Goal: Task Accomplishment & Management: Manage account settings

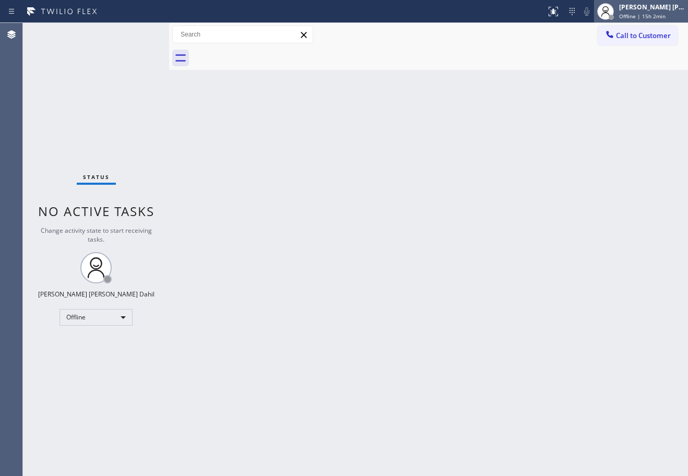
click at [644, 11] on div "[PERSON_NAME] [PERSON_NAME] Dahil" at bounding box center [652, 7] width 66 height 9
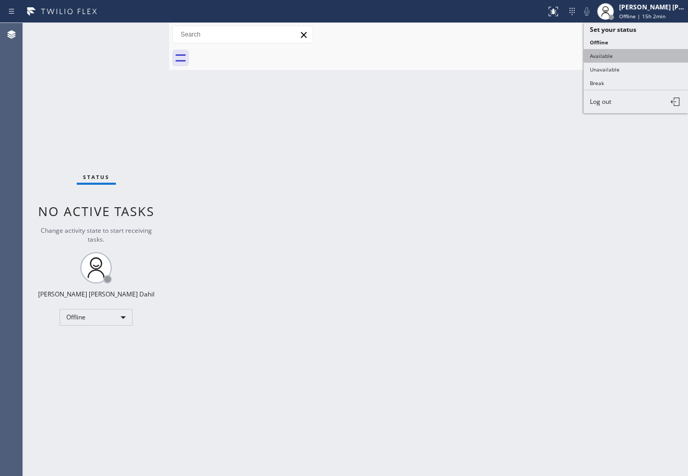
click at [614, 55] on button "Available" at bounding box center [636, 56] width 104 height 14
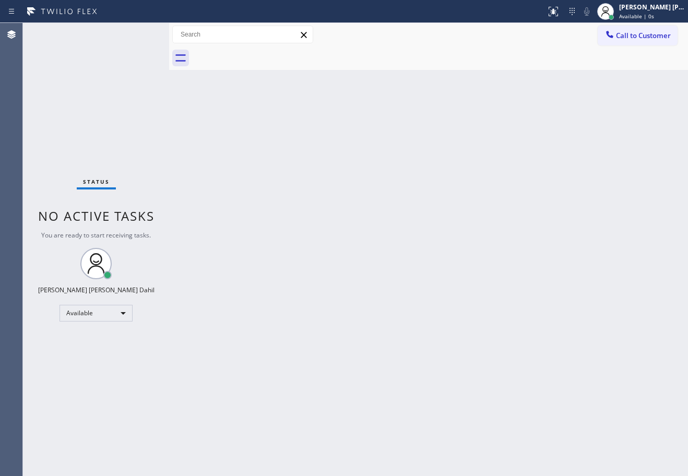
drag, startPoint x: 198, startPoint y: 87, endPoint x: 172, endPoint y: 65, distance: 34.1
click at [197, 87] on div "Back to Dashboard Change Sender ID Customers Technicians Select a contact Outbo…" at bounding box center [428, 249] width 519 height 453
drag, startPoint x: 197, startPoint y: 48, endPoint x: 212, endPoint y: 114, distance: 67.9
click at [195, 51] on div at bounding box center [195, 249] width 0 height 453
click at [272, 205] on div "Back to Dashboard Change Sender ID Customers Technicians Select a contact Outbo…" at bounding box center [442, 249] width 493 height 453
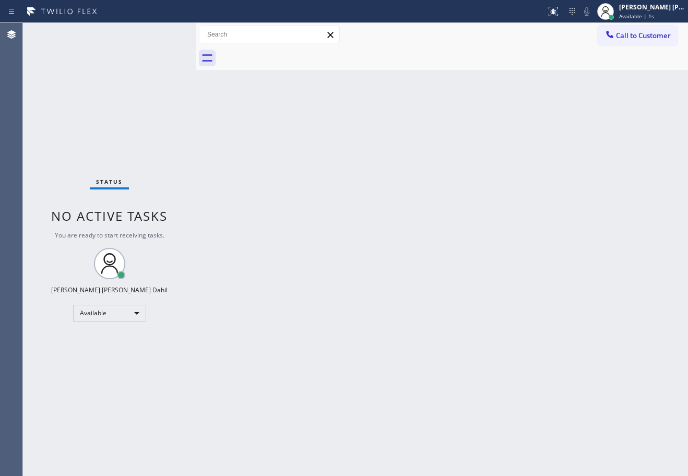
click at [150, 33] on div "Status No active tasks You are ready to start receiving tasks. [PERSON_NAME] [P…" at bounding box center [109, 249] width 173 height 453
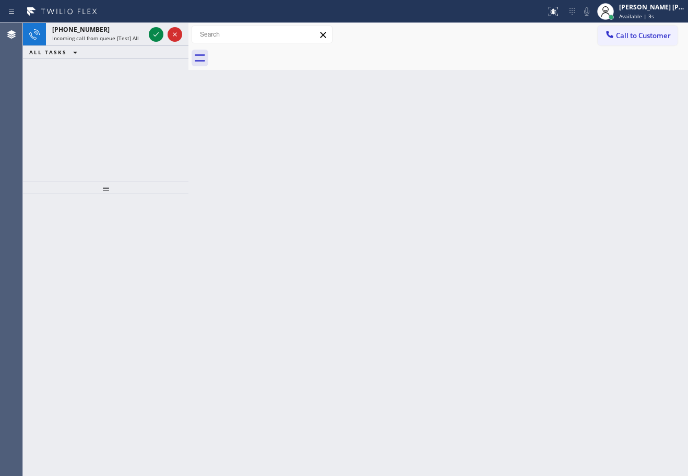
drag, startPoint x: 196, startPoint y: 31, endPoint x: 189, endPoint y: 48, distance: 17.8
click at [189, 38] on div at bounding box center [189, 249] width 0 height 453
click at [154, 37] on icon at bounding box center [155, 34] width 13 height 13
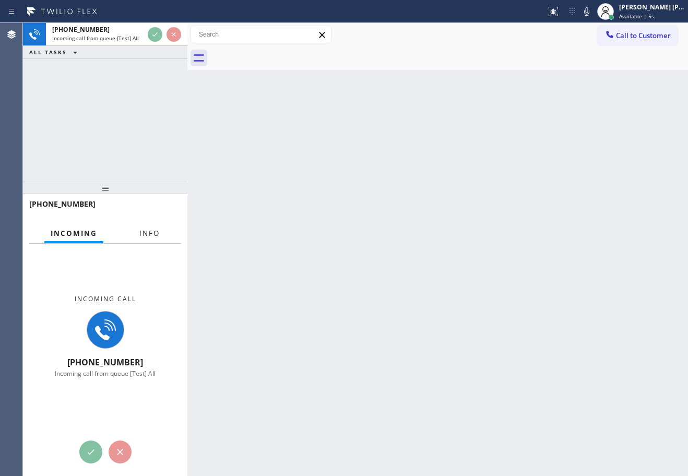
drag, startPoint x: 141, startPoint y: 234, endPoint x: 192, endPoint y: 235, distance: 51.2
click at [141, 235] on span "Info" at bounding box center [149, 233] width 20 height 9
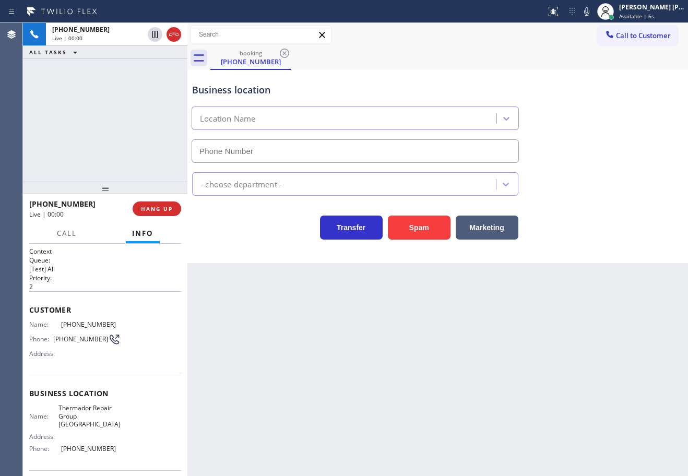
type input "[PHONE_NUMBER]"
click at [431, 225] on button "Spam" at bounding box center [419, 228] width 63 height 24
click at [432, 225] on button "Spam" at bounding box center [419, 228] width 63 height 24
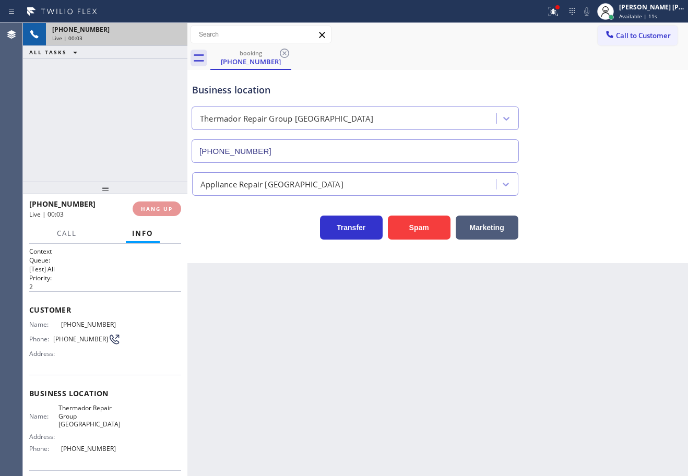
click at [149, 33] on div "[PHONE_NUMBER]" at bounding box center [116, 29] width 129 height 9
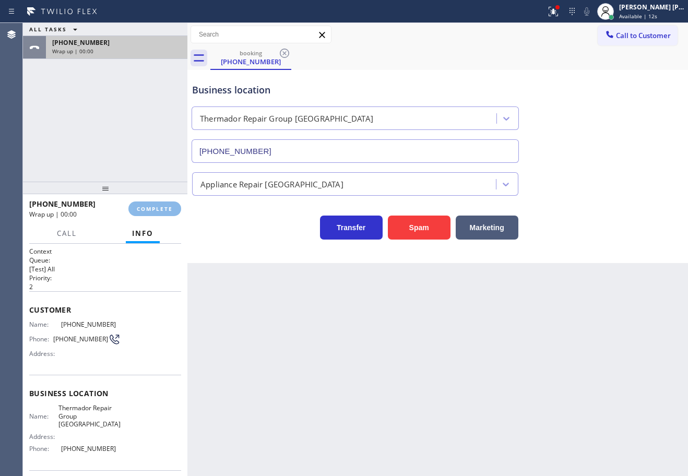
click at [150, 38] on div "[PHONE_NUMBER]" at bounding box center [116, 42] width 129 height 9
click at [150, 33] on div "ALL TASKS ALL TASKS ACTIVE TASKS TASKS IN WRAP UP" at bounding box center [105, 29] width 165 height 13
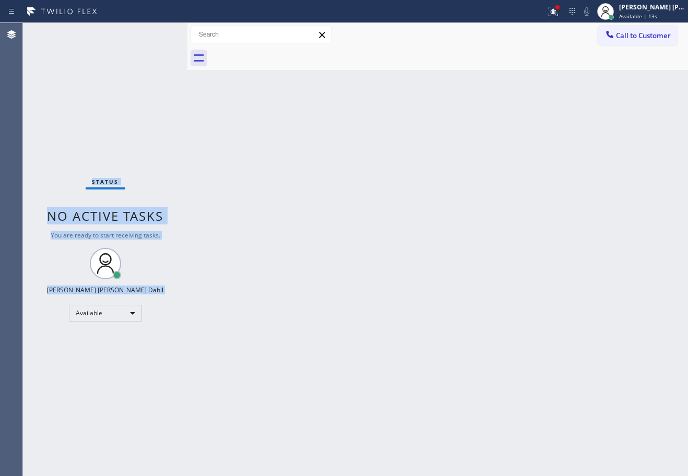
click at [150, 33] on div "Status No active tasks You are ready to start receiving tasks. [PERSON_NAME] [P…" at bounding box center [105, 249] width 165 height 453
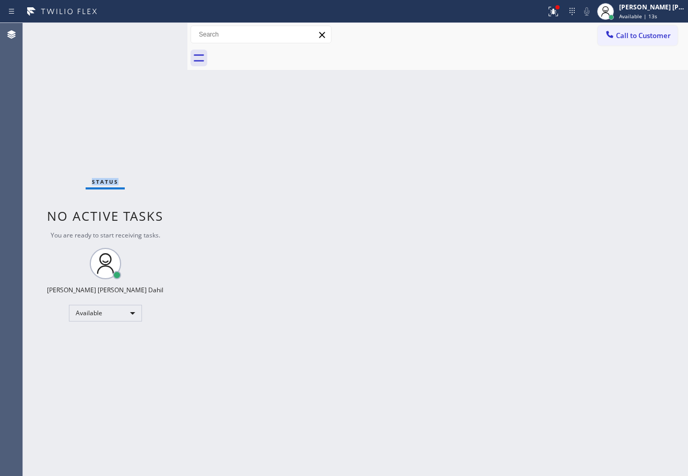
click at [150, 33] on div "Status No active tasks You are ready to start receiving tasks. [PERSON_NAME] [P…" at bounding box center [105, 249] width 165 height 453
click at [151, 33] on div "Status No active tasks You are ready to start receiving tasks. [PERSON_NAME] [P…" at bounding box center [105, 249] width 165 height 453
click at [150, 33] on div "Status No active tasks You are ready to start receiving tasks. [PERSON_NAME] [P…" at bounding box center [105, 249] width 165 height 453
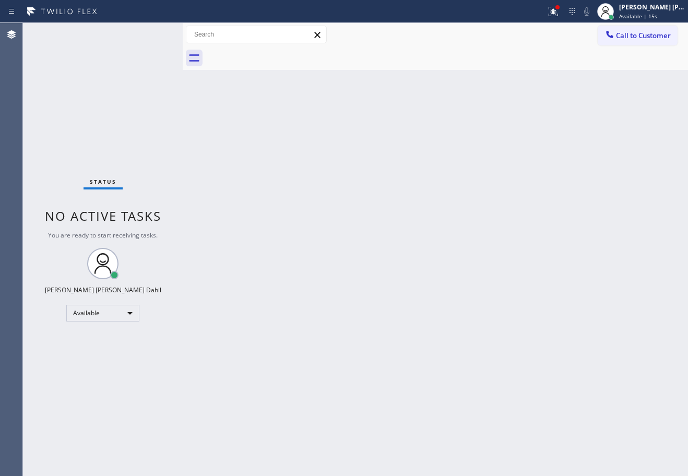
click at [183, 37] on div at bounding box center [183, 249] width 0 height 453
click at [282, 167] on div "Back to Dashboard Change Sender ID Customers Technicians Select a contact Outbo…" at bounding box center [436, 249] width 506 height 453
click at [150, 33] on div "Status No active tasks You are ready to start receiving tasks. [PERSON_NAME] [P…" at bounding box center [103, 249] width 160 height 453
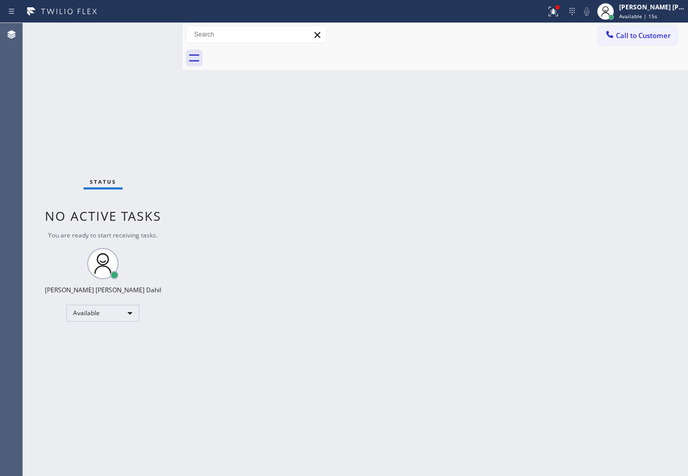
click at [150, 33] on div "Status No active tasks You are ready to start receiving tasks. [PERSON_NAME] [P…" at bounding box center [103, 249] width 160 height 453
drag, startPoint x: 497, startPoint y: 66, endPoint x: 555, endPoint y: 23, distance: 71.7
click at [500, 63] on div at bounding box center [447, 58] width 483 height 24
click at [565, 13] on div at bounding box center [553, 11] width 23 height 13
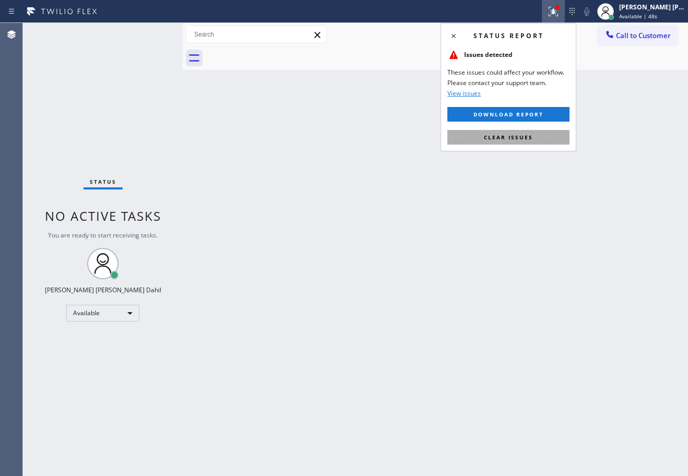
click at [528, 137] on span "Clear issues" at bounding box center [508, 137] width 49 height 7
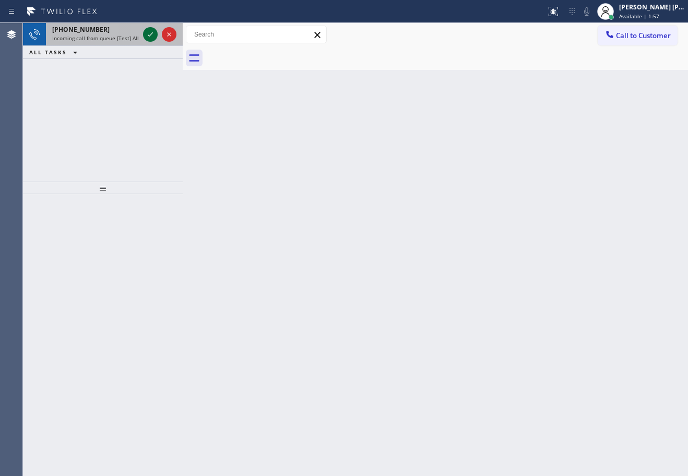
click at [150, 33] on icon at bounding box center [150, 34] width 13 height 13
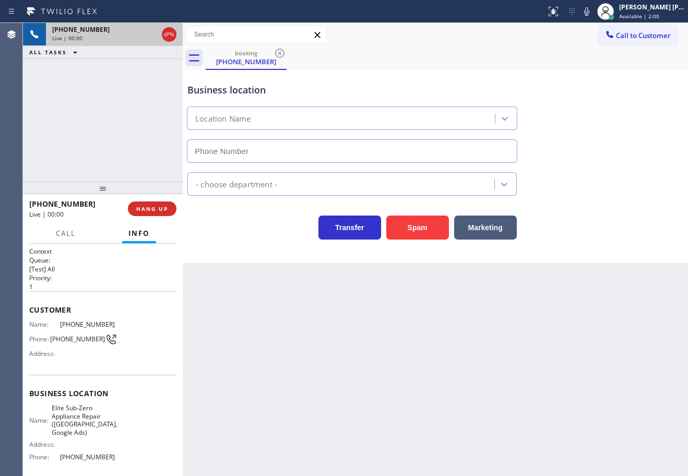
type input "[PHONE_NUMBER]"
click at [421, 374] on div "Back to Dashboard Change Sender ID Customers Technicians Select a contact Outbo…" at bounding box center [436, 249] width 506 height 453
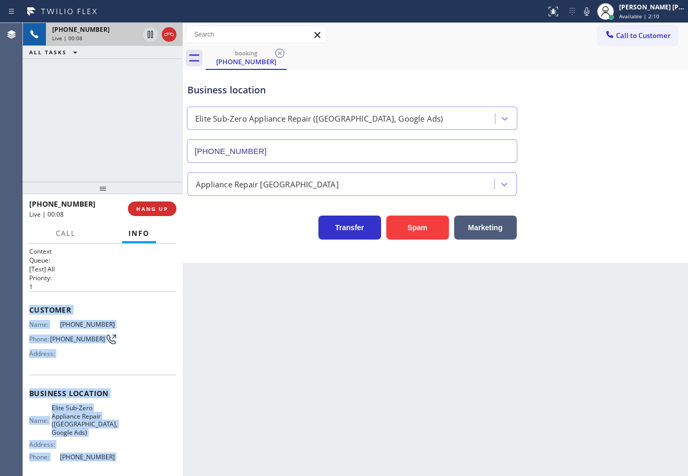
scroll to position [84, 0]
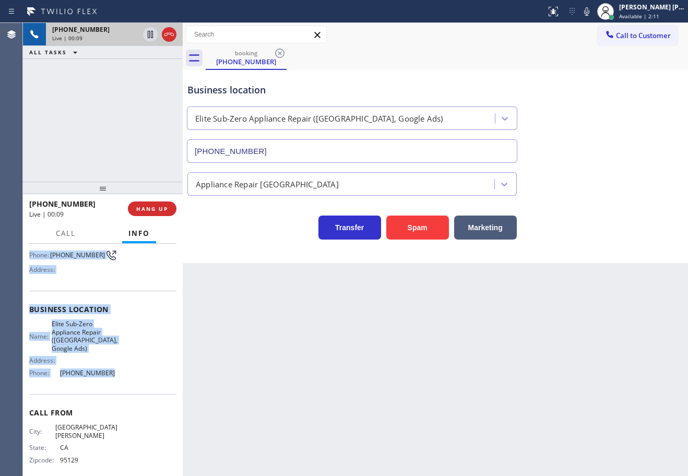
drag, startPoint x: 28, startPoint y: 308, endPoint x: 214, endPoint y: 340, distance: 189.1
click at [118, 383] on div "Context Queue: [Test] All Priority: 1 Customer Name: [PHONE_NUMBER] Phone: [PHO…" at bounding box center [103, 360] width 160 height 232
copy div "Customer Name: [PHONE_NUMBER] Phone: [PHONE_NUMBER] Address: Business location …"
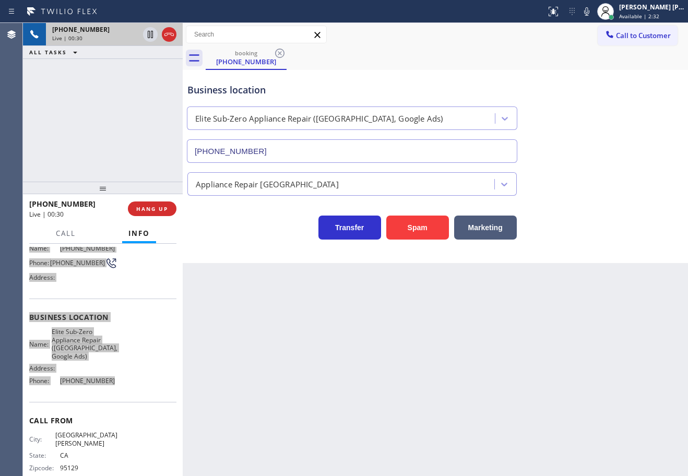
scroll to position [0, 0]
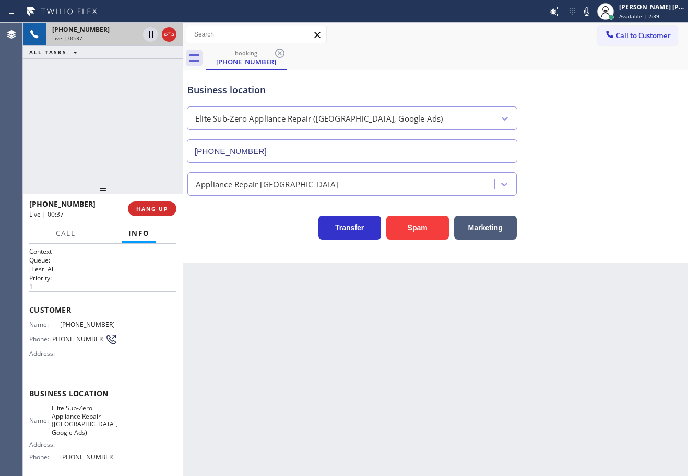
click at [104, 126] on div "[PHONE_NUMBER] Live | 00:37 ALL TASKS ALL TASKS ACTIVE TASKS TASKS IN WRAP UP" at bounding box center [103, 102] width 160 height 159
click at [148, 212] on span "HANG UP" at bounding box center [152, 208] width 32 height 7
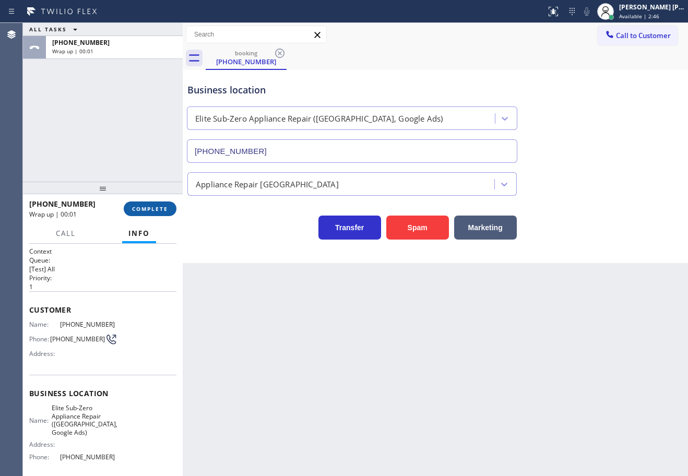
click at [144, 212] on span "COMPLETE" at bounding box center [150, 208] width 36 height 7
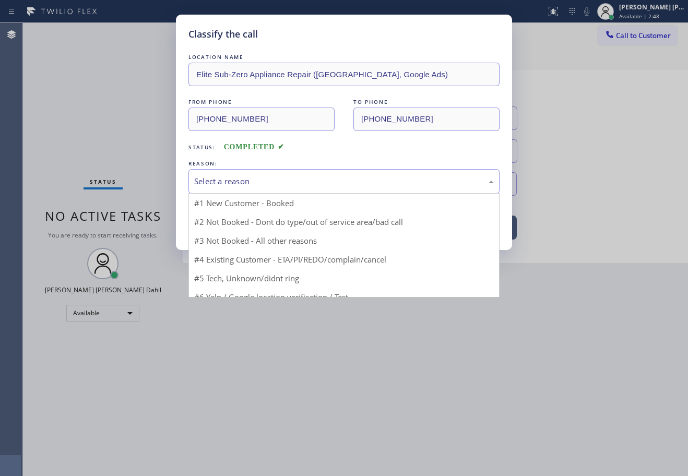
click at [242, 186] on div "Select a reason" at bounding box center [344, 182] width 300 height 12
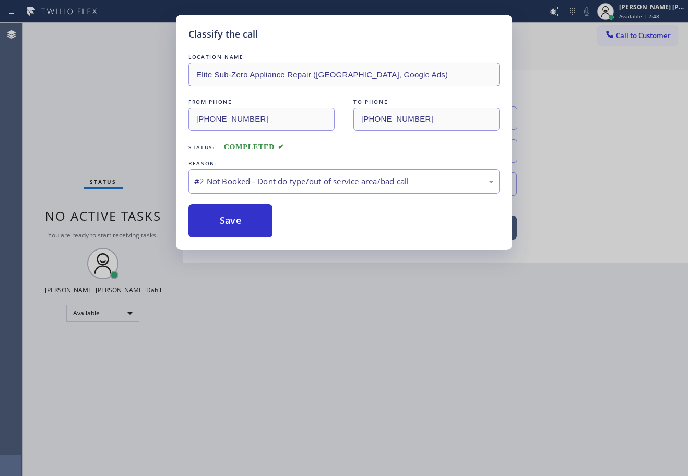
click at [239, 214] on button "Save" at bounding box center [231, 220] width 84 height 33
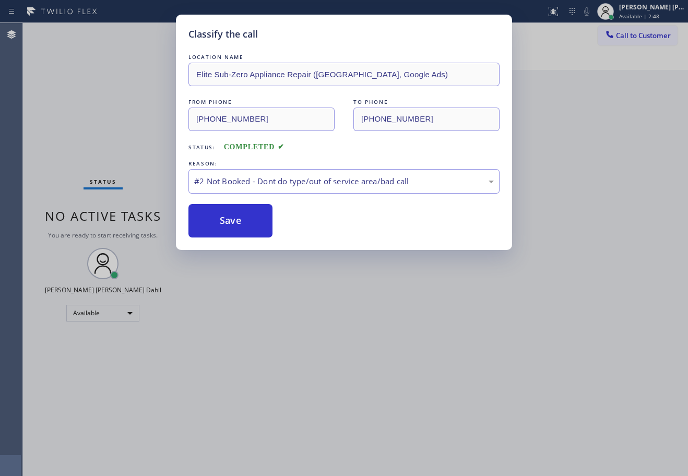
click at [239, 214] on button "Save" at bounding box center [231, 220] width 84 height 33
drag, startPoint x: 333, startPoint y: 282, endPoint x: 343, endPoint y: 283, distance: 9.5
click at [334, 283] on div "Classify the call LOCATION NAME Elite Sub-Zero Appliance Repair ([GEOGRAPHIC_DA…" at bounding box center [344, 238] width 688 height 476
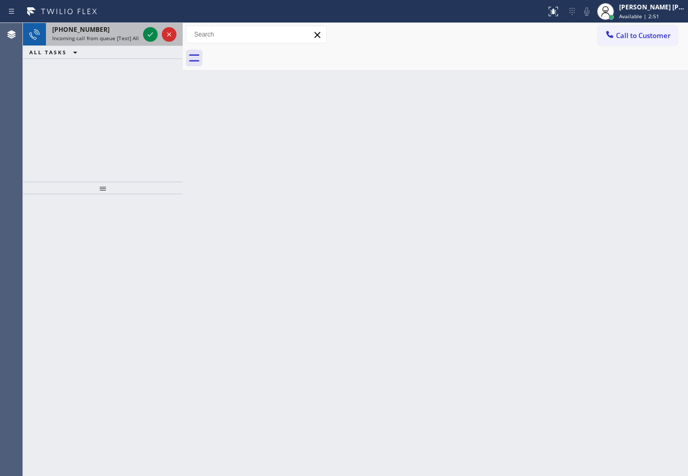
click at [125, 33] on div "[PHONE_NUMBER]" at bounding box center [95, 29] width 87 height 9
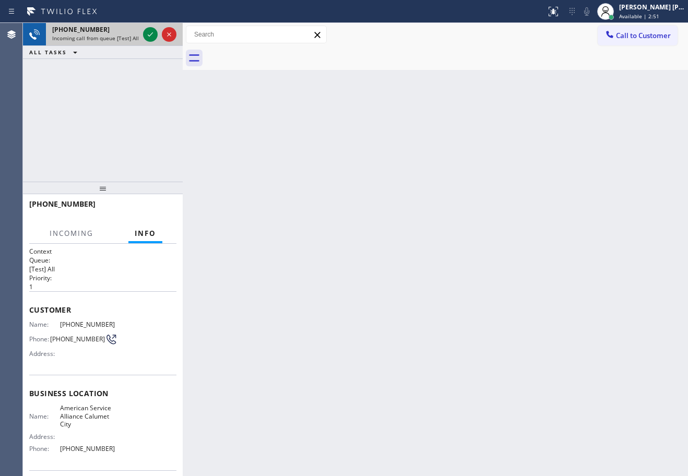
click at [125, 34] on div "[PHONE_NUMBER] Incoming call from queue [Test] All" at bounding box center [93, 34] width 95 height 23
click at [152, 29] on icon at bounding box center [150, 34] width 13 height 13
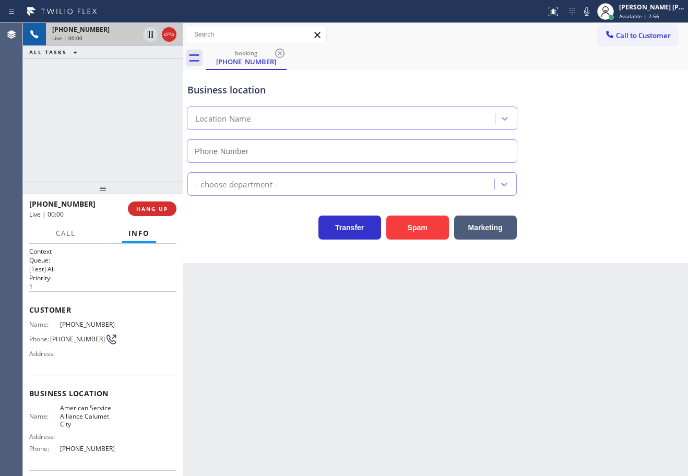
type input "[PHONE_NUMBER]"
click at [414, 340] on div "Back to Dashboard Change Sender ID Customers Technicians Select a contact Outbo…" at bounding box center [436, 249] width 506 height 453
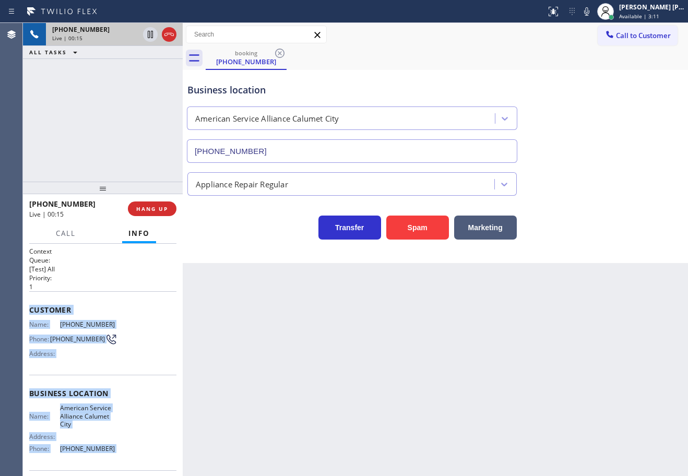
scroll to position [76, 0]
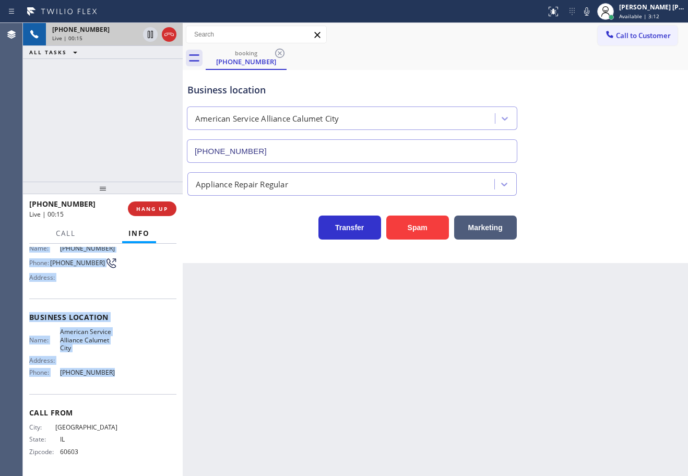
drag, startPoint x: 27, startPoint y: 306, endPoint x: 132, endPoint y: 387, distance: 132.3
click at [132, 387] on div "Context Queue: [Test] All Priority: 1 Customer Name: [PHONE_NUMBER] Phone: [PHO…" at bounding box center [103, 360] width 160 height 232
copy div "Customer Name: [PHONE_NUMBER] Phone: [PHONE_NUMBER] Address: Business location …"
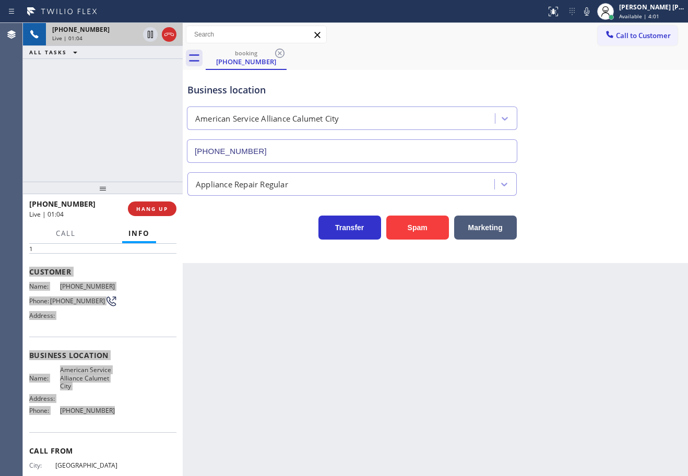
scroll to position [0, 0]
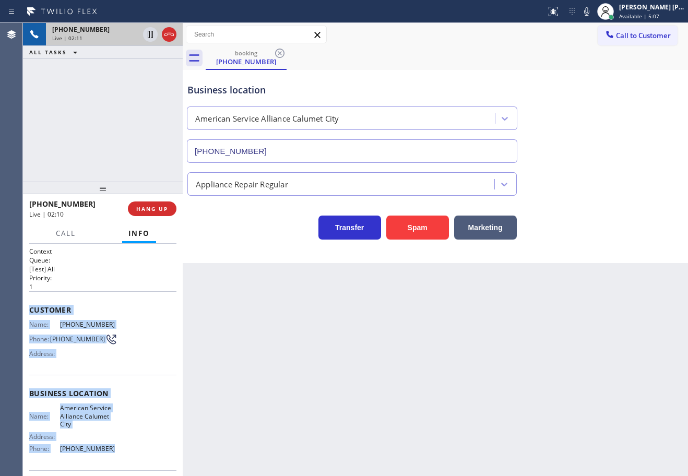
drag, startPoint x: 614, startPoint y: 233, endPoint x: 614, endPoint y: 217, distance: 16.2
click at [614, 229] on div "Transfer Spam Marketing" at bounding box center [435, 222] width 500 height 33
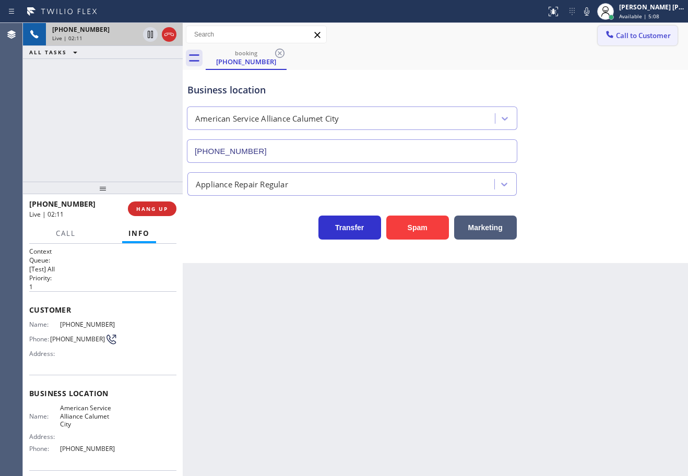
click at [590, 13] on icon at bounding box center [586, 11] width 5 height 8
click at [634, 122] on div "Business location American Service Alliance [GEOGRAPHIC_DATA] [PHONE_NUMBER]" at bounding box center [435, 115] width 500 height 95
click at [118, 73] on div "[PHONE_NUMBER] Live | 02:12 ALL TASKS ALL TASKS ACTIVE TASKS TASKS IN WRAP UP" at bounding box center [103, 102] width 160 height 159
click at [150, 37] on icon at bounding box center [150, 34] width 5 height 7
click at [418, 348] on div "Back to Dashboard Change Sender ID Customers Technicians Select a contact Outbo…" at bounding box center [436, 249] width 506 height 453
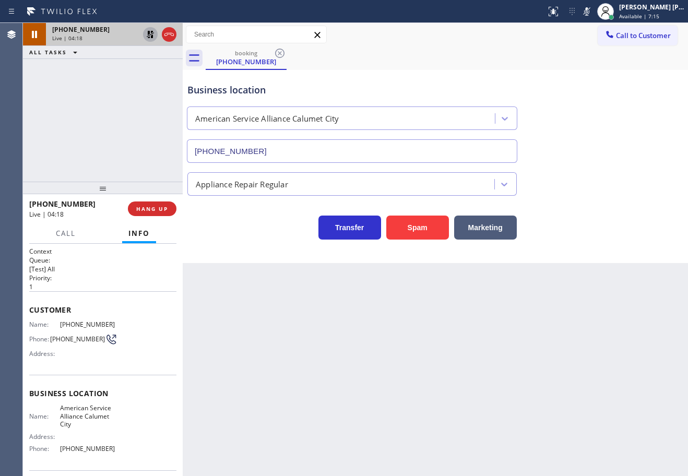
click at [150, 37] on icon at bounding box center [150, 34] width 7 height 7
click at [144, 70] on div "[PHONE_NUMBER] Live | 04:19 ALL TASKS ALL TASKS ACTIVE TASKS TASKS IN WRAP UP" at bounding box center [103, 102] width 160 height 159
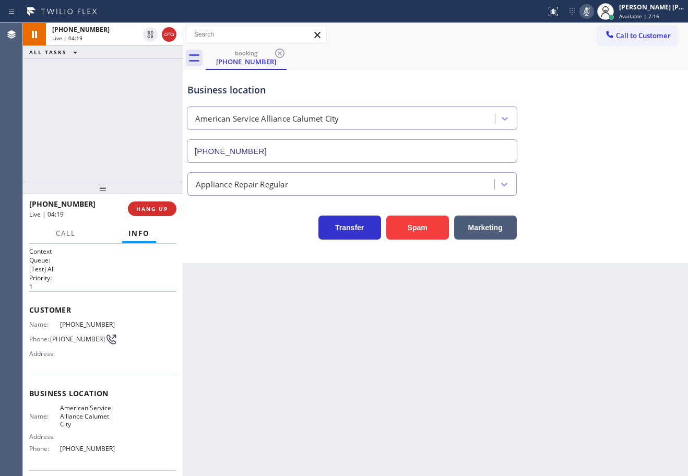
click at [590, 9] on icon at bounding box center [586, 11] width 5 height 8
click at [592, 154] on div "Business location American Service Alliance [GEOGRAPHIC_DATA] [PHONE_NUMBER]" at bounding box center [435, 115] width 500 height 95
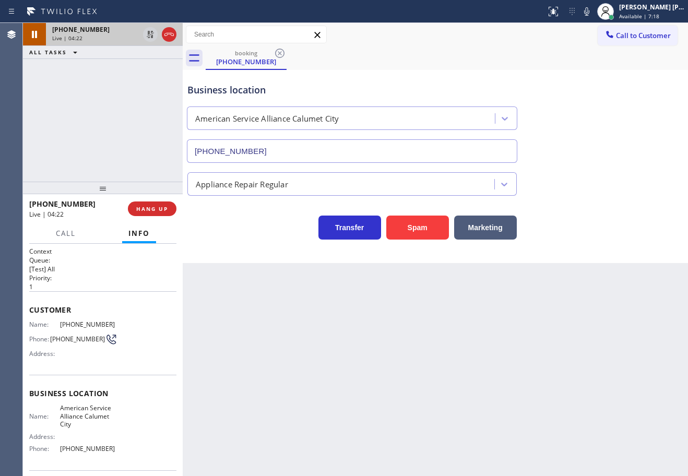
click at [112, 34] on div "[PHONE_NUMBER] Live | 04:22" at bounding box center [93, 34] width 95 height 23
click at [149, 38] on icon at bounding box center [150, 34] width 7 height 7
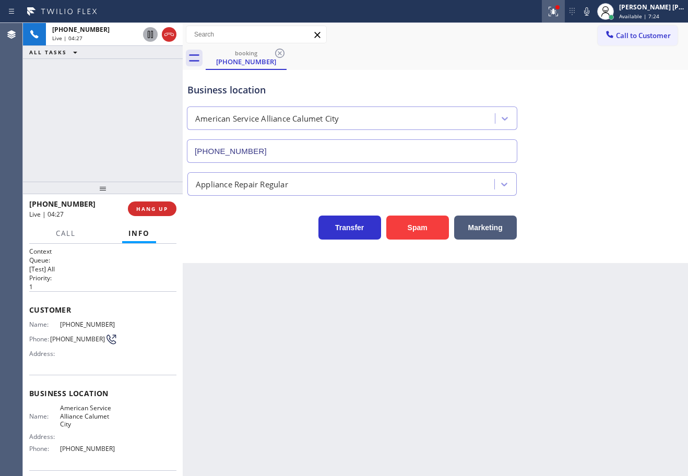
click at [559, 15] on icon at bounding box center [553, 11] width 13 height 13
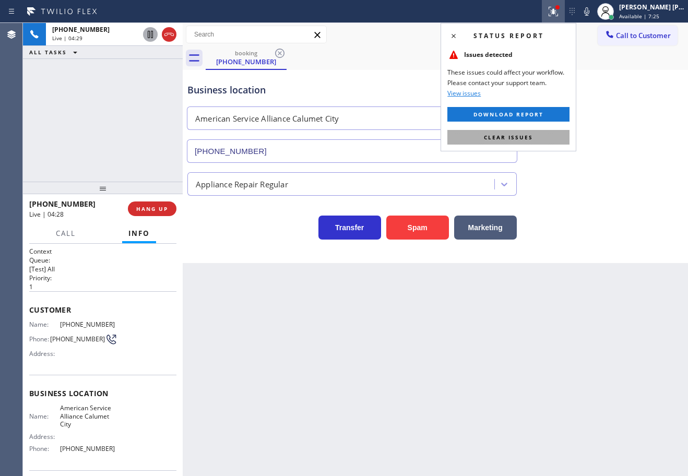
click at [534, 137] on button "Clear issues" at bounding box center [509, 137] width 122 height 15
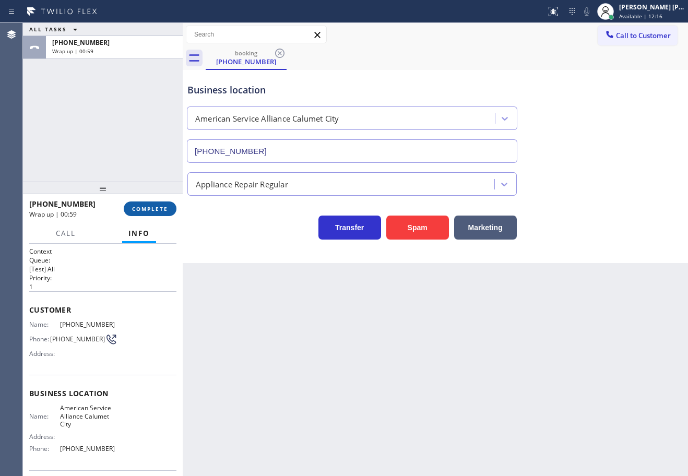
click at [146, 211] on span "COMPLETE" at bounding box center [150, 208] width 36 height 7
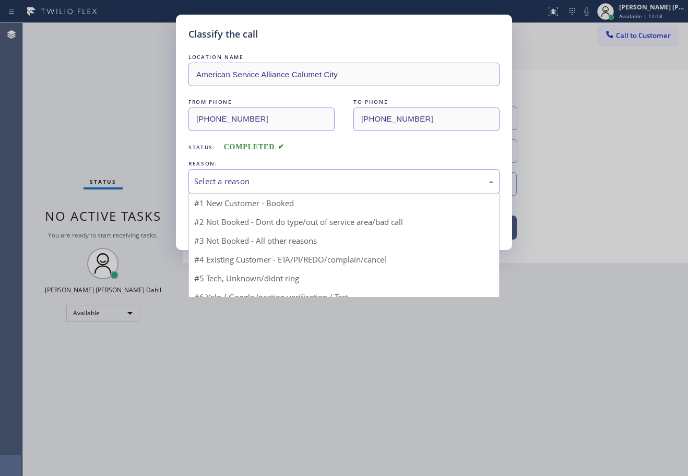
click at [234, 185] on div "Select a reason" at bounding box center [344, 182] width 300 height 12
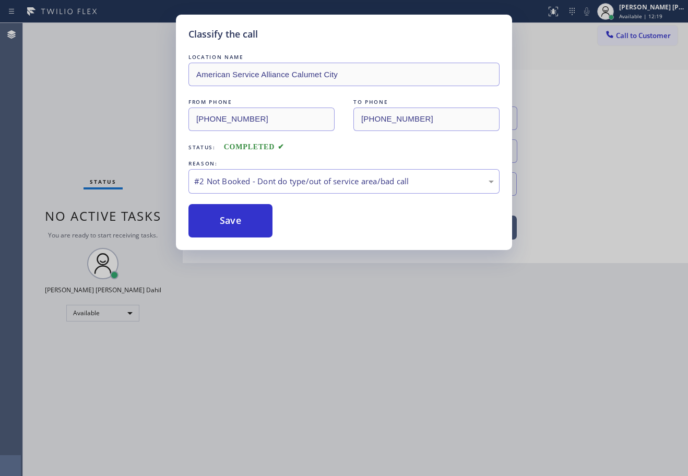
click at [230, 216] on button "Save" at bounding box center [231, 220] width 84 height 33
click at [230, 217] on button "Save" at bounding box center [231, 220] width 84 height 33
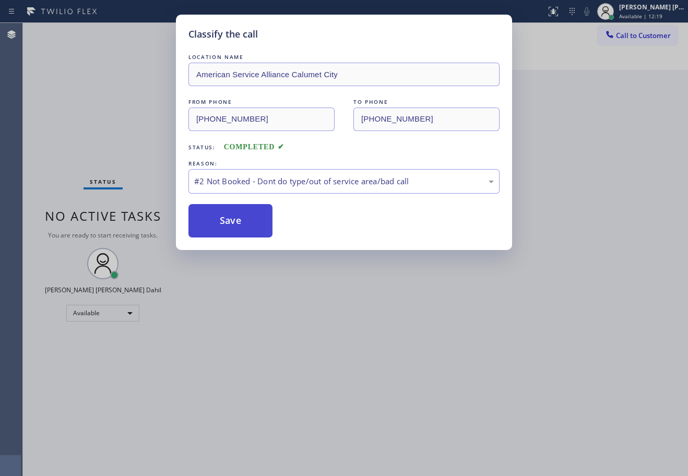
click at [230, 218] on button "Save" at bounding box center [231, 220] width 84 height 33
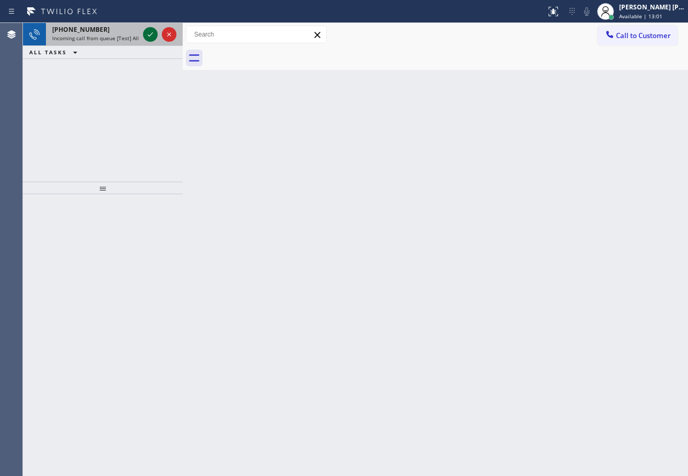
click at [150, 33] on icon at bounding box center [150, 34] width 13 height 13
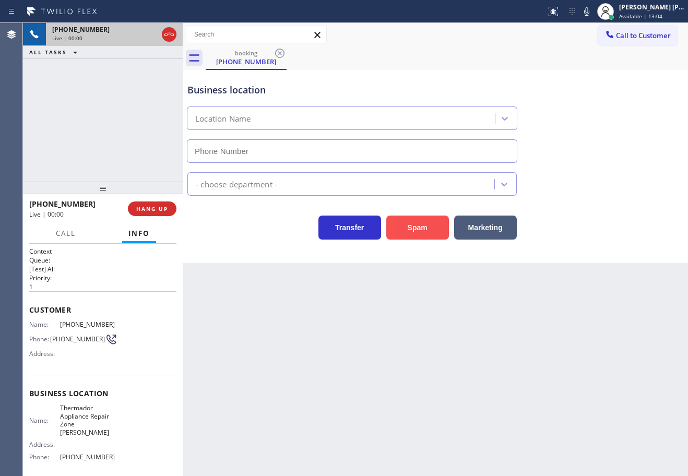
type input "[PHONE_NUMBER]"
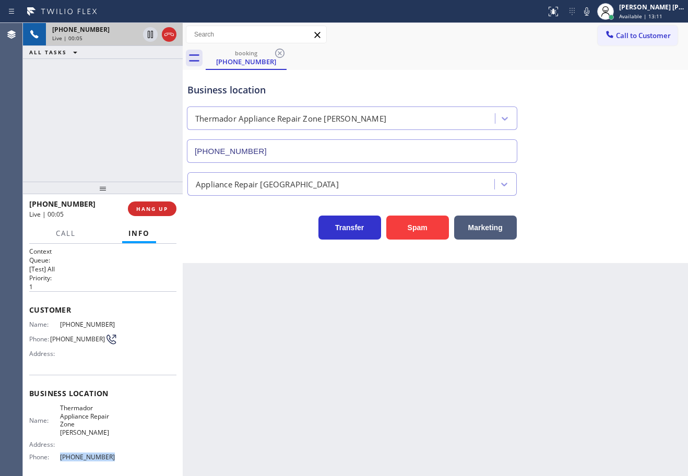
drag, startPoint x: 118, startPoint y: 445, endPoint x: 56, endPoint y: 451, distance: 62.0
click at [56, 451] on div "Name: Thermador Appliance Repair Zone [PERSON_NAME] Address: Phone: [PHONE_NUMB…" at bounding box center [102, 434] width 147 height 61
copy div "[PHONE_NUMBER]"
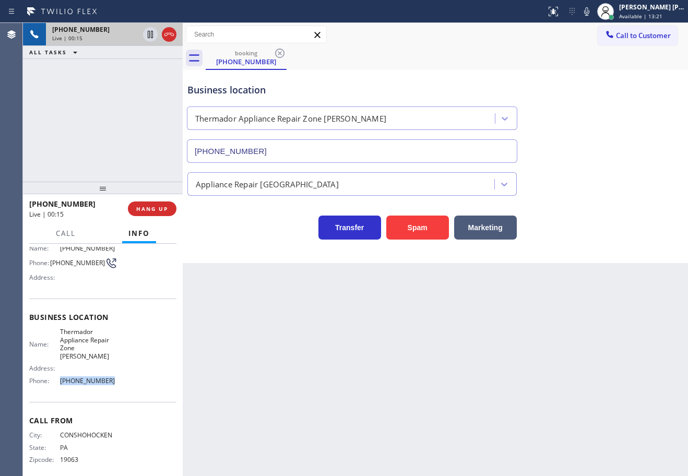
click at [260, 381] on div "Back to Dashboard Change Sender ID Customers Technicians Select a contact Outbo…" at bounding box center [436, 249] width 506 height 453
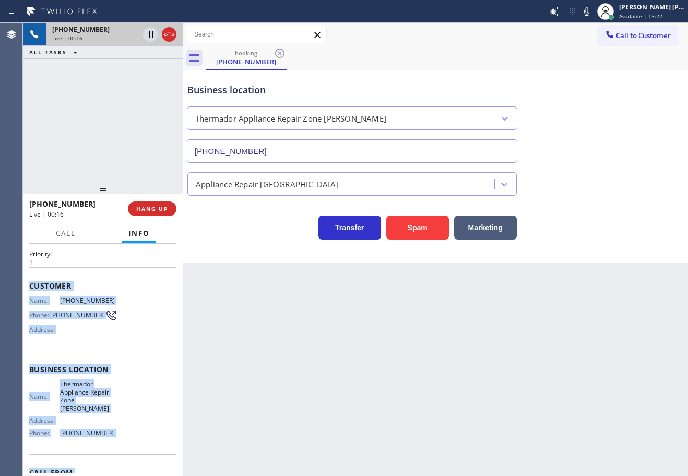
scroll to position [76, 0]
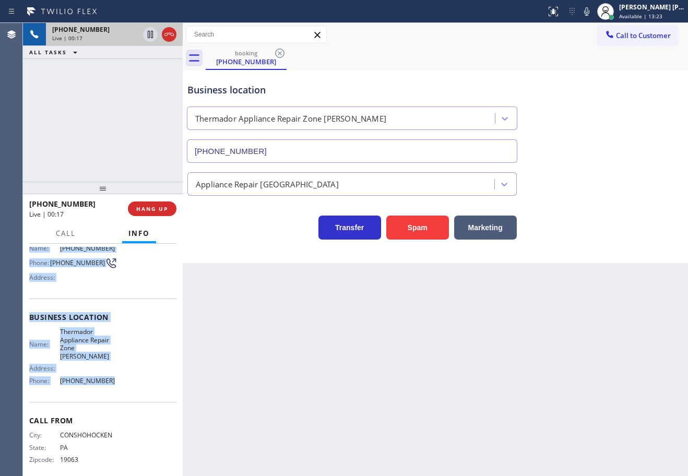
drag, startPoint x: 29, startPoint y: 283, endPoint x: 108, endPoint y: 374, distance: 120.4
click at [108, 374] on div "Context Queue: [Test] All Priority: 1 Customer Name: [PHONE_NUMBER] Phone: [PHO…" at bounding box center [103, 360] width 160 height 232
copy div "Customer Name: [PHONE_NUMBER] Phone: [PHONE_NUMBER] Address: Business location …"
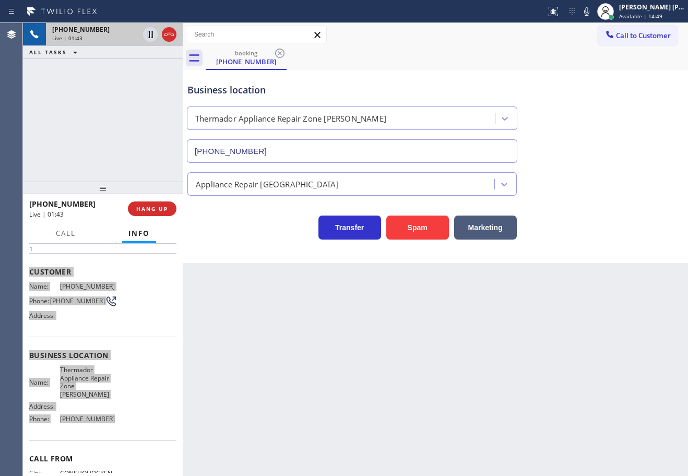
scroll to position [0, 0]
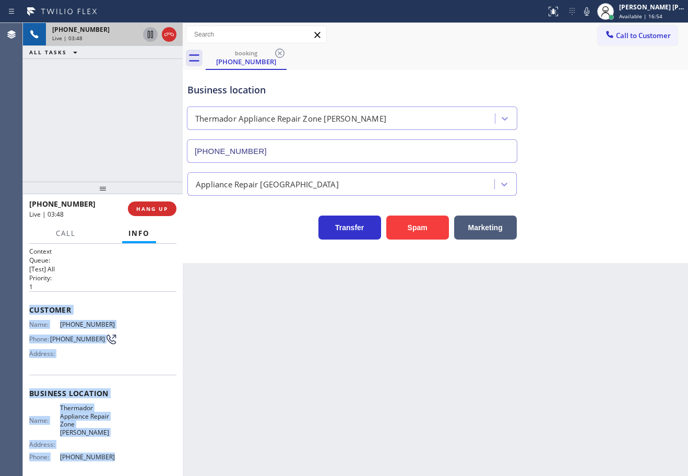
drag, startPoint x: 149, startPoint y: 32, endPoint x: 354, endPoint y: 95, distance: 214.3
click at [149, 32] on icon at bounding box center [150, 34] width 5 height 7
click at [590, 14] on icon at bounding box center [586, 11] width 5 height 8
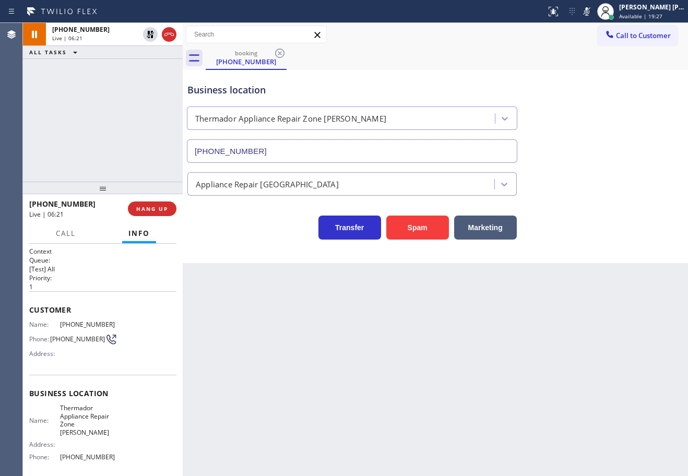
click at [529, 462] on div "Back to Dashboard Change Sender ID Customers Technicians Select a contact Outbo…" at bounding box center [436, 249] width 506 height 453
drag, startPoint x: 148, startPoint y: 37, endPoint x: 409, endPoint y: 44, distance: 260.8
click at [148, 36] on icon at bounding box center [150, 34] width 13 height 13
click at [591, 11] on rect at bounding box center [586, 10] width 7 height 7
click at [594, 147] on div "Business location Thermador Appliance Repair Zone [GEOGRAPHIC_DATA] [PHONE_NUMB…" at bounding box center [435, 115] width 500 height 95
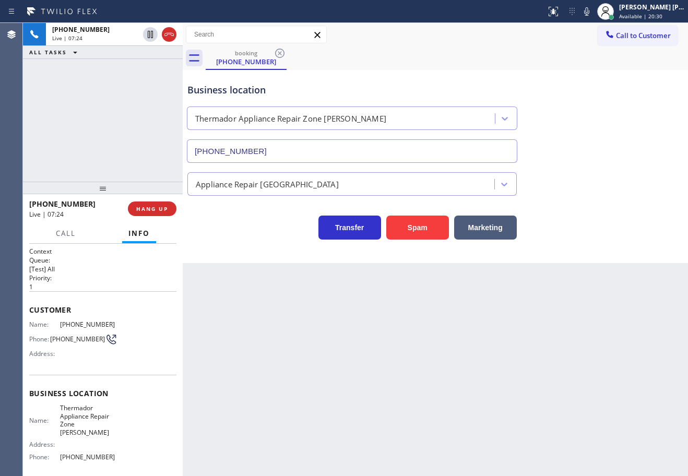
click at [555, 69] on div "Business location Thermador Appliance Repair Zone [GEOGRAPHIC_DATA] [PHONE_NUMB…" at bounding box center [435, 115] width 500 height 95
drag, startPoint x: 88, startPoint y: 64, endPoint x: 146, endPoint y: 69, distance: 58.7
click at [89, 64] on span "[PHONE_NUMBER]" at bounding box center [80, 65] width 57 height 9
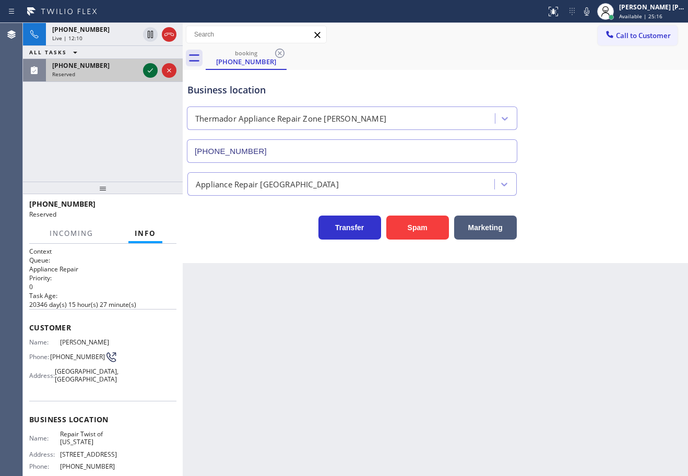
click at [149, 69] on icon at bounding box center [150, 70] width 13 height 13
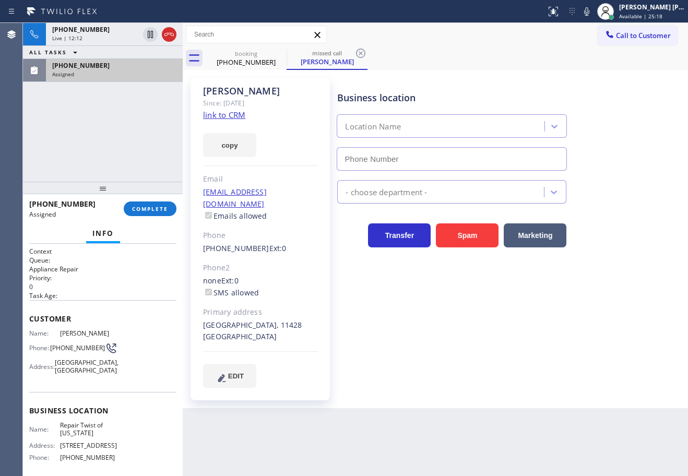
type input "[PHONE_NUMBER]"
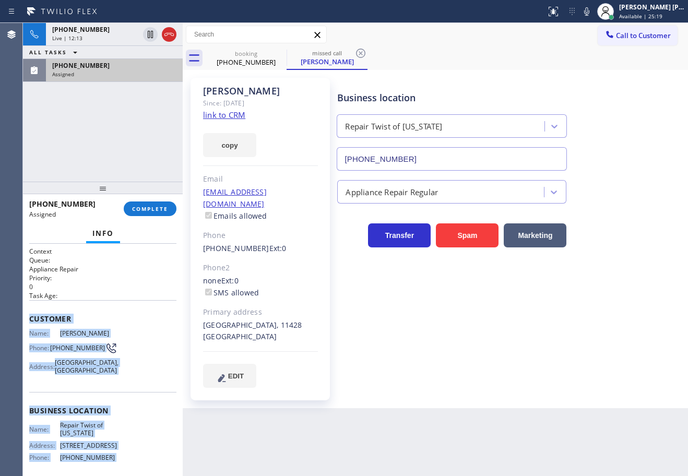
scroll to position [101, 0]
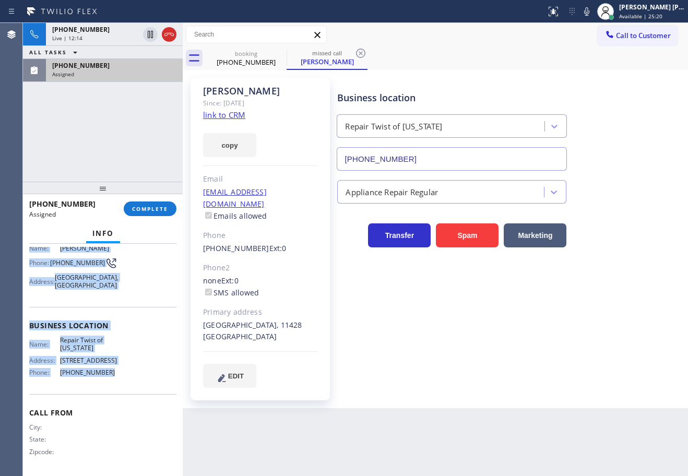
drag, startPoint x: 28, startPoint y: 315, endPoint x: 165, endPoint y: 279, distance: 141.1
click at [114, 381] on div "Context Queue: Appliance Repair Priority: 0 Task Age: Customer Name: [PERSON_NA…" at bounding box center [103, 360] width 160 height 232
copy div "Customer Name: [PERSON_NAME] Phone: [PHONE_NUMBER] Address: [GEOGRAPHIC_DATA] B…"
click at [163, 208] on span "COMPLETE" at bounding box center [150, 208] width 36 height 7
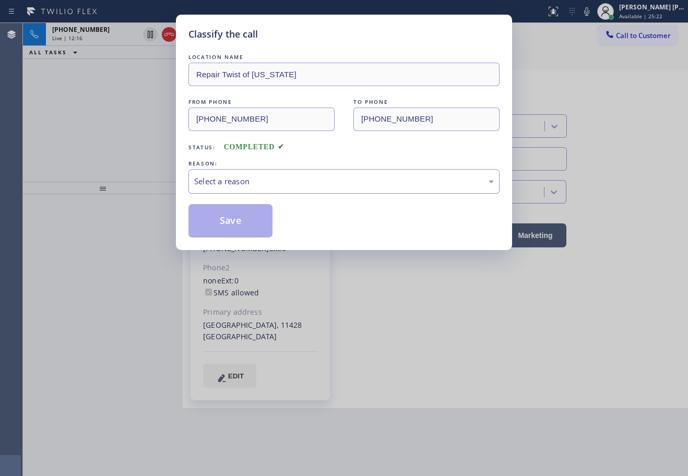
click at [268, 182] on div "Select a reason" at bounding box center [344, 182] width 300 height 12
click at [235, 224] on button "Save" at bounding box center [231, 220] width 84 height 33
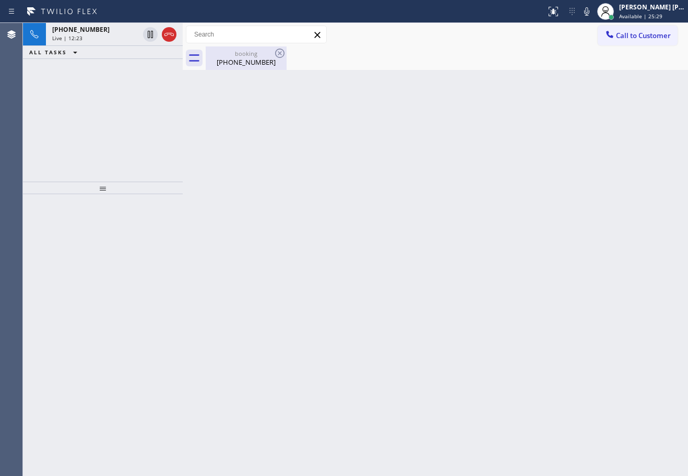
drag, startPoint x: 241, startPoint y: 67, endPoint x: 226, endPoint y: 65, distance: 14.8
click at [241, 67] on div "booking [PHONE_NUMBER]" at bounding box center [246, 58] width 79 height 24
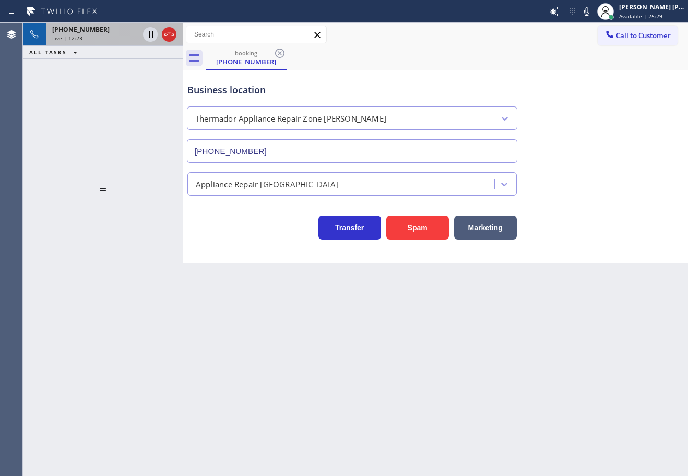
click at [127, 40] on div "Live | 12:23" at bounding box center [95, 37] width 87 height 7
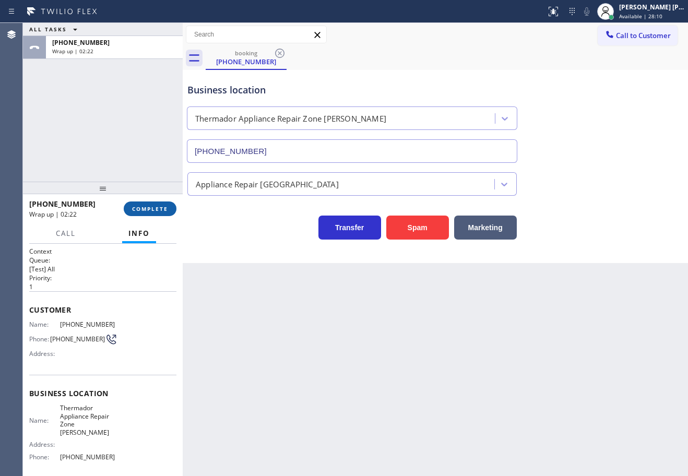
click at [146, 214] on button "COMPLETE" at bounding box center [150, 209] width 53 height 15
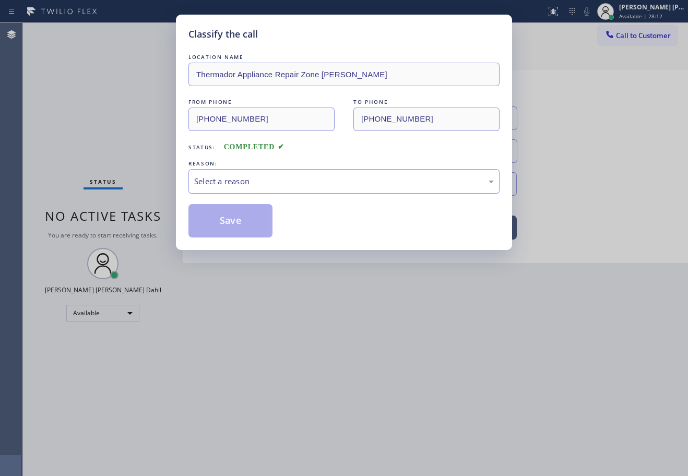
click at [248, 181] on div "Select a reason" at bounding box center [344, 182] width 300 height 12
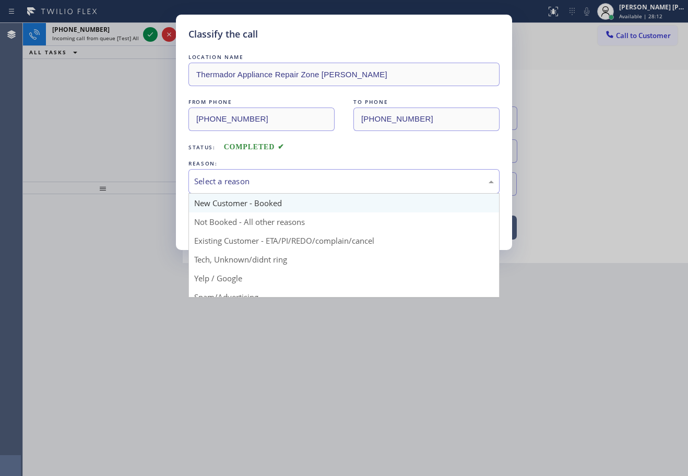
drag, startPoint x: 249, startPoint y: 198, endPoint x: 250, endPoint y: 212, distance: 14.1
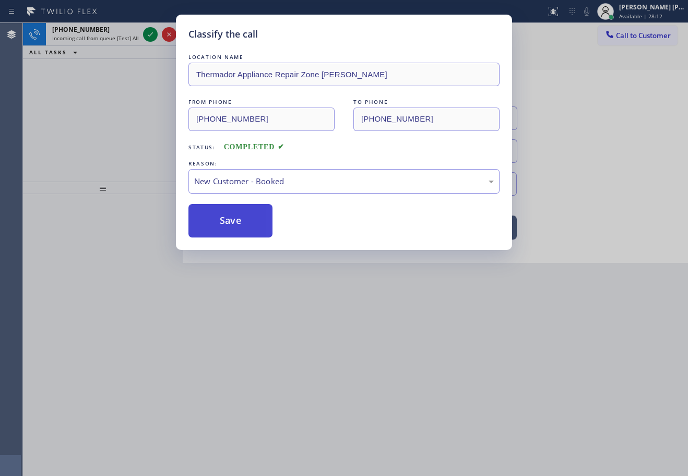
click at [250, 215] on button "Save" at bounding box center [231, 220] width 84 height 33
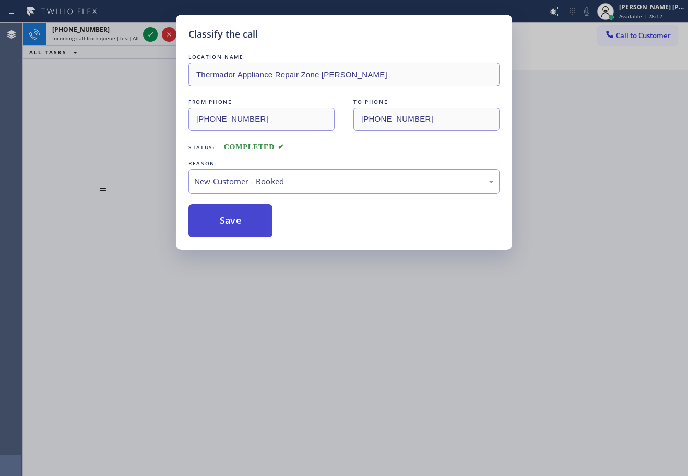
click at [249, 216] on button "Save" at bounding box center [231, 220] width 84 height 33
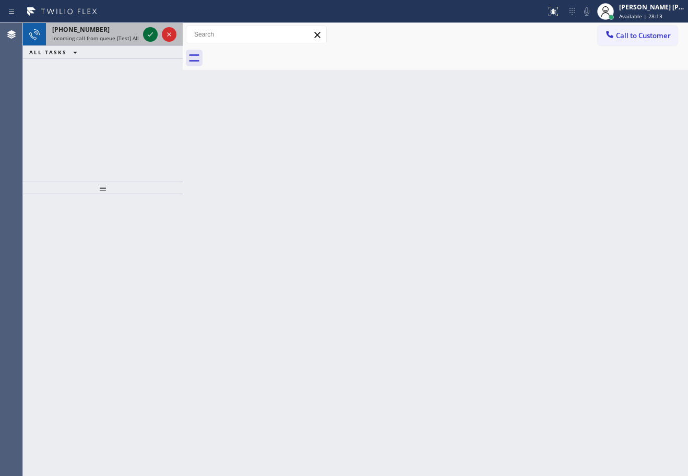
click at [150, 33] on icon at bounding box center [150, 34] width 13 height 13
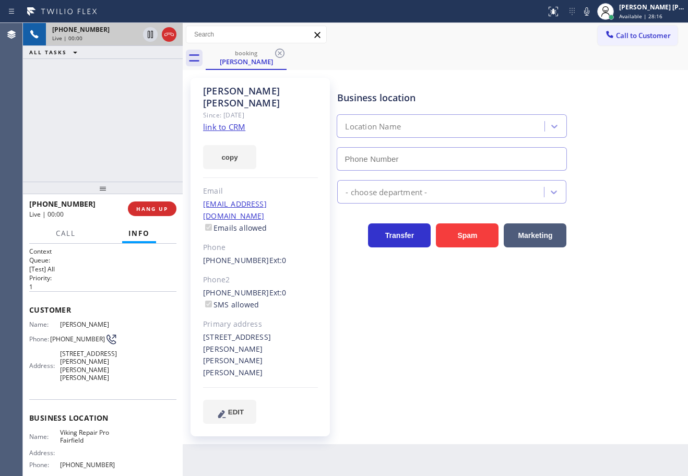
type input "[PHONE_NUMBER]"
click at [226, 122] on link "link to CRM" at bounding box center [224, 127] width 42 height 10
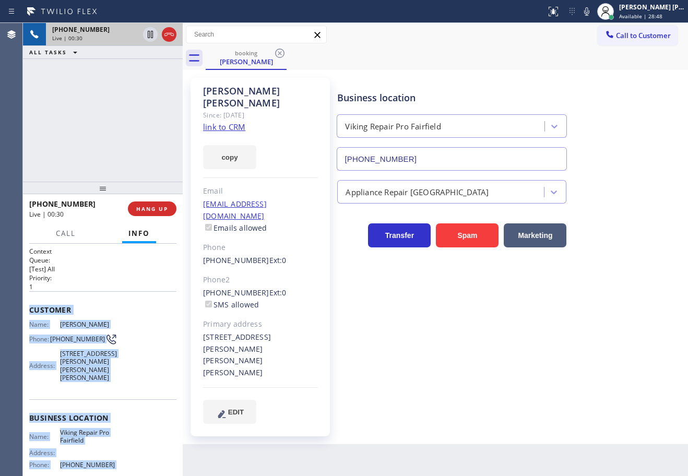
scroll to position [84, 0]
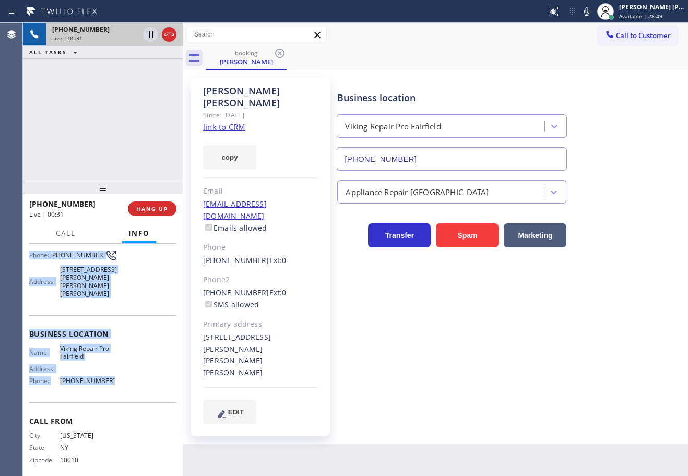
drag, startPoint x: 27, startPoint y: 307, endPoint x: 119, endPoint y: 379, distance: 116.8
click at [119, 379] on div "Context Queue: [Test] All Priority: 1 Customer Name: [PERSON_NAME] Phone: [PHON…" at bounding box center [103, 360] width 160 height 232
copy div "Customer Name: [PERSON_NAME] Phone: [PHONE_NUMBER] Address: [STREET_ADDRESS][PE…"
click at [121, 380] on div "Name: Viking Repair Pro Fairfield Address: Phone: [PHONE_NUMBER]" at bounding box center [102, 367] width 147 height 45
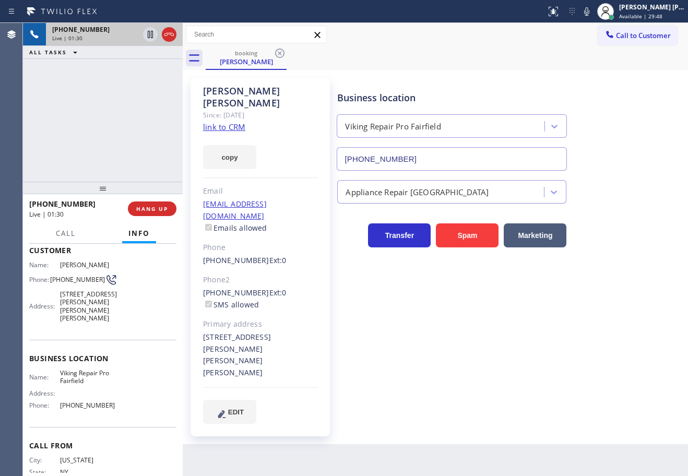
scroll to position [0, 0]
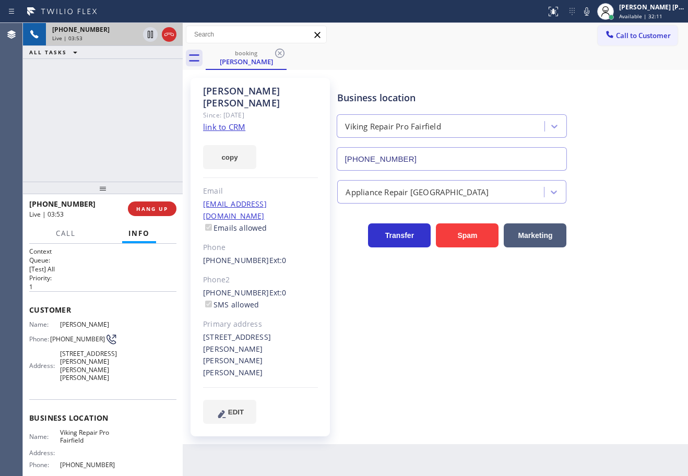
click at [523, 312] on div "Business location Viking Repair Pro [GEOGRAPHIC_DATA] [PHONE_NUMBER] Appliance …" at bounding box center [510, 250] width 350 height 341
click at [628, 192] on div "Appliance Repair [GEOGRAPHIC_DATA]" at bounding box center [510, 190] width 350 height 28
click at [623, 194] on div "Appliance Repair [GEOGRAPHIC_DATA]" at bounding box center [510, 190] width 350 height 28
click at [622, 194] on div "Appliance Repair [GEOGRAPHIC_DATA]" at bounding box center [510, 190] width 350 height 28
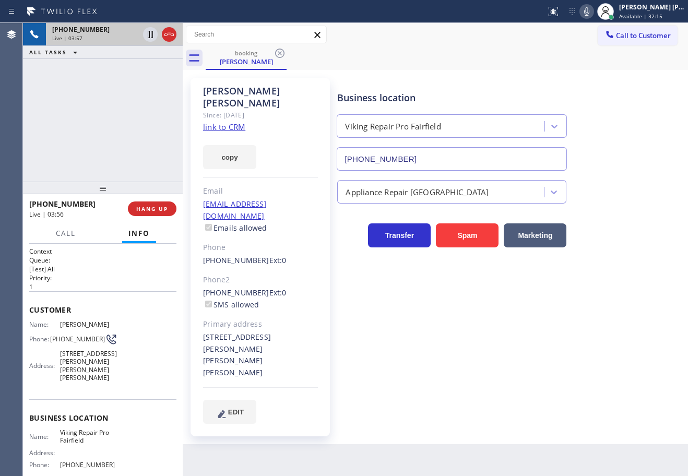
click at [593, 13] on icon at bounding box center [587, 11] width 13 height 13
click at [634, 114] on div "Business location Viking Repair Pro [GEOGRAPHIC_DATA] [PHONE_NUMBER]" at bounding box center [510, 123] width 350 height 95
click at [84, 126] on div "[PHONE_NUMBER] Live | 03:57 ALL TASKS ALL TASKS ACTIVE TASKS TASKS IN WRAP UP" at bounding box center [103, 102] width 160 height 159
click at [149, 36] on icon at bounding box center [150, 34] width 13 height 13
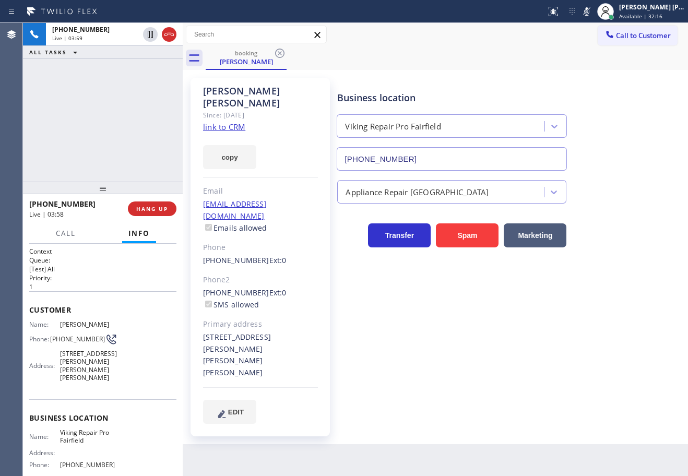
drag, startPoint x: 131, startPoint y: 115, endPoint x: 175, endPoint y: 2, distance: 122.2
click at [136, 110] on div "[PHONE_NUMBER] Live | 03:59 ALL TASKS ALL TASKS ACTIVE TASKS TASKS IN WRAP UP" at bounding box center [103, 102] width 160 height 159
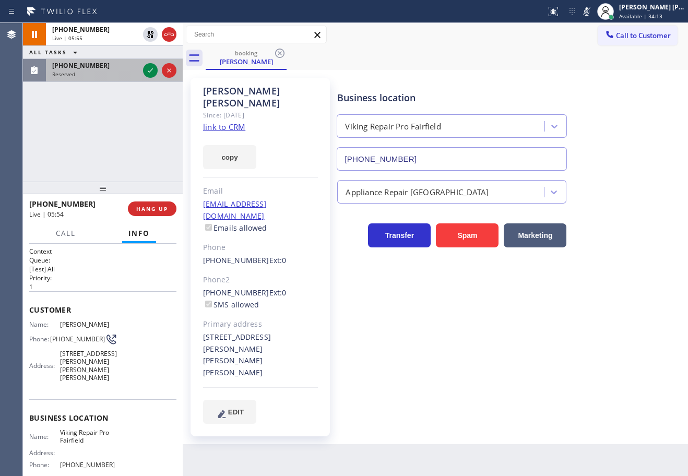
click at [114, 70] on div "[PHONE_NUMBER] Reserved" at bounding box center [93, 70] width 95 height 23
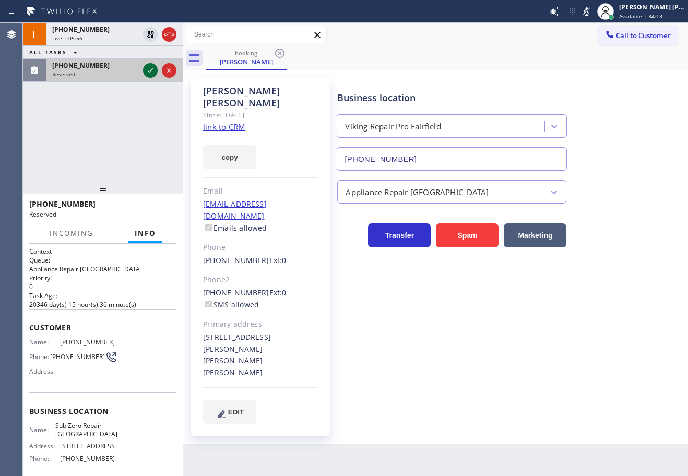
click at [148, 73] on icon at bounding box center [150, 70] width 13 height 13
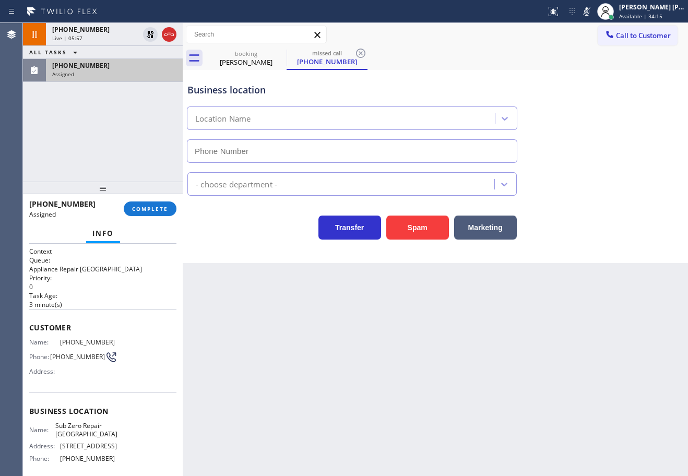
type input "[PHONE_NUMBER]"
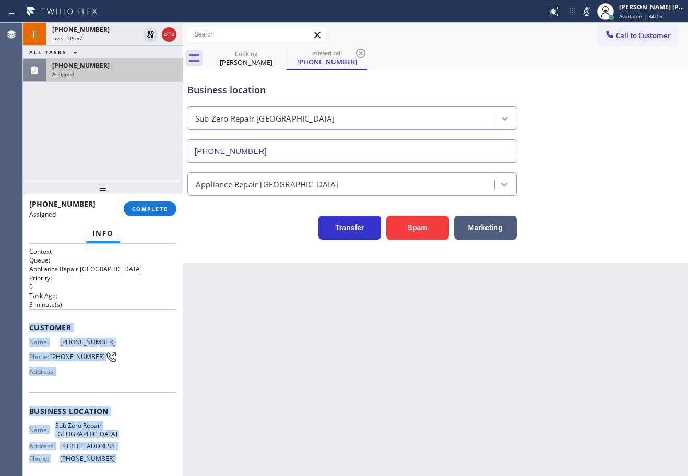
scroll to position [94, 0]
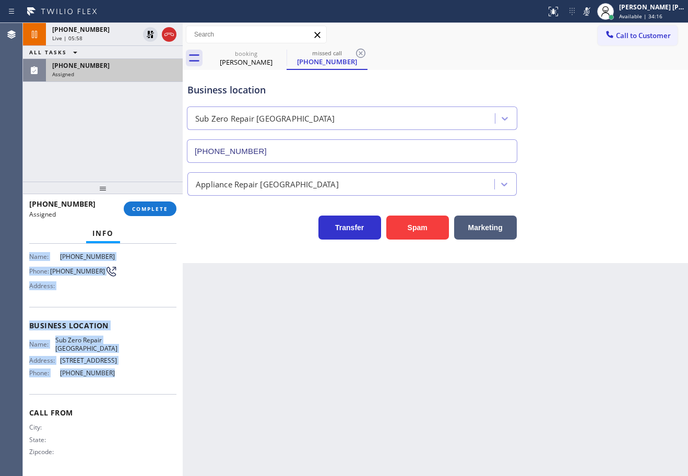
drag, startPoint x: 39, startPoint y: 346, endPoint x: 116, endPoint y: 383, distance: 86.2
click at [116, 383] on div "Context Queue: Appliance Repair High End Priority: 0 Task Age: [DEMOGRAPHIC_DAT…" at bounding box center [103, 360] width 160 height 232
copy div "Customer Name: [PHONE_NUMBER] Phone: [PHONE_NUMBER] Address: Business location …"
click at [132, 211] on button "COMPLETE" at bounding box center [150, 209] width 53 height 15
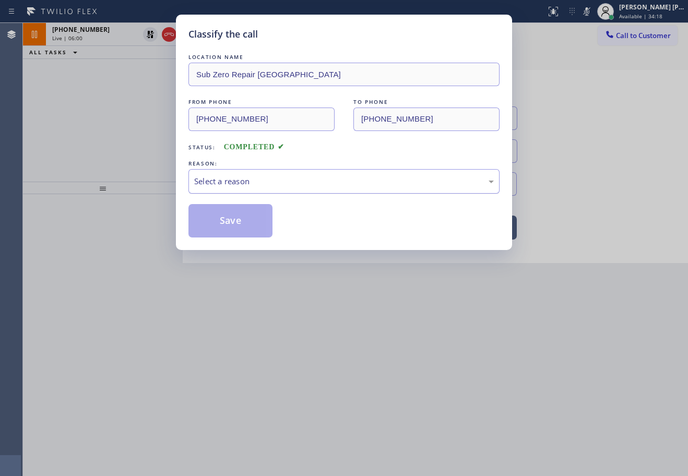
click at [216, 182] on div "Select a reason" at bounding box center [344, 182] width 300 height 12
click at [244, 220] on button "Save" at bounding box center [231, 220] width 84 height 33
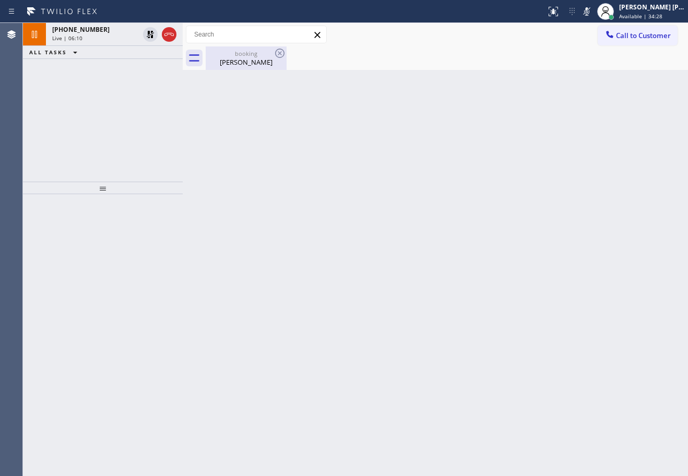
click at [98, 41] on div "Live | 06:10" at bounding box center [95, 37] width 87 height 7
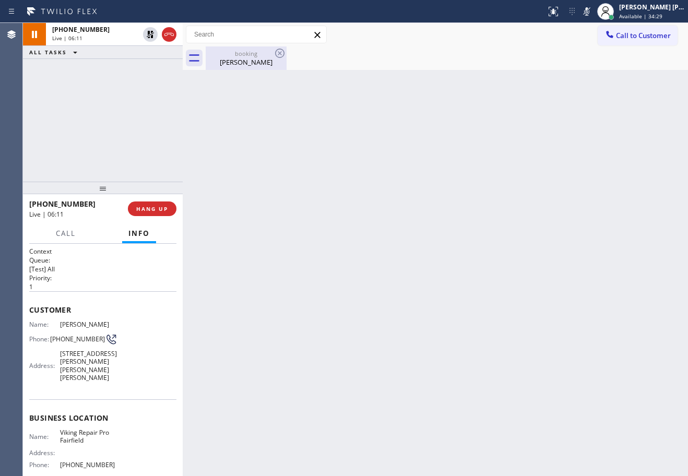
click at [241, 62] on div "[PERSON_NAME]" at bounding box center [246, 61] width 79 height 9
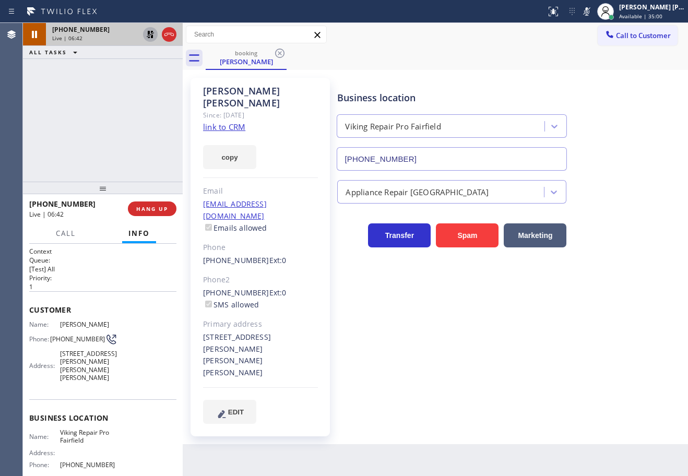
click at [152, 34] on icon at bounding box center [150, 34] width 13 height 13
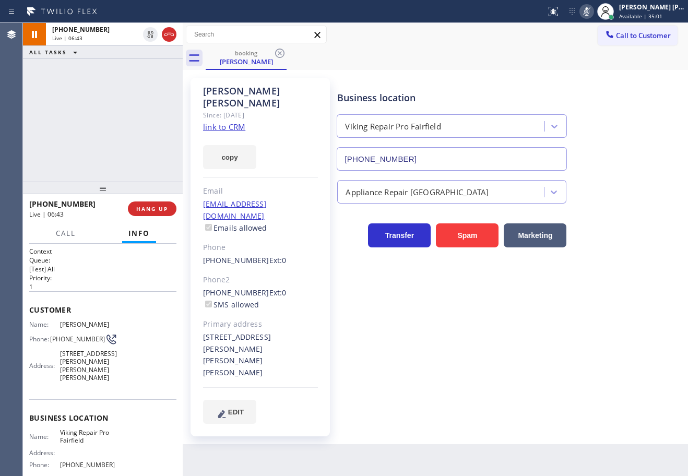
drag, startPoint x: 596, startPoint y: 10, endPoint x: 616, endPoint y: 103, distance: 95.2
click at [593, 13] on icon at bounding box center [587, 11] width 13 height 13
drag, startPoint x: 618, startPoint y: 107, endPoint x: 587, endPoint y: 147, distance: 51.4
click at [618, 107] on div "Business location Viking Repair Pro [GEOGRAPHIC_DATA] [PHONE_NUMBER]" at bounding box center [510, 123] width 350 height 95
drag, startPoint x: 118, startPoint y: 109, endPoint x: 125, endPoint y: 80, distance: 29.6
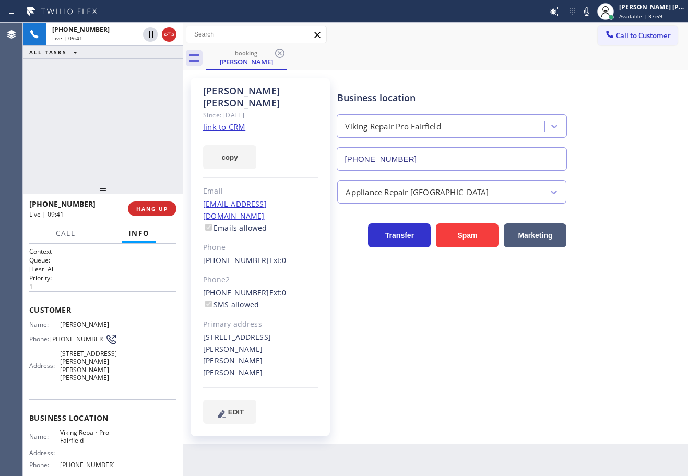
click at [118, 106] on div "[PHONE_NUMBER] Live | 09:41 ALL TASKS ALL TASKS ACTIVE TASKS TASKS IN WRAP UP" at bounding box center [103, 102] width 160 height 159
click at [150, 31] on icon at bounding box center [150, 34] width 13 height 13
click at [593, 13] on icon at bounding box center [587, 11] width 13 height 13
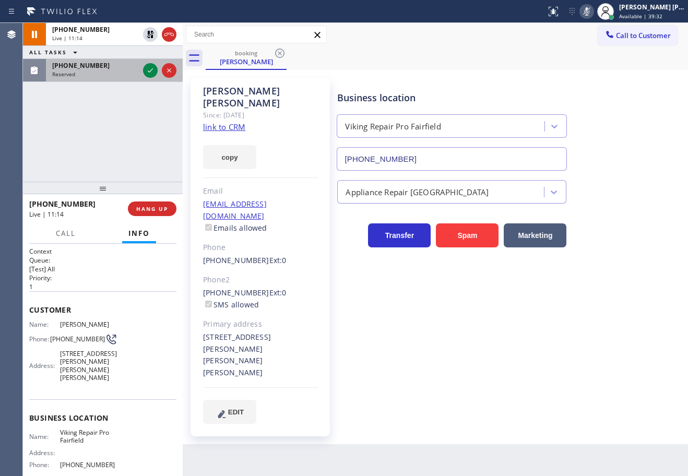
click at [135, 68] on div "[PHONE_NUMBER]" at bounding box center [95, 65] width 87 height 9
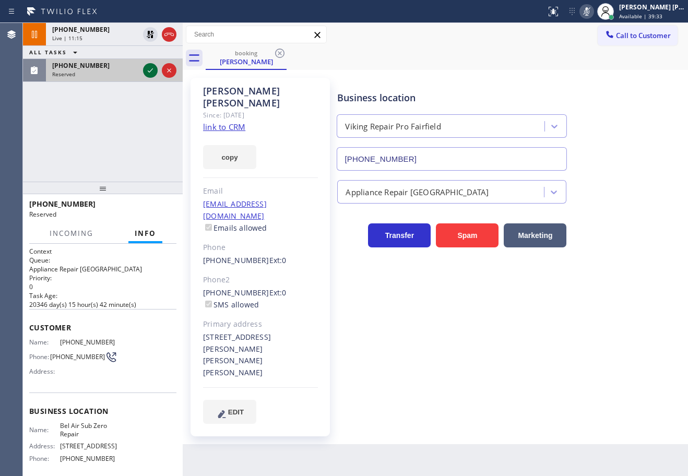
click at [143, 71] on div at bounding box center [150, 70] width 15 height 13
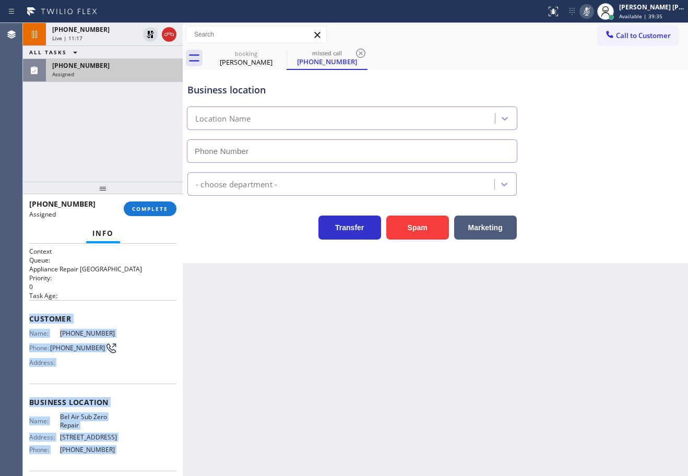
scroll to position [85, 0]
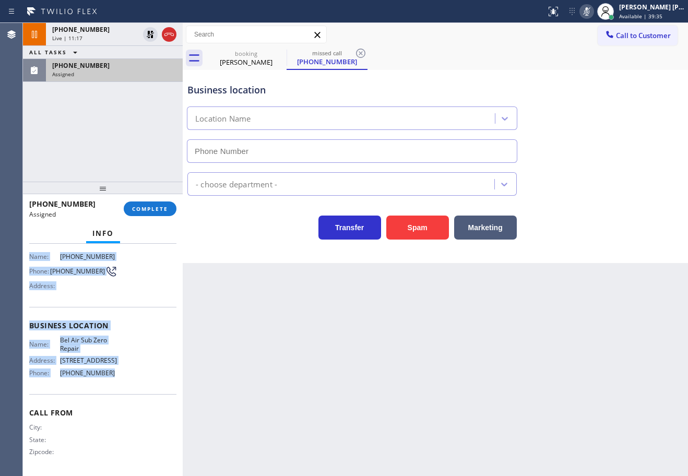
drag, startPoint x: 28, startPoint y: 316, endPoint x: 120, endPoint y: 380, distance: 111.9
click at [120, 380] on div "Context Queue: Appliance Repair High End Priority: 0 Task Age: Customer Name: […" at bounding box center [103, 360] width 160 height 232
copy div "Customer Name: [PHONE_NUMBER] Phone: [PHONE_NUMBER] Address: Business location …"
click at [156, 211] on span "COMPLETE" at bounding box center [150, 208] width 36 height 7
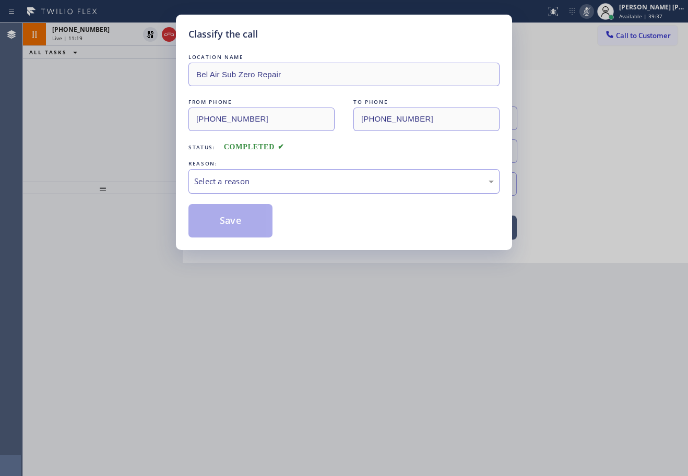
drag, startPoint x: 227, startPoint y: 181, endPoint x: 235, endPoint y: 191, distance: 12.6
click at [228, 181] on div "Select a reason" at bounding box center [344, 182] width 300 height 12
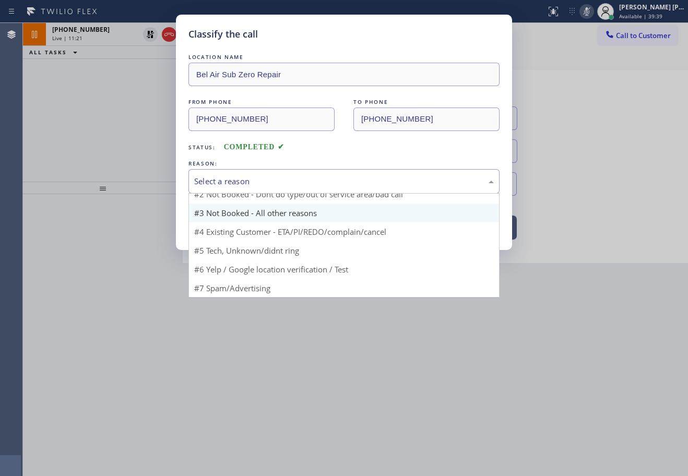
scroll to position [28, 0]
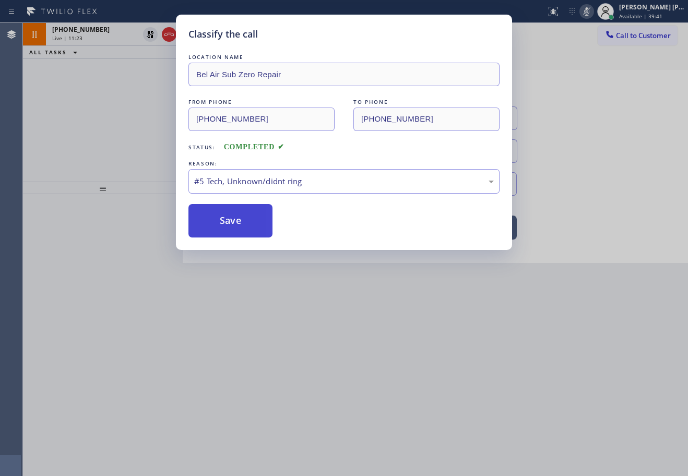
click at [255, 230] on button "Save" at bounding box center [231, 220] width 84 height 33
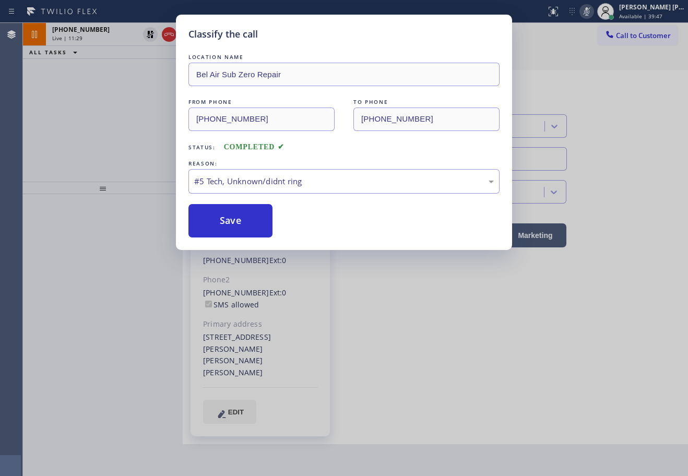
click at [297, 32] on div "Classify the call" at bounding box center [344, 34] width 311 height 14
click at [258, 216] on button "Save" at bounding box center [231, 220] width 84 height 33
click at [258, 217] on button "Save" at bounding box center [231, 220] width 84 height 33
click at [324, 24] on div "Classify the call LOCATION NAME Bel Air Sub Zero Repair FROM PHONE [PHONE_NUMBE…" at bounding box center [344, 133] width 336 height 236
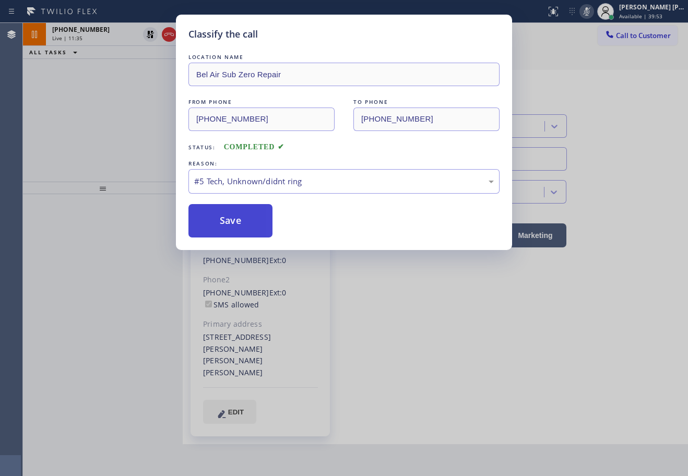
click at [240, 218] on button "Save" at bounding box center [231, 220] width 84 height 33
click at [241, 218] on button "Save" at bounding box center [231, 220] width 84 height 33
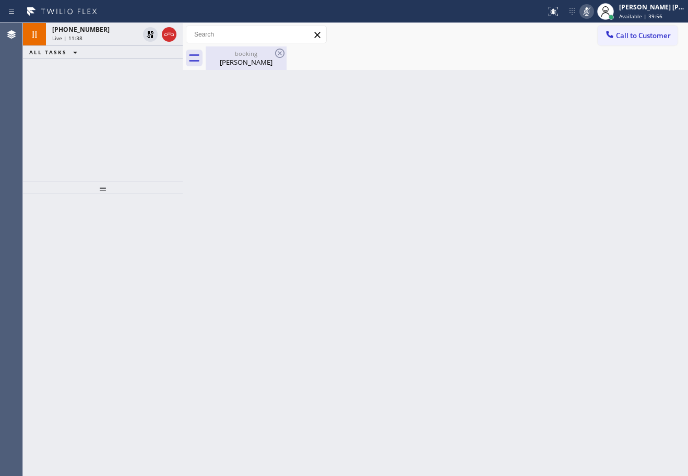
click at [238, 61] on div "[PERSON_NAME]" at bounding box center [246, 61] width 79 height 9
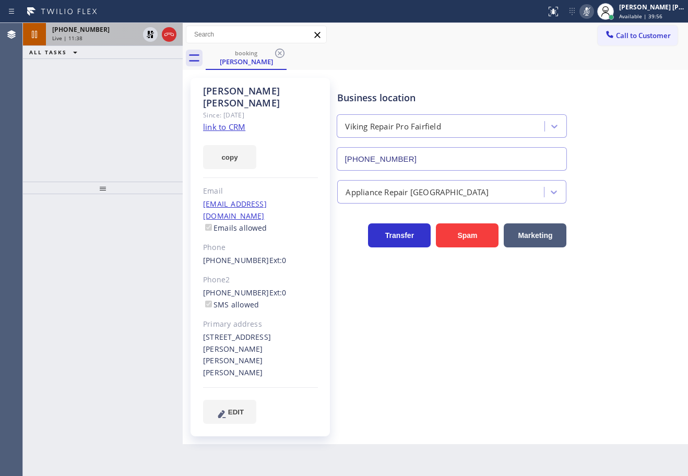
click at [130, 32] on div "[PHONE_NUMBER]" at bounding box center [95, 29] width 87 height 9
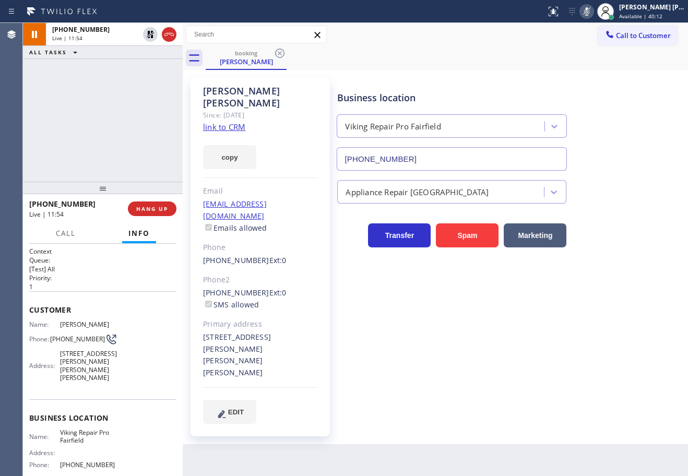
click at [327, 52] on div "booking [PERSON_NAME]" at bounding box center [447, 58] width 483 height 24
click at [152, 37] on icon at bounding box center [150, 34] width 7 height 7
drag, startPoint x: 137, startPoint y: 80, endPoint x: 166, endPoint y: 79, distance: 28.7
click at [153, 80] on div "[PHONE_NUMBER] Live | 11:56 ALL TASKS ALL TASKS ACTIVE TASKS TASKS IN WRAP UP" at bounding box center [103, 102] width 160 height 159
click at [593, 14] on icon at bounding box center [587, 11] width 13 height 13
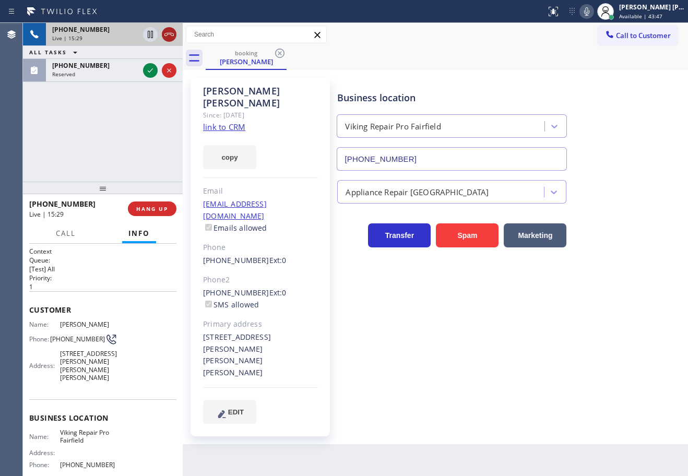
click at [173, 38] on icon at bounding box center [169, 34] width 13 height 13
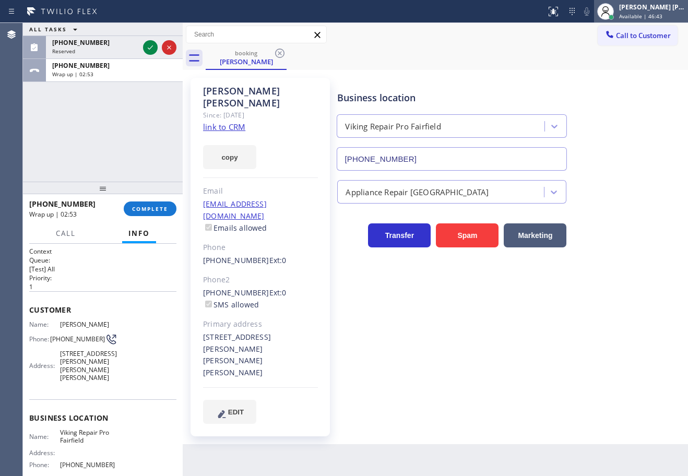
click at [655, 10] on div "[PERSON_NAME] [PERSON_NAME] Dahil" at bounding box center [652, 7] width 66 height 9
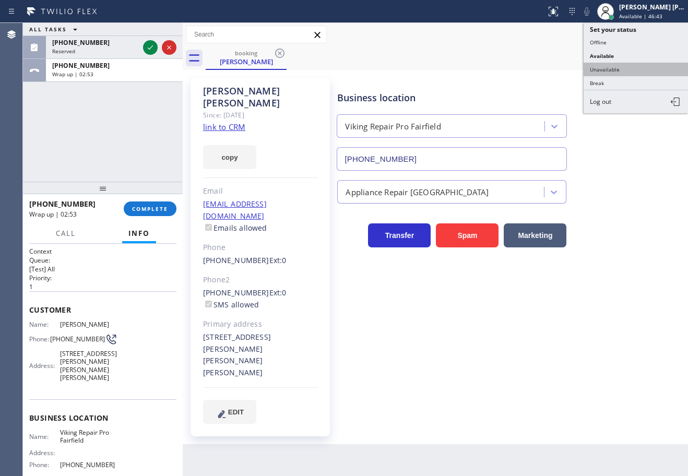
click at [624, 63] on button "Unavailable" at bounding box center [636, 70] width 104 height 14
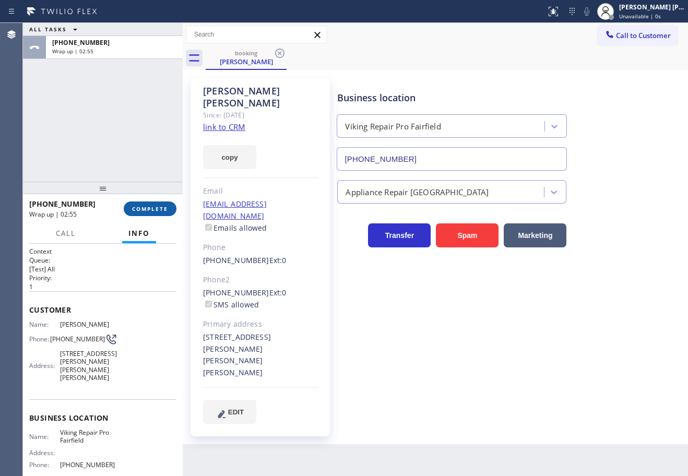
click at [150, 208] on span "COMPLETE" at bounding box center [150, 208] width 36 height 7
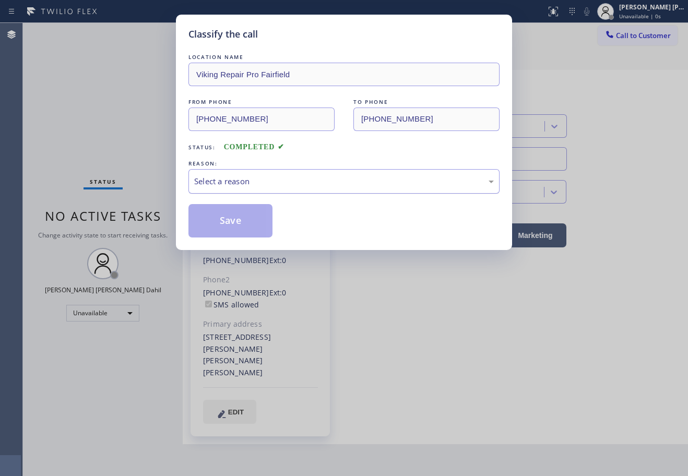
click at [230, 179] on div "Select a reason" at bounding box center [344, 182] width 300 height 12
click at [230, 220] on button "Save" at bounding box center [231, 220] width 84 height 33
click at [232, 222] on button "Save" at bounding box center [231, 220] width 84 height 33
click at [232, 224] on button "Save" at bounding box center [231, 220] width 84 height 33
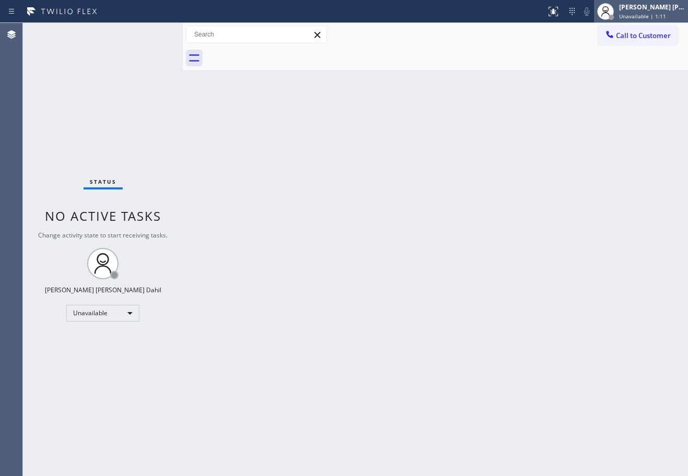
click at [660, 10] on div "[PERSON_NAME] [PERSON_NAME] Dahil" at bounding box center [652, 7] width 66 height 9
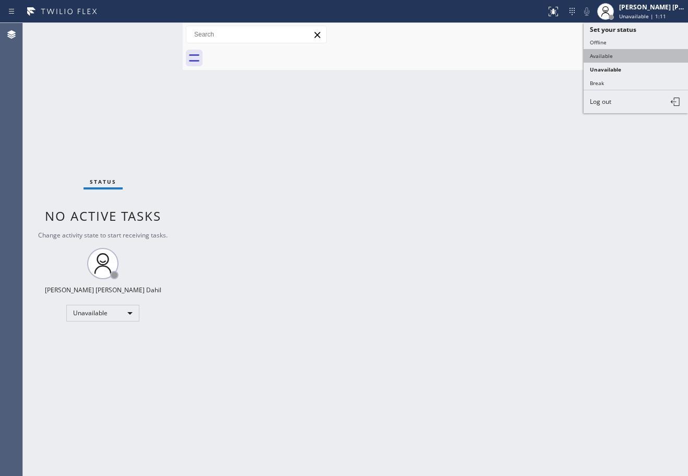
click at [639, 53] on button "Available" at bounding box center [636, 56] width 104 height 14
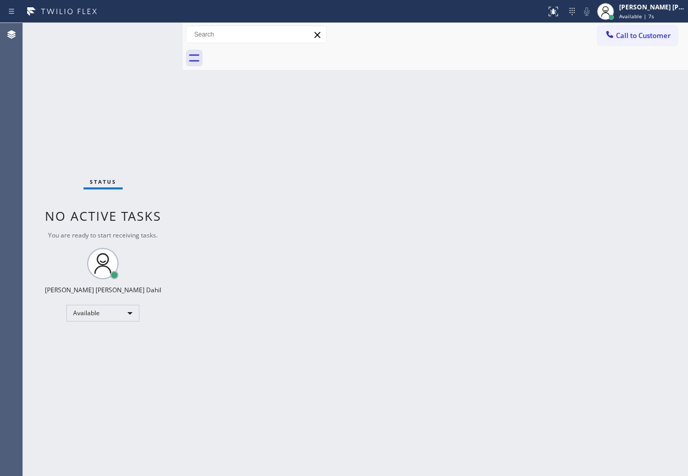
click at [150, 33] on div "Status No active tasks You are ready to start receiving tasks. [PERSON_NAME] [P…" at bounding box center [103, 249] width 160 height 453
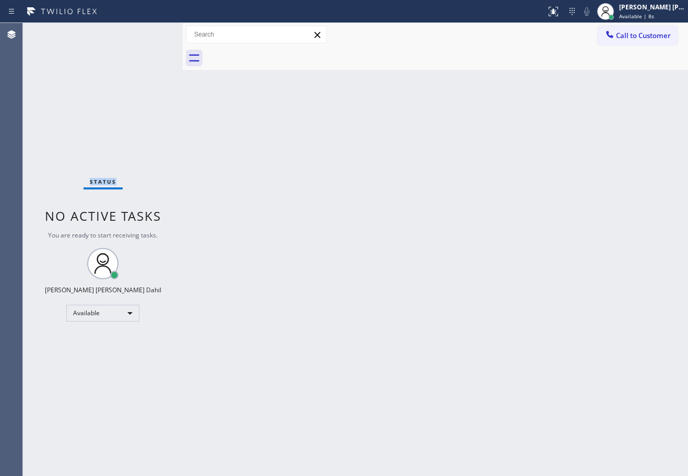
click at [150, 33] on div "Status No active tasks You are ready to start receiving tasks. [PERSON_NAME] [P…" at bounding box center [103, 249] width 160 height 453
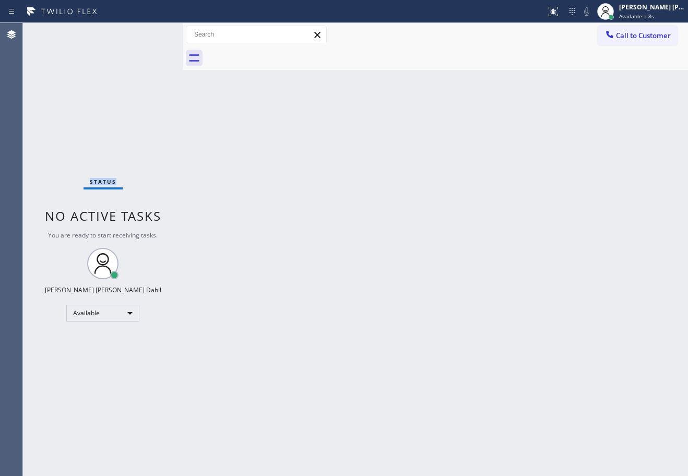
click at [150, 33] on div "Status No active tasks You are ready to start receiving tasks. [PERSON_NAME] [P…" at bounding box center [103, 249] width 160 height 453
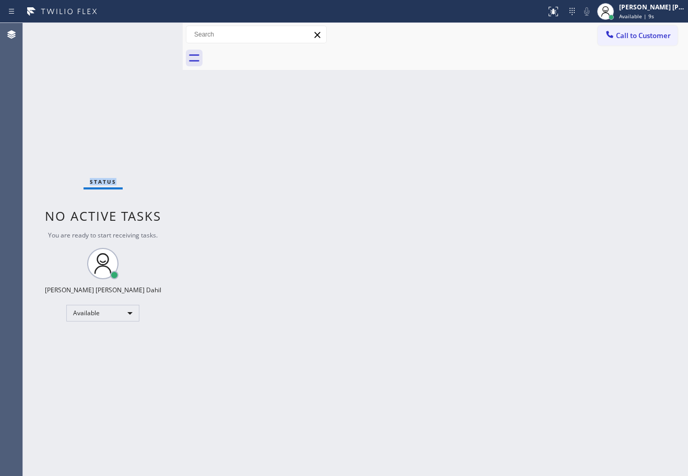
click at [150, 33] on div "Status No active tasks You are ready to start receiving tasks. [PERSON_NAME] [P…" at bounding box center [103, 249] width 160 height 453
click at [412, 337] on div "Back to Dashboard Change Sender ID Customers Technicians Select a contact Outbo…" at bounding box center [436, 249] width 506 height 453
drag, startPoint x: 476, startPoint y: 388, endPoint x: 486, endPoint y: 395, distance: 12.8
click at [482, 391] on div "Back to Dashboard Change Sender ID Customers Technicians Select a contact Outbo…" at bounding box center [436, 249] width 506 height 453
drag, startPoint x: 349, startPoint y: 66, endPoint x: 614, endPoint y: 312, distance: 361.1
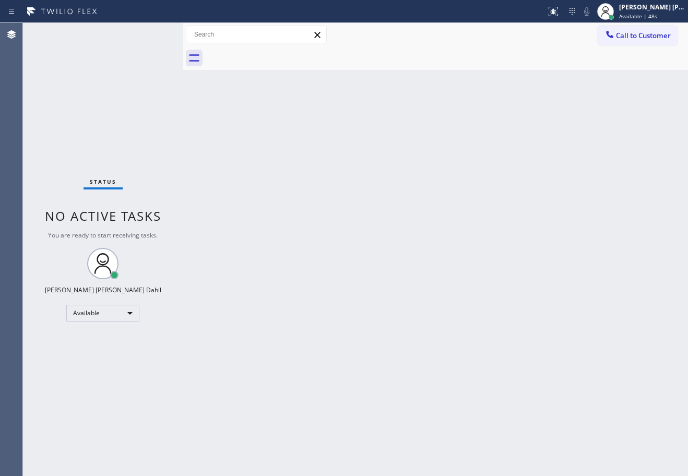
click at [352, 66] on div at bounding box center [447, 58] width 483 height 24
click at [681, 412] on div "Back to Dashboard Change Sender ID Customers Technicians Select a contact Outbo…" at bounding box center [436, 249] width 506 height 453
click at [353, 74] on div "Back to Dashboard Change Sender ID Customers Technicians Select a contact Outbo…" at bounding box center [436, 249] width 506 height 453
drag, startPoint x: 496, startPoint y: 365, endPoint x: 501, endPoint y: 373, distance: 10.3
click at [499, 369] on div "Back to Dashboard Change Sender ID Customers Technicians Select a contact Outbo…" at bounding box center [436, 249] width 506 height 453
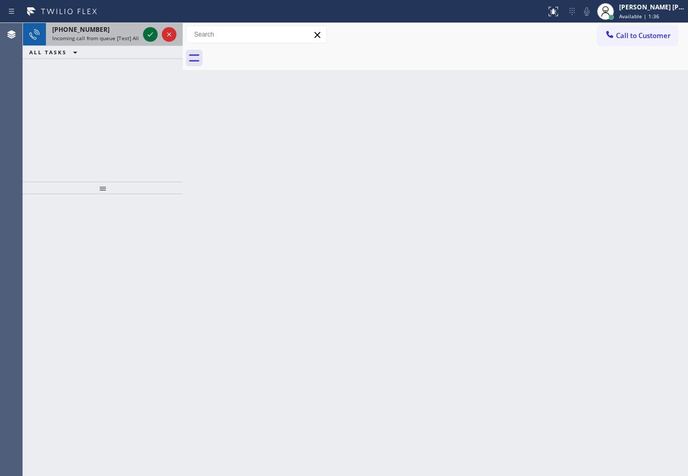
click at [147, 34] on icon at bounding box center [150, 34] width 13 height 13
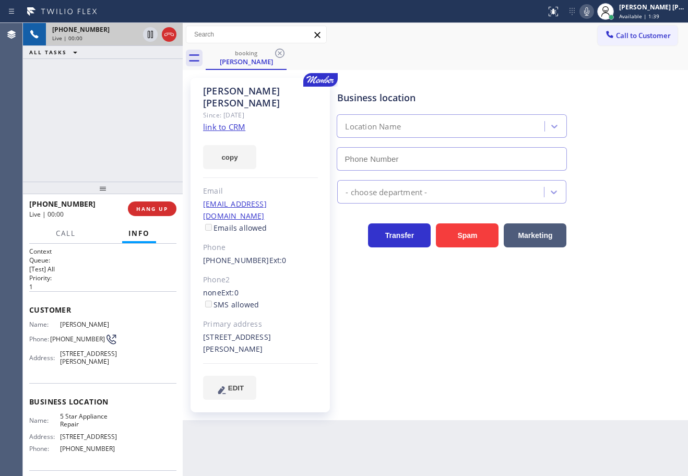
type input "[PHONE_NUMBER]"
click at [224, 122] on link "link to CRM" at bounding box center [224, 127] width 42 height 10
click at [149, 121] on div "[PHONE_NUMBER] Live | 01:34 ALL TASKS ALL TASKS ACTIVE TASKS TASKS IN WRAP UP" at bounding box center [103, 102] width 160 height 159
click at [510, 381] on div "Business location 5 Star Appliance Repair [PHONE_NUMBER] 5 Star Appliance Trans…" at bounding box center [510, 248] width 350 height 337
click at [156, 90] on div "[PHONE_NUMBER] Live | 01:43 ALL TASKS ALL TASKS ACTIVE TASKS TASKS IN WRAP UP" at bounding box center [103, 102] width 160 height 159
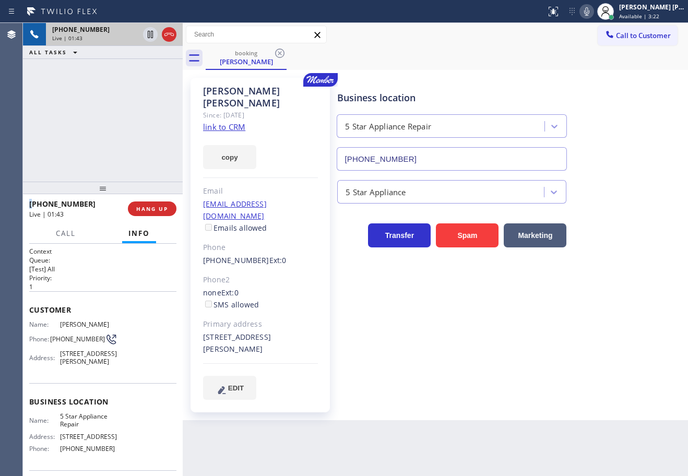
click at [156, 90] on div "[PHONE_NUMBER] Live | 01:43 ALL TASKS ALL TASKS ACTIVE TASKS TASKS IN WRAP UP" at bounding box center [103, 102] width 160 height 159
click at [152, 90] on div "[PHONE_NUMBER] Live | 01:44 ALL TASKS ALL TASKS ACTIVE TASKS TASKS IN WRAP UP" at bounding box center [103, 102] width 160 height 159
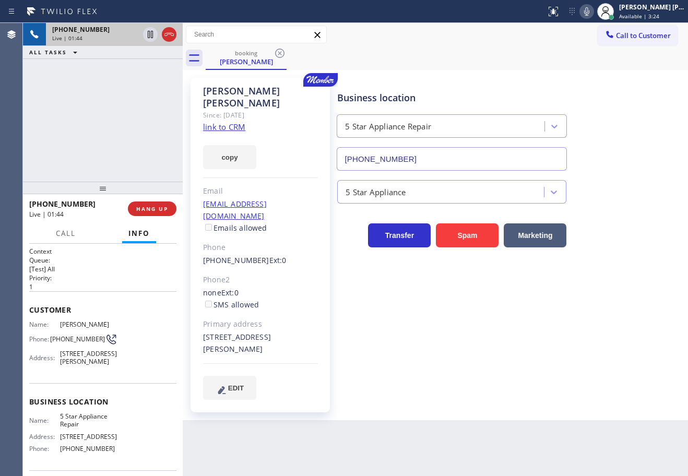
click at [137, 109] on div "[PHONE_NUMBER] Live | 01:44 ALL TASKS ALL TASKS ACTIVE TASKS TASKS IN WRAP UP" at bounding box center [103, 102] width 160 height 159
click at [146, 35] on icon at bounding box center [150, 34] width 13 height 13
click at [126, 71] on div "[PHONE_NUMBER] Live | 01:46 ALL TASKS ALL TASKS ACTIVE TASKS TASKS IN WRAP UP" at bounding box center [103, 102] width 160 height 159
click at [593, 15] on icon at bounding box center [587, 11] width 13 height 13
click at [144, 34] on div at bounding box center [150, 34] width 15 height 13
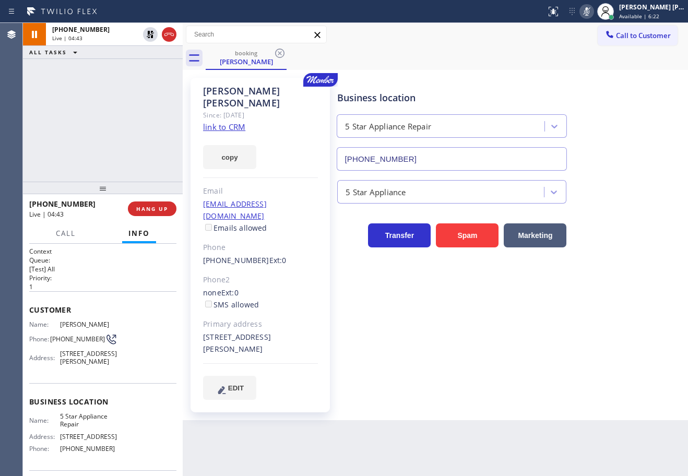
click at [144, 70] on div "[PHONE_NUMBER] Live | 04:43 ALL TASKS ALL TASKS ACTIVE TASKS TASKS IN WRAP UP" at bounding box center [103, 102] width 160 height 159
click at [593, 10] on icon at bounding box center [587, 11] width 13 height 13
click at [123, 70] on div "[PHONE_NUMBER] Live | 05:17 ALL TASKS ALL TASKS ACTIVE TASKS TASKS IN WRAP UP" at bounding box center [103, 102] width 160 height 159
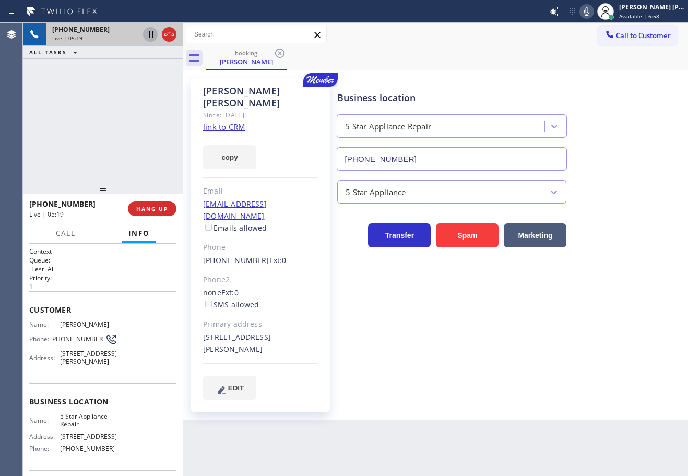
click at [150, 35] on icon at bounding box center [150, 34] width 13 height 13
click at [139, 81] on div "[PHONE_NUMBER] Live | 05:19 ALL TASKS ALL TASKS ACTIVE TASKS TASKS IN WRAP UP" at bounding box center [103, 102] width 160 height 159
click at [590, 14] on icon at bounding box center [586, 11] width 5 height 8
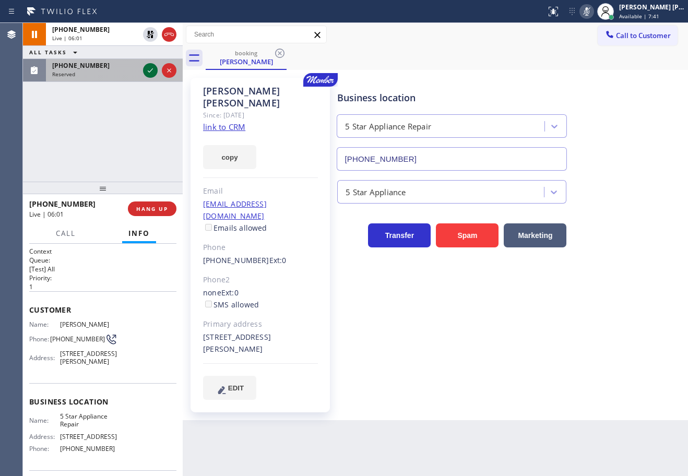
drag, startPoint x: 139, startPoint y: 68, endPoint x: 146, endPoint y: 70, distance: 7.5
click at [139, 68] on div "[PHONE_NUMBER] Reserved" at bounding box center [93, 70] width 95 height 23
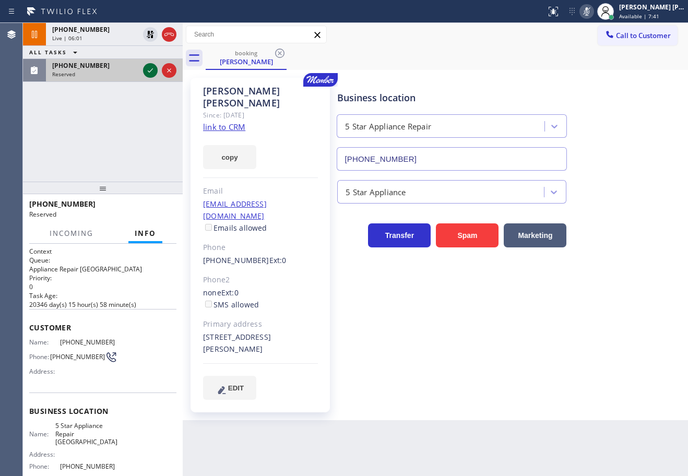
click at [148, 70] on icon at bounding box center [150, 70] width 13 height 13
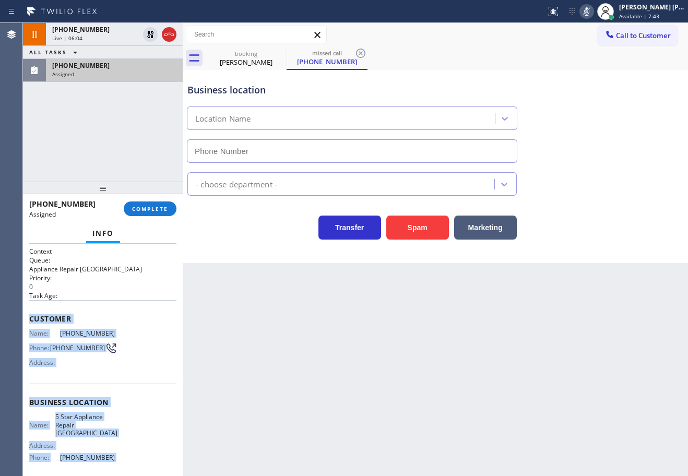
scroll to position [85, 0]
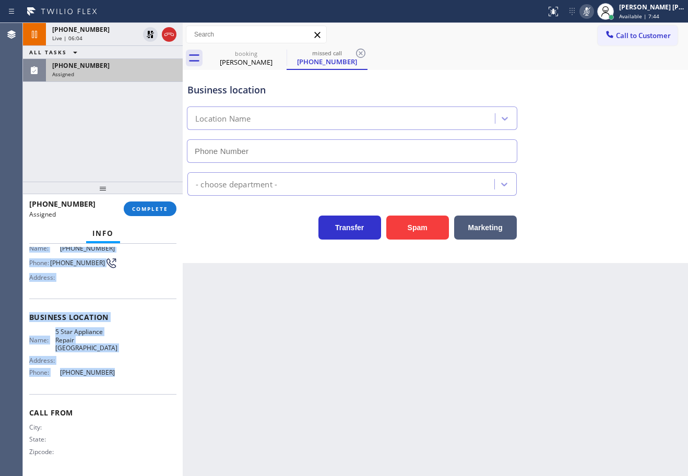
drag, startPoint x: 26, startPoint y: 318, endPoint x: 118, endPoint y: 365, distance: 104.0
click at [118, 385] on div "Context Queue: Appliance Repair High End Priority: 0 Task Age: Customer Name: […" at bounding box center [103, 360] width 160 height 232
copy div "Customer Name: [PHONE_NUMBER] Phone: [PHONE_NUMBER] Address: Business location …"
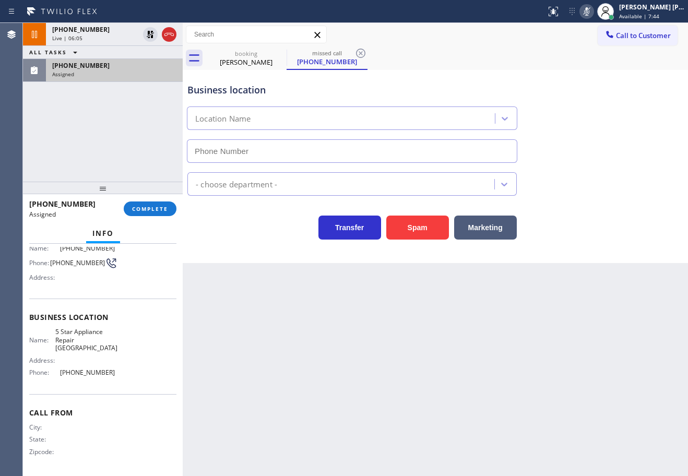
click at [145, 198] on div "[PHONE_NUMBER] Assigned COMPLETE" at bounding box center [102, 208] width 147 height 27
click at [148, 210] on span "COMPLETE" at bounding box center [150, 208] width 36 height 7
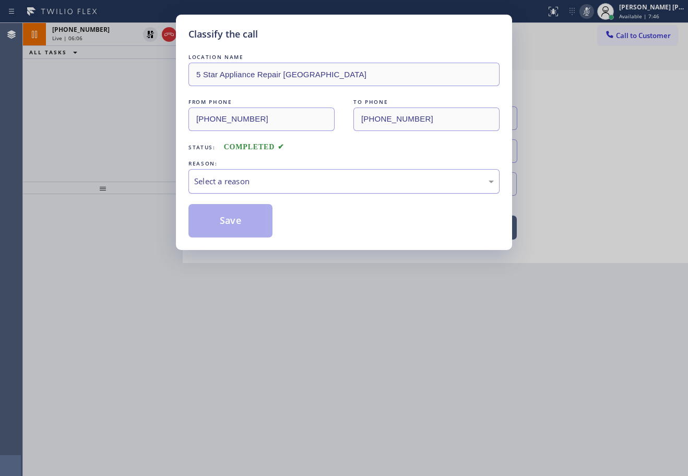
click at [245, 181] on div "Select a reason" at bounding box center [344, 182] width 300 height 12
click at [255, 231] on button "Save" at bounding box center [231, 220] width 84 height 33
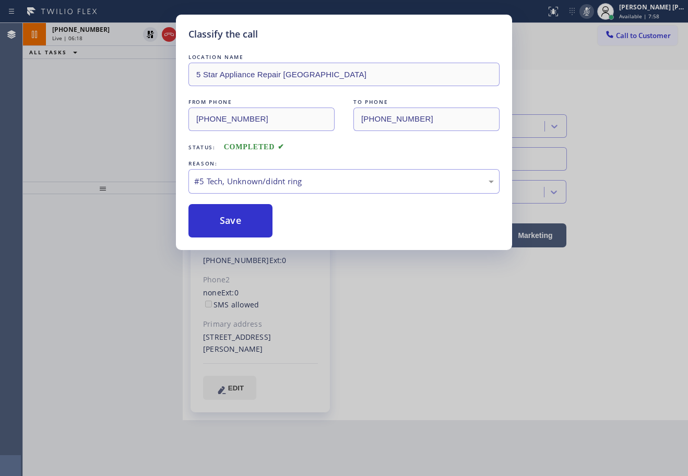
click at [277, 30] on div "Classify the call" at bounding box center [344, 34] width 311 height 14
click at [241, 227] on button "Save" at bounding box center [231, 220] width 84 height 33
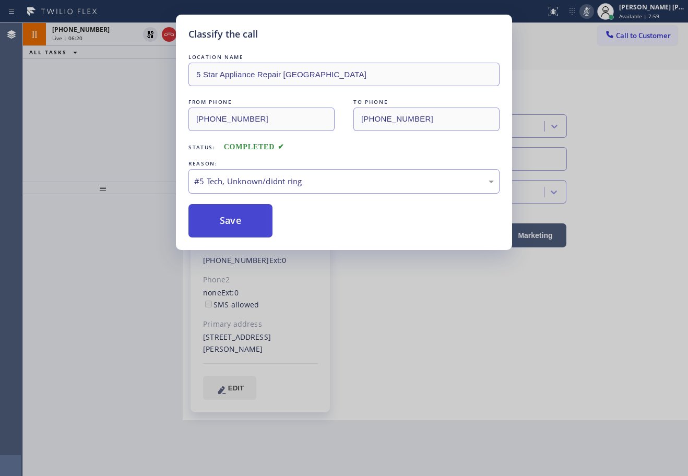
click at [241, 227] on button "Save" at bounding box center [231, 220] width 84 height 33
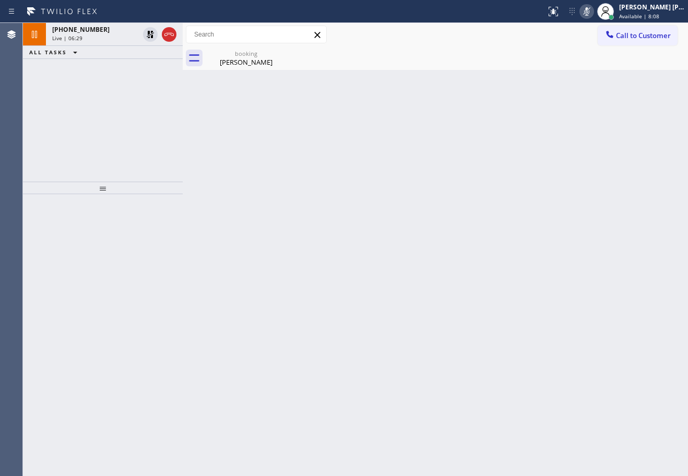
click at [245, 68] on div "booking [PERSON_NAME]" at bounding box center [246, 58] width 79 height 24
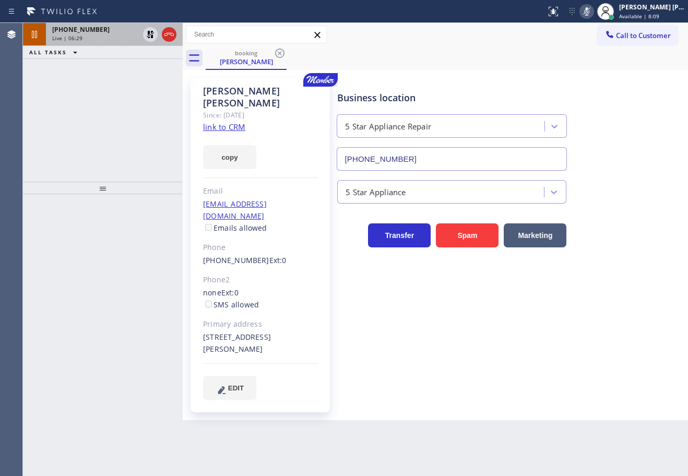
click at [122, 41] on div "Live | 06:29" at bounding box center [95, 37] width 87 height 7
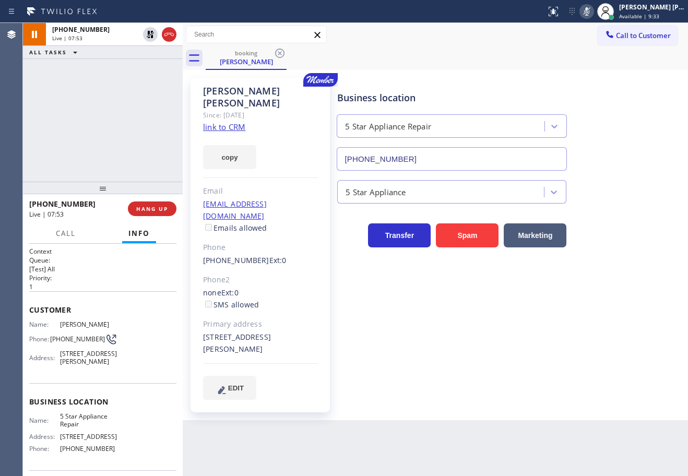
click at [124, 51] on div "ALL TASKS ALL TASKS ACTIVE TASKS TASKS IN WRAP UP" at bounding box center [103, 52] width 160 height 13
click at [153, 29] on icon at bounding box center [150, 34] width 13 height 13
click at [593, 13] on icon at bounding box center [587, 11] width 13 height 13
click at [635, 101] on div "Business location 5 Star Appliance Repair [PHONE_NUMBER]" at bounding box center [510, 123] width 350 height 95
click at [593, 10] on icon at bounding box center [587, 11] width 13 height 13
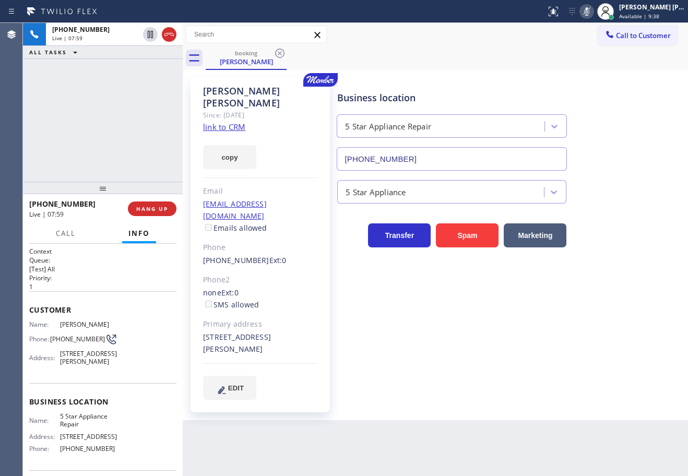
click at [590, 10] on icon at bounding box center [586, 11] width 5 height 8
click at [621, 216] on div "Transfer Spam Marketing" at bounding box center [510, 230] width 350 height 33
click at [621, 215] on div "Transfer Spam Marketing" at bounding box center [510, 230] width 350 height 33
click at [623, 217] on div "Transfer Spam Marketing" at bounding box center [510, 230] width 350 height 33
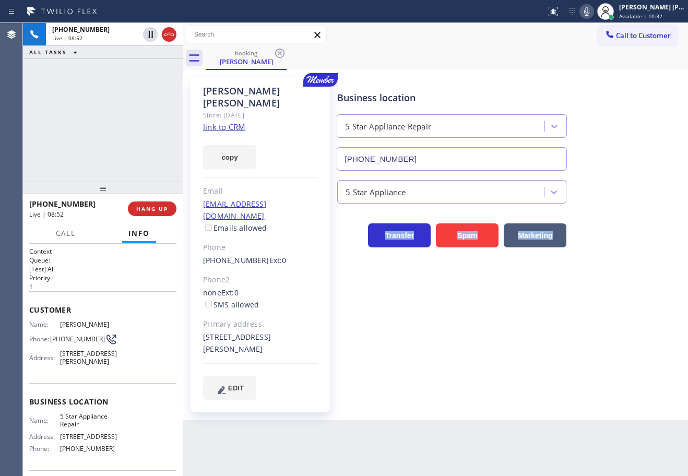
click at [641, 276] on div "Business location 5 Star Appliance Repair [PHONE_NUMBER] 5 Star Appliance Trans…" at bounding box center [510, 238] width 350 height 317
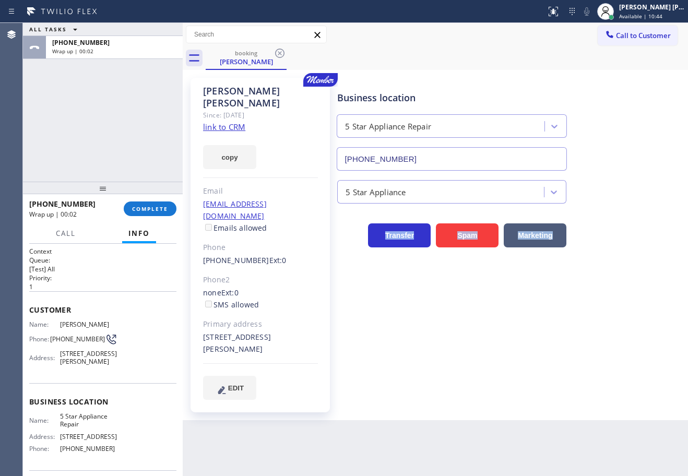
click at [112, 93] on div "ALL TASKS ALL TASKS ACTIVE TASKS TASKS IN WRAP UP [PHONE_NUMBER] Wrap up | 00:02" at bounding box center [103, 102] width 160 height 159
click at [150, 207] on span "COMPLETE" at bounding box center [150, 208] width 36 height 7
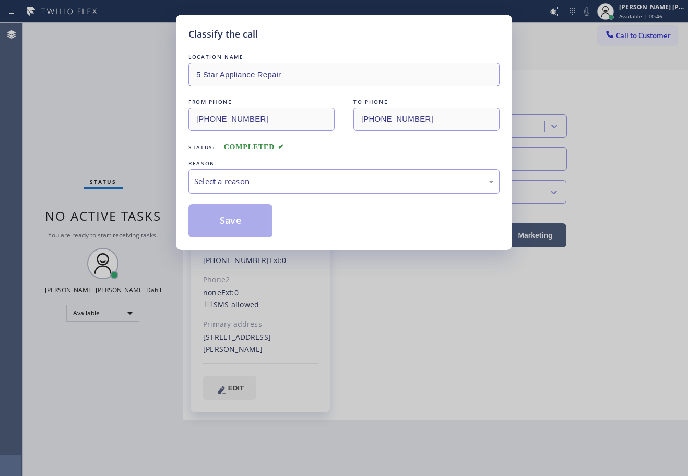
click at [231, 183] on div "Select a reason" at bounding box center [344, 182] width 300 height 12
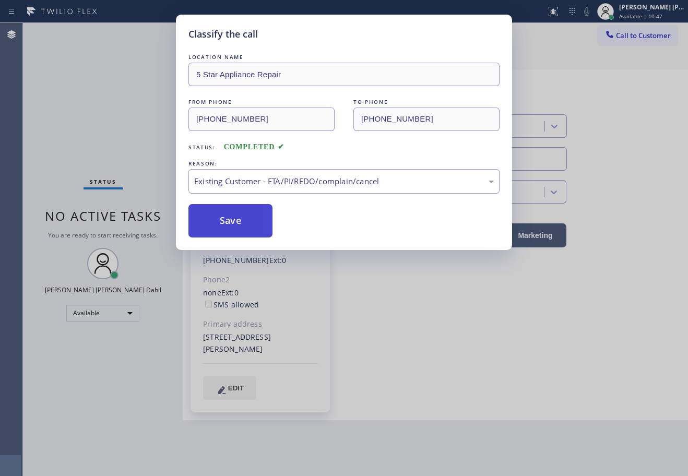
click at [232, 230] on button "Save" at bounding box center [231, 220] width 84 height 33
click at [231, 229] on button "Save" at bounding box center [231, 220] width 84 height 33
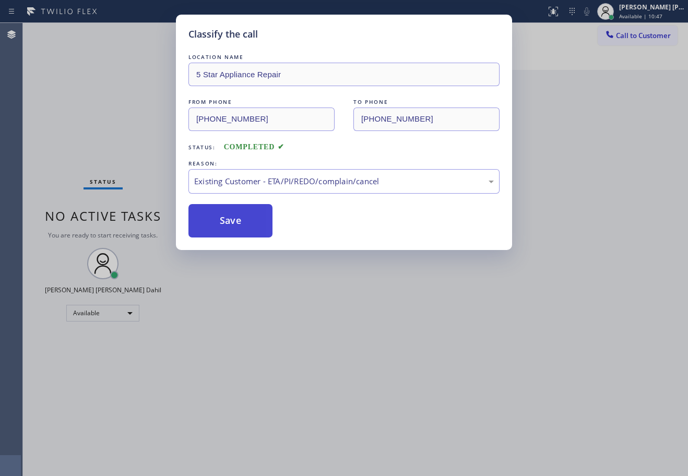
click at [231, 228] on button "Save" at bounding box center [231, 220] width 84 height 33
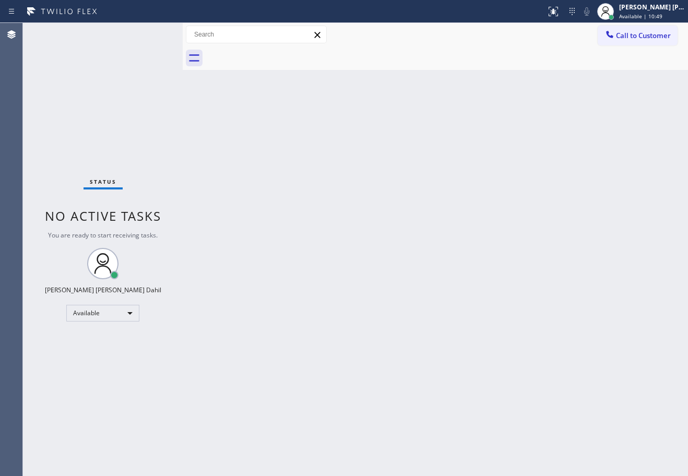
click at [594, 408] on div "Back to Dashboard Change Sender ID Customers Technicians Select a contact Outbo…" at bounding box center [436, 249] width 506 height 453
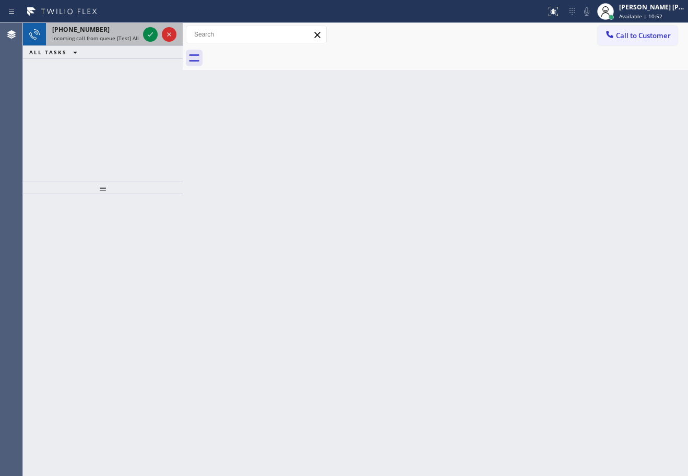
click at [122, 43] on div "[PHONE_NUMBER] Incoming call from queue [Test] All" at bounding box center [93, 34] width 95 height 23
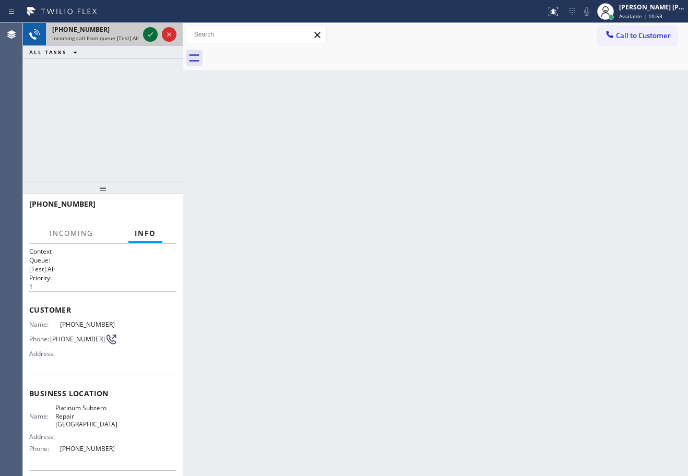
click at [146, 34] on icon at bounding box center [150, 34] width 13 height 13
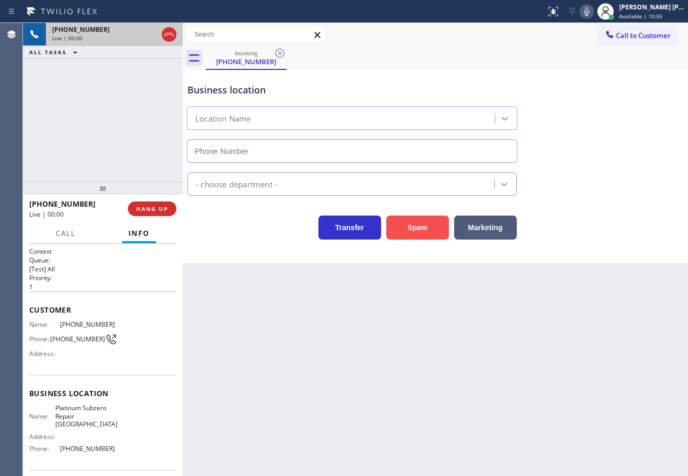
click at [427, 230] on button "Spam" at bounding box center [418, 228] width 63 height 24
click at [452, 364] on div "Back to Dashboard Change Sender ID Customers Technicians Select a contact Outbo…" at bounding box center [436, 249] width 506 height 453
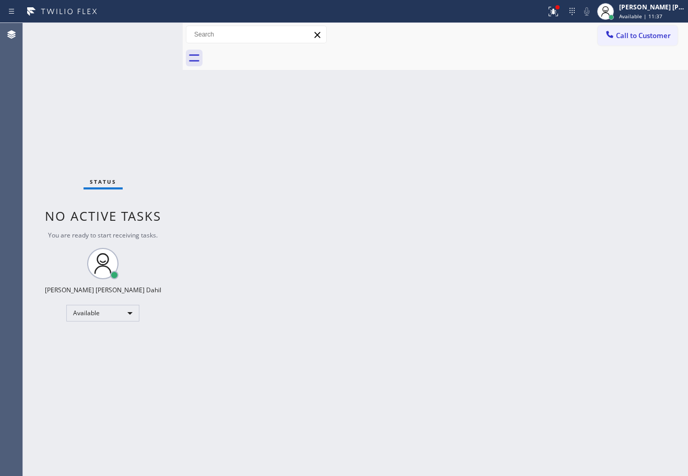
click at [301, 214] on div "Back to Dashboard Change Sender ID Customers Technicians Select a contact Outbo…" at bounding box center [436, 249] width 506 height 453
click at [301, 215] on div "Back to Dashboard Change Sender ID Customers Technicians Select a contact Outbo…" at bounding box center [436, 249] width 506 height 453
click at [301, 216] on div "Back to Dashboard Change Sender ID Customers Technicians Select a contact Outbo…" at bounding box center [436, 249] width 506 height 453
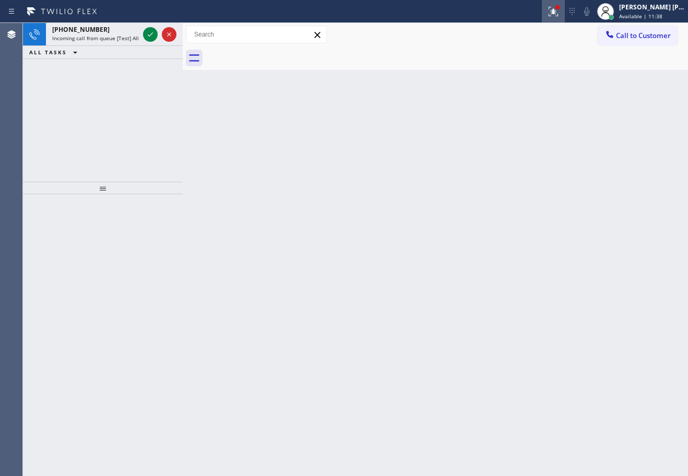
click at [560, 8] on icon at bounding box center [553, 11] width 13 height 13
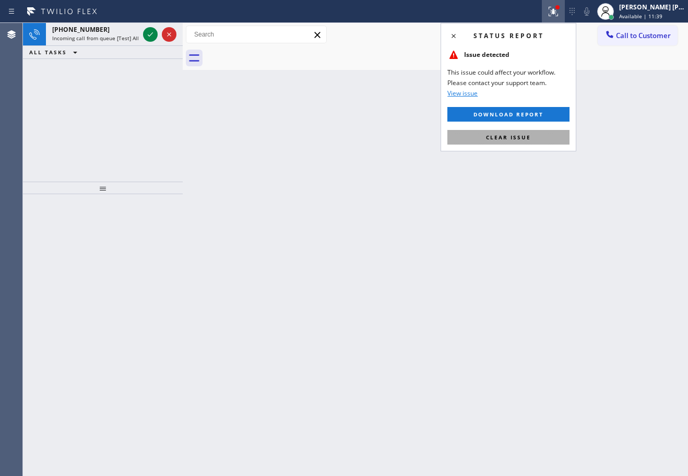
click at [528, 138] on span "Clear issue" at bounding box center [508, 137] width 45 height 7
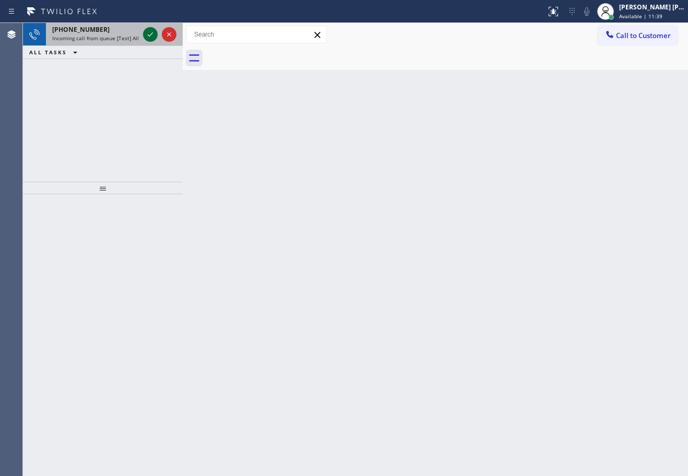
click at [150, 33] on icon at bounding box center [150, 34] width 13 height 13
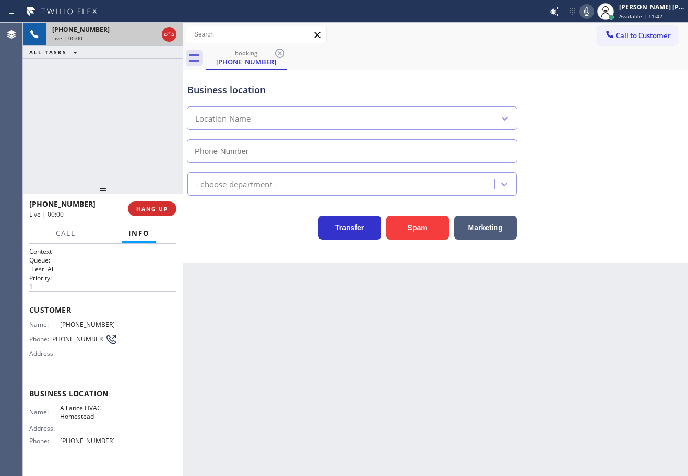
type input "[PHONE_NUMBER]"
click at [398, 228] on button "Spam" at bounding box center [418, 228] width 63 height 24
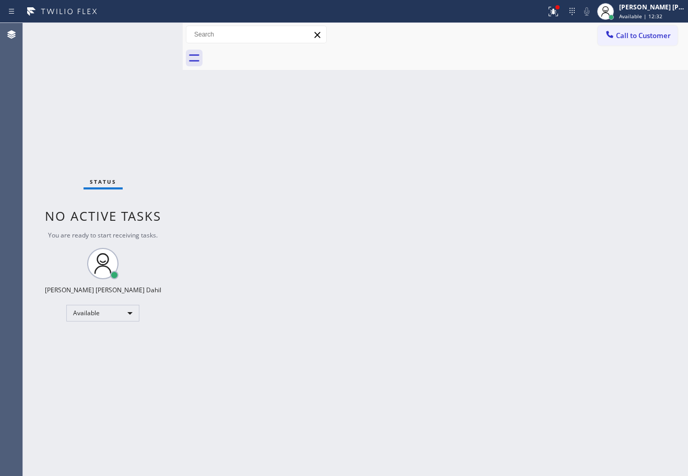
drag, startPoint x: 564, startPoint y: 10, endPoint x: 564, endPoint y: 25, distance: 14.1
click at [558, 10] on icon at bounding box center [553, 11] width 9 height 9
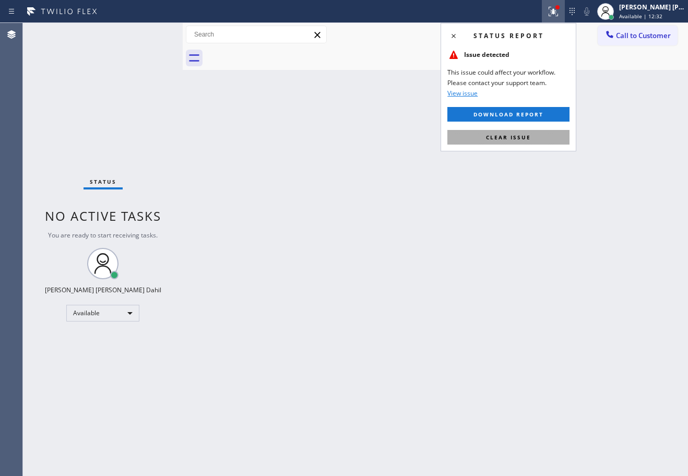
drag, startPoint x: 531, startPoint y: 143, endPoint x: 543, endPoint y: 173, distance: 32.4
click at [531, 143] on button "Clear issue" at bounding box center [509, 137] width 122 height 15
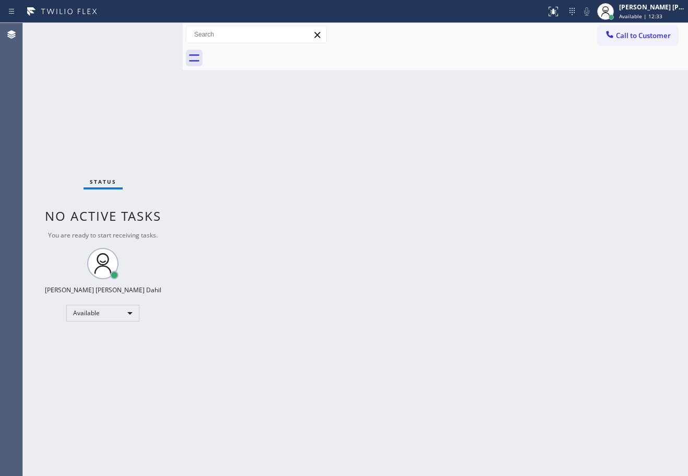
drag, startPoint x: 543, startPoint y: 173, endPoint x: 566, endPoint y: 317, distance: 145.6
click at [544, 189] on div "Back to Dashboard Change Sender ID Customers Technicians Select a contact Outbo…" at bounding box center [436, 249] width 506 height 453
click at [536, 377] on div "Back to Dashboard Change Sender ID Customers Technicians Select a contact Outbo…" at bounding box center [436, 249] width 506 height 453
click at [393, 61] on div at bounding box center [447, 58] width 483 height 24
drag, startPoint x: 517, startPoint y: 405, endPoint x: 522, endPoint y: 412, distance: 8.6
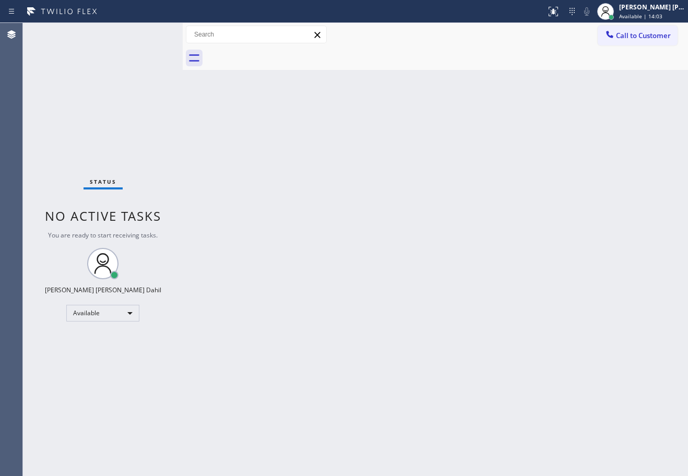
click at [520, 408] on div "Back to Dashboard Change Sender ID Customers Technicians Select a contact Outbo…" at bounding box center [436, 249] width 506 height 453
click at [639, 276] on div "Back to Dashboard Change Sender ID Customers Technicians Select a contact Outbo…" at bounding box center [436, 249] width 506 height 453
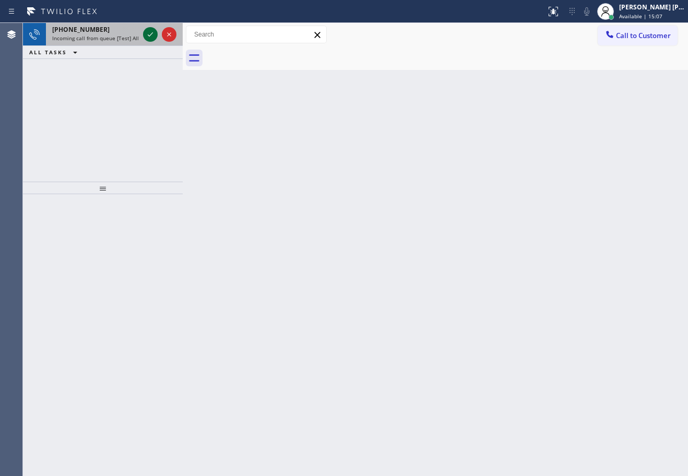
click at [150, 33] on icon at bounding box center [150, 34] width 13 height 13
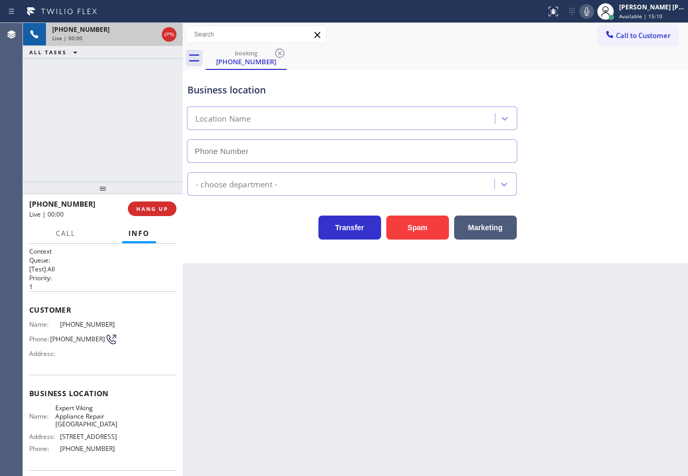
type input "[PHONE_NUMBER]"
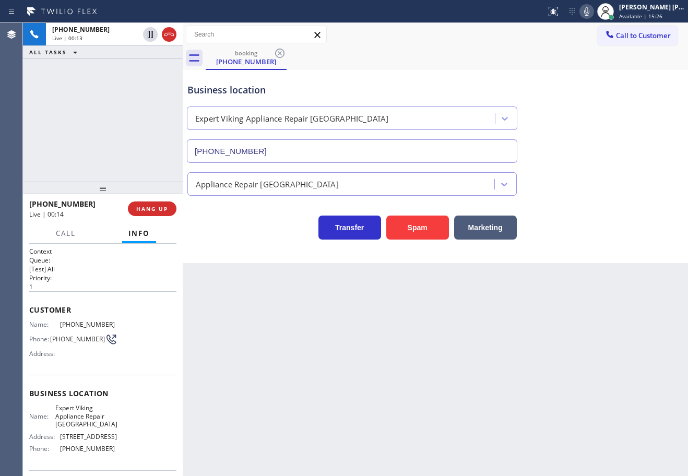
click at [285, 341] on div "Back to Dashboard Change Sender ID Customers Technicians Select a contact Outbo…" at bounding box center [436, 249] width 506 height 453
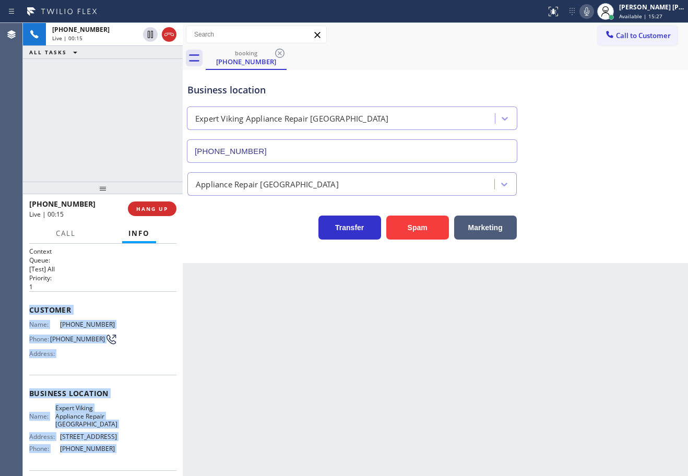
scroll to position [84, 0]
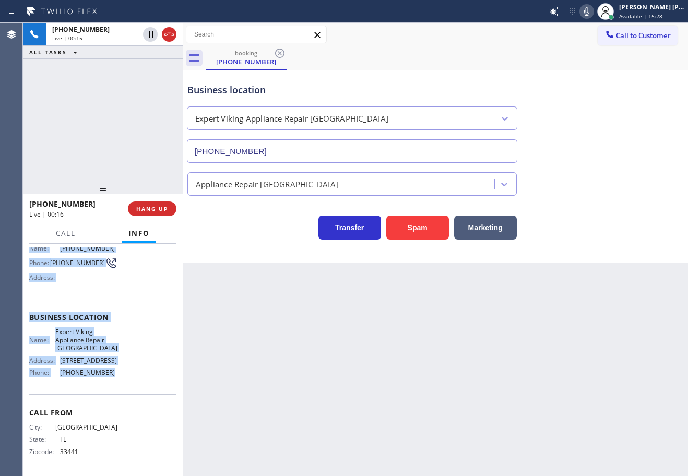
drag, startPoint x: 25, startPoint y: 307, endPoint x: 130, endPoint y: 370, distance: 122.8
click at [130, 370] on div "Context Queue: [Test] All Priority: 1 Customer Name: [PHONE_NUMBER] Phone: [PHO…" at bounding box center [103, 360] width 160 height 232
copy div "Customer Name: [PHONE_NUMBER] Phone: [PHONE_NUMBER] Address: Business location …"
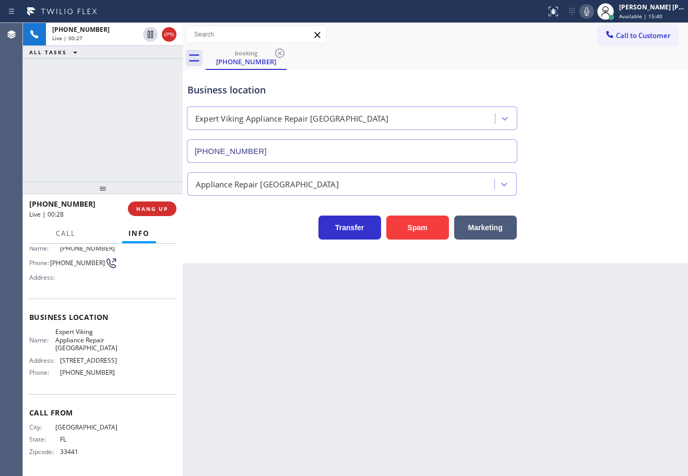
click at [305, 367] on div "Back to Dashboard Change Sender ID Customers Technicians Select a contact Outbo…" at bounding box center [436, 249] width 506 height 453
drag, startPoint x: 128, startPoint y: 363, endPoint x: 56, endPoint y: 370, distance: 72.9
click at [56, 370] on div "Name: Expert Viking Appliance Repair [GEOGRAPHIC_DATA] Address: [STREET_ADDRESS…" at bounding box center [102, 354] width 147 height 53
click at [73, 151] on div "[PHONE_NUMBER] Live | 00:55 ALL TASKS ALL TASKS ACTIVE TASKS TASKS IN WRAP UP" at bounding box center [103, 102] width 160 height 159
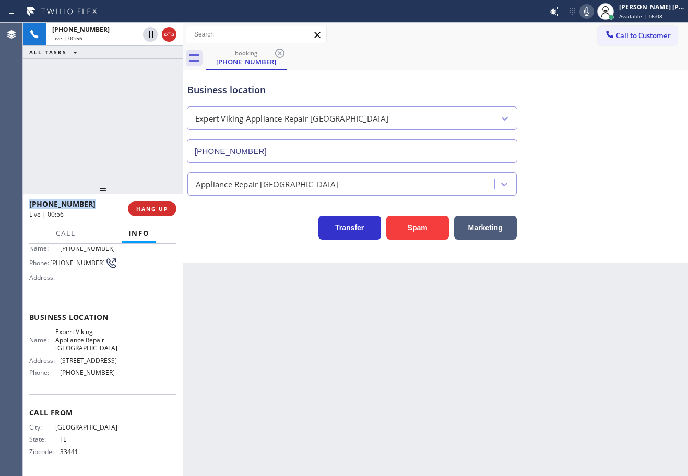
click at [73, 151] on div "[PHONE_NUMBER] Live | 00:56 ALL TASKS ALL TASKS ACTIVE TASKS TASKS IN WRAP UP" at bounding box center [103, 102] width 160 height 159
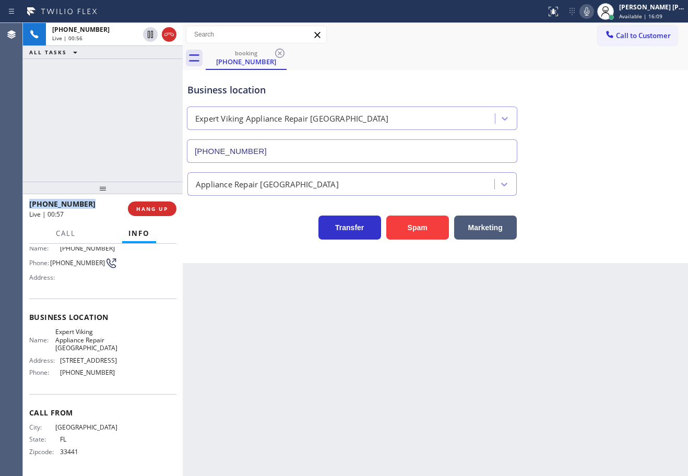
click at [73, 151] on div "[PHONE_NUMBER] Live | 00:56 ALL TASKS ALL TASKS ACTIVE TASKS TASKS IN WRAP UP" at bounding box center [103, 102] width 160 height 159
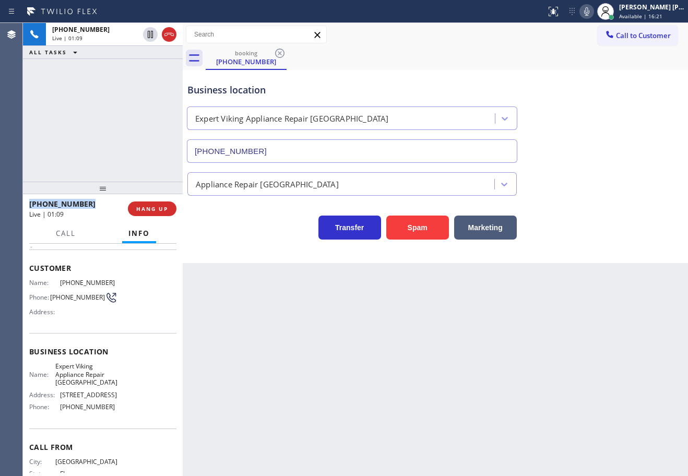
scroll to position [52, 0]
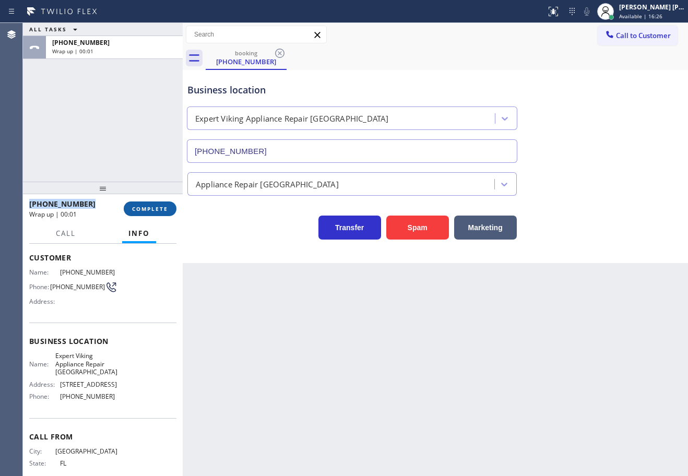
click at [148, 215] on button "COMPLETE" at bounding box center [150, 209] width 53 height 15
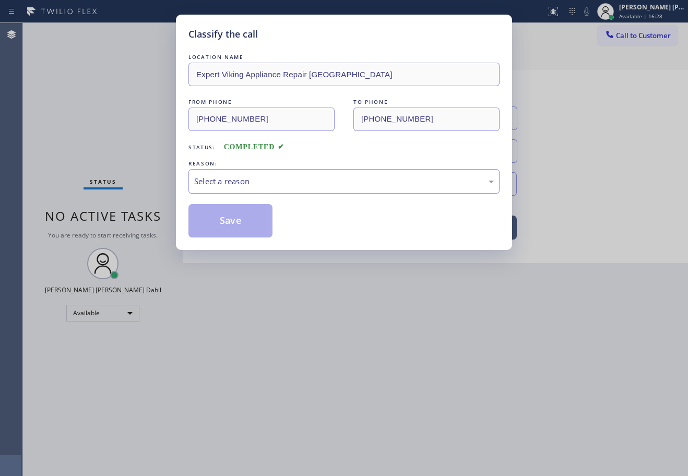
click at [255, 186] on div "Select a reason" at bounding box center [344, 182] width 300 height 12
click at [245, 214] on button "Save" at bounding box center [231, 220] width 84 height 33
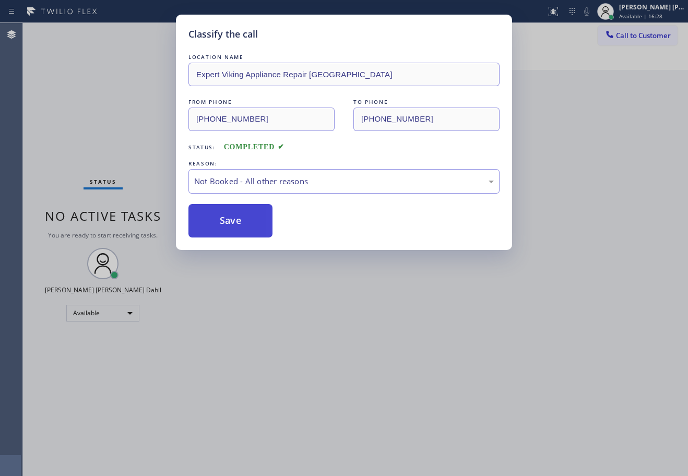
click at [245, 215] on button "Save" at bounding box center [231, 220] width 84 height 33
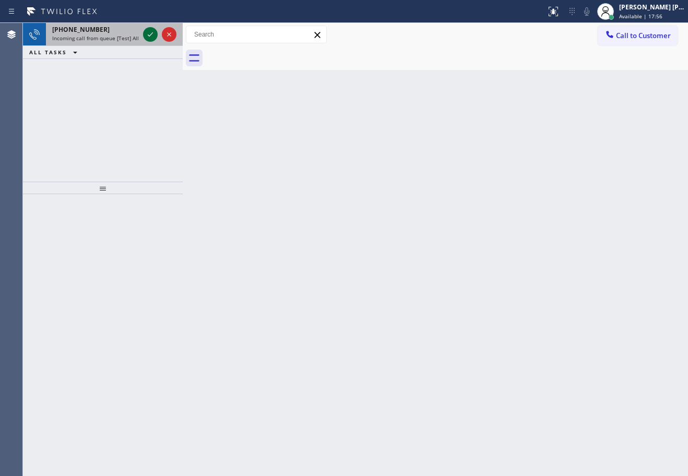
click at [150, 33] on icon at bounding box center [150, 34] width 13 height 13
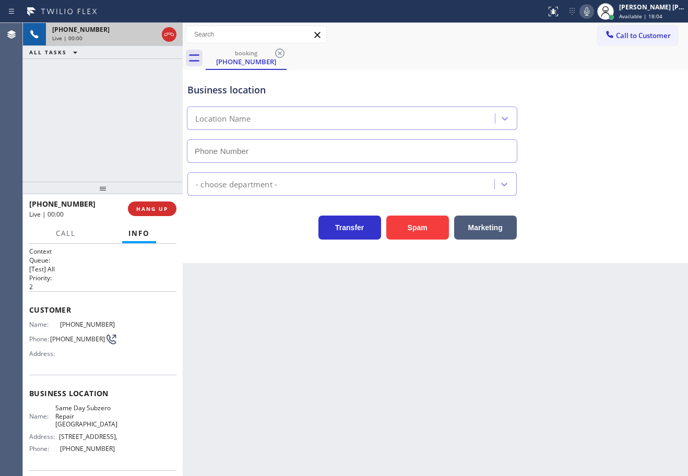
type input "[PHONE_NUMBER]"
click at [151, 212] on span "HANG UP" at bounding box center [152, 208] width 32 height 7
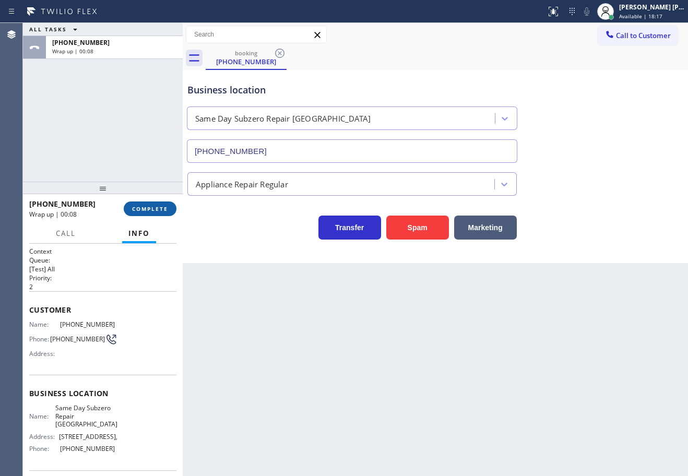
click at [155, 209] on span "COMPLETE" at bounding box center [150, 208] width 36 height 7
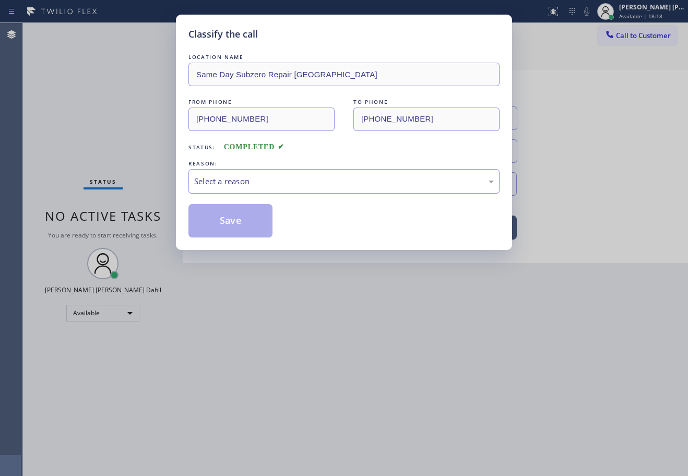
click at [239, 202] on div "LOCATION NAME Same Day Subzero Repair [GEOGRAPHIC_DATA] FROM PHONE [PHONE_NUMBE…" at bounding box center [344, 145] width 311 height 186
click at [253, 181] on div "Select a reason" at bounding box center [344, 182] width 300 height 12
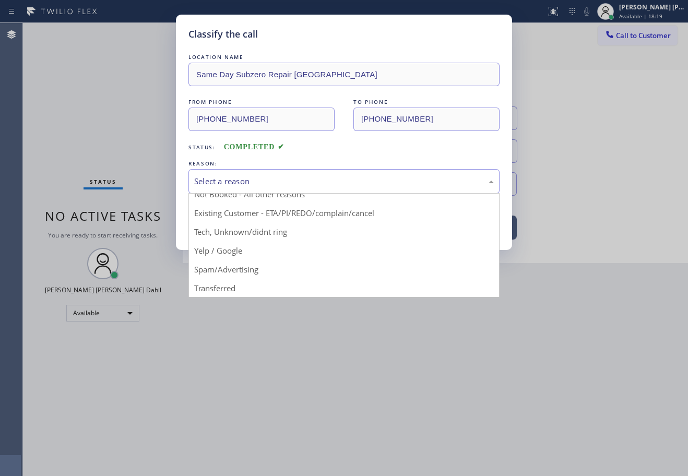
scroll to position [66, 0]
drag, startPoint x: 274, startPoint y: 232, endPoint x: 265, endPoint y: 221, distance: 14.1
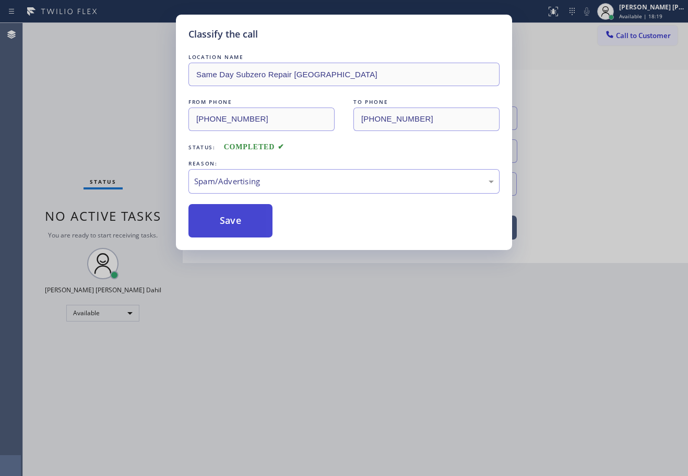
click at [233, 216] on button "Save" at bounding box center [231, 220] width 84 height 33
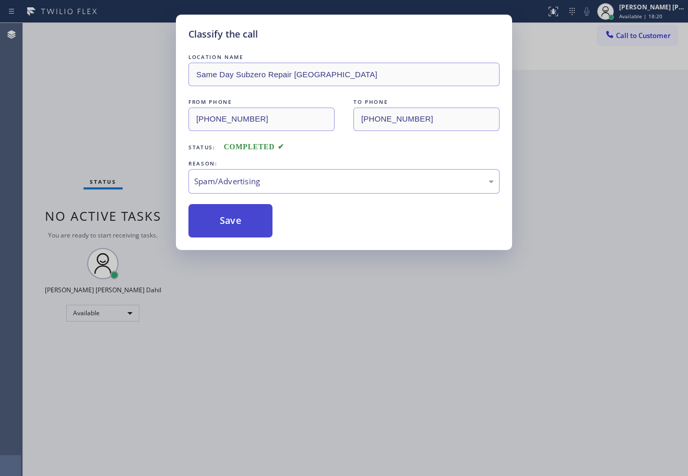
click at [233, 216] on button "Save" at bounding box center [231, 220] width 84 height 33
drag, startPoint x: 233, startPoint y: 216, endPoint x: 422, endPoint y: 388, distance: 255.5
click at [236, 221] on button "Save" at bounding box center [231, 220] width 84 height 33
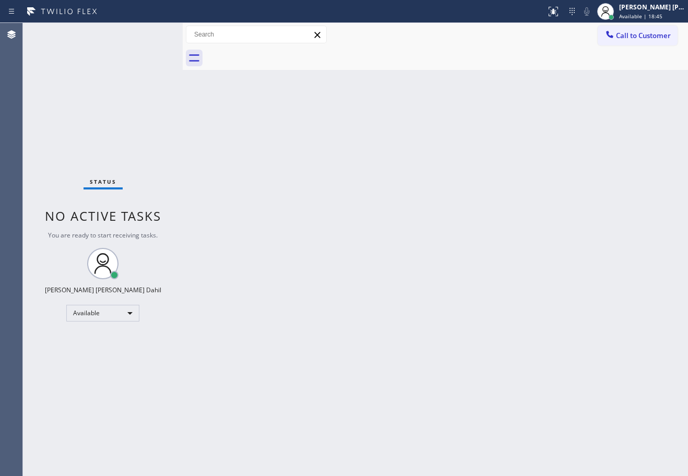
click at [423, 258] on div "Back to Dashboard Change Sender ID Customers Technicians Select a contact Outbo…" at bounding box center [436, 249] width 506 height 453
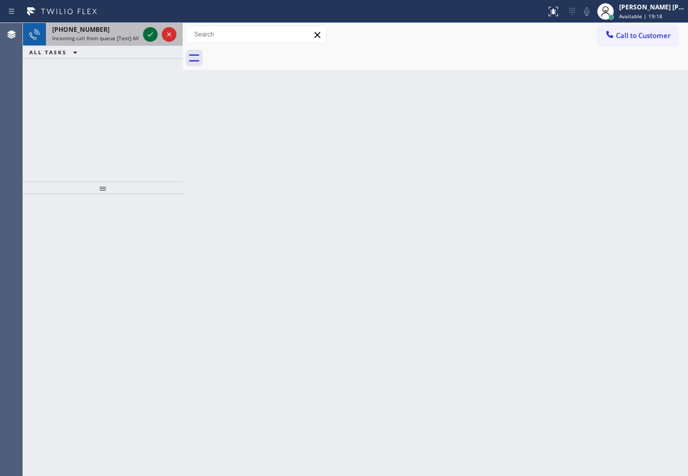
click at [150, 33] on icon at bounding box center [150, 34] width 13 height 13
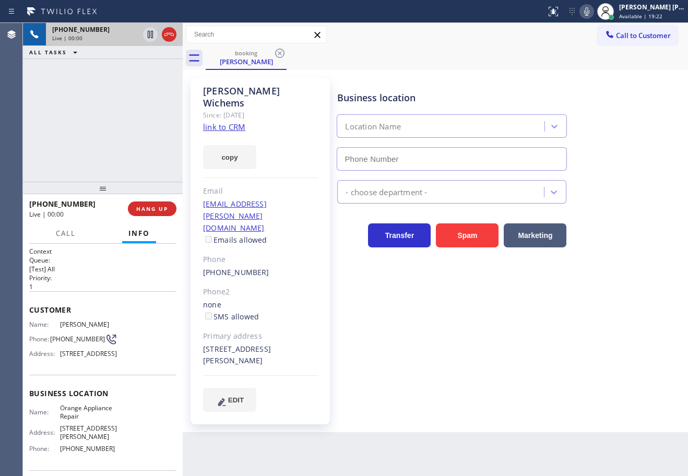
type input "[PHONE_NUMBER]"
click at [121, 134] on div "[PHONE_NUMBER] Live | 00:03 ALL TASKS ALL TASKS ACTIVE TASKS TASKS IN WRAP UP" at bounding box center [103, 102] width 160 height 159
click at [216, 122] on link "link to CRM" at bounding box center [224, 127] width 42 height 10
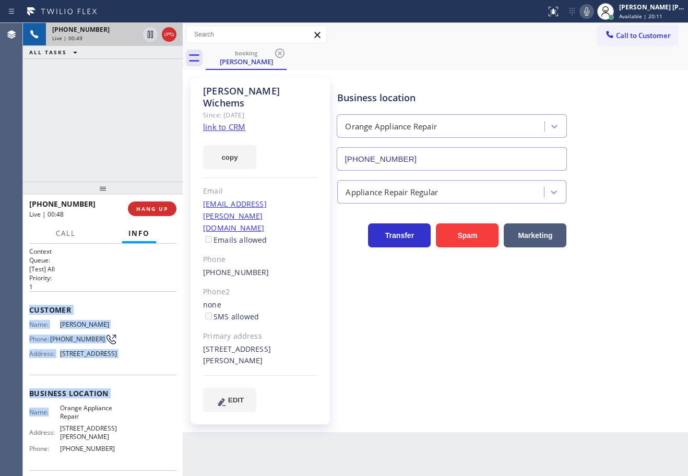
scroll to position [92, 0]
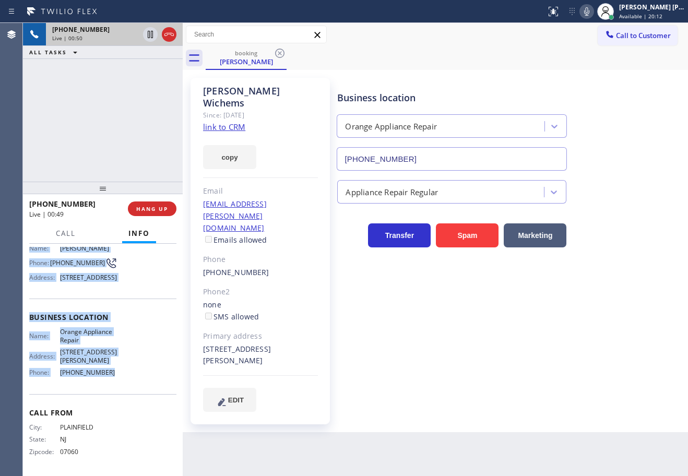
drag, startPoint x: 27, startPoint y: 307, endPoint x: 150, endPoint y: 244, distance: 137.8
click at [121, 383] on div "Context Queue: [Test] All Priority: 1 Customer Name: [PERSON_NAME] Phone: [PHON…" at bounding box center [103, 360] width 160 height 232
click at [605, 73] on div "[PERSON_NAME] Since: [DATE] link to CRM copy Email [EMAIL_ADDRESS][PERSON_NAME]…" at bounding box center [435, 251] width 500 height 357
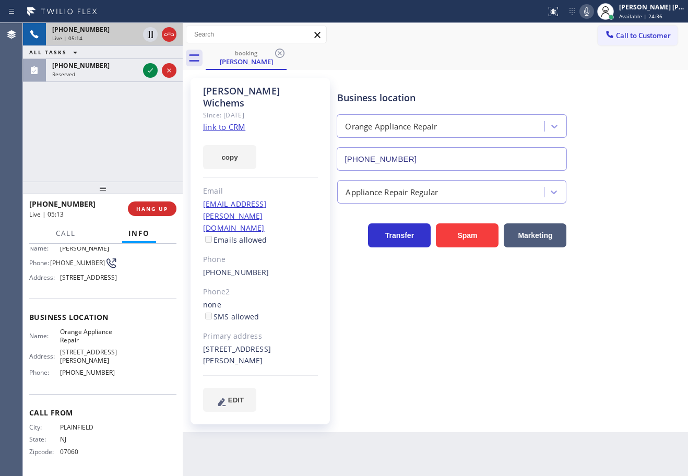
click at [593, 14] on icon at bounding box center [587, 11] width 13 height 13
click at [567, 62] on div "booking [PERSON_NAME]" at bounding box center [447, 58] width 483 height 24
click at [146, 35] on icon at bounding box center [150, 34] width 13 height 13
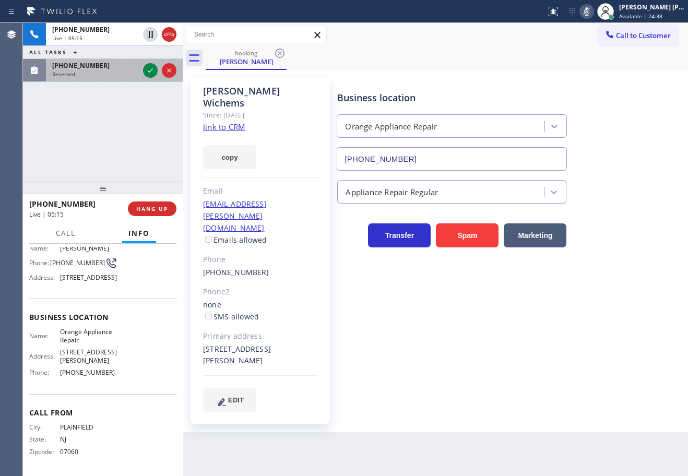
click at [134, 76] on div "Reserved" at bounding box center [95, 74] width 87 height 7
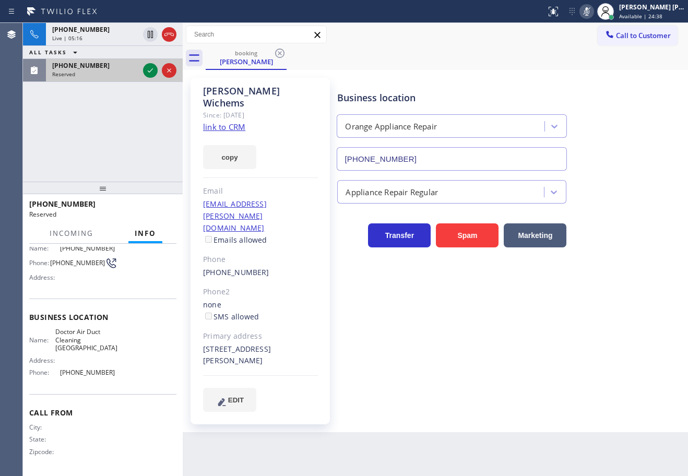
click at [158, 73] on div at bounding box center [160, 70] width 38 height 23
click at [153, 72] on icon at bounding box center [150, 70] width 13 height 13
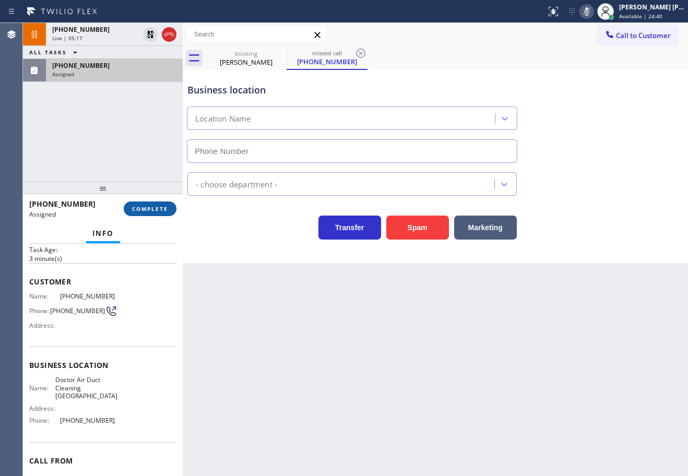
scroll to position [0, 0]
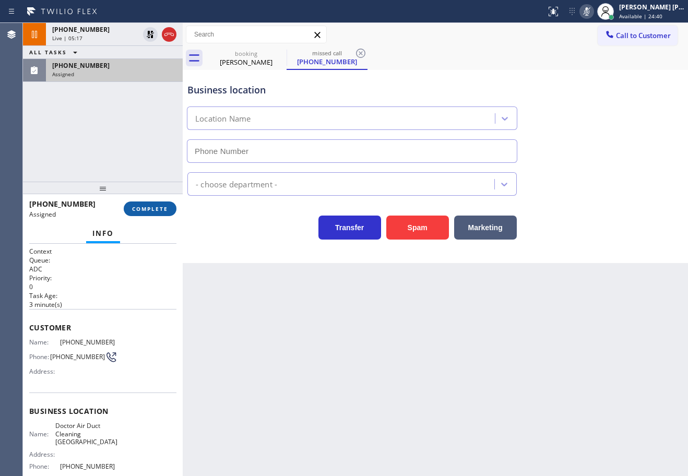
type input "[PHONE_NUMBER]"
click at [151, 210] on span "COMPLETE" at bounding box center [150, 208] width 36 height 7
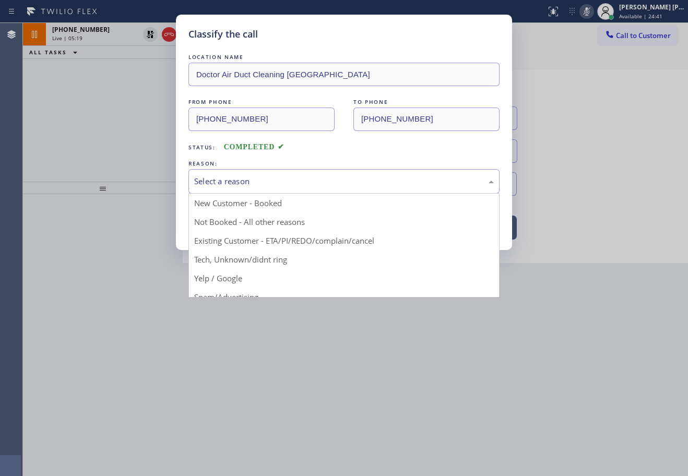
click at [226, 176] on div "Select a reason" at bounding box center [344, 182] width 300 height 12
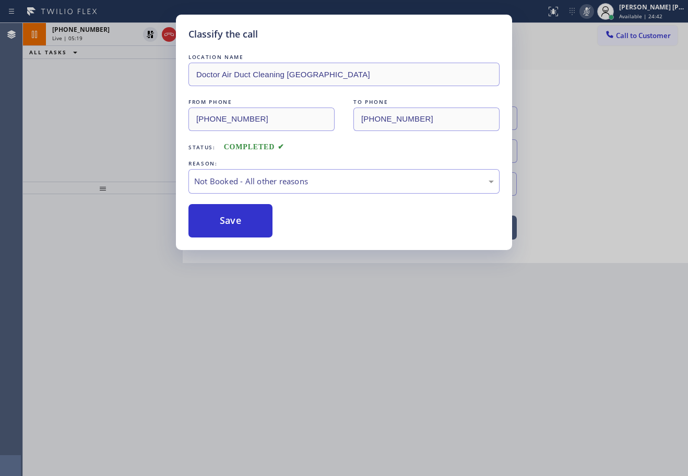
click at [219, 221] on button "Save" at bounding box center [231, 220] width 84 height 33
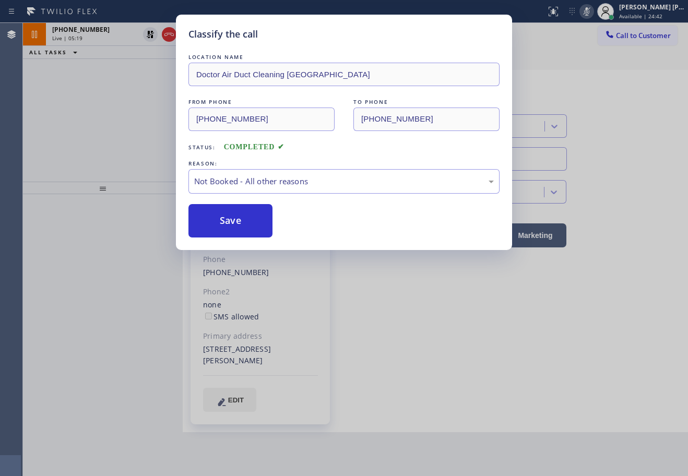
click at [219, 221] on button "Save" at bounding box center [231, 220] width 84 height 33
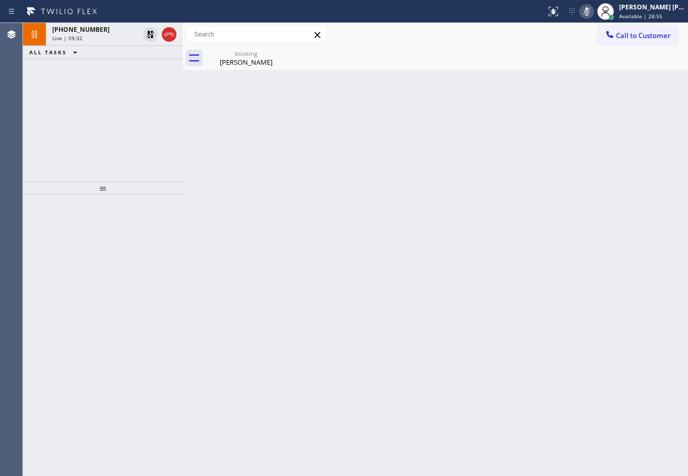
click at [118, 87] on div "[PHONE_NUMBER] Live | 09:32 ALL TASKS ALL TASKS ACTIVE TASKS TASKS IN WRAP UP" at bounding box center [103, 102] width 160 height 159
drag, startPoint x: 151, startPoint y: 37, endPoint x: 406, endPoint y: 68, distance: 256.4
click at [152, 36] on icon at bounding box center [150, 34] width 7 height 7
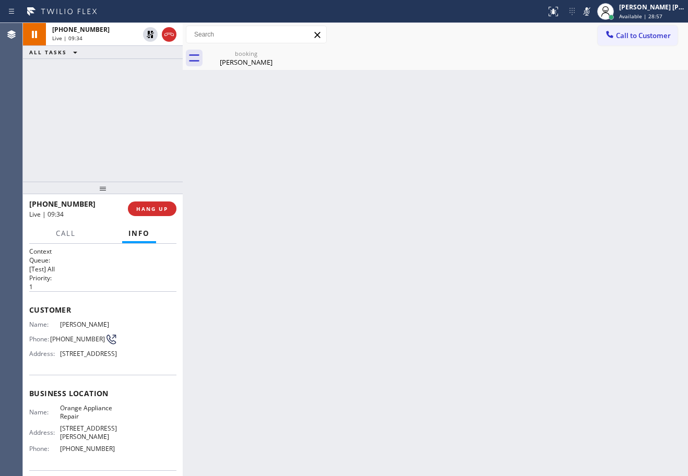
drag, startPoint x: 602, startPoint y: 14, endPoint x: 598, endPoint y: 40, distance: 27.0
click at [593, 15] on icon at bounding box center [587, 11] width 13 height 13
click at [94, 83] on div "[PHONE_NUMBER] Live | 09:59 ALL TASKS ALL TASKS ACTIVE TASKS TASKS IN WRAP UP" at bounding box center [103, 102] width 160 height 159
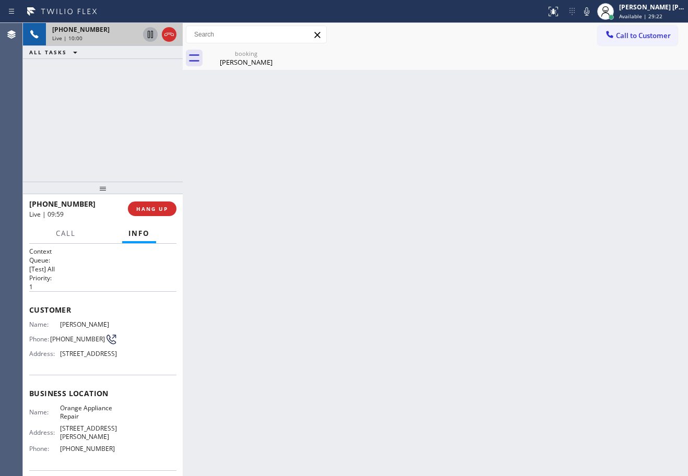
click at [149, 38] on icon at bounding box center [150, 34] width 5 height 7
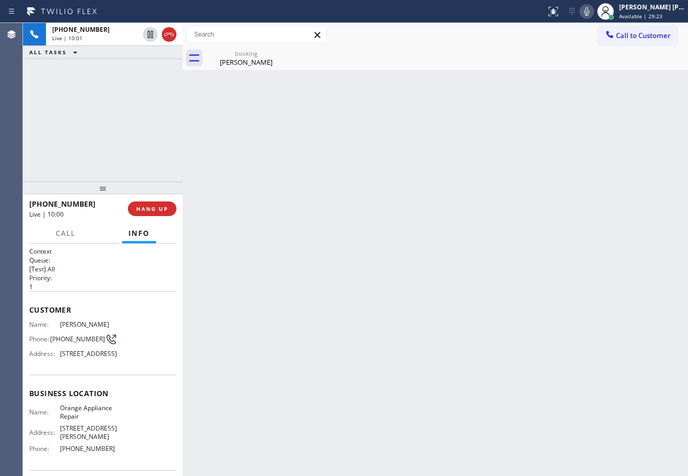
click at [593, 16] on icon at bounding box center [587, 11] width 13 height 13
click at [151, 60] on div "[PHONE_NUMBER] Live | 11:50 ALL TASKS ALL TASKS ACTIVE TASKS TASKS IN WRAP UP" at bounding box center [103, 102] width 160 height 159
drag, startPoint x: 152, startPoint y: 35, endPoint x: 543, endPoint y: 19, distance: 391.0
click at [153, 35] on icon at bounding box center [150, 34] width 13 height 13
click at [593, 12] on icon at bounding box center [587, 11] width 13 height 13
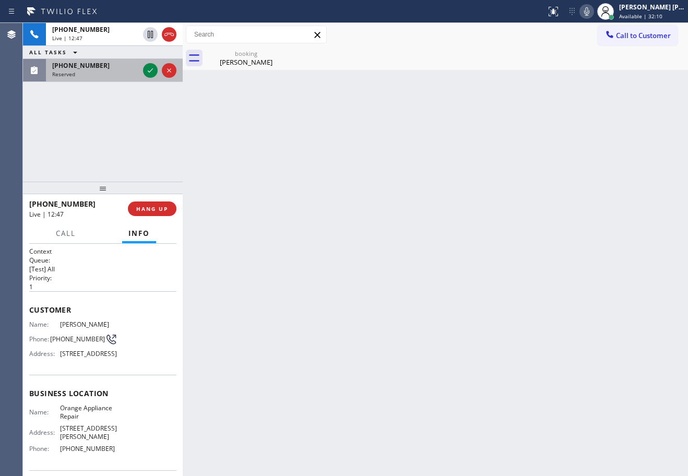
drag, startPoint x: 109, startPoint y: 73, endPoint x: 139, endPoint y: 74, distance: 30.9
click at [109, 73] on div "Reserved" at bounding box center [95, 74] width 87 height 7
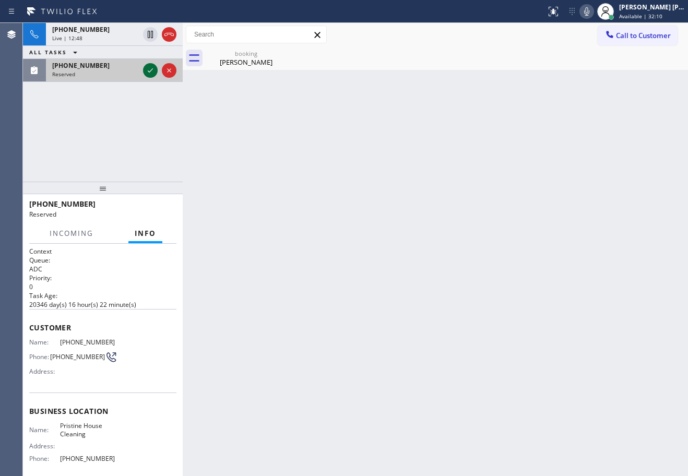
click at [144, 75] on div at bounding box center [150, 70] width 15 height 13
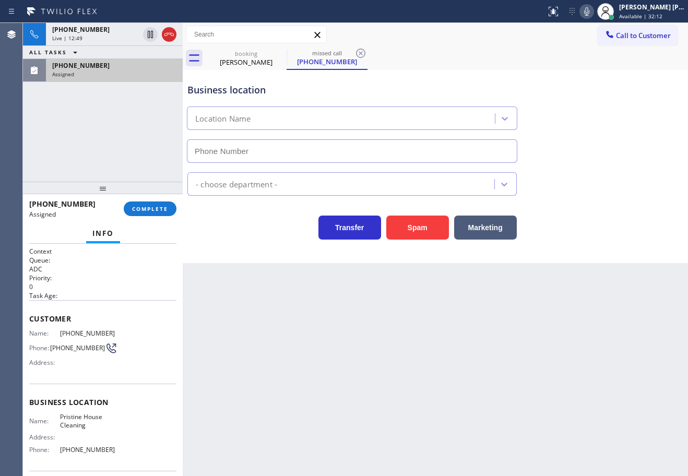
type input "[PHONE_NUMBER]"
click at [152, 218] on div "[PHONE_NUMBER] Assigned COMPLETE" at bounding box center [102, 208] width 147 height 27
click at [152, 213] on button "COMPLETE" at bounding box center [150, 209] width 53 height 15
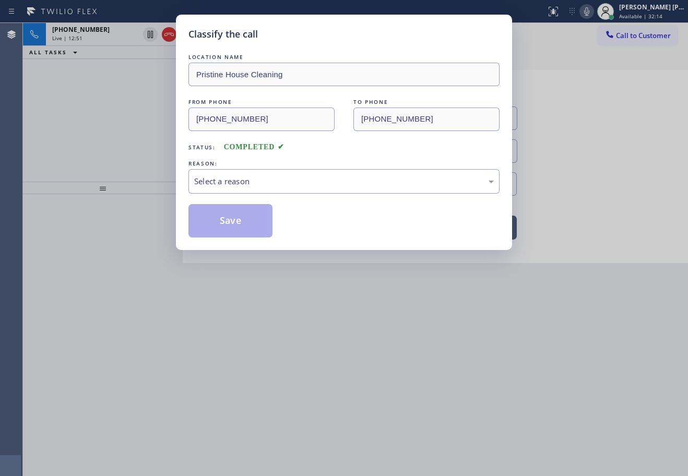
click at [259, 180] on div "Select a reason" at bounding box center [344, 182] width 300 height 12
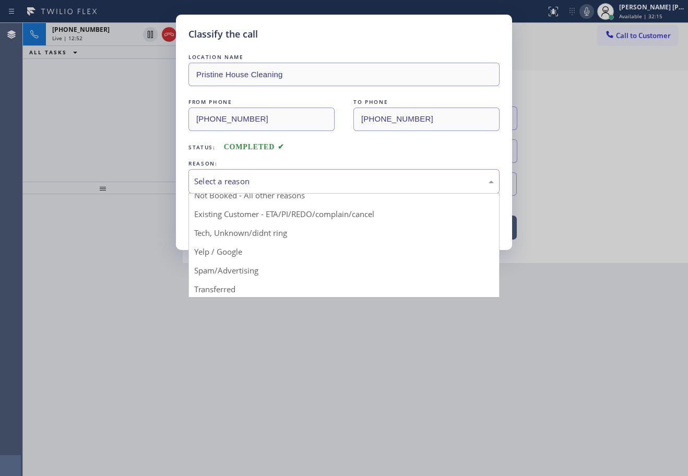
scroll to position [66, 0]
drag, startPoint x: 253, startPoint y: 235, endPoint x: 251, endPoint y: 229, distance: 6.1
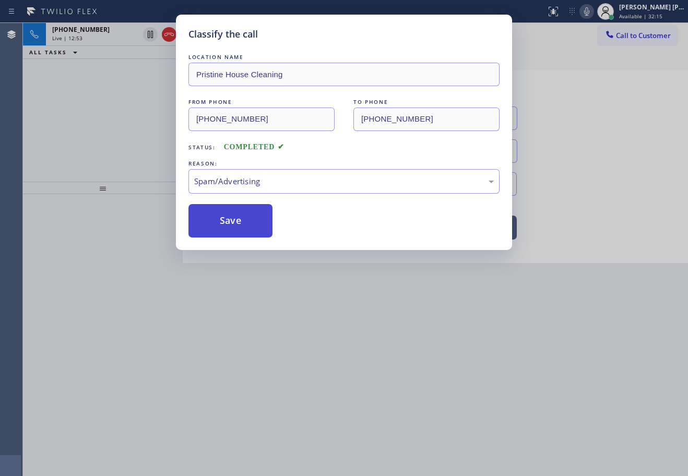
click at [239, 222] on button "Save" at bounding box center [231, 220] width 84 height 33
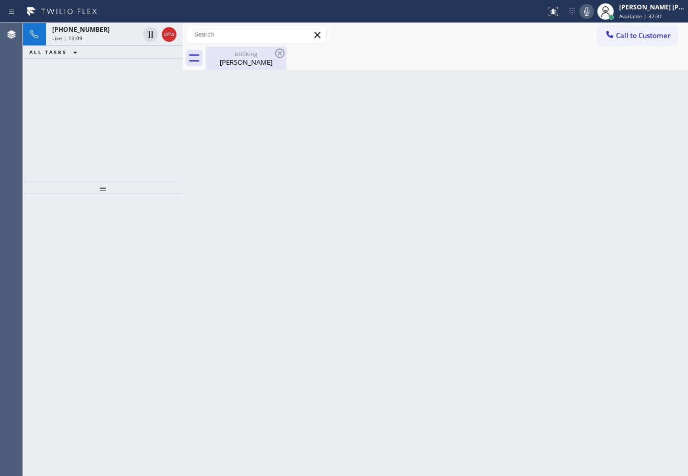
drag, startPoint x: 126, startPoint y: 34, endPoint x: 217, endPoint y: 59, distance: 94.1
click at [126, 34] on div "[PHONE_NUMBER] Live | 13:09" at bounding box center [93, 34] width 95 height 23
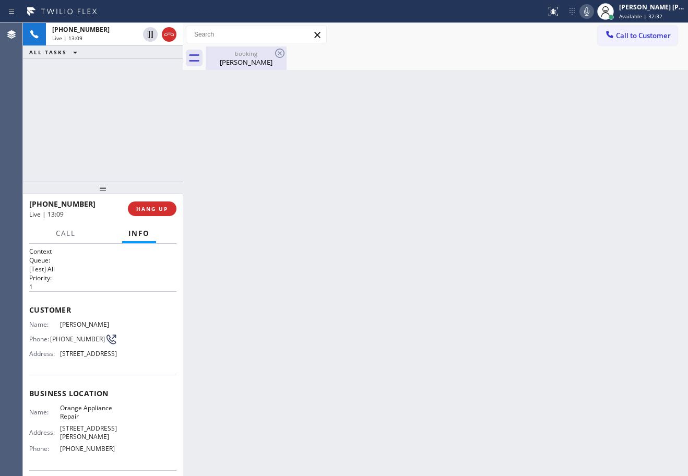
click at [240, 62] on div "[PERSON_NAME]" at bounding box center [246, 61] width 79 height 9
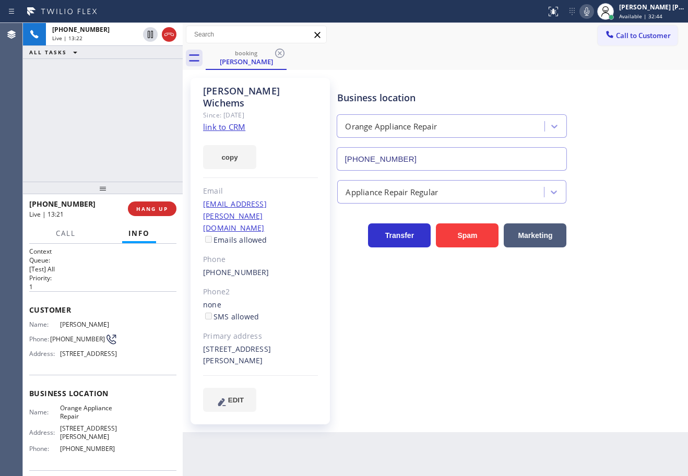
click at [90, 157] on div "[PHONE_NUMBER] Live | 13:22 ALL TASKS ALL TASKS ACTIVE TASKS TASKS IN WRAP UP" at bounding box center [103, 102] width 160 height 159
click at [145, 114] on div "[PHONE_NUMBER] Live | 13:25 ALL TASKS ALL TASKS ACTIVE TASKS TASKS IN WRAP UP" at bounding box center [103, 102] width 160 height 159
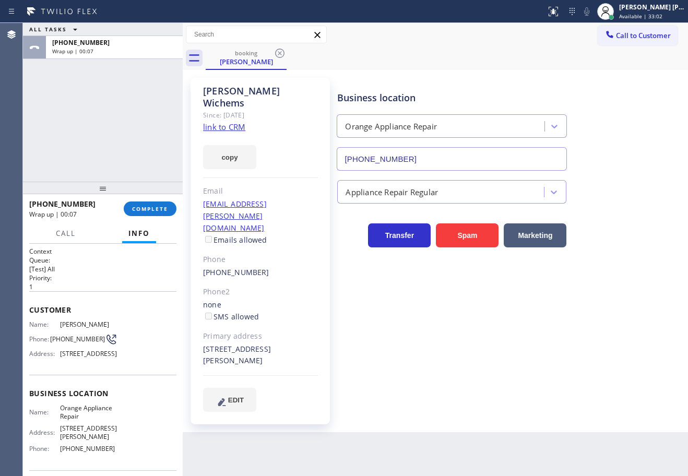
drag, startPoint x: 81, startPoint y: 135, endPoint x: 134, endPoint y: 233, distance: 111.0
click at [85, 137] on div "ALL TASKS ALL TASKS ACTIVE TASKS TASKS IN WRAP UP [PHONE_NUMBER] Wrap up | 00:07" at bounding box center [103, 102] width 160 height 159
click at [141, 230] on span "Info" at bounding box center [138, 233] width 21 height 9
click at [148, 209] on span "COMPLETE" at bounding box center [150, 208] width 36 height 7
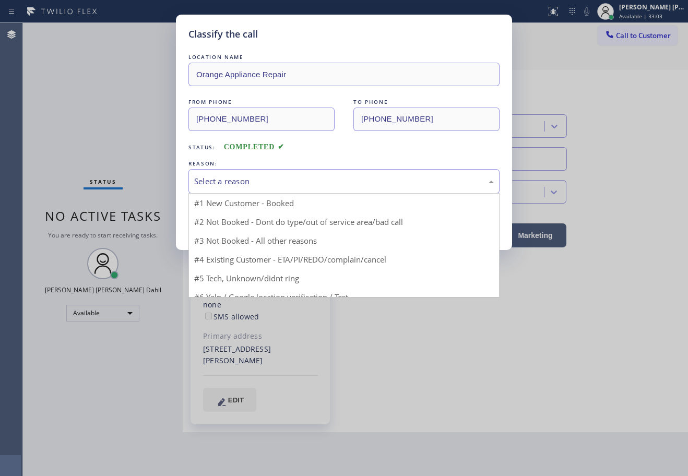
click at [251, 176] on div "Select a reason" at bounding box center [344, 182] width 300 height 12
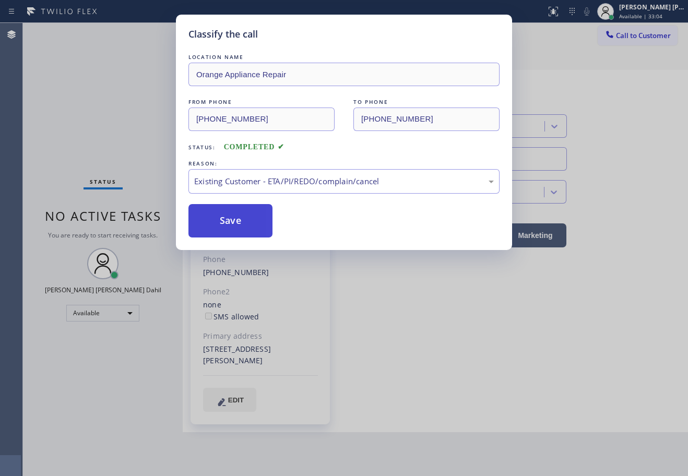
click at [247, 226] on button "Save" at bounding box center [231, 220] width 84 height 33
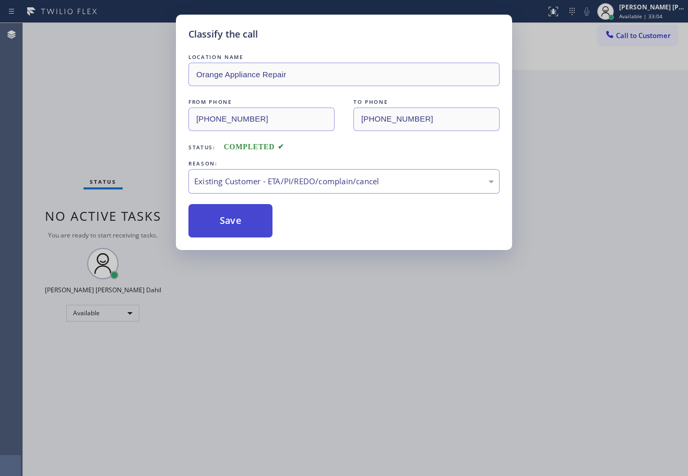
click at [247, 226] on button "Save" at bounding box center [231, 220] width 84 height 33
click at [450, 365] on div "Classify the call LOCATION NAME Orange Appliance Repair FROM PHONE [PHONE_NUMBE…" at bounding box center [344, 238] width 688 height 476
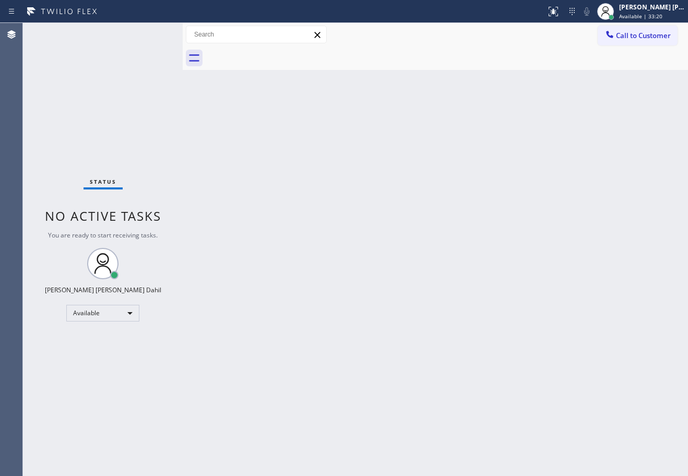
click at [374, 253] on div "Back to Dashboard Change Sender ID Customers Technicians Select a contact Outbo…" at bounding box center [436, 249] width 506 height 453
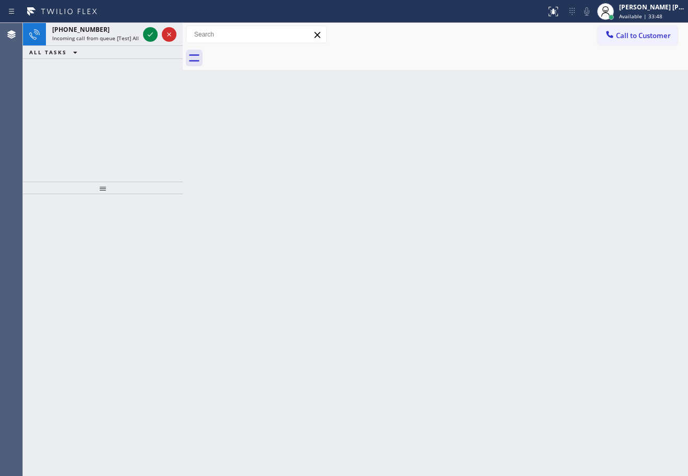
click at [147, 36] on icon at bounding box center [150, 34] width 13 height 13
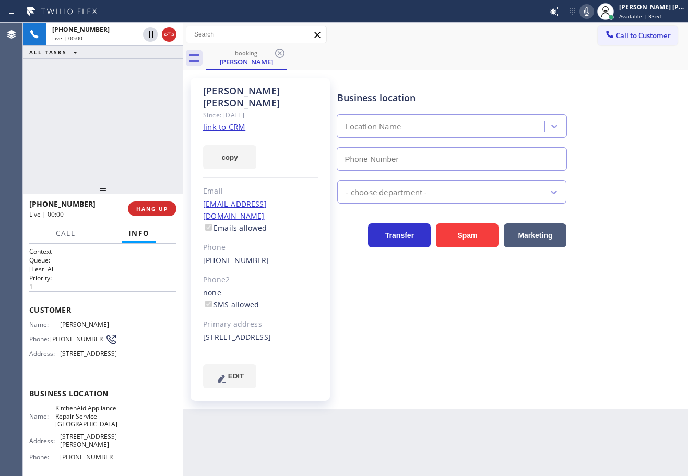
type input "[PHONE_NUMBER]"
click at [245, 122] on link "link to CRM" at bounding box center [224, 127] width 42 height 10
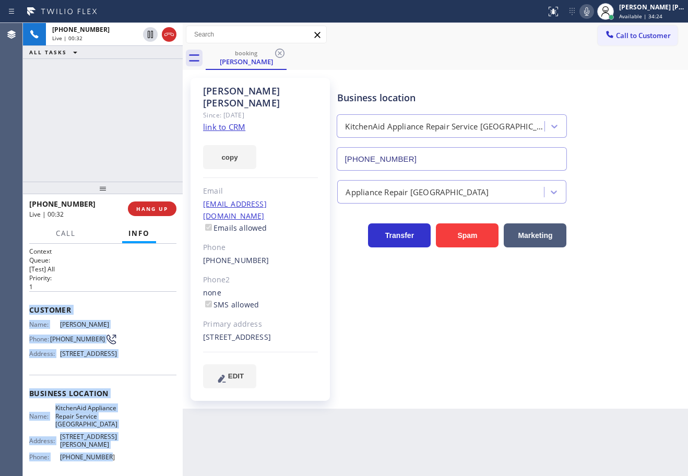
scroll to position [92, 0]
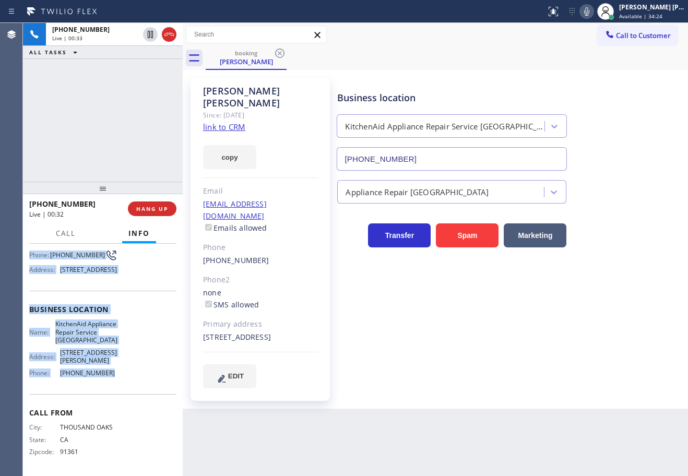
drag, startPoint x: 28, startPoint y: 308, endPoint x: 121, endPoint y: 380, distance: 118.1
click at [121, 380] on div "Context Queue: [Test] All Priority: 1 Customer Name: [PERSON_NAME] Phone: [PHON…" at bounding box center [103, 360] width 160 height 232
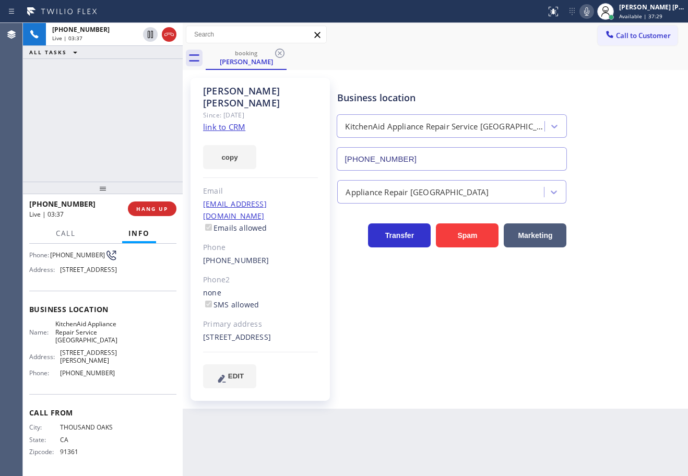
click at [520, 356] on div "Business location KitchenAid Appliance Repair Service [GEOGRAPHIC_DATA] [PHONE_…" at bounding box center [510, 232] width 350 height 305
drag, startPoint x: 109, startPoint y: 95, endPoint x: 130, endPoint y: 75, distance: 29.2
click at [111, 95] on div "[PHONE_NUMBER] Live | 04:09 ALL TASKS ALL TASKS ACTIVE TASKS TASKS IN WRAP UP" at bounding box center [103, 102] width 160 height 159
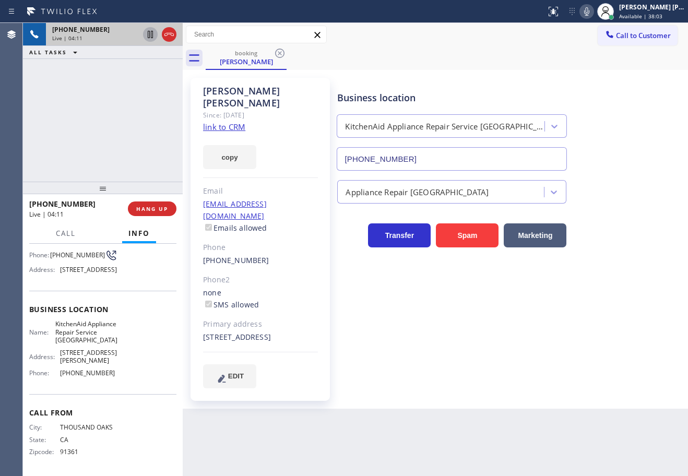
click at [149, 36] on icon at bounding box center [150, 34] width 5 height 7
click at [130, 83] on div "[PHONE_NUMBER] Live | 04:12 ALL TASKS ALL TASKS ACTIVE TASKS TASKS IN WRAP UP" at bounding box center [103, 102] width 160 height 159
click at [593, 8] on icon at bounding box center [587, 11] width 13 height 13
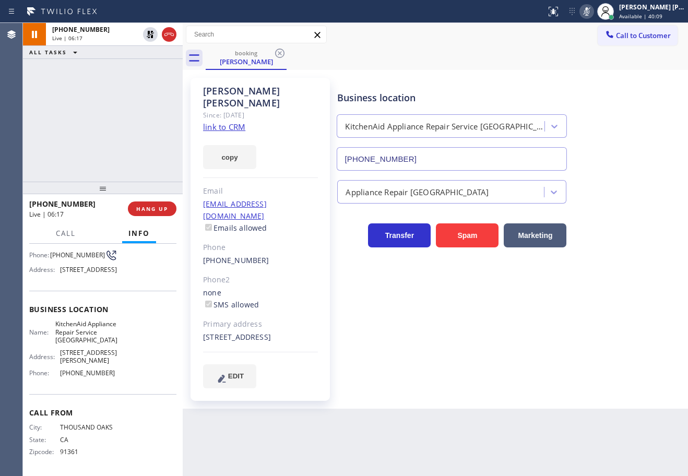
drag, startPoint x: 135, startPoint y: 124, endPoint x: 141, endPoint y: 50, distance: 74.9
click at [136, 112] on div "[PHONE_NUMBER] Live | 06:17 ALL TASKS ALL TASKS ACTIVE TASKS TASKS IN WRAP UP" at bounding box center [103, 102] width 160 height 159
click at [151, 30] on icon at bounding box center [150, 34] width 13 height 13
click at [145, 66] on div "[PHONE_NUMBER] Live | 06:18 ALL TASKS ALL TASKS ACTIVE TASKS TASKS IN WRAP UP" at bounding box center [103, 102] width 160 height 159
click at [590, 14] on icon at bounding box center [586, 11] width 5 height 8
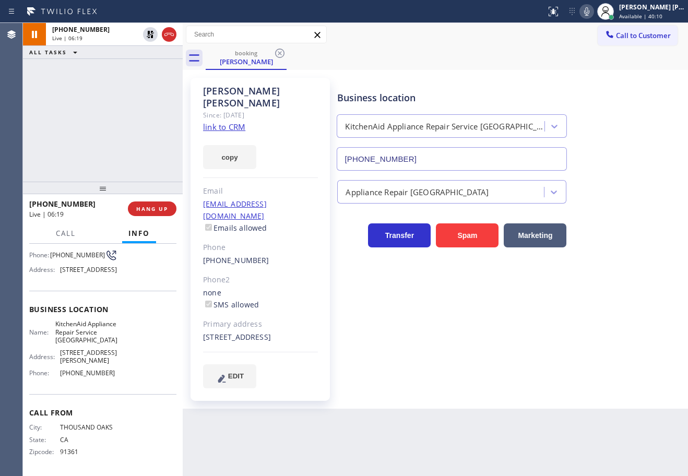
click at [603, 69] on div "booking [PERSON_NAME]" at bounding box center [447, 58] width 483 height 24
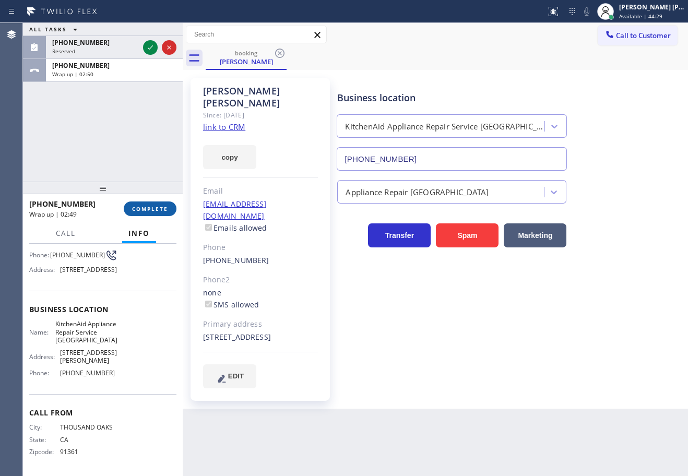
click at [167, 205] on span "COMPLETE" at bounding box center [150, 208] width 36 height 7
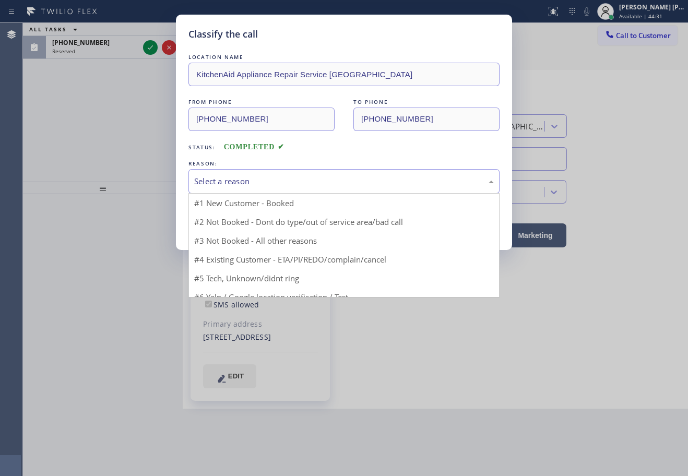
click at [245, 183] on div "Select a reason" at bounding box center [344, 182] width 300 height 12
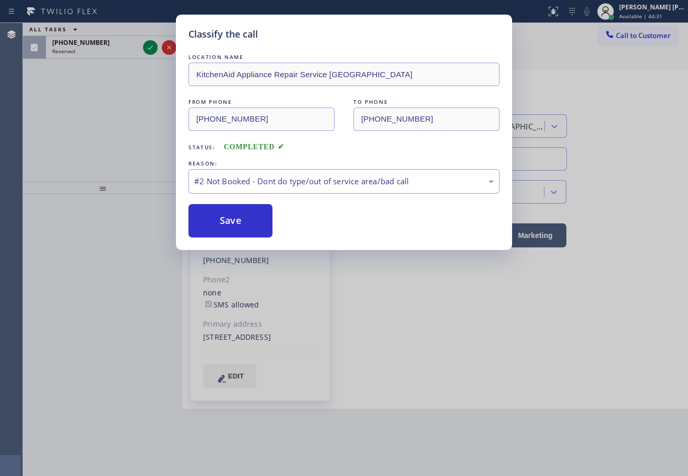
click at [237, 221] on button "Save" at bounding box center [231, 220] width 84 height 33
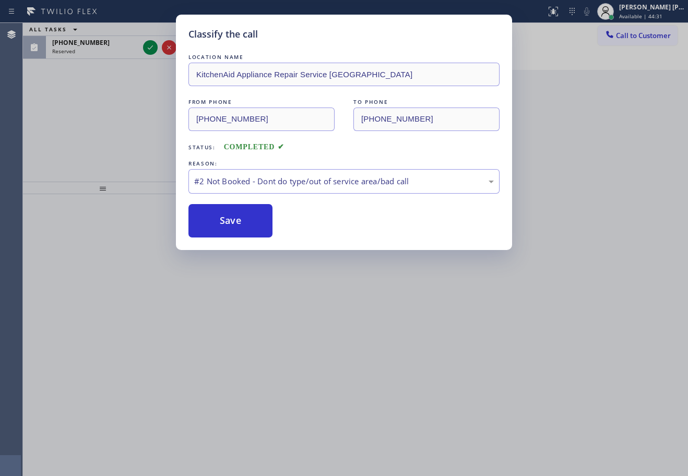
click at [237, 221] on button "Save" at bounding box center [231, 220] width 84 height 33
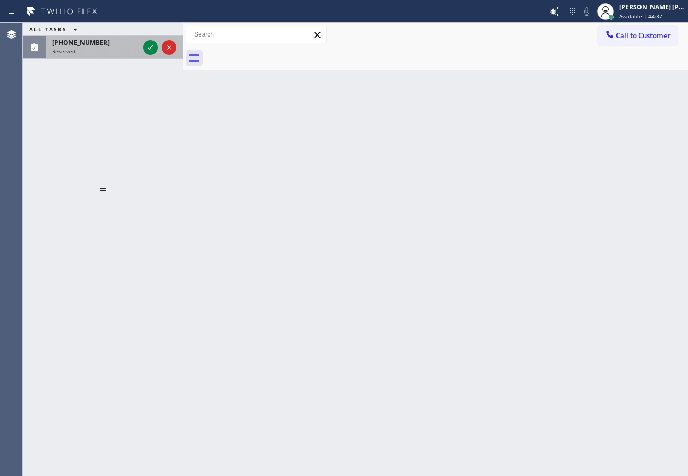
drag, startPoint x: 107, startPoint y: 59, endPoint x: 158, endPoint y: 52, distance: 51.1
click at [113, 59] on div "ALL TASKS ALL TASKS ACTIVE TASKS TASKS IN WRAP UP [PHONE_NUMBER] Reserved" at bounding box center [103, 102] width 160 height 159
click at [149, 47] on icon at bounding box center [150, 47] width 13 height 13
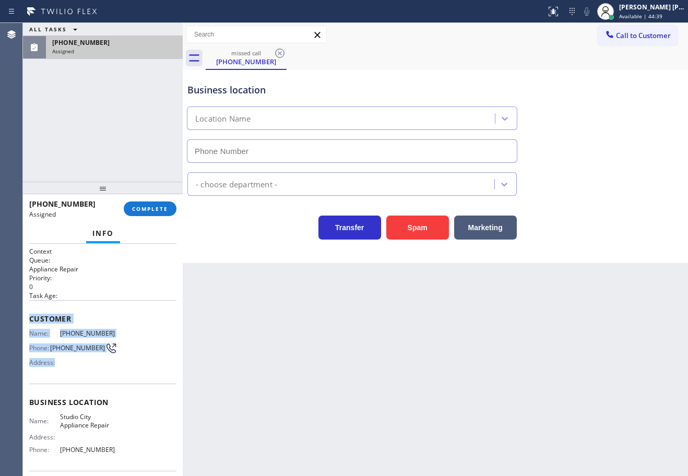
type input "[PHONE_NUMBER]"
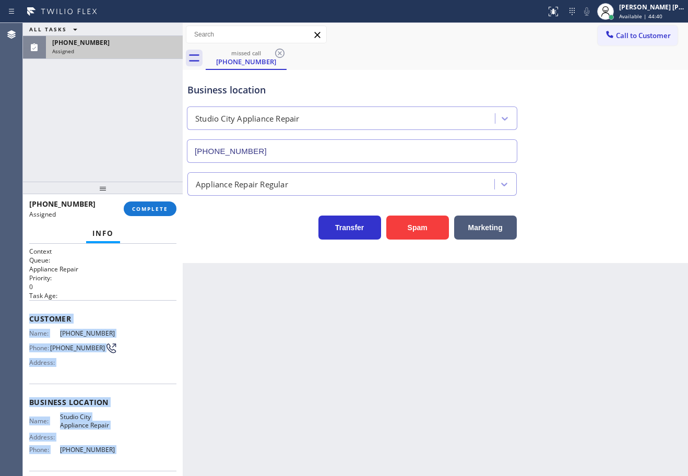
scroll to position [77, 0]
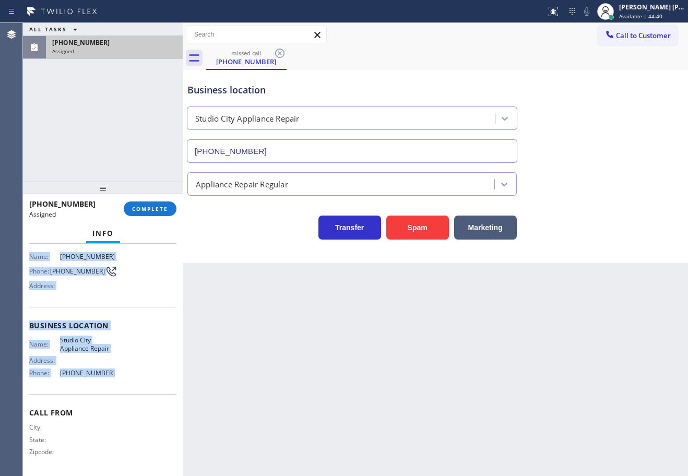
drag, startPoint x: 28, startPoint y: 317, endPoint x: 119, endPoint y: 384, distance: 113.5
click at [119, 386] on div "Context Queue: Appliance Repair Priority: 0 Task Age: Customer Name: [PHONE_NUM…" at bounding box center [103, 360] width 160 height 232
click at [144, 212] on span "COMPLETE" at bounding box center [150, 208] width 36 height 7
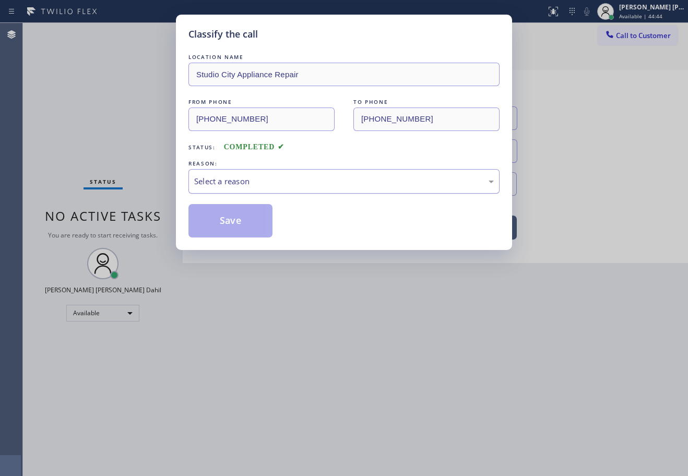
click at [216, 179] on div "Select a reason" at bounding box center [344, 182] width 300 height 12
click at [229, 234] on button "Save" at bounding box center [231, 220] width 84 height 33
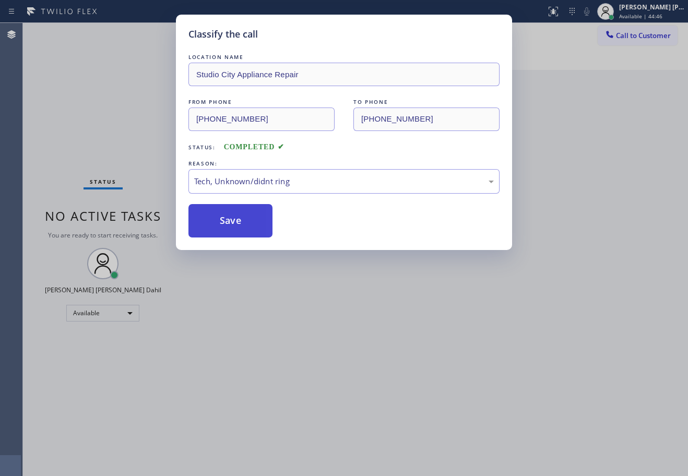
click at [229, 234] on button "Save" at bounding box center [231, 220] width 84 height 33
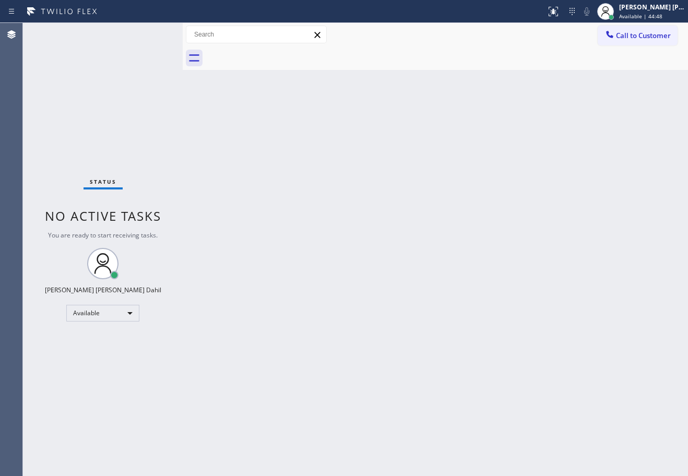
drag, startPoint x: 483, startPoint y: 307, endPoint x: 680, endPoint y: 195, distance: 226.9
click at [490, 300] on div "Back to Dashboard Change Sender ID Customers Technicians Select a contact Outbo…" at bounding box center [436, 249] width 506 height 453
click at [304, 185] on div "Back to Dashboard Change Sender ID Customers Technicians Select a contact Outbo…" at bounding box center [436, 249] width 506 height 453
click at [308, 185] on div "Back to Dashboard Change Sender ID Customers Technicians Select a contact Outbo…" at bounding box center [436, 249] width 506 height 453
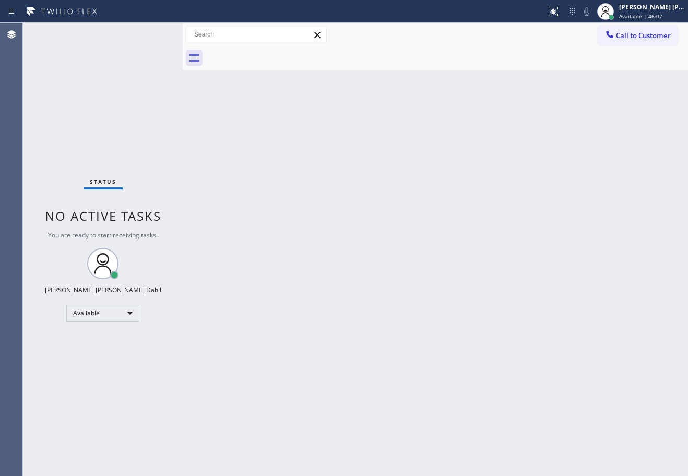
click at [422, 201] on div "Back to Dashboard Change Sender ID Customers Technicians Select a contact Outbo…" at bounding box center [436, 249] width 506 height 453
click at [553, 262] on div "Back to Dashboard Change Sender ID Customers Technicians Select a contact Outbo…" at bounding box center [436, 249] width 506 height 453
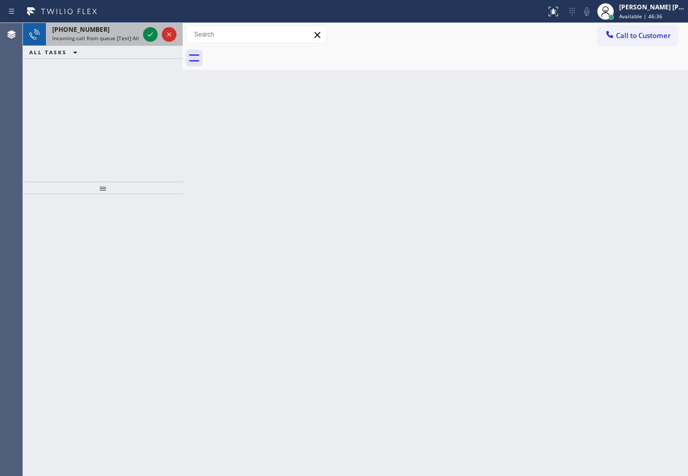
click at [108, 34] on div "[PHONE_NUMBER] Incoming call from queue [Test] All" at bounding box center [93, 34] width 95 height 23
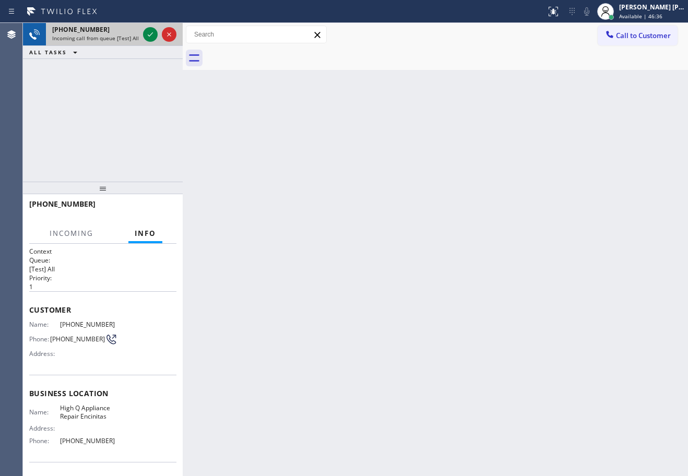
click at [108, 34] on div "[PHONE_NUMBER] Incoming call from queue [Test] All" at bounding box center [93, 34] width 95 height 23
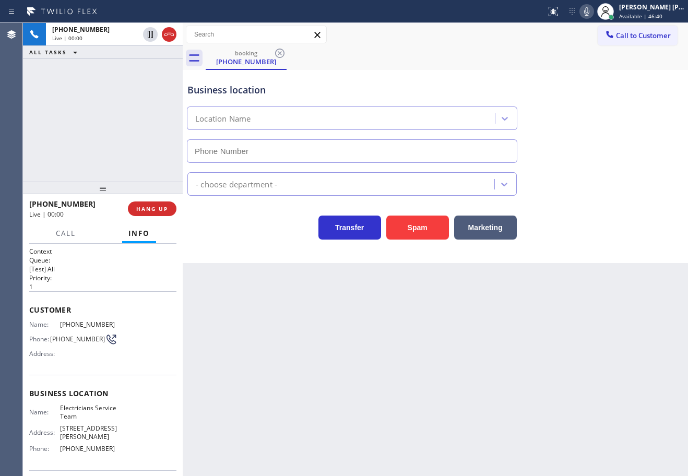
type input "[PHONE_NUMBER]"
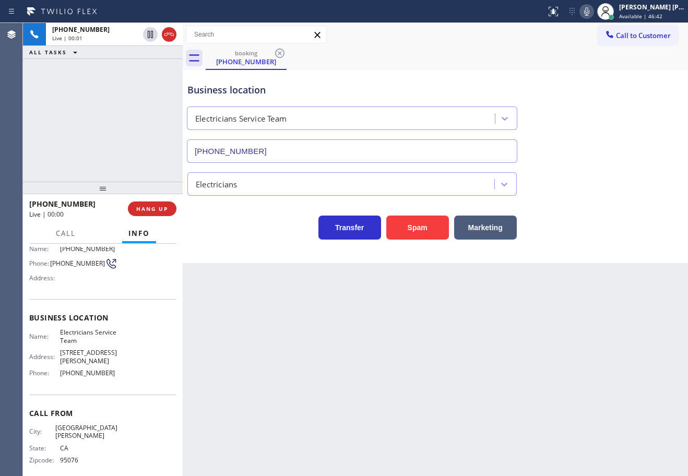
scroll to position [76, 0]
drag, startPoint x: 119, startPoint y: 372, endPoint x: 66, endPoint y: 373, distance: 52.8
click at [60, 370] on div "Name: Electricians Service Team Address: [STREET_ADDRESS][PERSON_NAME] Phone: […" at bounding box center [102, 354] width 147 height 53
click at [125, 384] on div "Business location Name: Electricians Service Team Address: [STREET_ADDRESS][PER…" at bounding box center [102, 346] width 147 height 95
drag, startPoint x: 120, startPoint y: 374, endPoint x: 51, endPoint y: 374, distance: 68.9
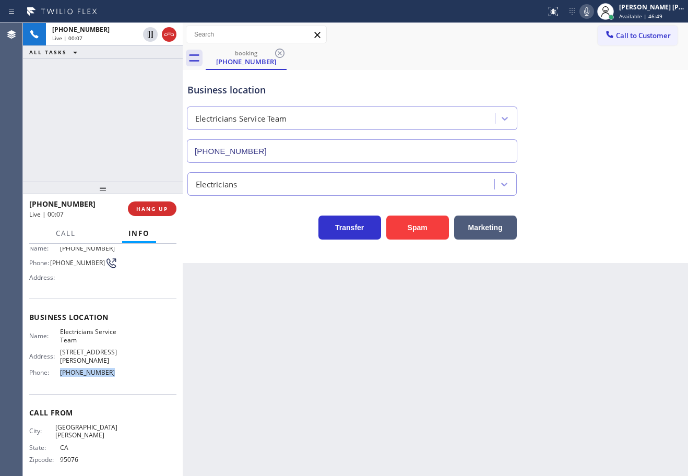
click at [50, 373] on div "Name: Electricians Service Team Address: [STREET_ADDRESS][PERSON_NAME] Phone: […" at bounding box center [102, 354] width 147 height 53
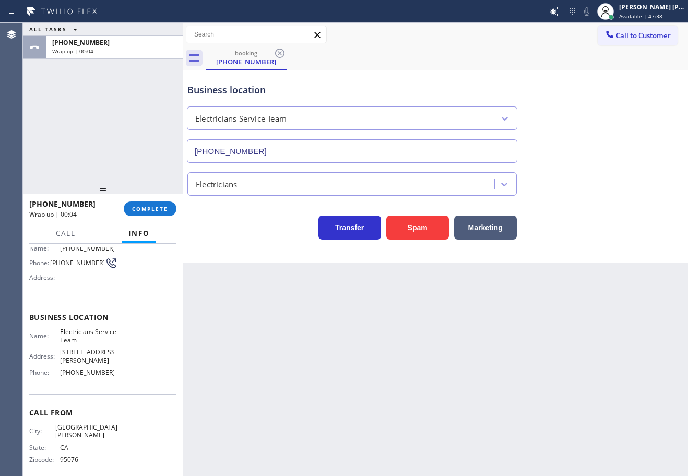
click at [103, 116] on div "ALL TASKS ALL TASKS ACTIVE TASKS TASKS IN WRAP UP [PHONE_NUMBER] Wrap up | 00:04" at bounding box center [103, 102] width 160 height 159
click at [149, 194] on div at bounding box center [103, 188] width 160 height 13
click at [153, 202] on button "COMPLETE" at bounding box center [150, 209] width 53 height 15
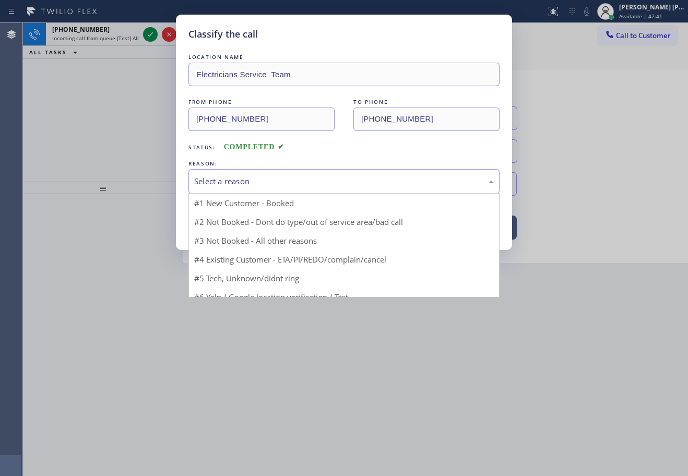
click at [242, 183] on div "Select a reason" at bounding box center [344, 182] width 300 height 12
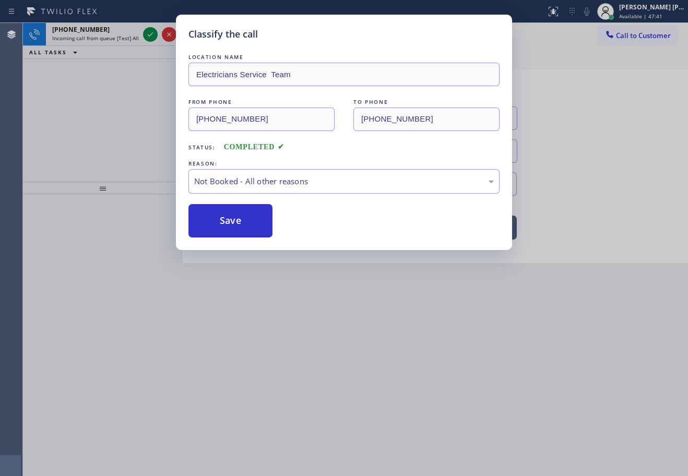
click at [234, 221] on button "Save" at bounding box center [231, 220] width 84 height 33
click at [233, 221] on button "Save" at bounding box center [231, 220] width 84 height 33
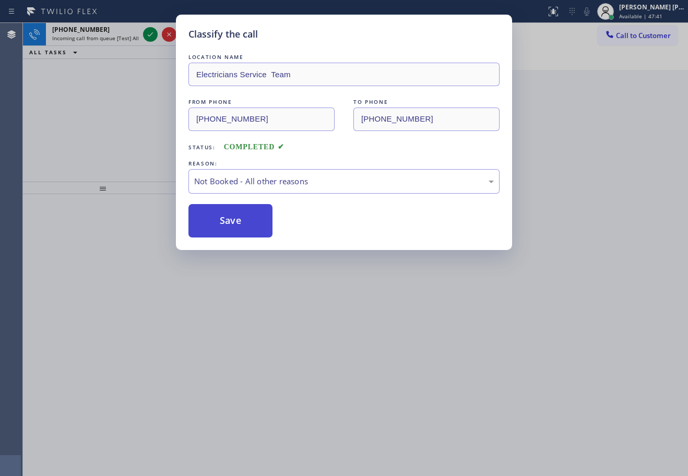
click at [233, 221] on button "Save" at bounding box center [231, 220] width 84 height 33
click at [115, 39] on div "Classify the call LOCATION NAME Electricians Service Team FROM PHONE [PHONE_NUM…" at bounding box center [344, 238] width 688 height 476
click at [115, 39] on span "Incoming call from queue [Test] All" at bounding box center [95, 37] width 87 height 7
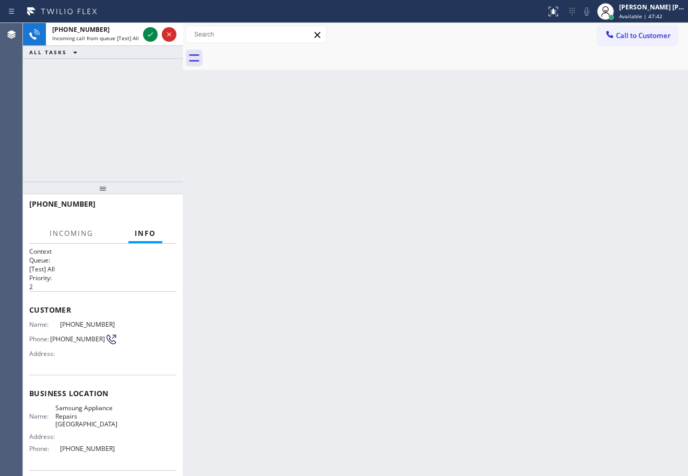
click at [115, 39] on span "Incoming call from queue [Test] All" at bounding box center [95, 37] width 87 height 7
click at [150, 37] on icon at bounding box center [150, 34] width 13 height 13
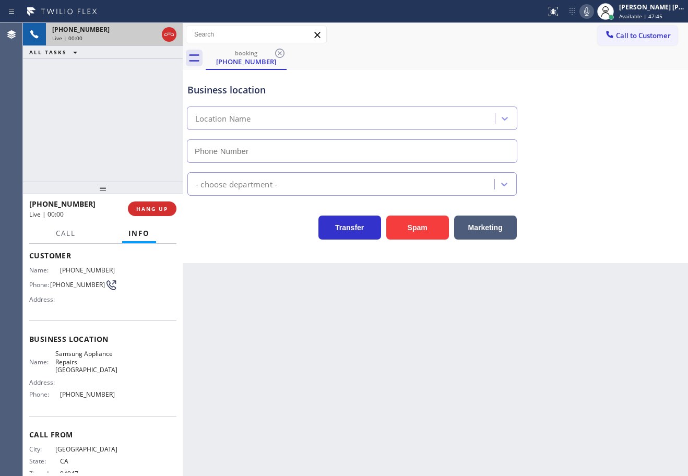
scroll to position [32, 0]
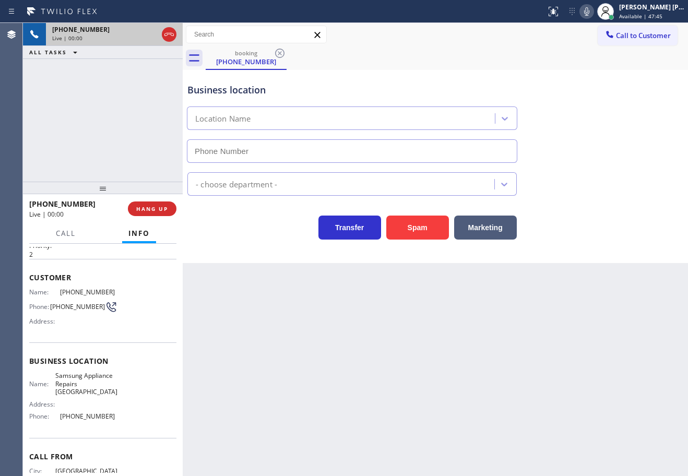
type input "[PHONE_NUMBER]"
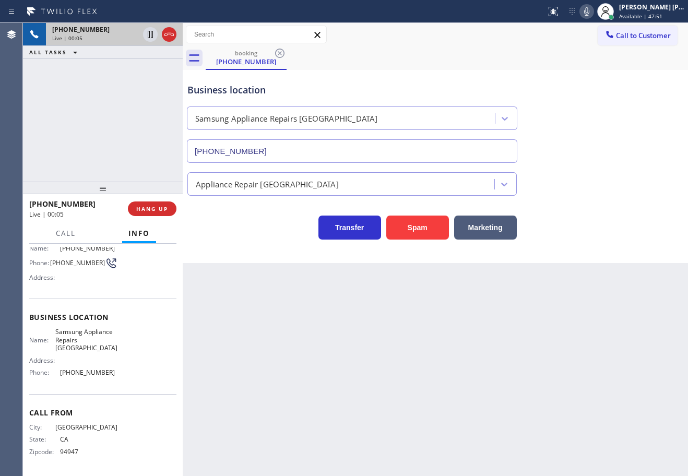
scroll to position [24, 0]
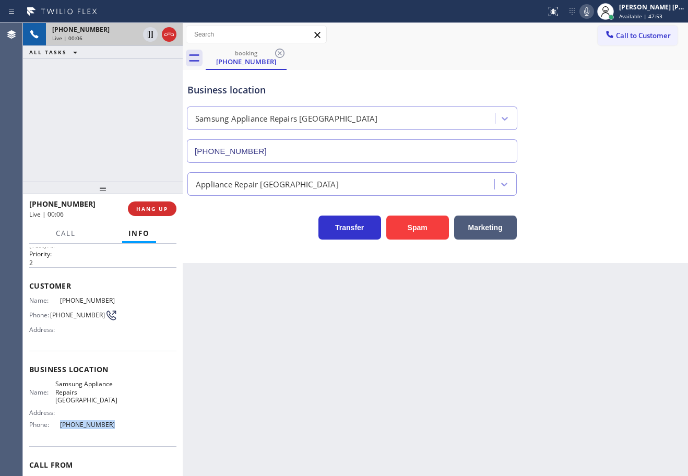
drag, startPoint x: 118, startPoint y: 428, endPoint x: 57, endPoint y: 429, distance: 60.6
click at [57, 429] on div "Name: Samsung Appliance Repairs [GEOGRAPHIC_DATA] Address: Phone: [PHONE_NUMBER]" at bounding box center [102, 406] width 147 height 53
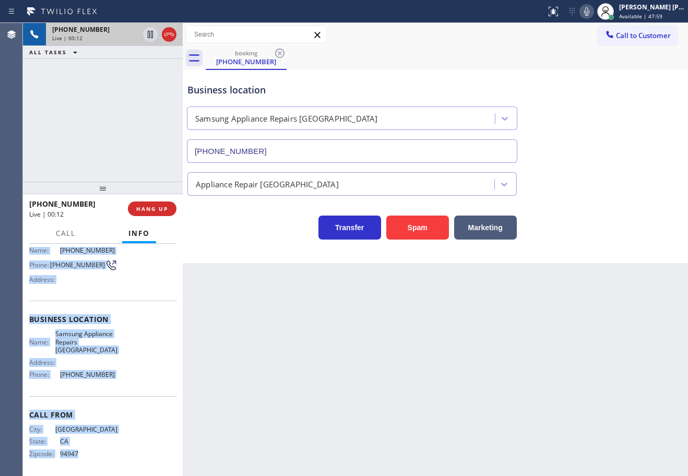
scroll to position [76, 0]
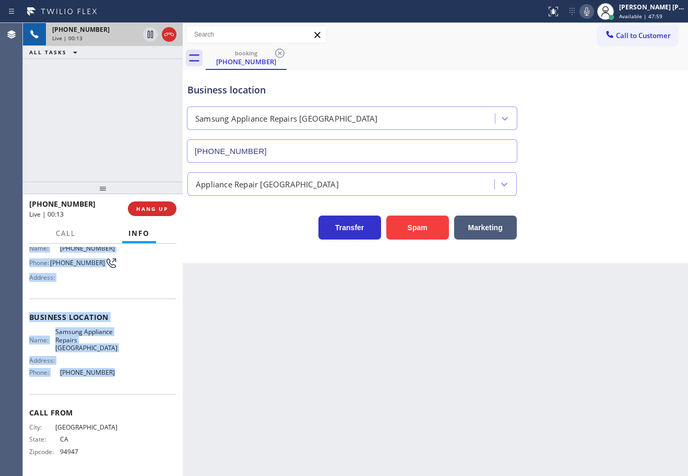
drag, startPoint x: 29, startPoint y: 309, endPoint x: 145, endPoint y: 365, distance: 128.7
click at [108, 372] on div "Context Queue: [Test] All Priority: 2 Customer Name: [PHONE_NUMBER] Phone: [PHO…" at bounding box center [102, 322] width 147 height 302
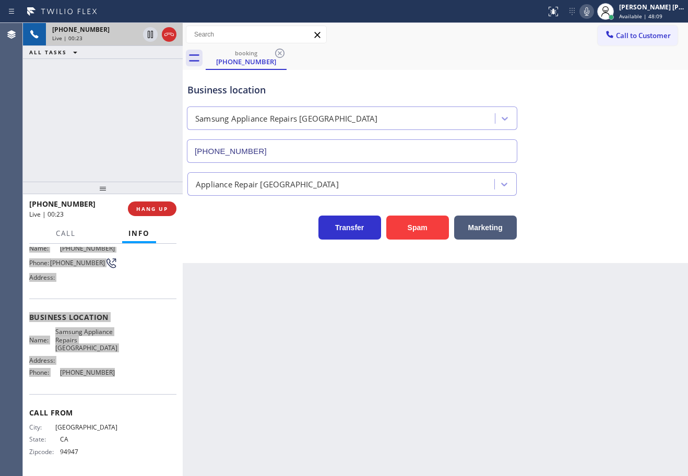
scroll to position [0, 0]
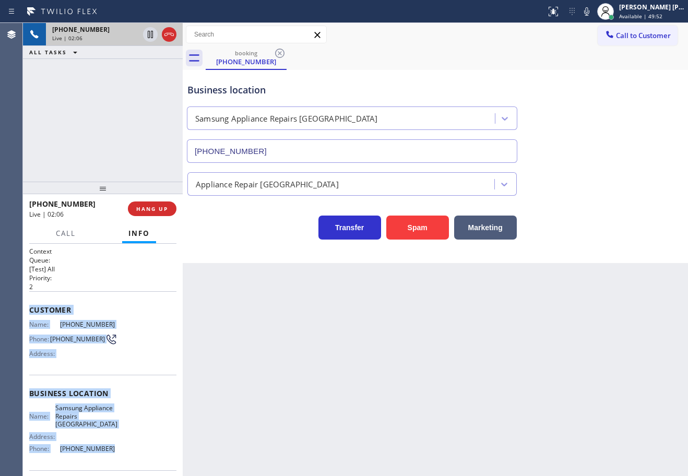
drag, startPoint x: 594, startPoint y: 16, endPoint x: 594, endPoint y: 25, distance: 8.4
click at [593, 16] on icon at bounding box center [587, 11] width 13 height 13
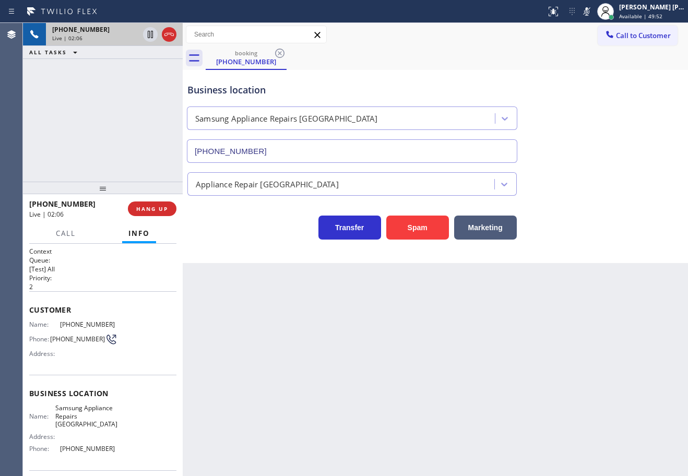
click at [615, 100] on div "Business location Samsung Appliance Repairs [GEOGRAPHIC_DATA] [PHONE_NUMBER]" at bounding box center [435, 115] width 500 height 95
click at [150, 38] on icon at bounding box center [150, 34] width 5 height 7
click at [138, 64] on div "[PHONE_NUMBER] Live | 02:07 ALL TASKS ALL TASKS ACTIVE TASKS TASKS IN WRAP UP" at bounding box center [103, 102] width 160 height 159
drag, startPoint x: 150, startPoint y: 36, endPoint x: 147, endPoint y: 86, distance: 50.2
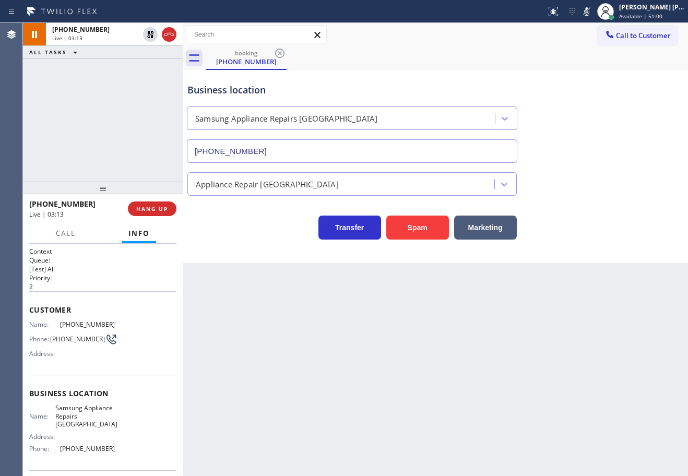
click at [150, 37] on icon at bounding box center [150, 34] width 13 height 13
drag, startPoint x: 147, startPoint y: 86, endPoint x: 526, endPoint y: 64, distance: 379.3
click at [160, 80] on div "[PHONE_NUMBER] Live | 03:14 ALL TASKS ALL TASKS ACTIVE TASKS TASKS IN WRAP UP" at bounding box center [103, 102] width 160 height 159
drag, startPoint x: 595, startPoint y: 9, endPoint x: 599, endPoint y: 89, distance: 80.5
click at [593, 16] on icon at bounding box center [587, 11] width 13 height 13
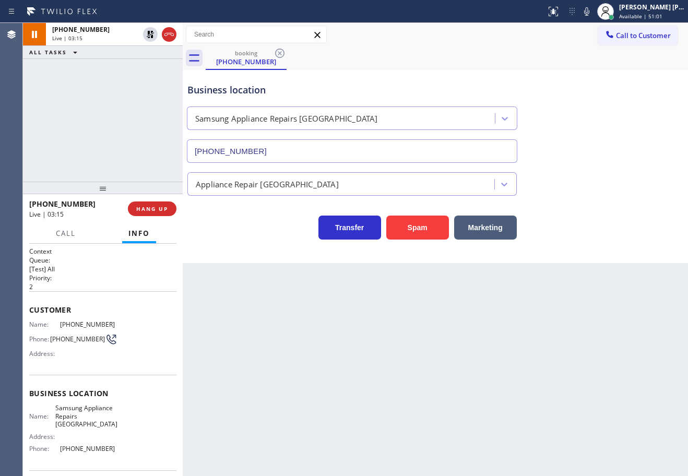
click at [599, 90] on div "Business location Samsung Appliance Repairs [GEOGRAPHIC_DATA] [PHONE_NUMBER]" at bounding box center [435, 115] width 500 height 95
click at [593, 9] on icon at bounding box center [587, 11] width 13 height 13
click at [591, 10] on rect at bounding box center [586, 10] width 7 height 7
drag, startPoint x: 512, startPoint y: 74, endPoint x: 517, endPoint y: 69, distance: 6.6
click at [513, 72] on div "Business location Samsung Appliance Repairs [GEOGRAPHIC_DATA] [PHONE_NUMBER]" at bounding box center [435, 115] width 500 height 95
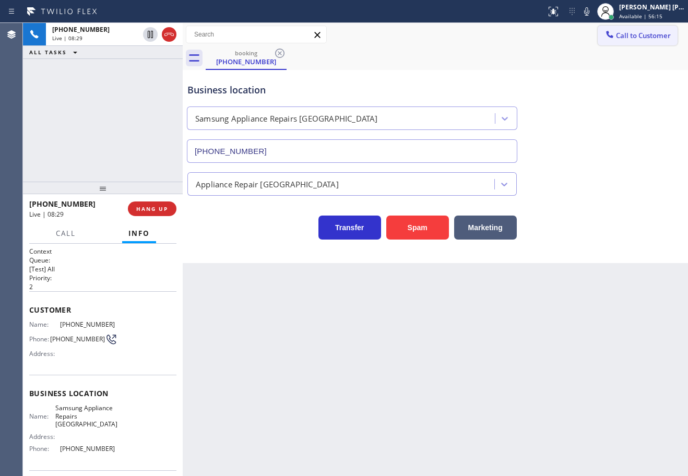
drag, startPoint x: 601, startPoint y: 7, endPoint x: 600, endPoint y: 41, distance: 34.0
click at [593, 7] on icon at bounding box center [587, 11] width 13 height 13
click at [596, 141] on div "Business location Samsung Appliance Repairs [GEOGRAPHIC_DATA] [PHONE_NUMBER]" at bounding box center [435, 115] width 500 height 95
click at [590, 9] on icon at bounding box center [586, 11] width 5 height 8
click at [599, 186] on div "Appliance Repair [GEOGRAPHIC_DATA]" at bounding box center [435, 182] width 500 height 28
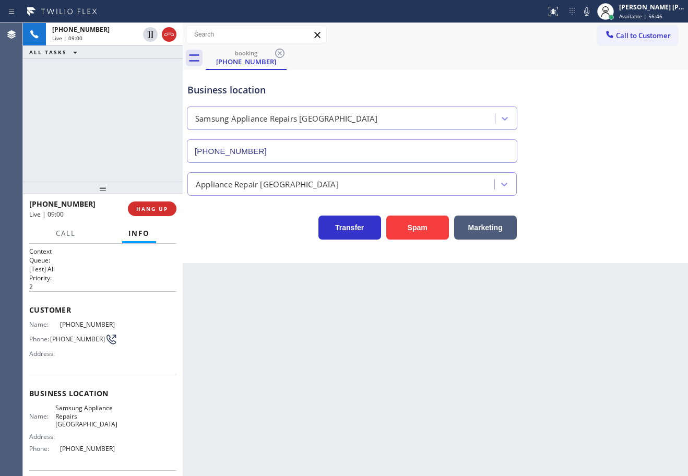
click at [465, 40] on div "Call to Customer Outbound call Location Search location Your caller id phone nu…" at bounding box center [436, 35] width 506 height 18
click at [599, 152] on div "Business location Samsung Appliance Repairs [GEOGRAPHIC_DATA] [PHONE_NUMBER]" at bounding box center [435, 115] width 500 height 95
click at [142, 160] on div "[PHONE_NUMBER] Live | 09:07 ALL TASKS ALL TASKS ACTIVE TASKS TASKS IN WRAP UP […" at bounding box center [103, 102] width 160 height 159
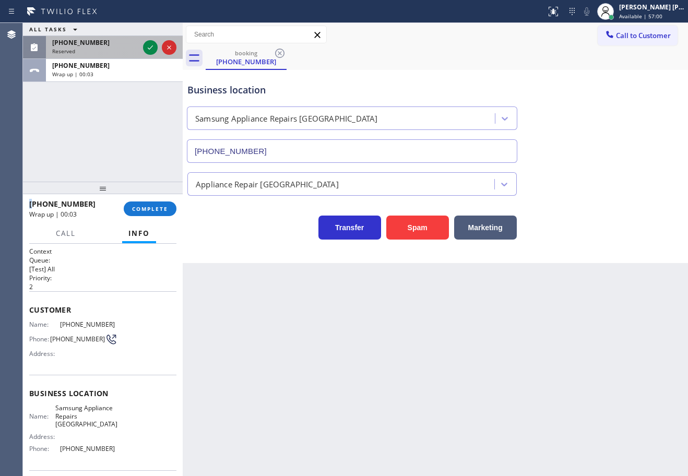
click at [119, 45] on div "[PHONE_NUMBER]" at bounding box center [95, 42] width 87 height 9
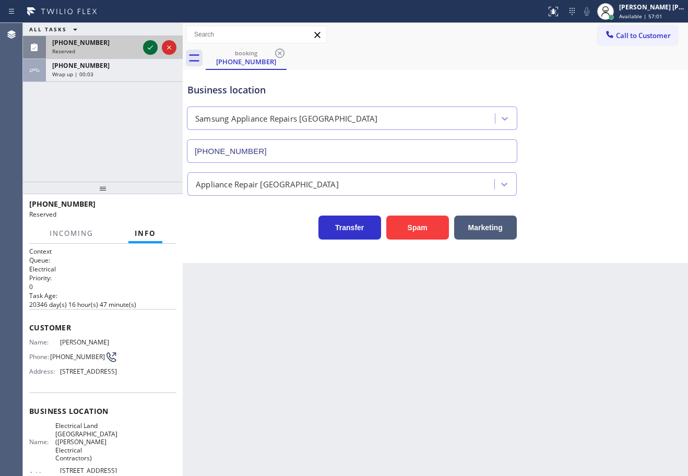
click at [151, 49] on icon at bounding box center [150, 47] width 13 height 13
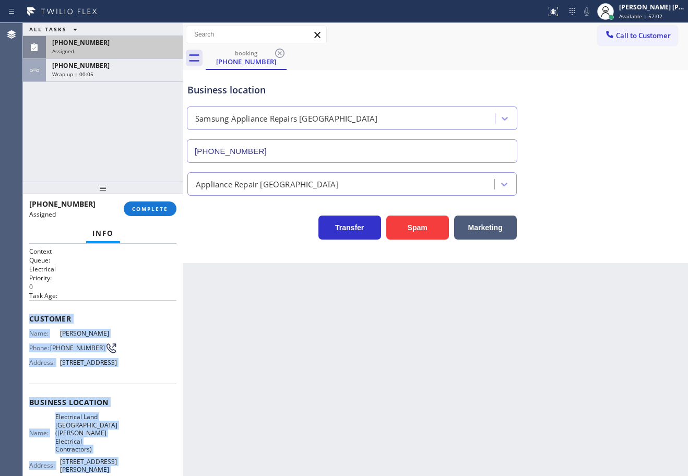
scroll to position [125, 0]
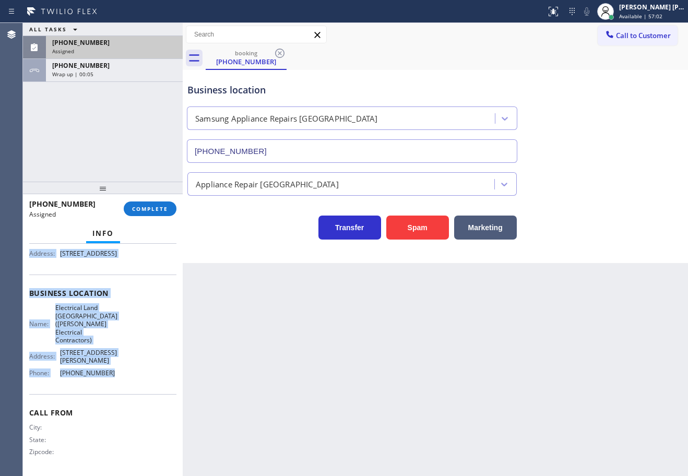
drag, startPoint x: 28, startPoint y: 315, endPoint x: 136, endPoint y: 314, distance: 108.1
click at [139, 375] on div "Context Queue: Electrical Priority: 0 Task Age: Customer Name: [PERSON_NAME] Ph…" at bounding box center [103, 360] width 160 height 232
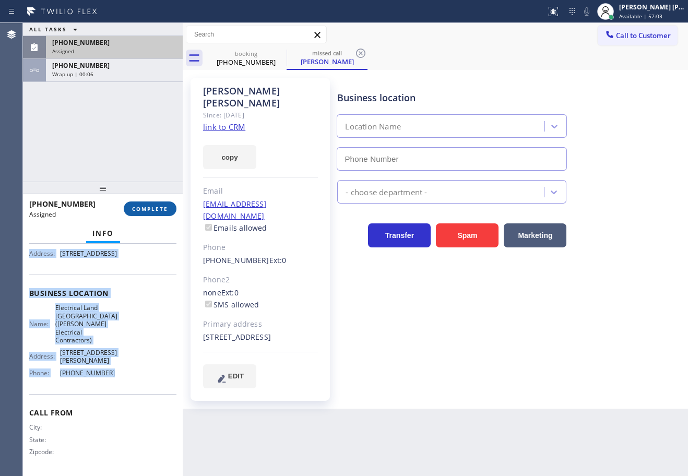
click at [145, 211] on span "COMPLETE" at bounding box center [150, 208] width 36 height 7
type input "[PHONE_NUMBER]"
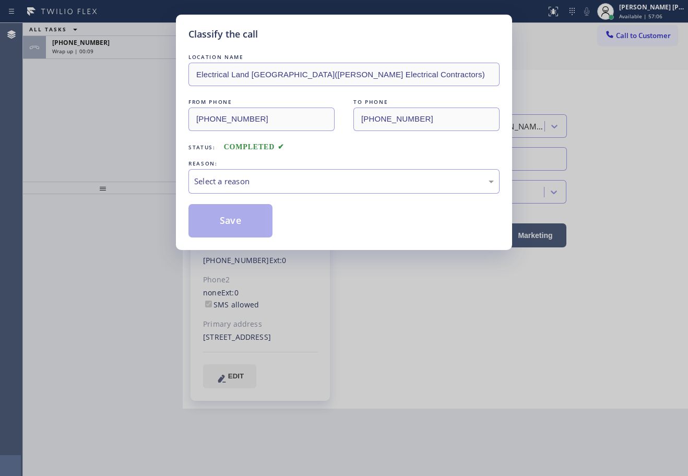
click at [270, 195] on div "LOCATION NAME Electrical Land [GEOGRAPHIC_DATA]([PERSON_NAME] Electrical Contra…" at bounding box center [344, 145] width 311 height 186
click at [291, 184] on div "Select a reason" at bounding box center [344, 182] width 300 height 12
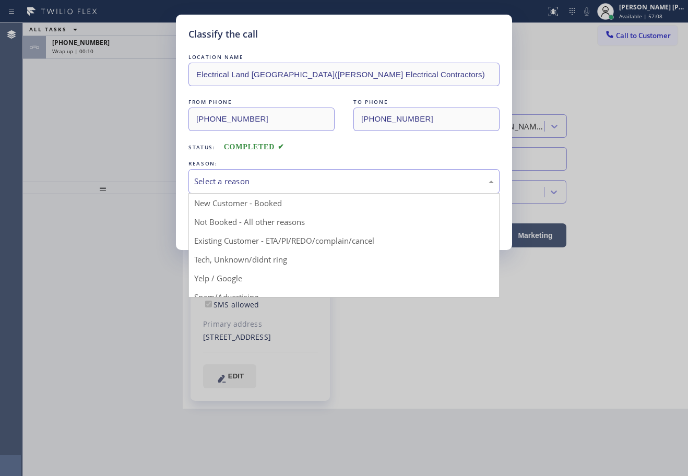
drag, startPoint x: 282, startPoint y: 241, endPoint x: 249, endPoint y: 230, distance: 34.5
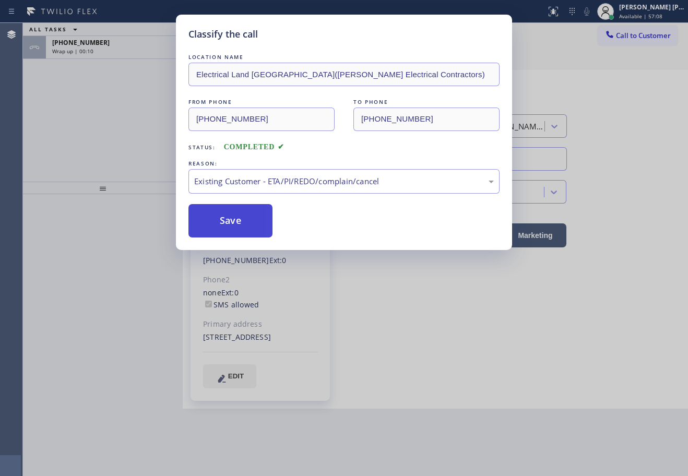
click at [237, 228] on button "Save" at bounding box center [231, 220] width 84 height 33
click at [236, 227] on button "Save" at bounding box center [231, 220] width 84 height 33
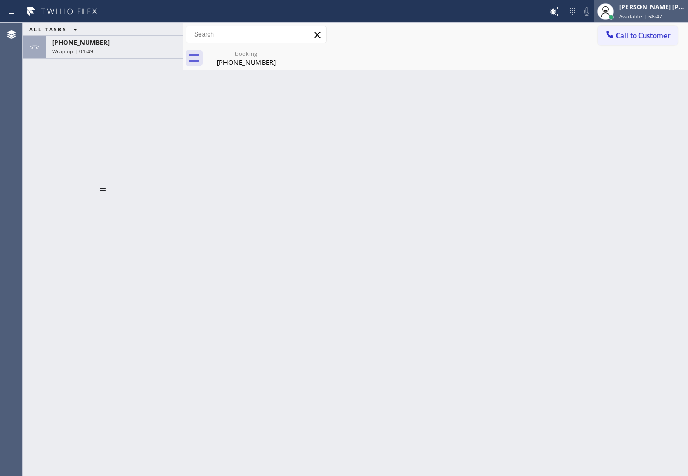
click at [649, 9] on div "[PERSON_NAME] [PERSON_NAME] Dahil" at bounding box center [652, 7] width 66 height 9
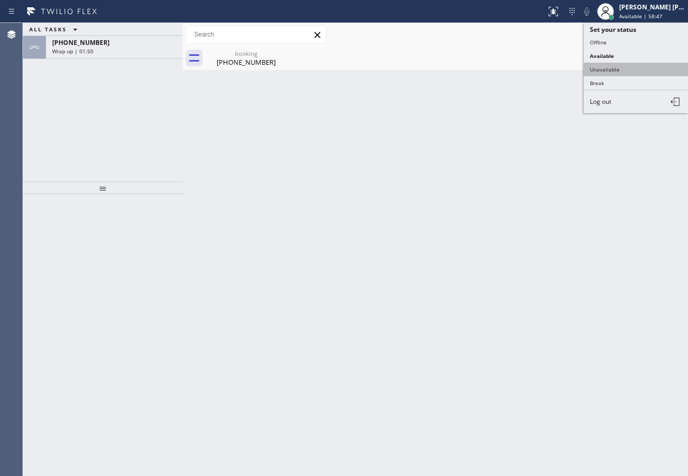
click at [615, 67] on button "Unavailable" at bounding box center [636, 70] width 104 height 14
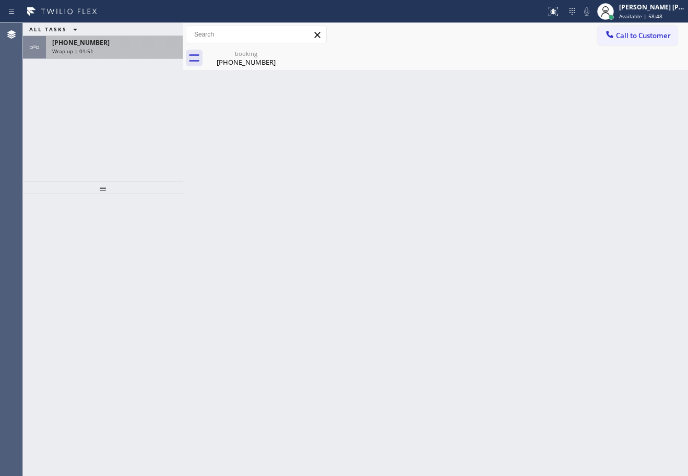
click at [135, 47] on div "[PHONE_NUMBER] Wrap up | 01:51" at bounding box center [112, 47] width 133 height 23
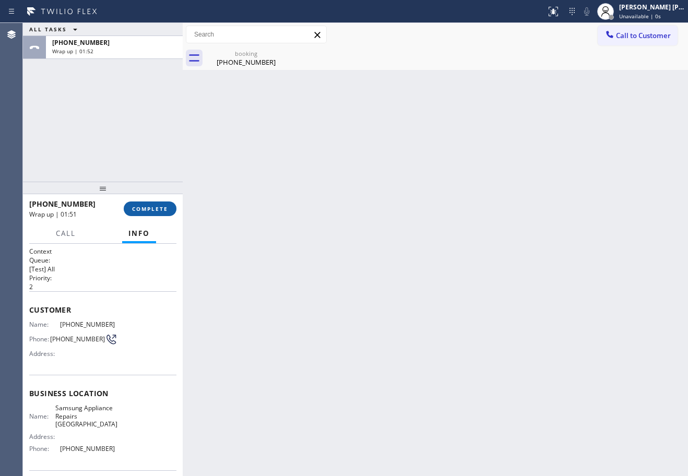
click at [146, 205] on button "COMPLETE" at bounding box center [150, 209] width 53 height 15
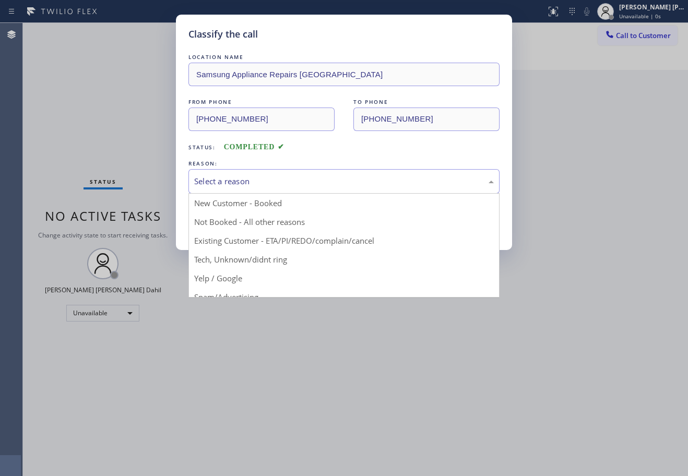
click at [217, 189] on div "Select a reason" at bounding box center [344, 181] width 311 height 25
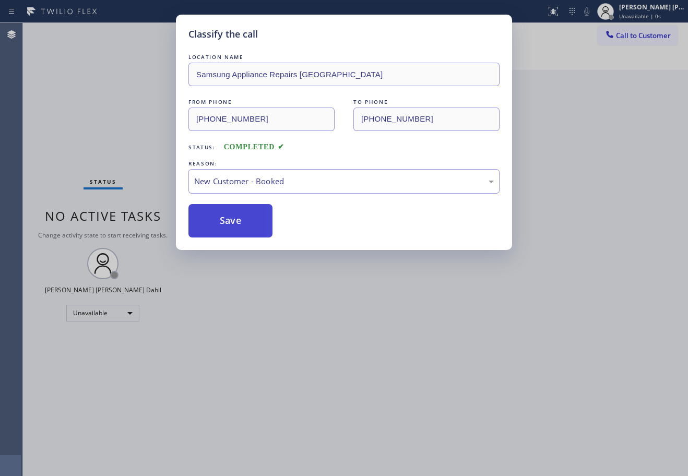
click at [218, 217] on button "Save" at bounding box center [231, 220] width 84 height 33
click at [218, 219] on button "Save" at bounding box center [231, 220] width 84 height 33
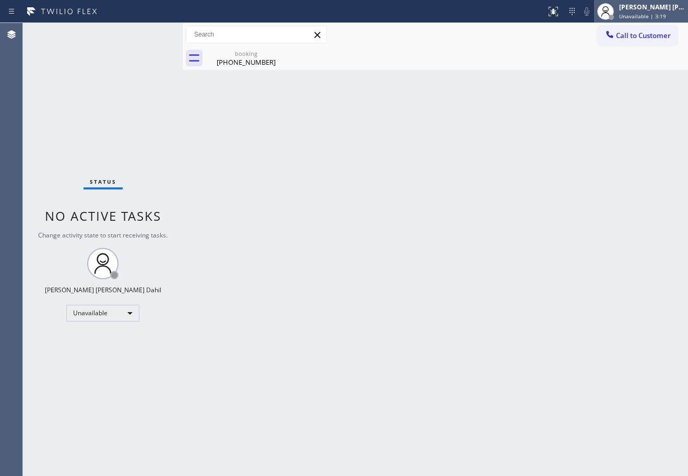
click at [617, 15] on div at bounding box center [605, 11] width 23 height 23
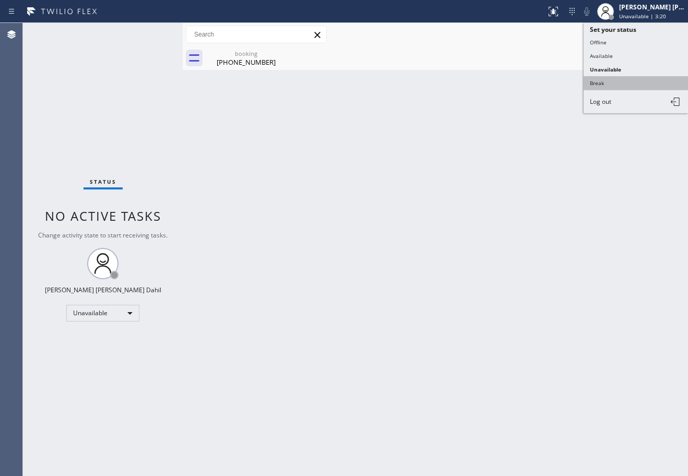
click at [611, 84] on button "Break" at bounding box center [636, 83] width 104 height 14
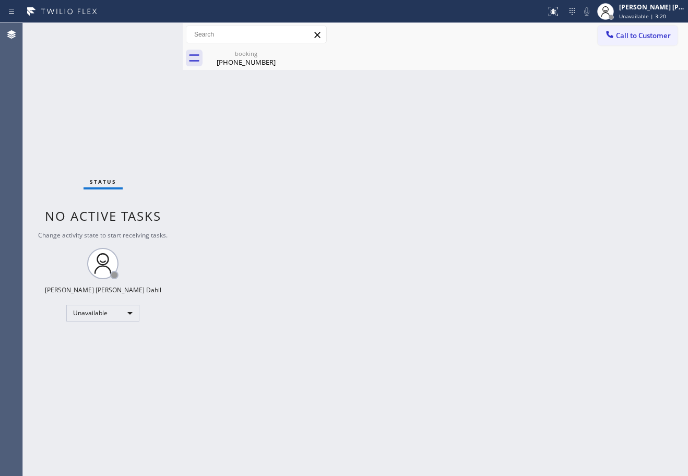
drag, startPoint x: 233, startPoint y: 55, endPoint x: 282, endPoint y: 127, distance: 86.9
click at [234, 56] on div "booking" at bounding box center [246, 54] width 79 height 8
drag, startPoint x: 321, startPoint y: 161, endPoint x: 409, endPoint y: 225, distance: 108.4
click at [327, 167] on div "Back to Dashboard Change Sender ID Customers Technicians Select a contact Outbo…" at bounding box center [436, 249] width 506 height 453
click at [537, 44] on div "Call to Customer Outbound call Location Search location Your caller id phone nu…" at bounding box center [436, 46] width 506 height 47
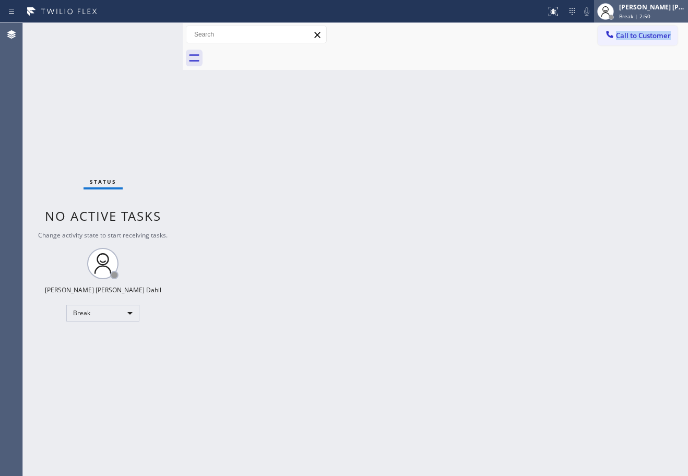
click at [649, 15] on span "Break | 2:50" at bounding box center [634, 16] width 31 height 7
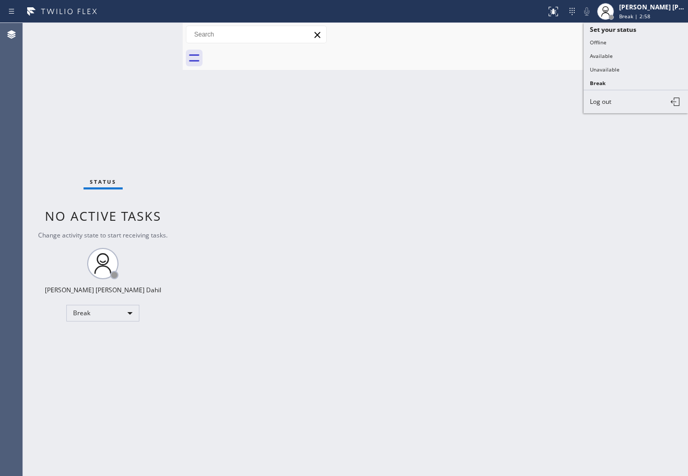
click at [621, 51] on button "Available" at bounding box center [636, 56] width 104 height 14
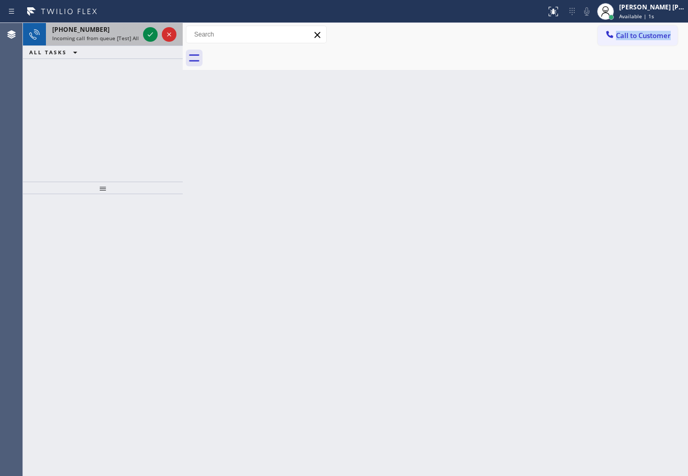
click at [124, 31] on div "[PHONE_NUMBER]" at bounding box center [95, 29] width 87 height 9
click at [125, 31] on div "[PHONE_NUMBER]" at bounding box center [95, 29] width 87 height 9
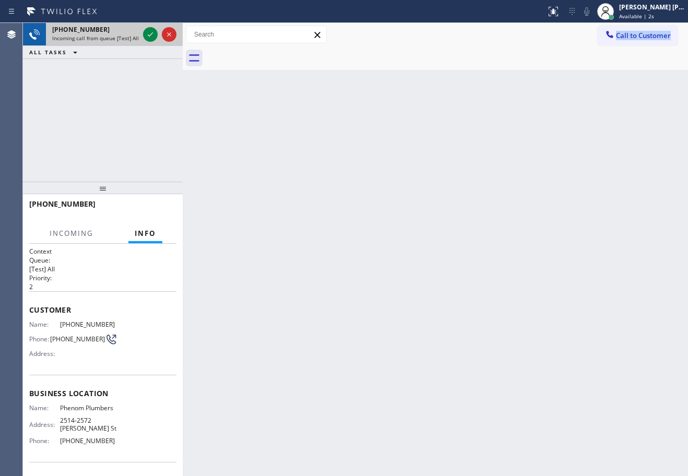
click at [125, 31] on div "[PHONE_NUMBER]" at bounding box center [95, 29] width 87 height 9
click at [154, 31] on icon at bounding box center [150, 34] width 13 height 13
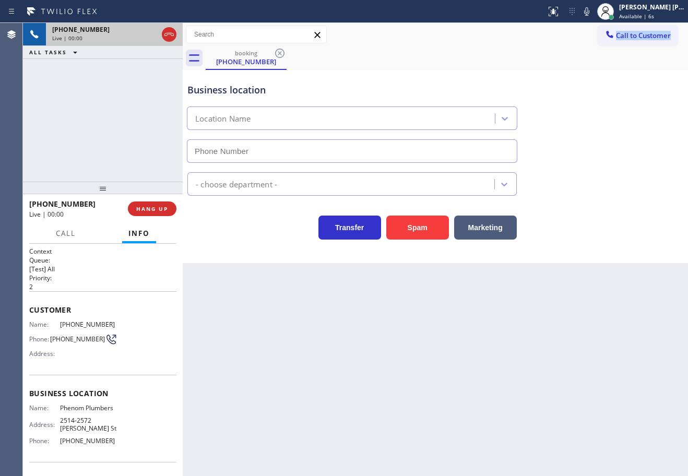
type input "[PHONE_NUMBER]"
click at [404, 228] on button "Spam" at bounding box center [418, 228] width 63 height 24
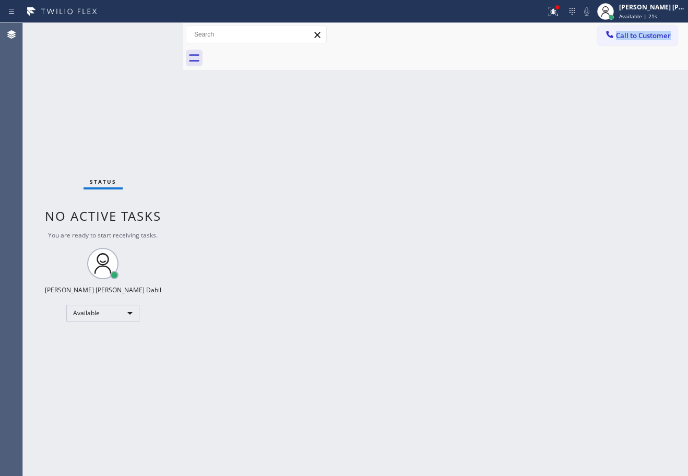
click at [494, 57] on div at bounding box center [447, 58] width 483 height 24
click at [557, 12] on div at bounding box center [553, 11] width 23 height 13
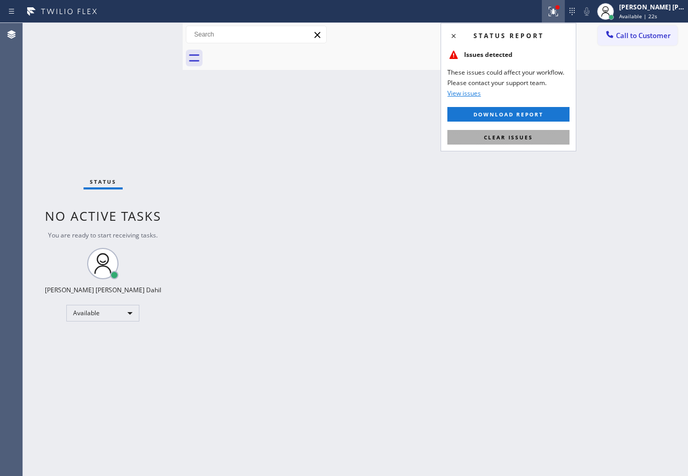
click at [520, 141] on span "Clear issues" at bounding box center [508, 137] width 49 height 7
click at [520, 139] on div "Back to Dashboard Change Sender ID Customers Technicians Select a contact Outbo…" at bounding box center [436, 249] width 506 height 453
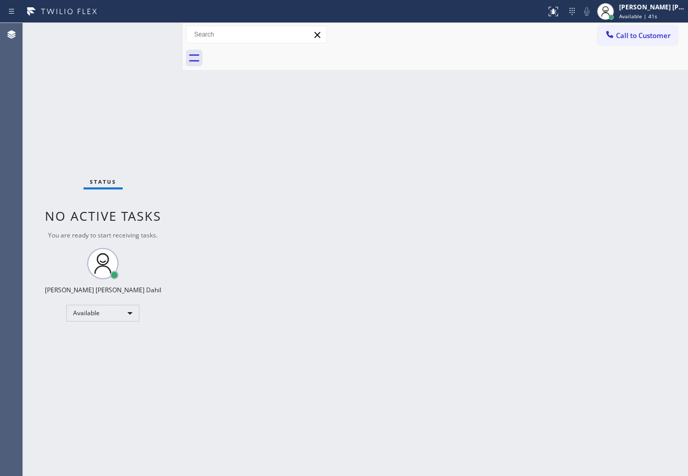
click at [433, 250] on div "Back to Dashboard Change Sender ID Customers Technicians Select a contact Outbo…" at bounding box center [436, 249] width 506 height 453
click at [532, 348] on div "Back to Dashboard Change Sender ID Customers Technicians Select a contact Outbo…" at bounding box center [436, 249] width 506 height 453
click at [469, 49] on div at bounding box center [447, 58] width 483 height 24
click at [457, 387] on div "Back to Dashboard Change Sender ID Customers Technicians Select a contact Outbo…" at bounding box center [436, 249] width 506 height 453
click at [118, 58] on div "Status No active tasks You are ready to start receiving tasks. [PERSON_NAME] [P…" at bounding box center [103, 249] width 160 height 453
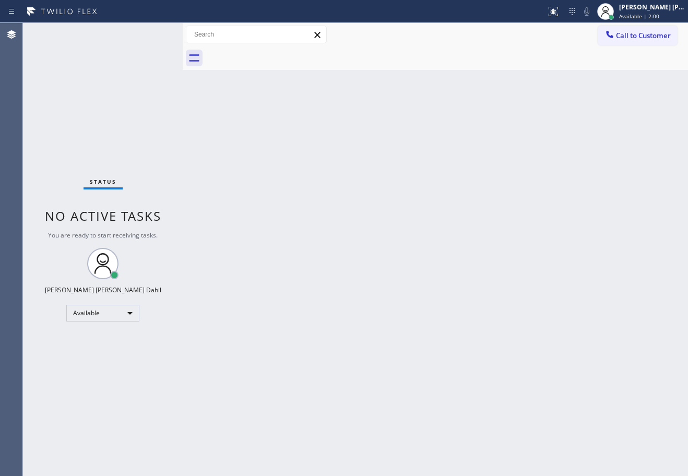
drag, startPoint x: 470, startPoint y: 308, endPoint x: 530, endPoint y: 381, distance: 95.0
click at [474, 314] on div "Back to Dashboard Change Sender ID Customers Technicians Select a contact Outbo…" at bounding box center [436, 249] width 506 height 453
click at [464, 391] on div "Back to Dashboard Change Sender ID Customers Technicians Select a contact Outbo…" at bounding box center [436, 249] width 506 height 453
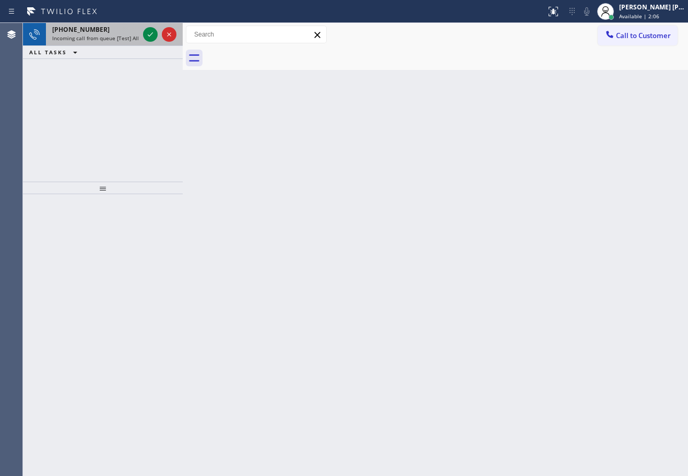
click at [123, 39] on span "Incoming call from queue [Test] All" at bounding box center [95, 37] width 87 height 7
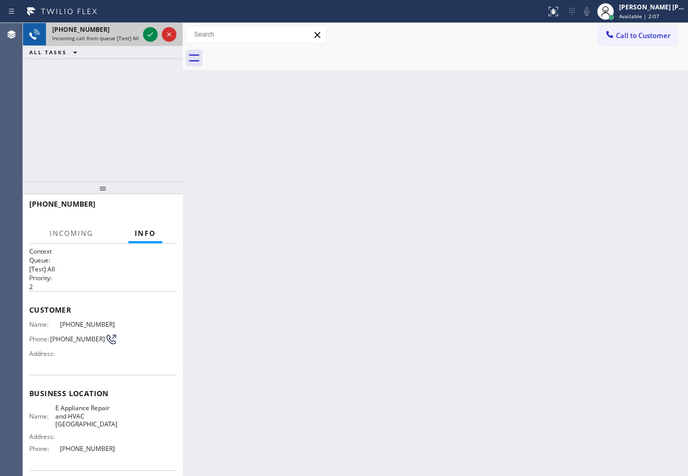
click at [123, 39] on span "Incoming call from queue [Test] All" at bounding box center [95, 37] width 87 height 7
click at [150, 35] on icon at bounding box center [150, 34] width 5 height 4
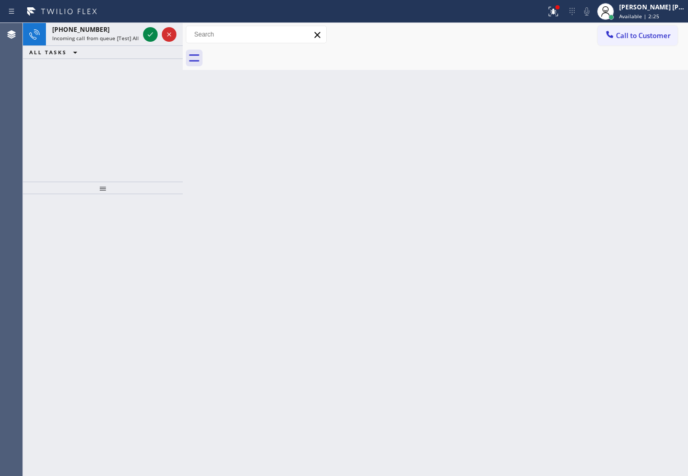
click at [150, 35] on icon at bounding box center [150, 34] width 5 height 4
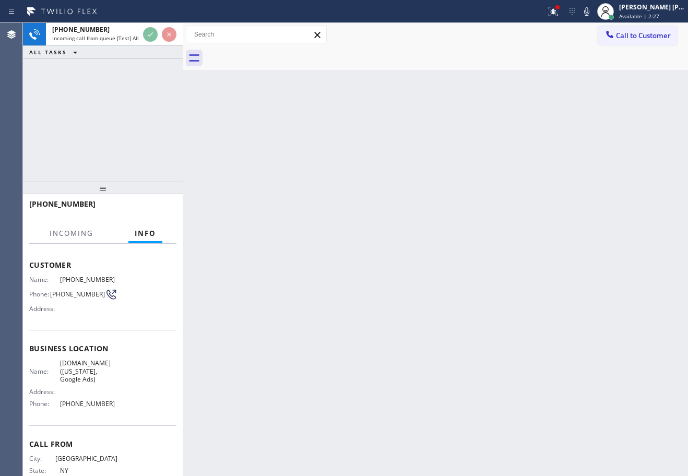
scroll to position [84, 0]
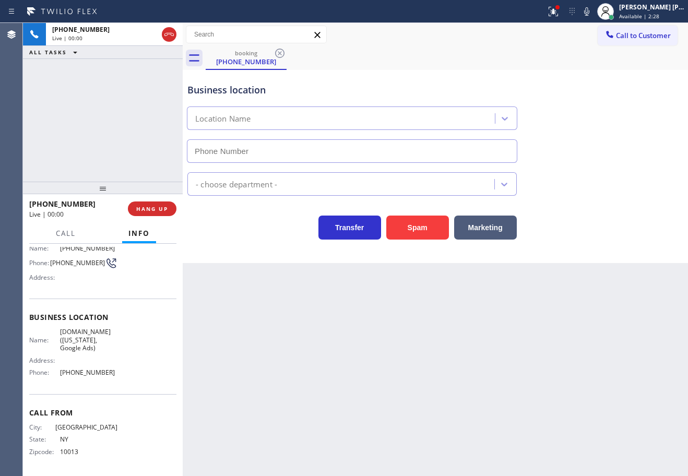
type input "[PHONE_NUMBER]"
drag, startPoint x: 134, startPoint y: 369, endPoint x: 56, endPoint y: 368, distance: 77.8
click at [56, 368] on div "Name: [DOMAIN_NAME] ([US_STATE], Google Ads) Address: Phone: [PHONE_NUMBER]" at bounding box center [102, 354] width 147 height 53
click at [373, 432] on div "Back to Dashboard Change Sender ID Customers Technicians Select a contact Outbo…" at bounding box center [436, 249] width 506 height 453
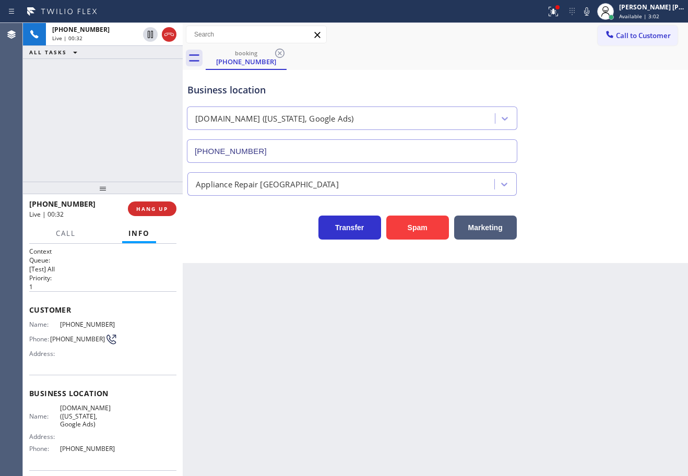
click at [297, 367] on div "Back to Dashboard Change Sender ID Customers Technicians Select a contact Outbo…" at bounding box center [436, 249] width 506 height 453
click at [123, 147] on div "[PHONE_NUMBER] Live | 00:33 ALL TASKS ALL TASKS ACTIVE TASKS TASKS IN WRAP UP" at bounding box center [103, 102] width 160 height 159
click at [156, 208] on span "HANG UP" at bounding box center [152, 208] width 32 height 7
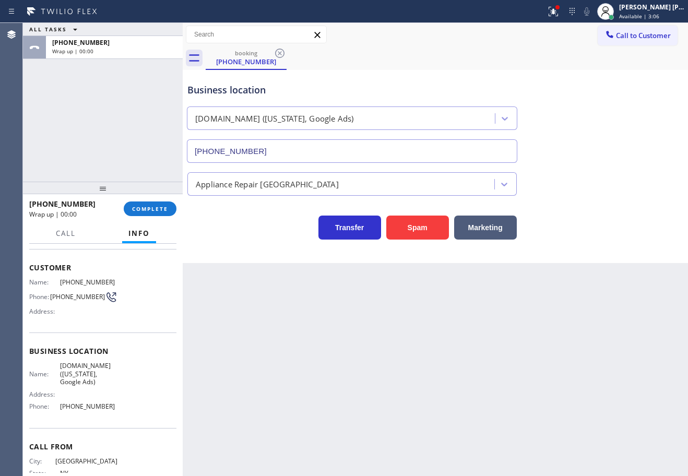
scroll to position [84, 0]
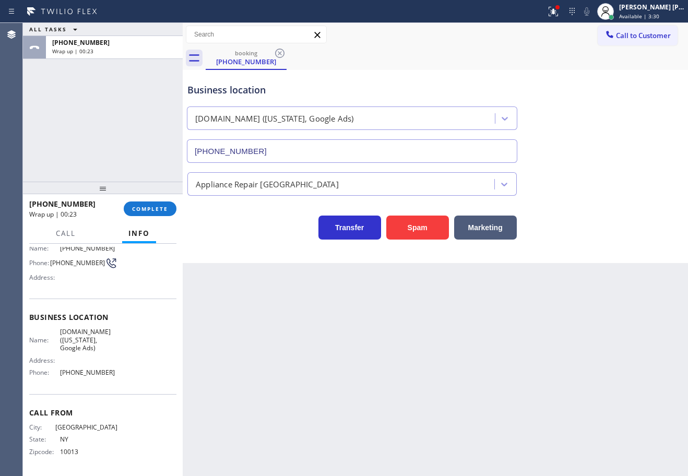
click at [128, 375] on div "Business location Name: [DOMAIN_NAME] ([US_STATE], Google Ads) Address: Phone: …" at bounding box center [102, 346] width 147 height 95
drag, startPoint x: 127, startPoint y: 368, endPoint x: 55, endPoint y: 369, distance: 71.6
click at [55, 369] on div "Name: [DOMAIN_NAME] ([US_STATE], Google Ads) Address: Phone: [PHONE_NUMBER]" at bounding box center [102, 354] width 147 height 53
click at [135, 203] on button "COMPLETE" at bounding box center [150, 209] width 53 height 15
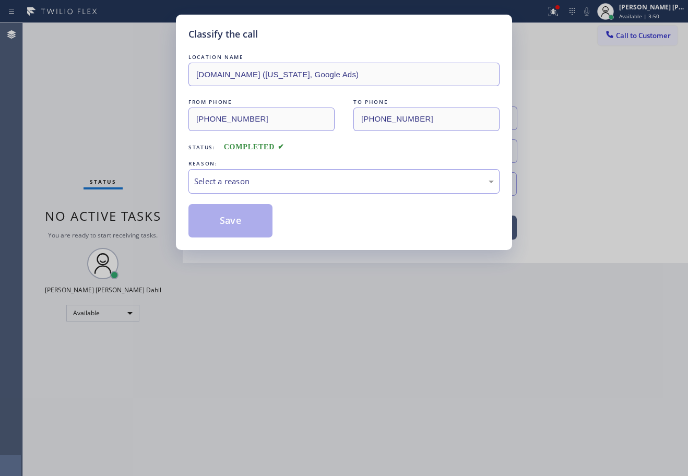
click at [230, 185] on div "Select a reason" at bounding box center [344, 182] width 300 height 12
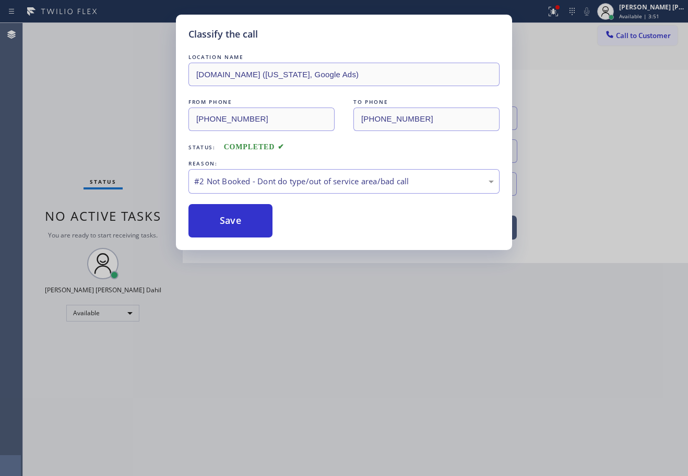
click at [239, 219] on button "Save" at bounding box center [231, 220] width 84 height 33
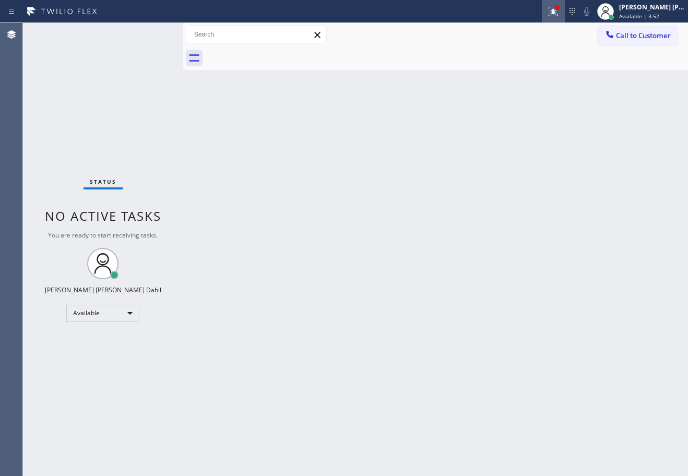
click at [560, 12] on icon at bounding box center [553, 11] width 13 height 13
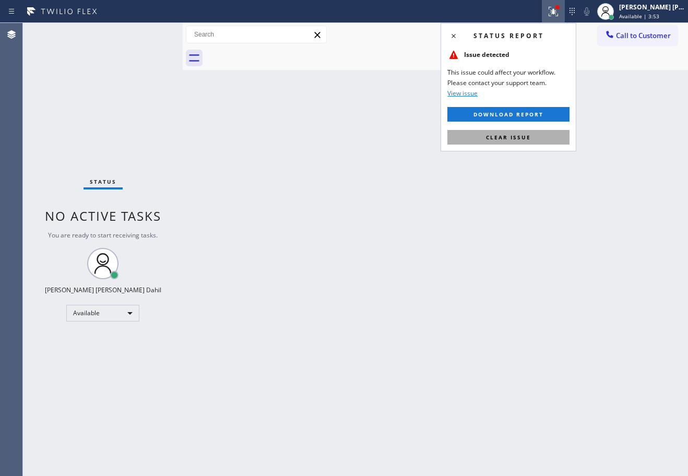
click at [503, 133] on button "Clear issue" at bounding box center [509, 137] width 122 height 15
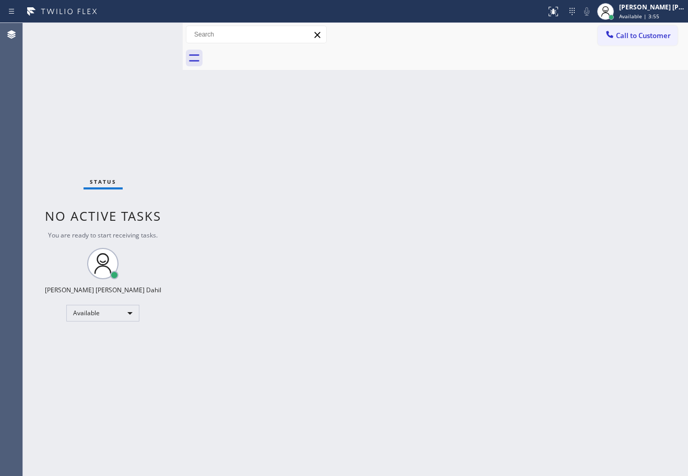
click at [370, 263] on div "Back to Dashboard Change Sender ID Customers Technicians Select a contact Outbo…" at bounding box center [436, 249] width 506 height 453
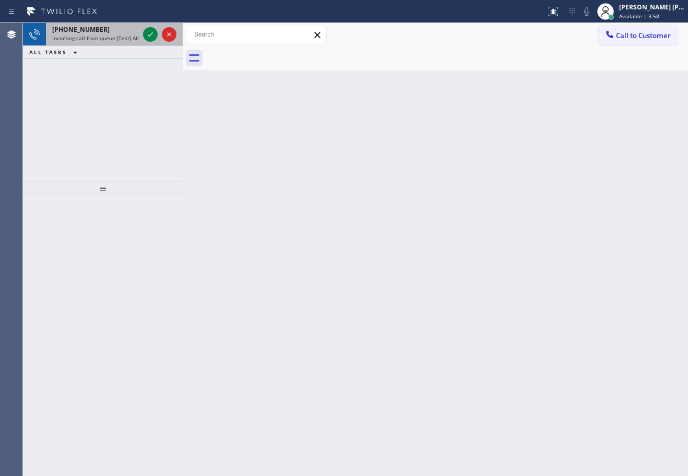
click at [131, 30] on div "[PHONE_NUMBER]" at bounding box center [95, 29] width 87 height 9
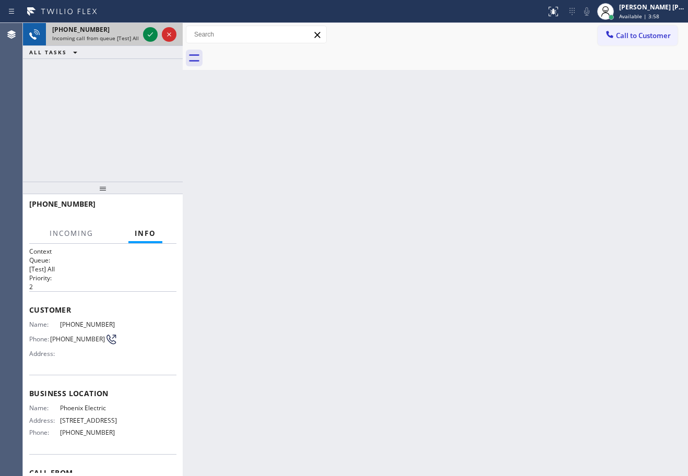
click at [131, 30] on div "[PHONE_NUMBER]" at bounding box center [95, 29] width 87 height 9
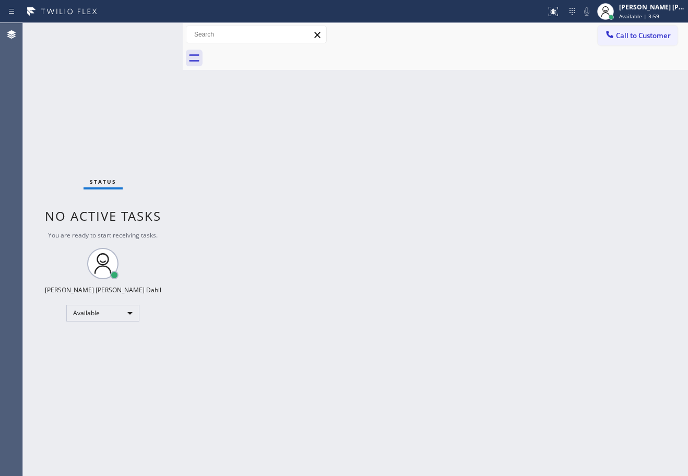
click at [463, 228] on div "Back to Dashboard Change Sender ID Customers Technicians Select a contact Outbo…" at bounding box center [436, 249] width 506 height 453
click at [462, 228] on div "Back to Dashboard Change Sender ID Customers Technicians Select a contact Outbo…" at bounding box center [436, 249] width 506 height 453
click at [462, 227] on div "Back to Dashboard Change Sender ID Customers Technicians Select a contact Outbo…" at bounding box center [436, 249] width 506 height 453
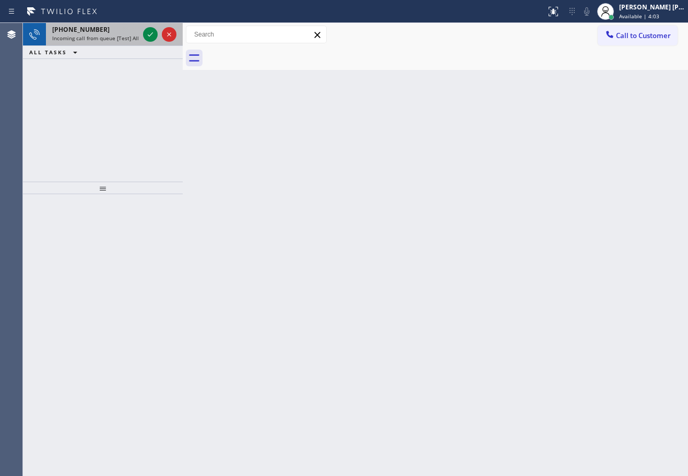
click at [121, 33] on div "[PHONE_NUMBER]" at bounding box center [95, 29] width 87 height 9
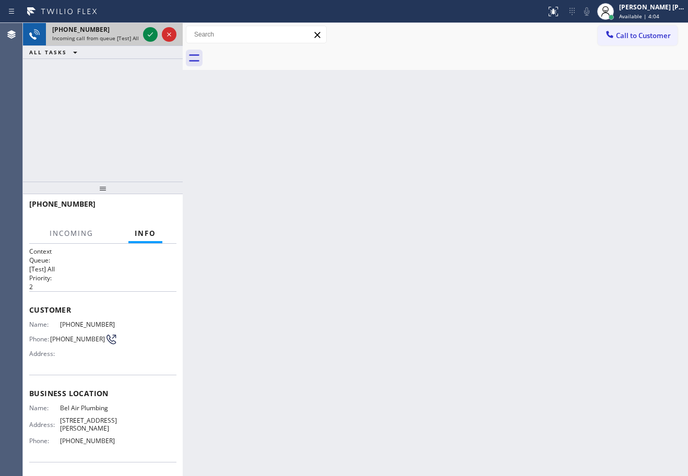
click at [121, 33] on div "[PHONE_NUMBER]" at bounding box center [95, 29] width 87 height 9
click at [145, 34] on icon at bounding box center [150, 34] width 13 height 13
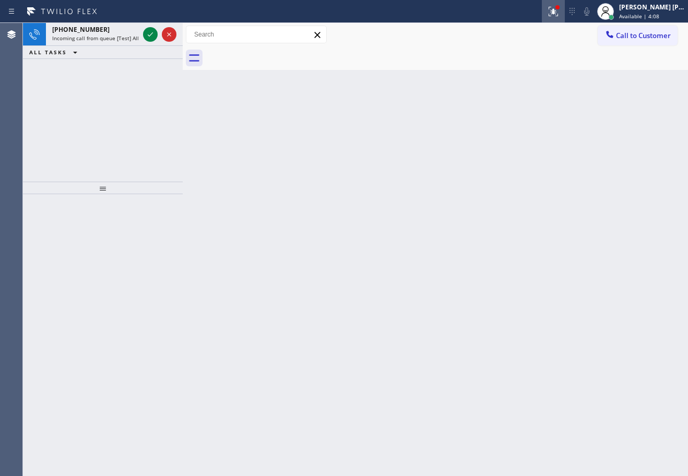
click at [560, 9] on icon at bounding box center [553, 11] width 13 height 13
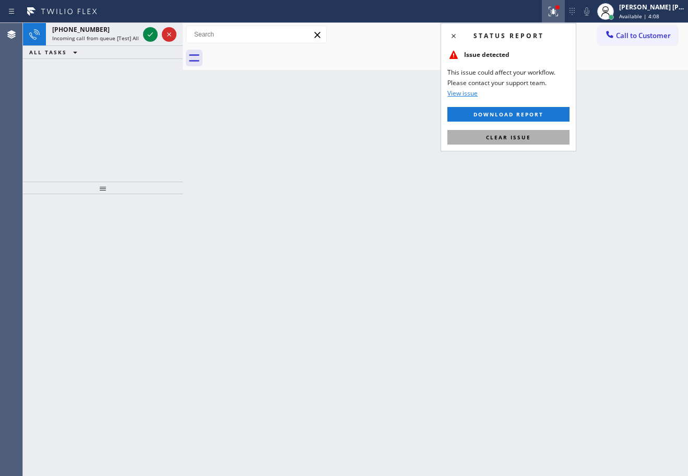
click at [525, 139] on span "Clear issue" at bounding box center [508, 137] width 45 height 7
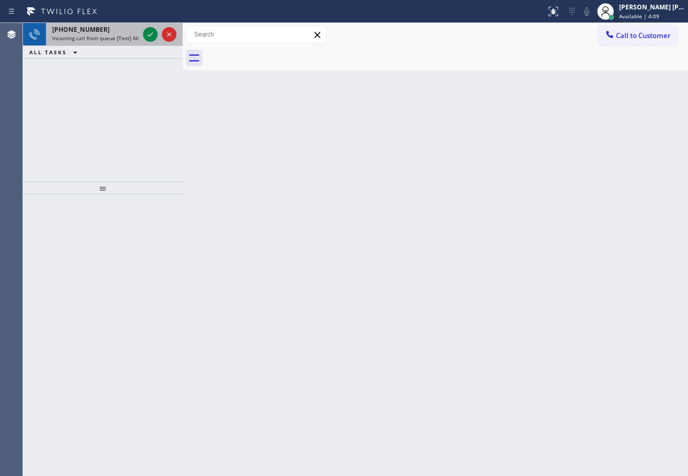
drag, startPoint x: 271, startPoint y: 99, endPoint x: 127, endPoint y: 35, distance: 157.1
click at [270, 98] on div "Back to Dashboard Change Sender ID Customers Technicians Select a contact Outbo…" at bounding box center [436, 249] width 506 height 453
click at [123, 28] on div "[PHONE_NUMBER]" at bounding box center [95, 29] width 87 height 9
click at [129, 37] on span "Incoming call from queue [Test] All" at bounding box center [95, 37] width 87 height 7
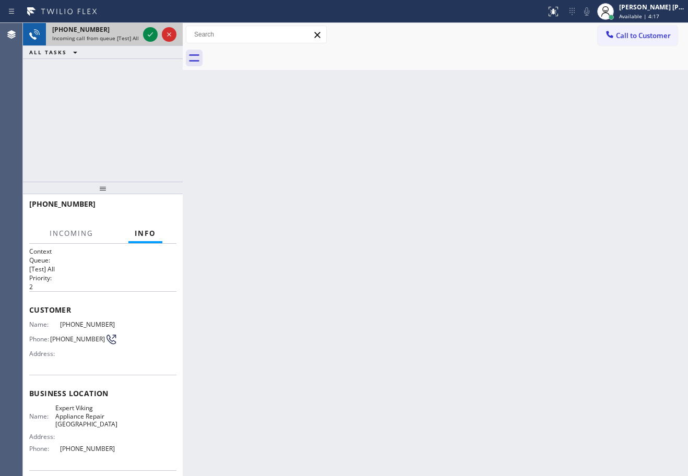
drag, startPoint x: 132, startPoint y: 35, endPoint x: 149, endPoint y: 36, distance: 17.3
click at [132, 35] on span "Incoming call from queue [Test] All" at bounding box center [95, 37] width 87 height 7
click at [149, 36] on icon at bounding box center [150, 34] width 13 height 13
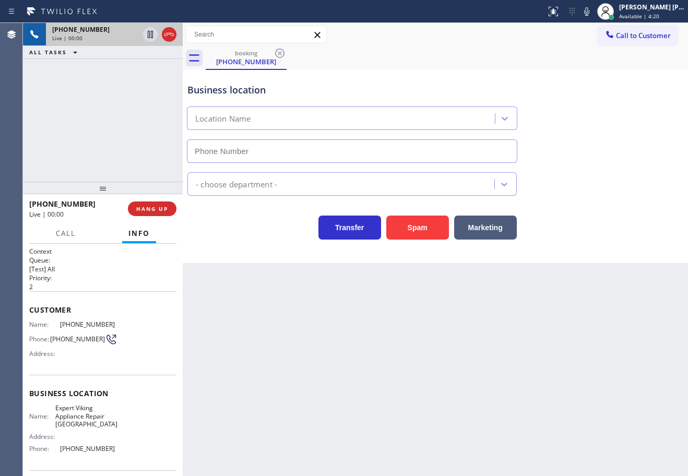
type input "[PHONE_NUMBER]"
click at [420, 224] on button "Spam" at bounding box center [418, 228] width 63 height 24
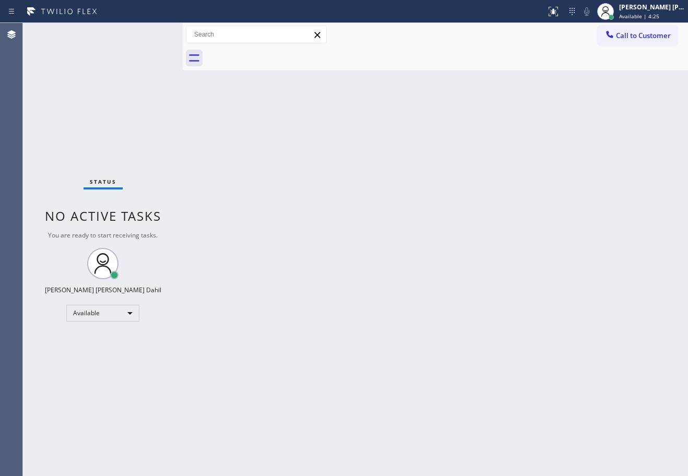
drag, startPoint x: 581, startPoint y: 143, endPoint x: 579, endPoint y: 123, distance: 20.0
click at [582, 137] on div "Back to Dashboard Change Sender ID Customers Technicians Select a contact Outbo…" at bounding box center [436, 249] width 506 height 453
drag, startPoint x: 302, startPoint y: 322, endPoint x: 303, endPoint y: 329, distance: 6.9
click at [303, 322] on div "Back to Dashboard Change Sender ID Customers Technicians Select a contact Outbo…" at bounding box center [436, 249] width 506 height 453
click at [318, 65] on div at bounding box center [447, 58] width 483 height 24
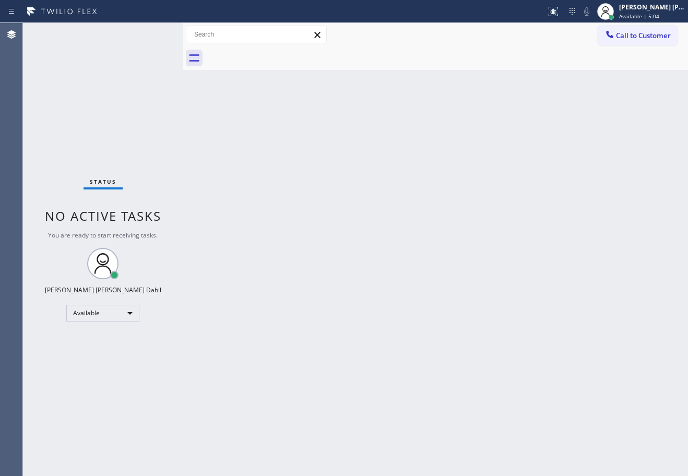
click at [452, 250] on div "Back to Dashboard Change Sender ID Customers Technicians Select a contact Outbo…" at bounding box center [436, 249] width 506 height 453
click at [455, 254] on div "Back to Dashboard Change Sender ID Customers Technicians Select a contact Outbo…" at bounding box center [436, 249] width 506 height 453
click at [538, 300] on div "Back to Dashboard Change Sender ID Customers Technicians Select a contact Outbo…" at bounding box center [436, 249] width 506 height 453
drag, startPoint x: 143, startPoint y: 55, endPoint x: 183, endPoint y: 67, distance: 42.5
click at [143, 55] on div "Status No active tasks You are ready to start receiving tasks. [PERSON_NAME] [P…" at bounding box center [103, 249] width 160 height 453
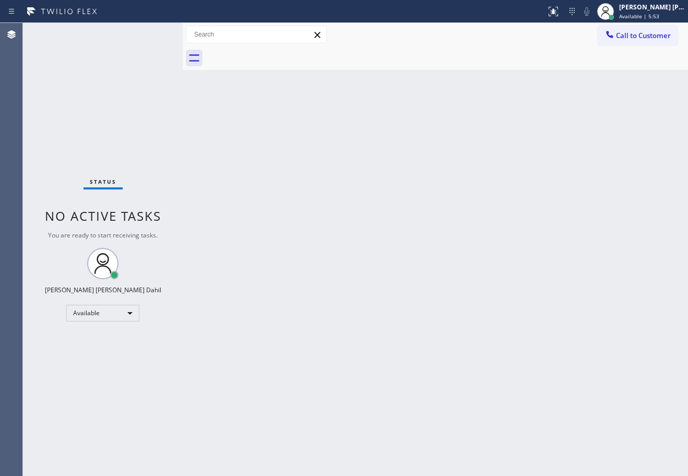
click at [270, 104] on div "Back to Dashboard Change Sender ID Customers Technicians Select a contact Outbo…" at bounding box center [436, 249] width 506 height 453
click at [150, 33] on div "Status No active tasks You are ready to start receiving tasks. [PERSON_NAME] [P…" at bounding box center [103, 249] width 160 height 453
click at [348, 217] on div "Back to Dashboard Change Sender ID Customers Technicians Select a contact Outbo…" at bounding box center [436, 249] width 506 height 453
click at [477, 219] on div "Back to Dashboard Change Sender ID Customers Technicians Select a contact Outbo…" at bounding box center [436, 249] width 506 height 453
click at [526, 320] on div "Back to Dashboard Change Sender ID Customers Technicians Select a contact Outbo…" at bounding box center [436, 249] width 506 height 453
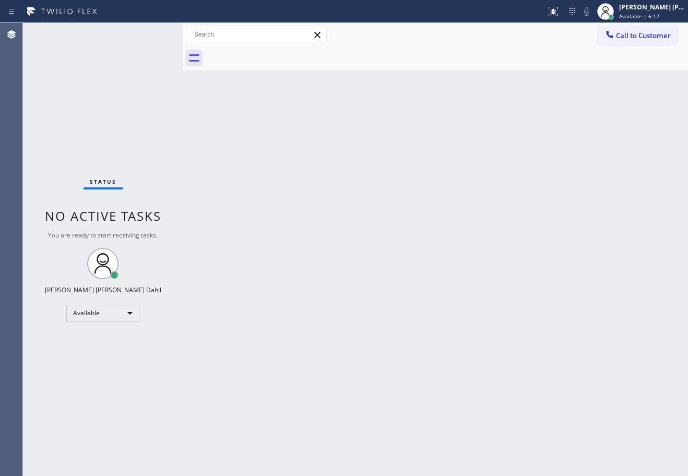
click at [383, 42] on div "Call to Customer Outbound call Location Search location Your caller id phone nu…" at bounding box center [436, 35] width 506 height 18
click at [382, 225] on div "Back to Dashboard Change Sender ID Customers Technicians Select a contact Outbo…" at bounding box center [436, 249] width 506 height 453
click at [454, 229] on div "Back to Dashboard Change Sender ID Customers Technicians Select a contact Outbo…" at bounding box center [436, 249] width 506 height 453
drag, startPoint x: 370, startPoint y: 270, endPoint x: 363, endPoint y: 256, distance: 15.4
click at [365, 260] on div "Back to Dashboard Change Sender ID Customers Technicians Select a contact Outbo…" at bounding box center [436, 249] width 506 height 453
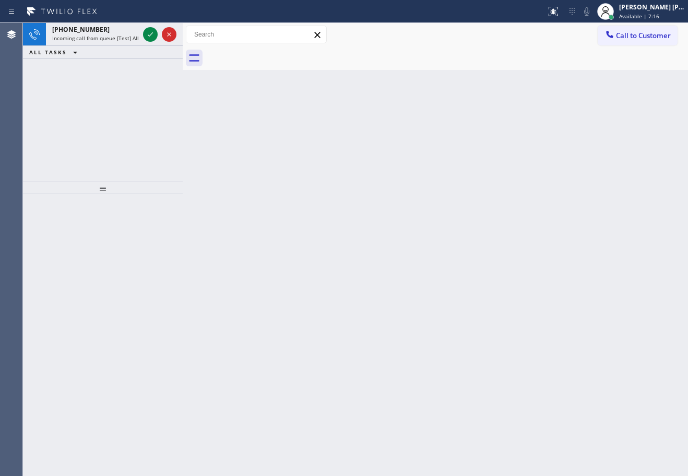
drag, startPoint x: 407, startPoint y: 260, endPoint x: 400, endPoint y: 245, distance: 16.6
click at [420, 260] on div "Back to Dashboard Change Sender ID Customers Technicians Select a contact Outbo…" at bounding box center [436, 249] width 506 height 453
click at [93, 32] on span "[PHONE_NUMBER]" at bounding box center [80, 29] width 57 height 9
drag, startPoint x: 95, startPoint y: 33, endPoint x: 112, endPoint y: 36, distance: 17.4
click at [95, 33] on span "[PHONE_NUMBER]" at bounding box center [80, 29] width 57 height 9
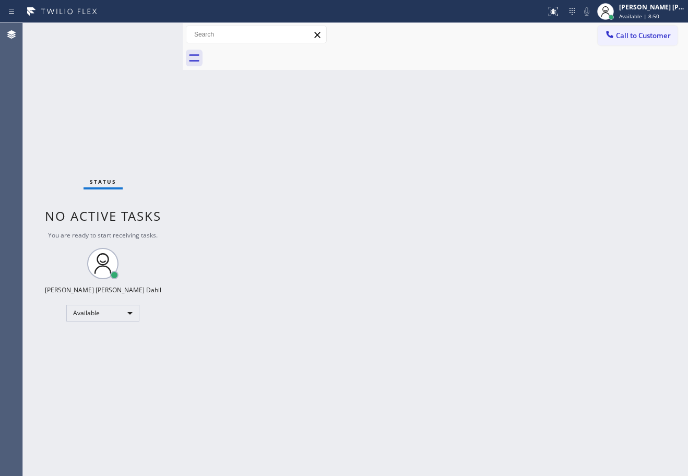
click at [352, 66] on div "Back to Dashboard Change Sender ID Customers Technicians Select a contact Outbo…" at bounding box center [436, 249] width 506 height 453
click at [442, 328] on div "Back to Dashboard Change Sender ID Customers Technicians Select a contact Outbo…" at bounding box center [436, 249] width 506 height 453
click at [627, 323] on div "Back to Dashboard Change Sender ID Customers Technicians Select a contact Outbo…" at bounding box center [436, 249] width 506 height 453
drag, startPoint x: 303, startPoint y: 321, endPoint x: 361, endPoint y: 361, distance: 70.7
click at [307, 321] on div "Back to Dashboard Change Sender ID Customers Technicians Select a contact Outbo…" at bounding box center [436, 249] width 506 height 453
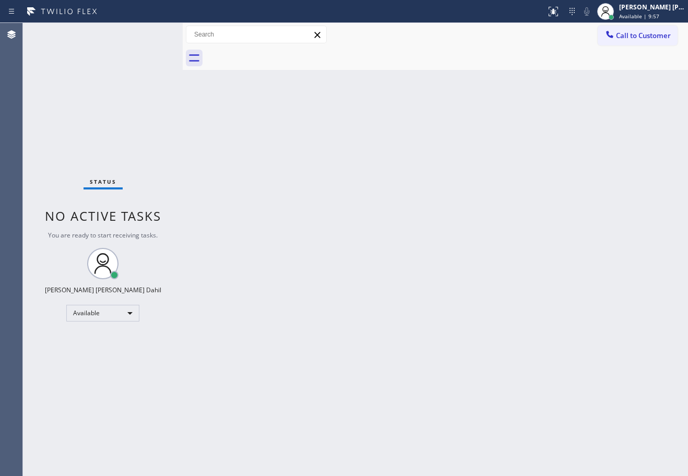
click at [280, 81] on div "Back to Dashboard Change Sender ID Customers Technicians Select a contact Outbo…" at bounding box center [436, 249] width 506 height 453
click at [285, 84] on div "Back to Dashboard Change Sender ID Customers Technicians Select a contact Outbo…" at bounding box center [436, 249] width 506 height 453
click at [392, 258] on div "Back to Dashboard Change Sender ID Customers Technicians Select a contact Outbo…" at bounding box center [436, 249] width 506 height 453
drag, startPoint x: 329, startPoint y: 359, endPoint x: 419, endPoint y: 469, distance: 142.5
click at [341, 365] on div "Back to Dashboard Change Sender ID Customers Technicians Select a contact Outbo…" at bounding box center [436, 249] width 506 height 453
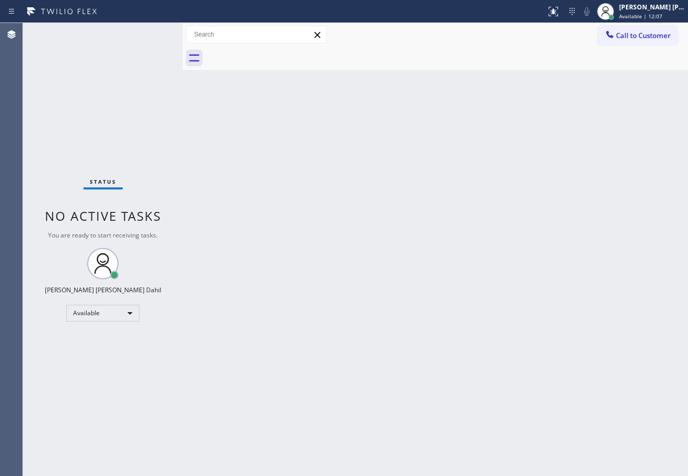
click at [340, 61] on div at bounding box center [447, 58] width 483 height 24
click at [424, 201] on div "Back to Dashboard Change Sender ID Customers Technicians Select a contact Outbo…" at bounding box center [436, 249] width 506 height 453
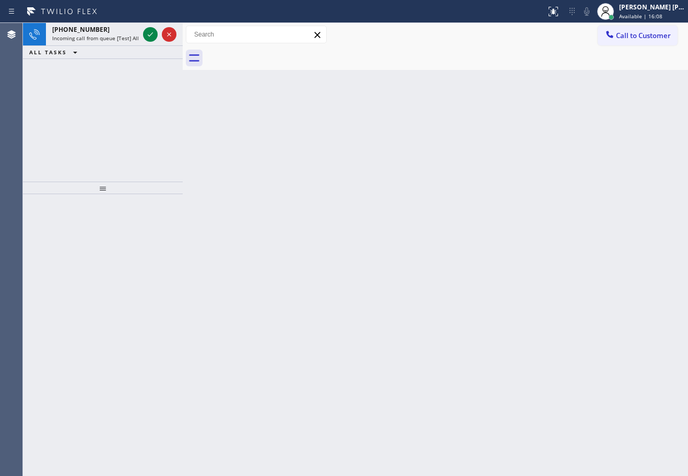
click at [426, 203] on div "Back to Dashboard Change Sender ID Customers Technicians Select a contact Outbo…" at bounding box center [436, 249] width 506 height 453
click at [116, 38] on span "Incoming call from queue [Test] All" at bounding box center [95, 37] width 87 height 7
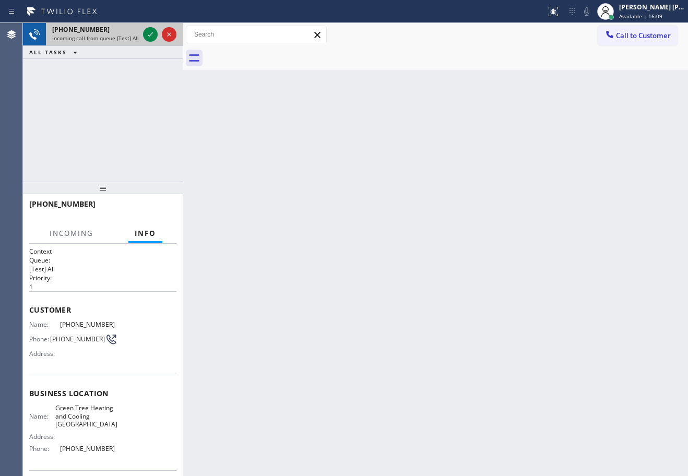
click at [116, 38] on span "Incoming call from queue [Test] All" at bounding box center [95, 37] width 87 height 7
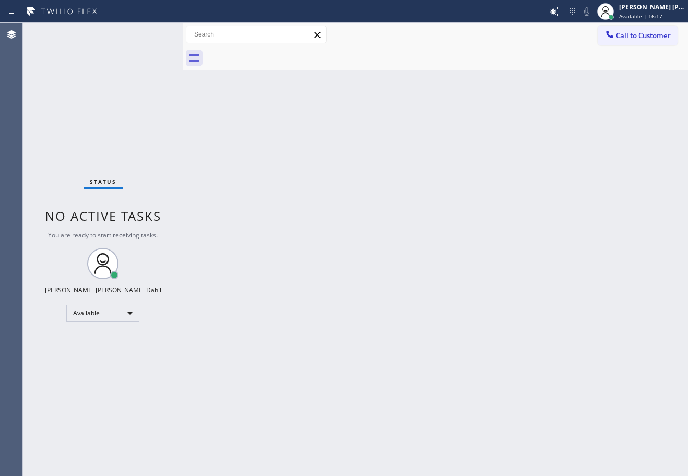
click at [152, 37] on div "Status No active tasks You are ready to start receiving tasks. [PERSON_NAME] [P…" at bounding box center [103, 249] width 160 height 453
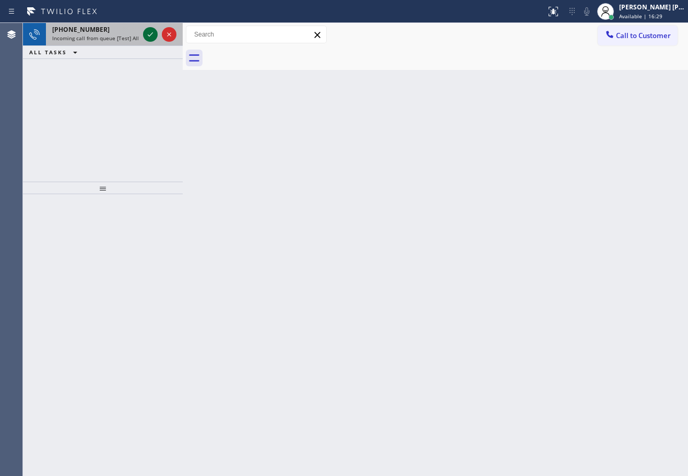
click at [152, 37] on icon at bounding box center [150, 34] width 13 height 13
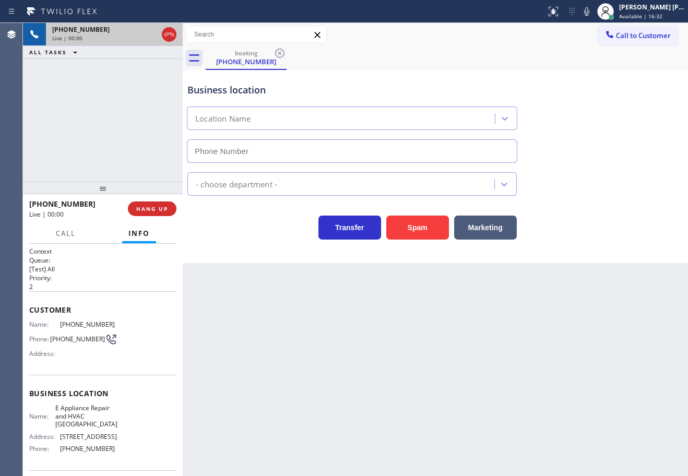
type input "[PHONE_NUMBER]"
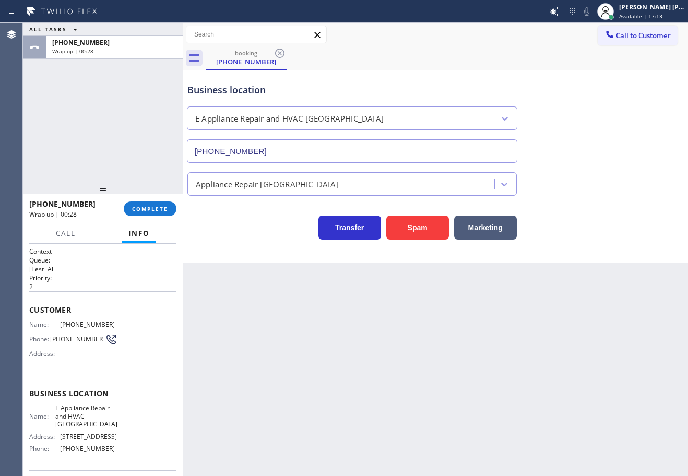
click at [226, 390] on div "Back to Dashboard Change Sender ID Customers Technicians Select a contact Outbo…" at bounding box center [436, 249] width 506 height 453
click at [166, 203] on div "[PHONE_NUMBER] Wrap up | 00:55 COMPLETE" at bounding box center [102, 208] width 147 height 27
click at [166, 206] on button "COMPLETE" at bounding box center [150, 209] width 53 height 15
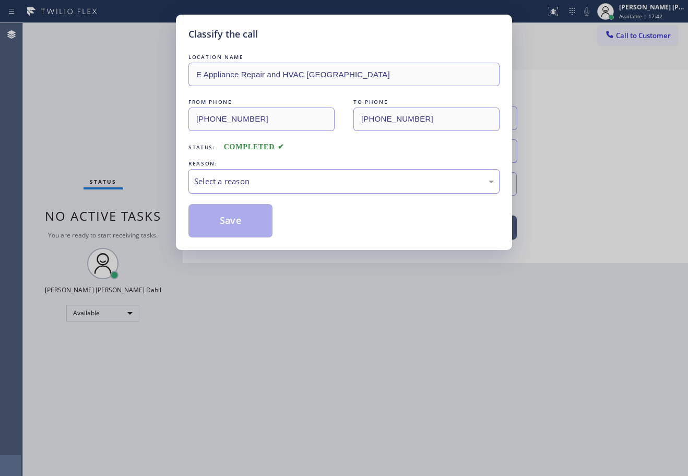
click at [221, 193] on div "Select a reason" at bounding box center [344, 181] width 311 height 25
click at [235, 223] on button "Save" at bounding box center [231, 220] width 84 height 33
click at [234, 221] on button "Save" at bounding box center [231, 220] width 84 height 33
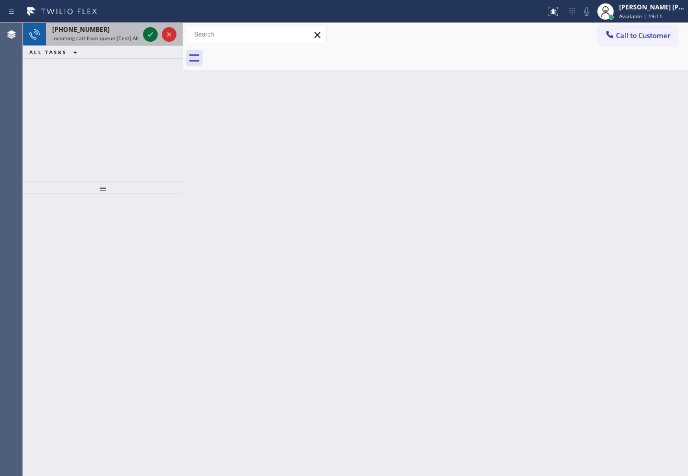
click at [150, 33] on icon at bounding box center [150, 34] width 13 height 13
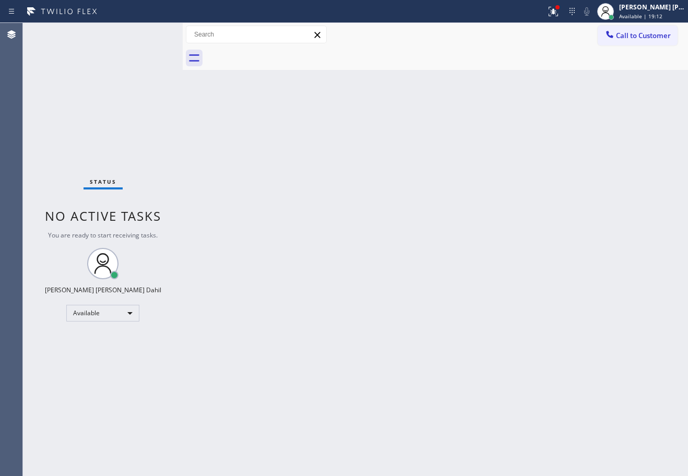
click at [332, 261] on div "Back to Dashboard Change Sender ID Customers Technicians Select a contact Outbo…" at bounding box center [436, 249] width 506 height 453
click at [352, 259] on div "Back to Dashboard Change Sender ID Customers Technicians Select a contact Outbo…" at bounding box center [436, 249] width 506 height 453
drag, startPoint x: 526, startPoint y: 287, endPoint x: 667, endPoint y: 467, distance: 228.1
click at [528, 287] on div "Back to Dashboard Change Sender ID Customers Technicians Select a contact Outbo…" at bounding box center [436, 249] width 506 height 453
click at [650, 18] on span "Available | 19:18" at bounding box center [640, 16] width 43 height 7
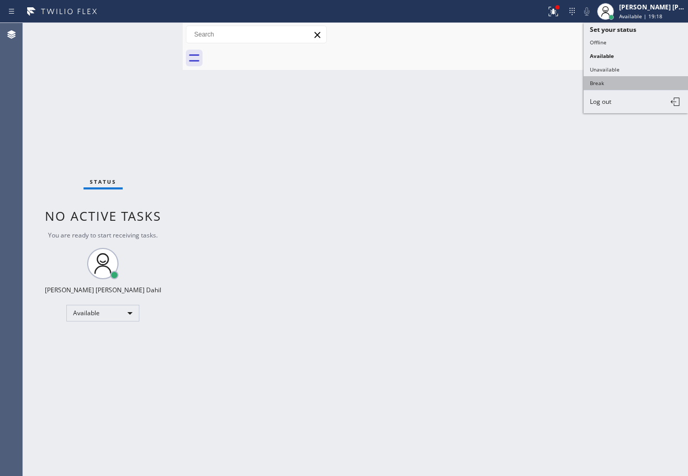
click at [602, 81] on button "Break" at bounding box center [636, 83] width 104 height 14
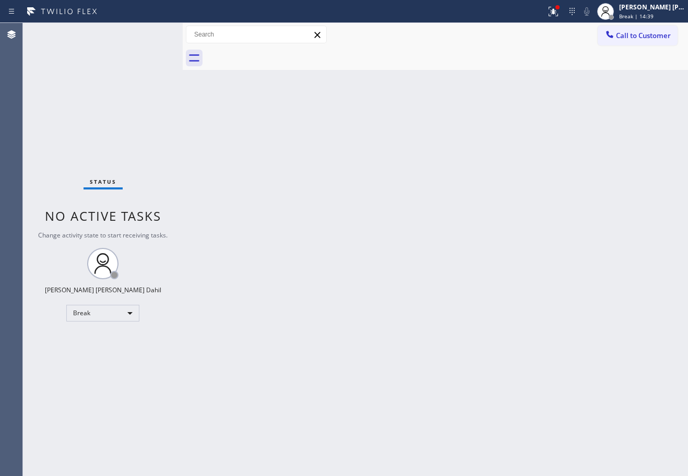
click at [507, 48] on div at bounding box center [447, 58] width 483 height 24
drag, startPoint x: 573, startPoint y: 13, endPoint x: 573, endPoint y: 44, distance: 31.3
click at [565, 13] on div at bounding box center [553, 11] width 23 height 13
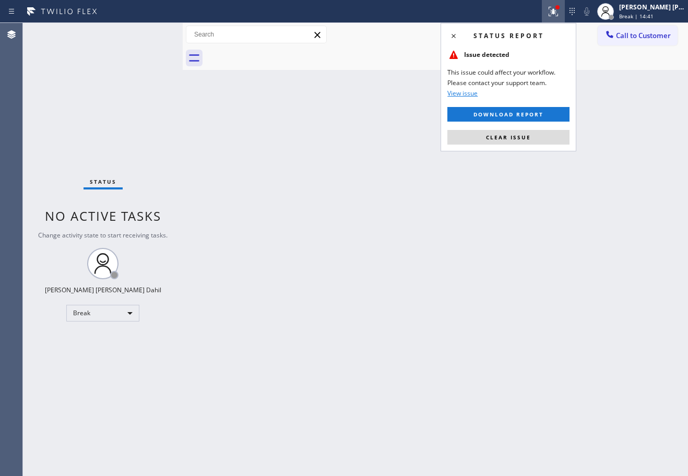
click at [528, 142] on button "Clear issue" at bounding box center [509, 137] width 122 height 15
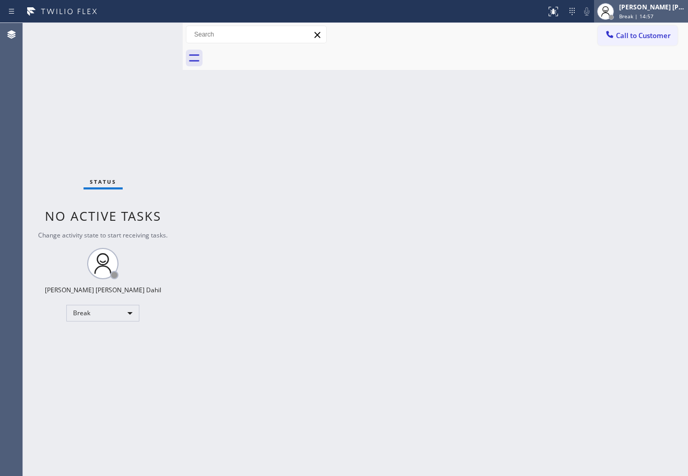
click at [634, 10] on div "[PERSON_NAME] [PERSON_NAME] Dahil" at bounding box center [652, 7] width 66 height 9
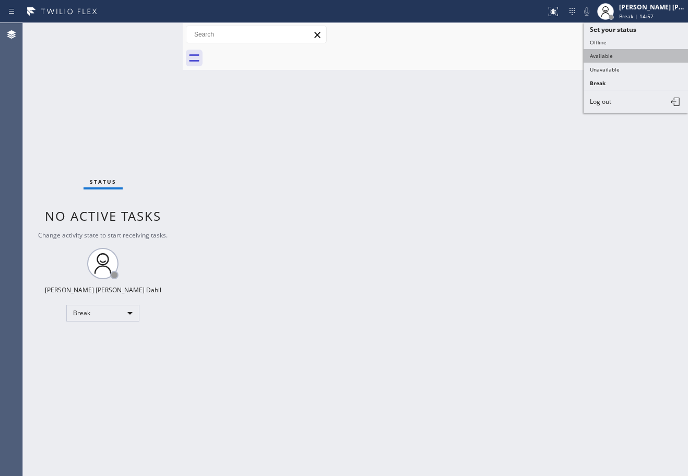
click at [606, 56] on button "Available" at bounding box center [636, 56] width 104 height 14
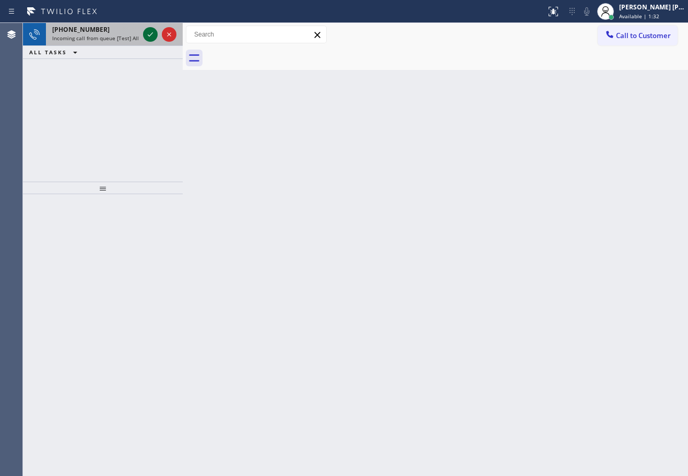
click at [150, 33] on icon at bounding box center [150, 34] width 13 height 13
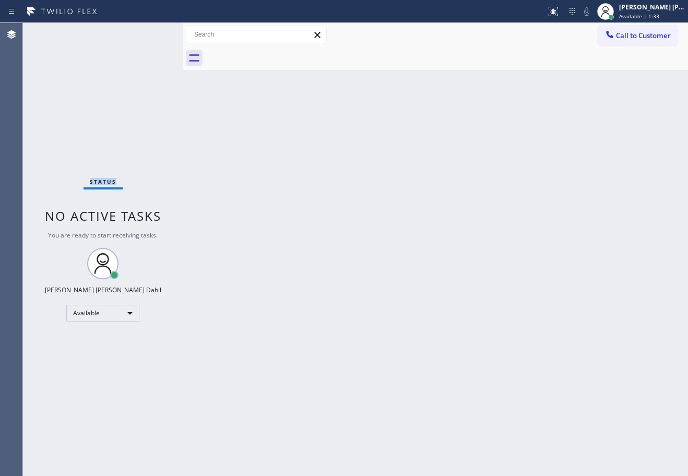
click at [150, 33] on div "Status No active tasks You are ready to start receiving tasks. [PERSON_NAME] [P…" at bounding box center [103, 249] width 160 height 453
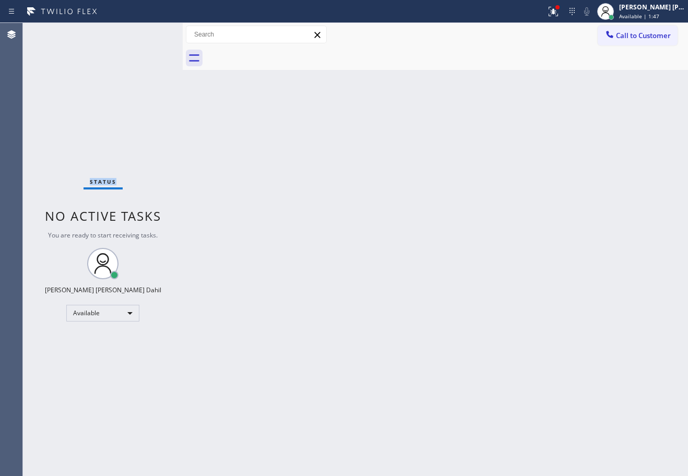
click at [150, 33] on div "Status No active tasks You are ready to start receiving tasks. [PERSON_NAME] [P…" at bounding box center [103, 249] width 160 height 453
click at [558, 11] on div at bounding box center [553, 11] width 23 height 13
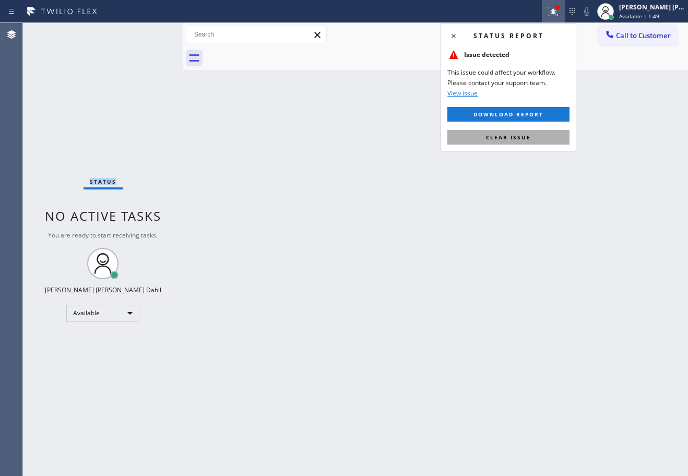
drag, startPoint x: 544, startPoint y: 140, endPoint x: 572, endPoint y: 190, distance: 56.8
click at [544, 141] on button "Clear issue" at bounding box center [509, 137] width 122 height 15
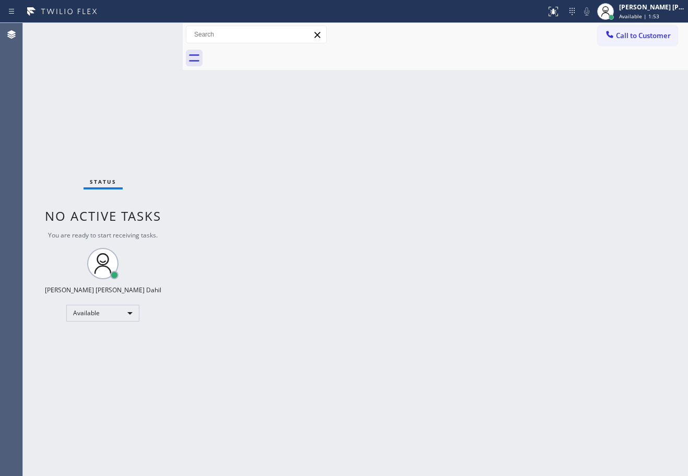
click at [408, 315] on div "Back to Dashboard Change Sender ID Customers Technicians Select a contact Outbo…" at bounding box center [436, 249] width 506 height 453
click at [126, 37] on div "Status No active tasks You are ready to start receiving tasks. [PERSON_NAME] [P…" at bounding box center [103, 249] width 160 height 453
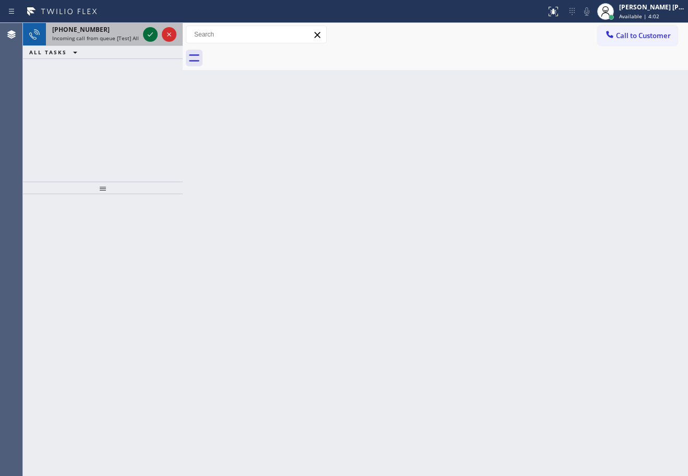
click at [150, 33] on icon at bounding box center [150, 34] width 13 height 13
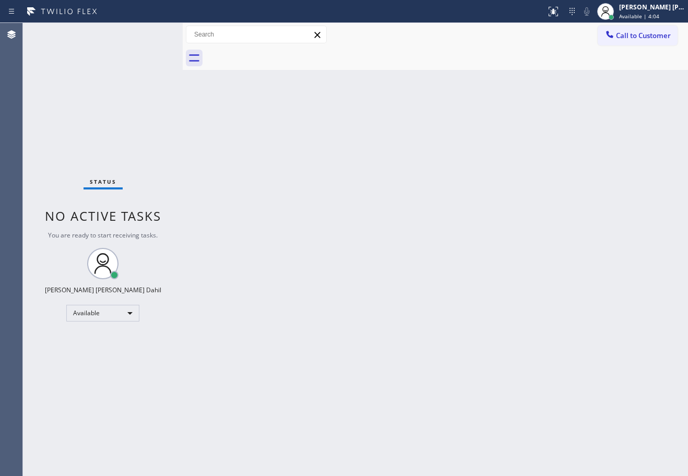
click at [150, 33] on div "Status No active tasks You are ready to start receiving tasks. [PERSON_NAME] [P…" at bounding box center [103, 249] width 160 height 453
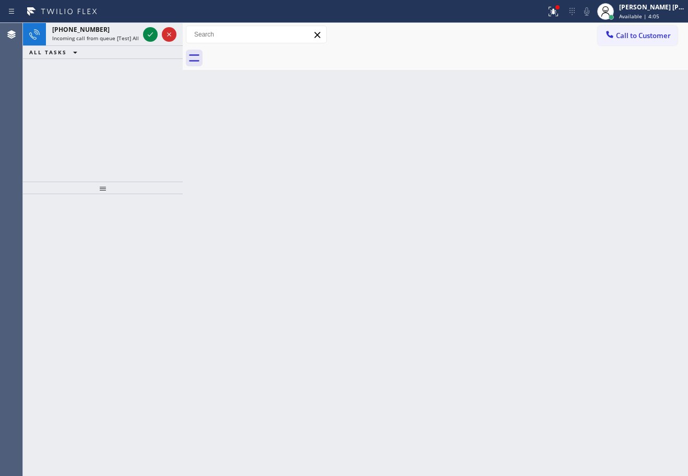
click at [150, 33] on icon at bounding box center [150, 34] width 13 height 13
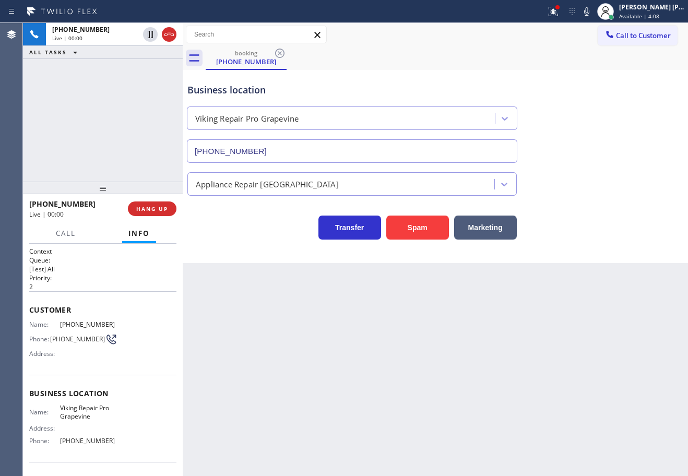
type input "[PHONE_NUMBER]"
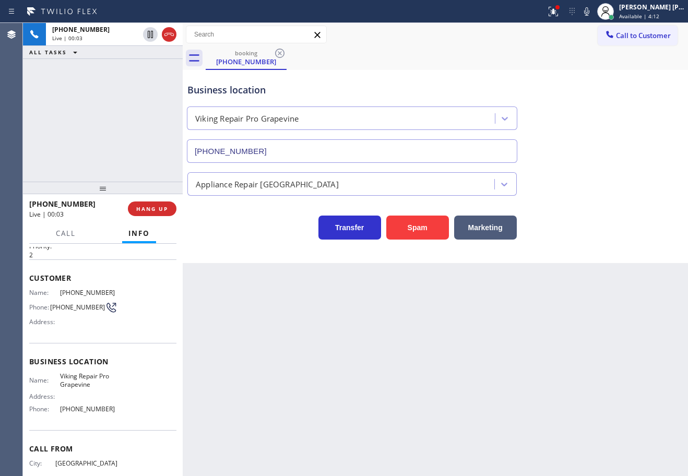
scroll to position [68, 0]
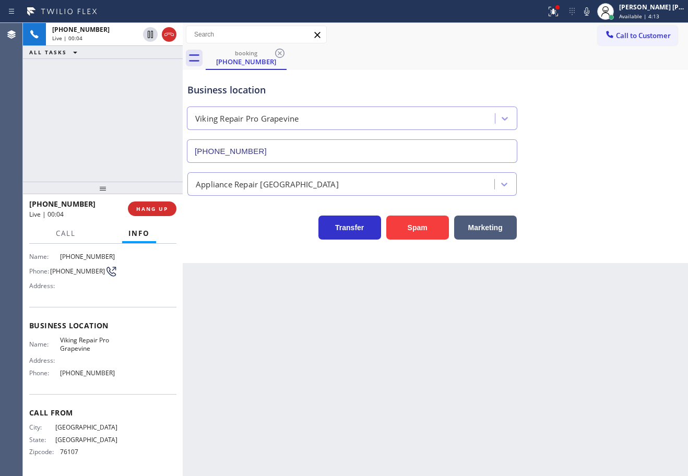
drag, startPoint x: 442, startPoint y: 405, endPoint x: 240, endPoint y: 367, distance: 205.1
click at [440, 405] on div "Back to Dashboard Change Sender ID Customers Technicians Select a contact Outbo…" at bounding box center [436, 249] width 506 height 453
drag, startPoint x: 98, startPoint y: 373, endPoint x: 61, endPoint y: 371, distance: 36.6
click at [61, 373] on div "Name: Viking Repair Pro Grapevine Address: Phone: [PHONE_NUMBER]" at bounding box center [102, 358] width 147 height 45
click at [130, 371] on div "Name: Viking Repair Pro Grapevine Address: Phone: [PHONE_NUMBER]" at bounding box center [102, 358] width 147 height 45
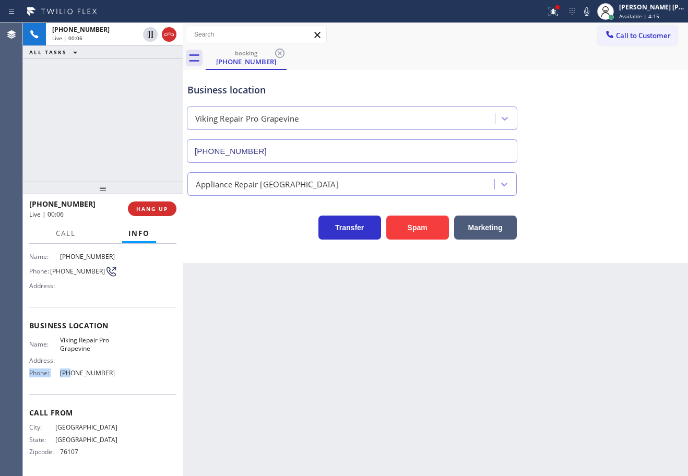
drag, startPoint x: 111, startPoint y: 367, endPoint x: 76, endPoint y: 376, distance: 36.2
click at [67, 376] on div "Name: Viking Repair Pro Grapevine Address: Phone: [PHONE_NUMBER]" at bounding box center [102, 358] width 147 height 45
click at [121, 378] on div "Name: Viking Repair Pro Grapevine Address: Phone: [PHONE_NUMBER]" at bounding box center [102, 358] width 147 height 45
drag, startPoint x: 115, startPoint y: 372, endPoint x: 55, endPoint y: 378, distance: 60.3
click at [55, 379] on div "Name: Viking Repair Pro Grapevine Address: Phone: [PHONE_NUMBER]" at bounding box center [102, 358] width 147 height 45
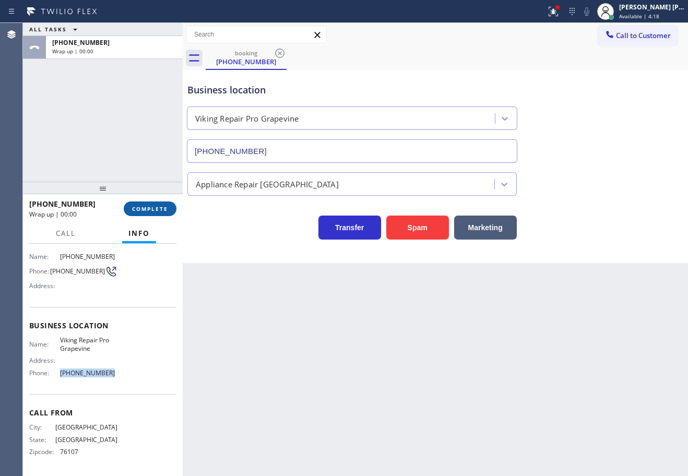
click at [150, 210] on button "COMPLETE" at bounding box center [150, 209] width 53 height 15
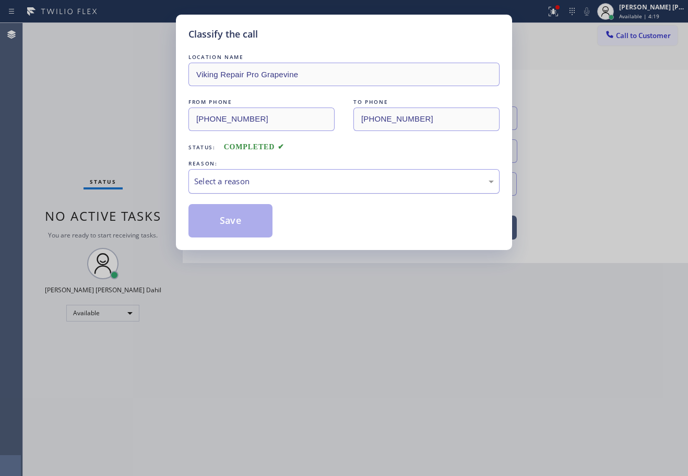
drag, startPoint x: 240, startPoint y: 181, endPoint x: 241, endPoint y: 186, distance: 5.3
click at [241, 182] on div "Select a reason" at bounding box center [344, 182] width 300 height 12
click at [235, 219] on button "Save" at bounding box center [231, 220] width 84 height 33
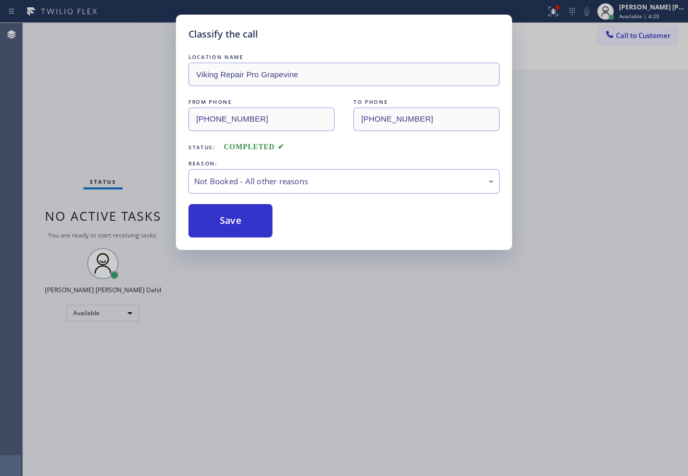
click at [235, 219] on button "Save" at bounding box center [231, 220] width 84 height 33
click at [233, 214] on button "Save" at bounding box center [231, 220] width 84 height 33
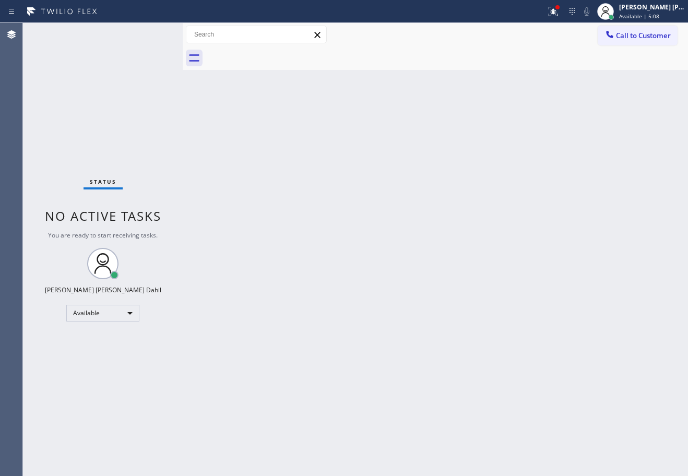
click at [150, 33] on div "Status No active tasks You are ready to start receiving tasks. [PERSON_NAME] [P…" at bounding box center [103, 249] width 160 height 453
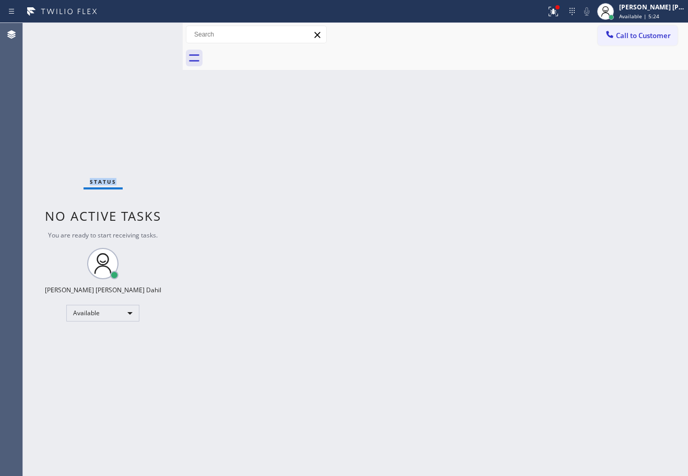
click at [150, 33] on div "Status No active tasks You are ready to start receiving tasks. [PERSON_NAME] [P…" at bounding box center [103, 249] width 160 height 453
drag, startPoint x: 506, startPoint y: 316, endPoint x: 570, endPoint y: 174, distance: 155.7
click at [513, 313] on div "Back to Dashboard Change Sender ID Customers Technicians Select a contact Outbo…" at bounding box center [436, 249] width 506 height 453
click at [558, 10] on icon at bounding box center [553, 11] width 9 height 9
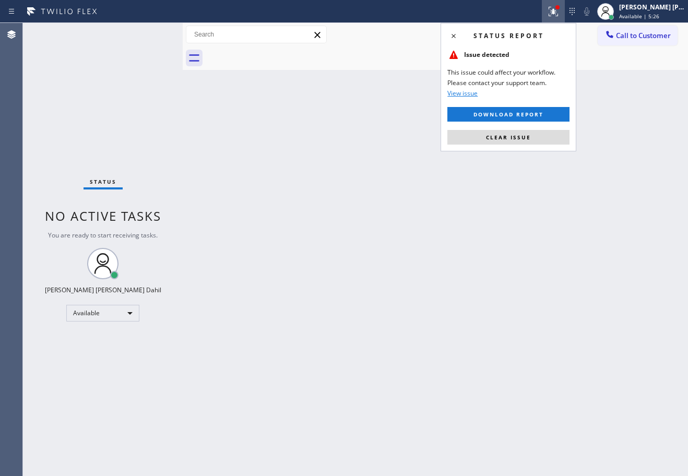
click at [526, 136] on span "Clear issue" at bounding box center [508, 137] width 45 height 7
drag, startPoint x: 526, startPoint y: 136, endPoint x: 502, endPoint y: 300, distance: 165.7
click at [523, 148] on div "Back to Dashboard Change Sender ID Customers Technicians Select a contact Outbo…" at bounding box center [436, 249] width 506 height 453
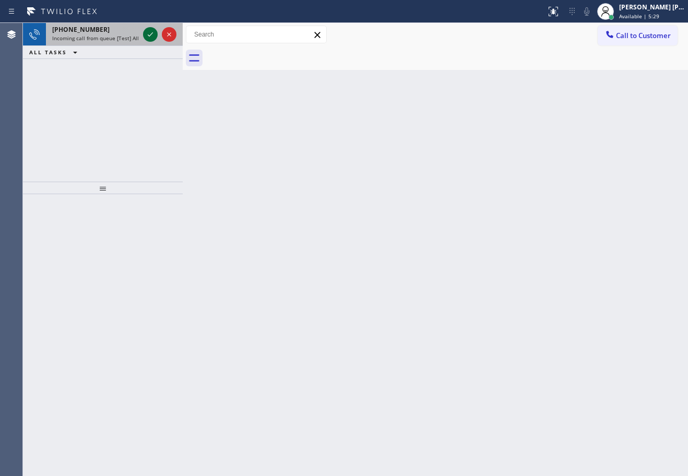
click at [150, 33] on icon at bounding box center [150, 34] width 13 height 13
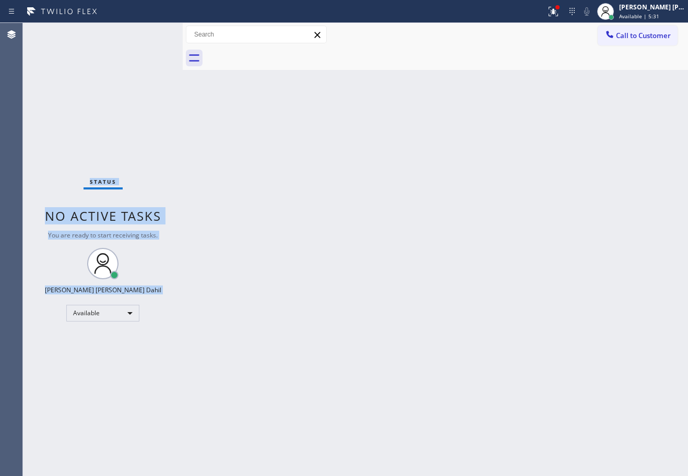
click at [150, 33] on div "Status No active tasks You are ready to start receiving tasks. [PERSON_NAME] [P…" at bounding box center [103, 249] width 160 height 453
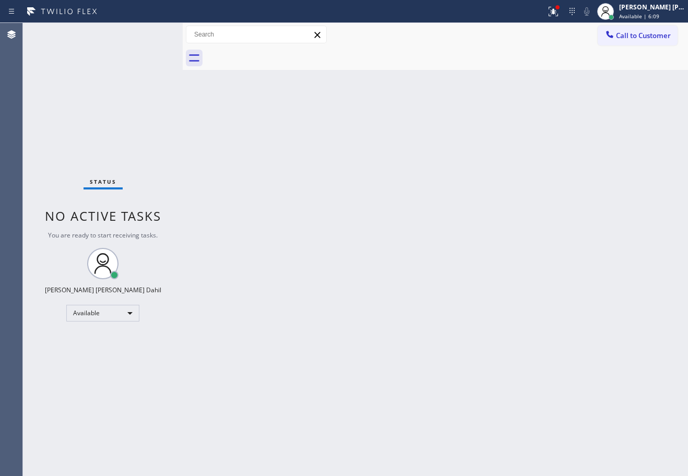
click at [306, 174] on div "Back to Dashboard Change Sender ID Customers Technicians Select a contact Outbo…" at bounding box center [436, 249] width 506 height 453
click at [558, 14] on icon at bounding box center [553, 11] width 9 height 9
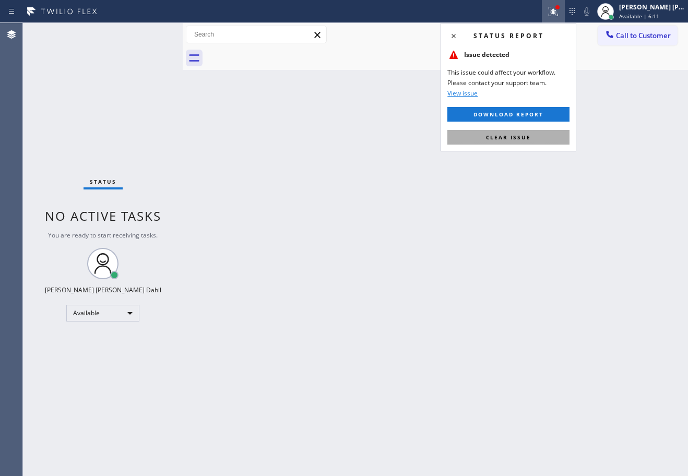
click at [538, 135] on button "Clear issue" at bounding box center [509, 137] width 122 height 15
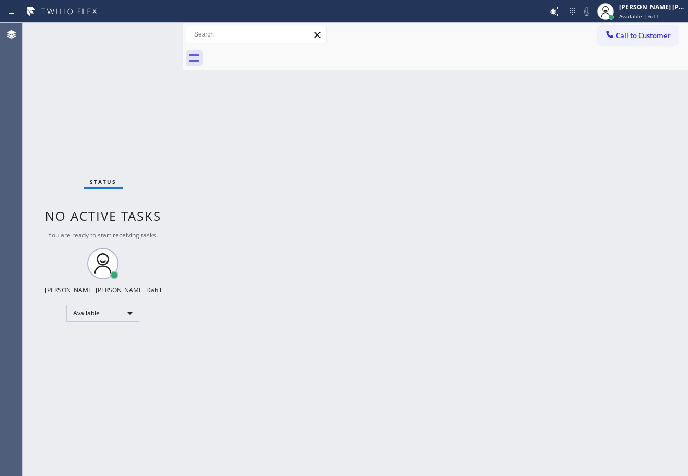
click at [537, 135] on div "Back to Dashboard Change Sender ID Customers Technicians Select a contact Outbo…" at bounding box center [436, 249] width 506 height 453
click at [578, 182] on div "Back to Dashboard Change Sender ID Customers Technicians Select a contact Outbo…" at bounding box center [436, 249] width 506 height 453
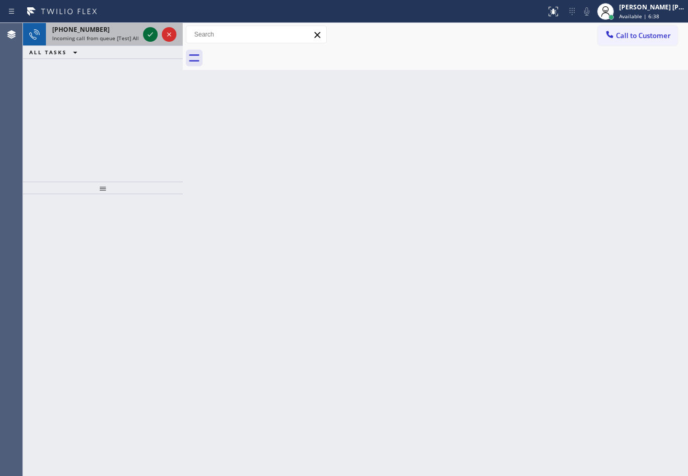
click at [150, 33] on icon at bounding box center [150, 34] width 13 height 13
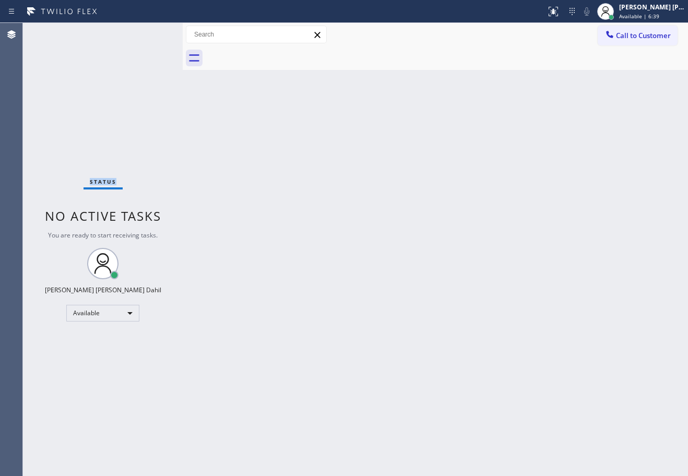
click at [150, 33] on div "Status No active tasks You are ready to start receiving tasks. [PERSON_NAME] [P…" at bounding box center [103, 249] width 160 height 453
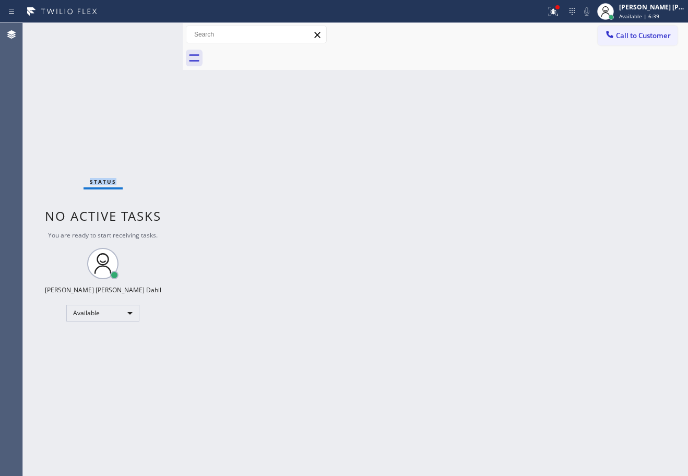
click at [150, 33] on div "Status No active tasks You are ready to start receiving tasks. [PERSON_NAME] [P…" at bounding box center [103, 249] width 160 height 453
click at [504, 225] on div "Back to Dashboard Change Sender ID Customers Technicians Select a contact Outbo…" at bounding box center [436, 249] width 506 height 453
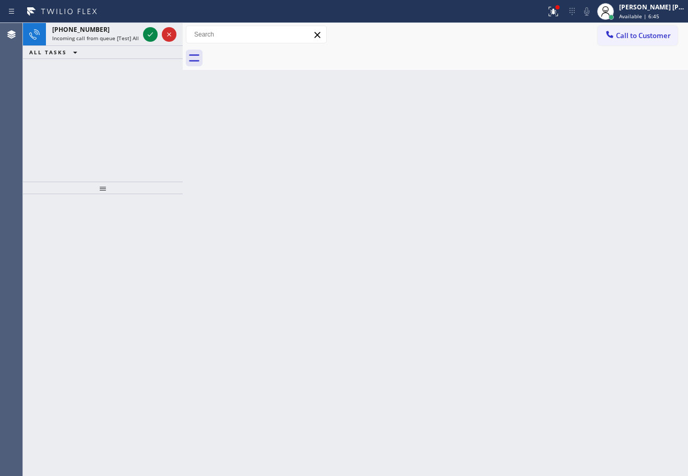
click at [115, 89] on div "[PHONE_NUMBER] Incoming call from queue [Test] All ALL TASKS ALL TASKS ACTIVE T…" at bounding box center [103, 102] width 160 height 159
click at [136, 35] on span "Incoming call from queue [Test] All" at bounding box center [95, 37] width 87 height 7
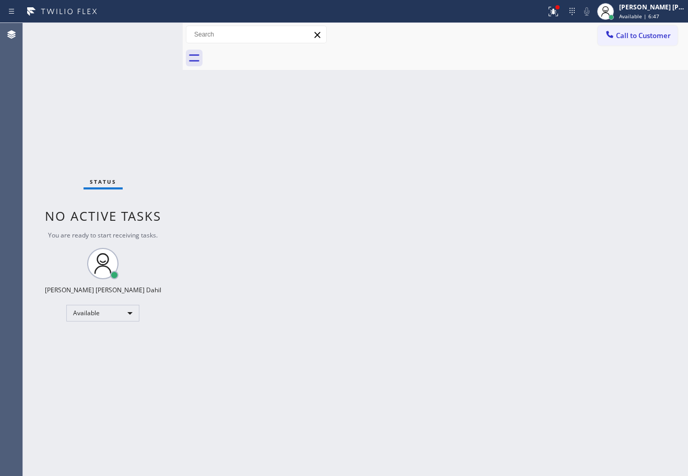
drag, startPoint x: 389, startPoint y: 206, endPoint x: 568, endPoint y: 153, distance: 186.6
click at [404, 206] on div "Back to Dashboard Change Sender ID Customers Technicians Select a contact Outbo…" at bounding box center [436, 249] width 506 height 453
click at [560, 14] on icon at bounding box center [553, 11] width 13 height 13
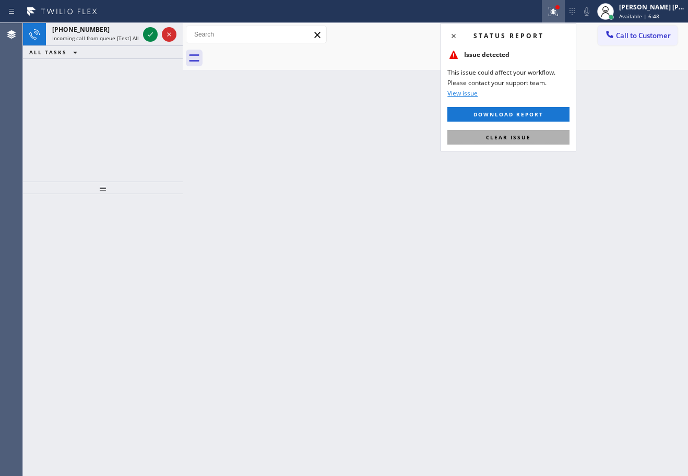
click at [529, 141] on button "Clear issue" at bounding box center [509, 137] width 122 height 15
click at [545, 161] on div "Back to Dashboard Change Sender ID Customers Technicians Select a contact Outbo…" at bounding box center [436, 249] width 506 height 453
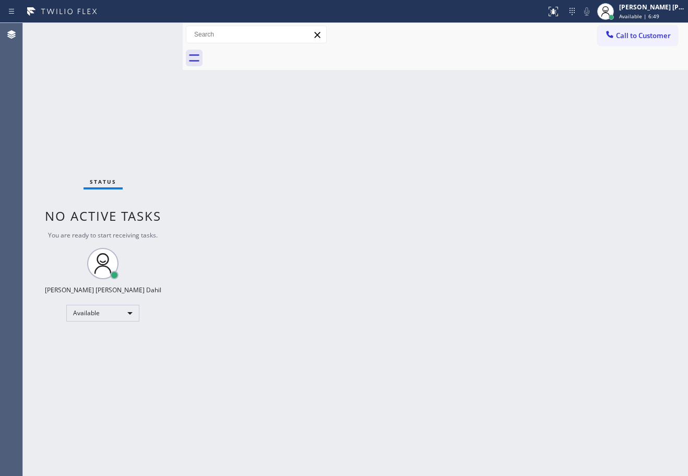
click at [114, 36] on div "Status No active tasks You are ready to start receiving tasks. [PERSON_NAME] [P…" at bounding box center [103, 249] width 160 height 453
drag, startPoint x: 447, startPoint y: 277, endPoint x: 457, endPoint y: 390, distance: 112.7
click at [449, 280] on div "Back to Dashboard Change Sender ID Customers Technicians Select a contact Outbo…" at bounding box center [436, 249] width 506 height 453
click at [410, 63] on div at bounding box center [447, 58] width 483 height 24
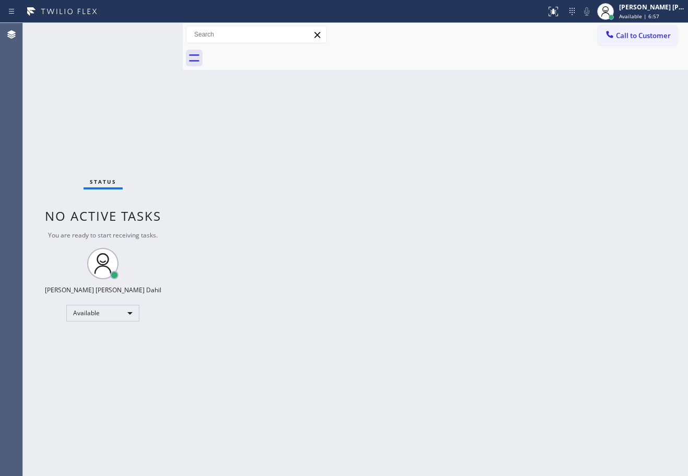
click at [493, 330] on div "Back to Dashboard Change Sender ID Customers Technicians Select a contact Outbo…" at bounding box center [436, 249] width 506 height 453
click at [496, 386] on div "Back to Dashboard Change Sender ID Customers Technicians Select a contact Outbo…" at bounding box center [436, 249] width 506 height 453
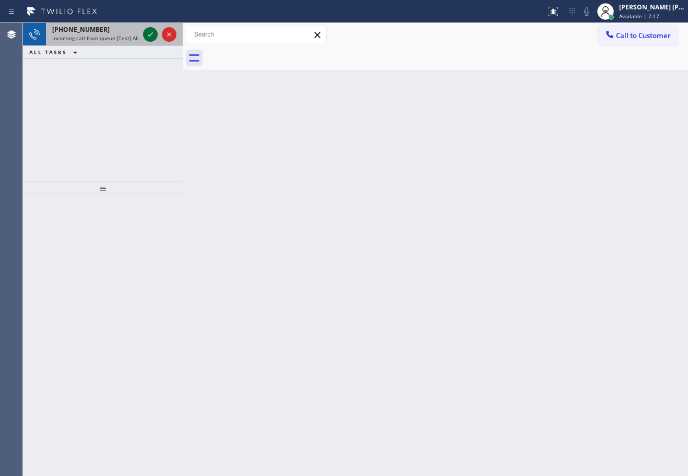
click at [153, 36] on icon at bounding box center [150, 34] width 13 height 13
click at [407, 188] on div "Back to Dashboard Change Sender ID Customers Technicians Select a contact Outbo…" at bounding box center [436, 249] width 506 height 453
click at [149, 37] on icon at bounding box center [150, 34] width 13 height 13
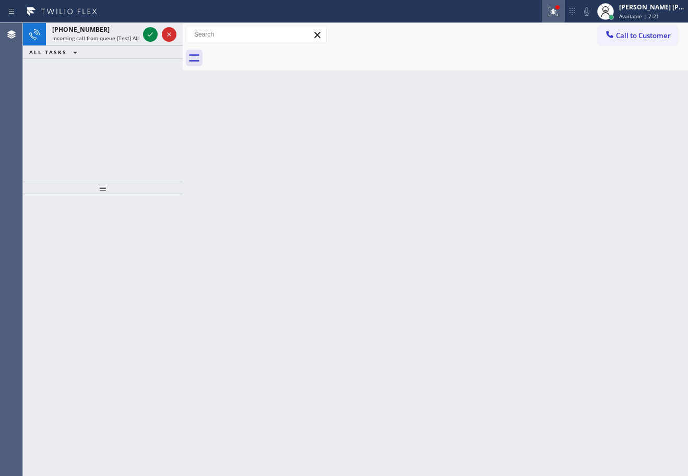
click at [555, 12] on icon at bounding box center [552, 10] width 6 height 7
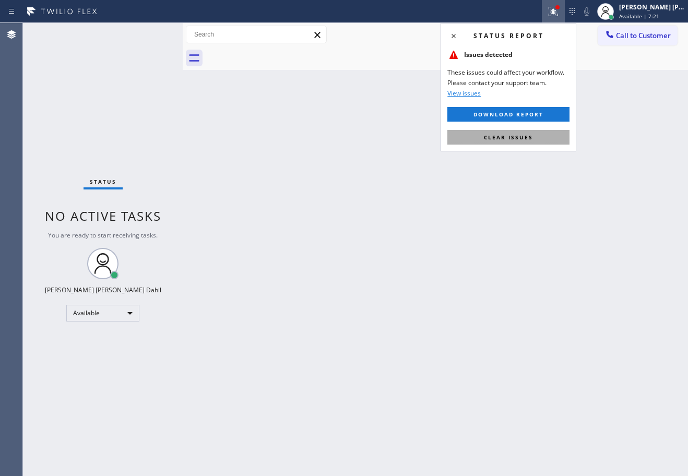
click at [527, 140] on span "Clear issues" at bounding box center [508, 137] width 49 height 7
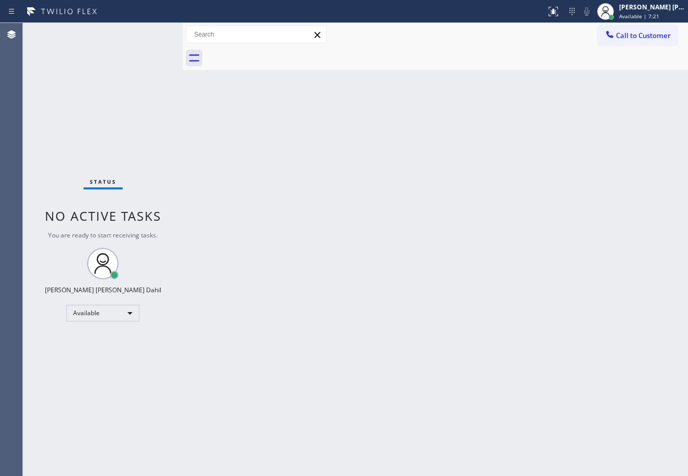
click at [527, 140] on div "Back to Dashboard Change Sender ID Customers Technicians Select a contact Outbo…" at bounding box center [436, 249] width 506 height 453
click at [150, 33] on div "Status No active tasks You are ready to start receiving tasks. [PERSON_NAME] [P…" at bounding box center [103, 249] width 160 height 453
click at [151, 36] on div "Status No active tasks You are ready to start receiving tasks. [PERSON_NAME] [P…" at bounding box center [103, 249] width 160 height 453
click at [155, 45] on div "Status No active tasks You are ready to start receiving tasks. [PERSON_NAME] [P…" at bounding box center [103, 249] width 160 height 453
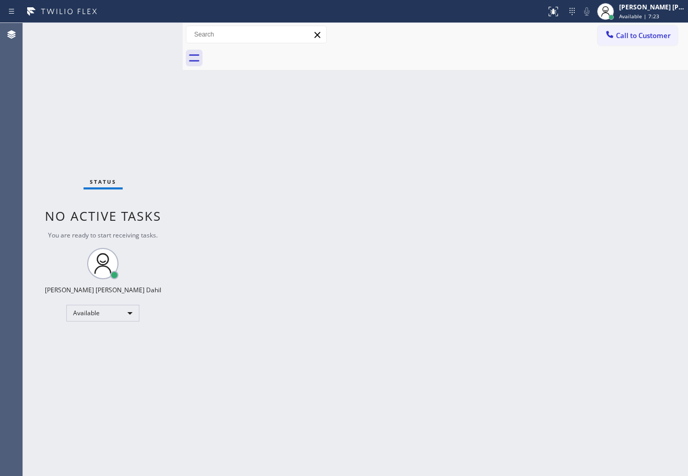
drag, startPoint x: 359, startPoint y: 256, endPoint x: 361, endPoint y: 271, distance: 14.3
click at [361, 271] on div "Back to Dashboard Change Sender ID Customers Technicians Select a contact Outbo…" at bounding box center [436, 249] width 506 height 453
click at [365, 277] on div "Back to Dashboard Change Sender ID Customers Technicians Select a contact Outbo…" at bounding box center [436, 249] width 506 height 453
click at [367, 279] on div "Back to Dashboard Change Sender ID Customers Technicians Select a contact Outbo…" at bounding box center [436, 249] width 506 height 453
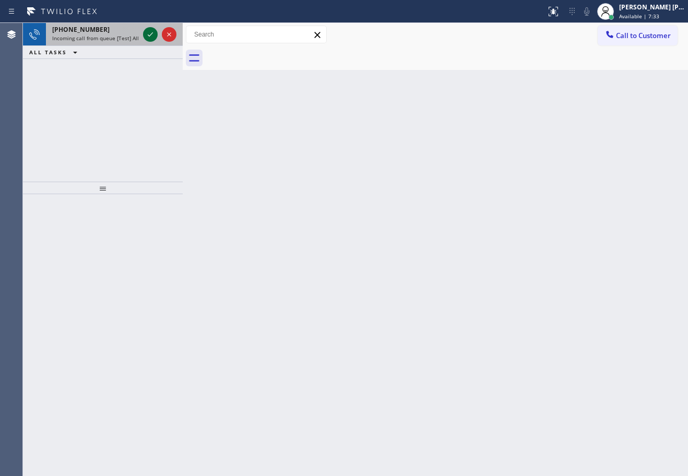
click at [121, 34] on span "Incoming call from queue [Test] All" at bounding box center [95, 37] width 87 height 7
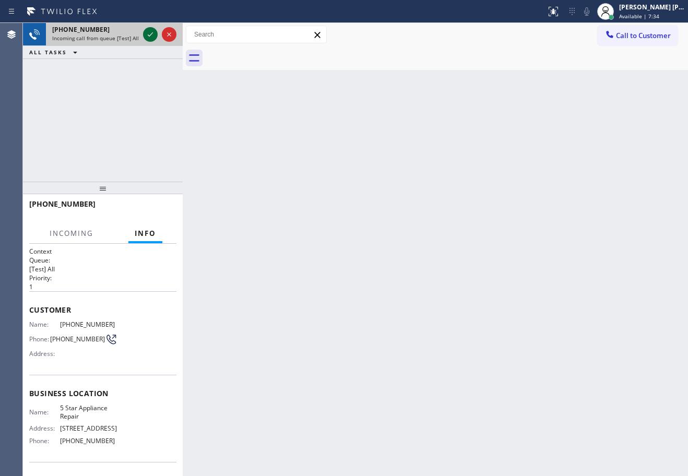
click at [147, 33] on icon at bounding box center [150, 34] width 13 height 13
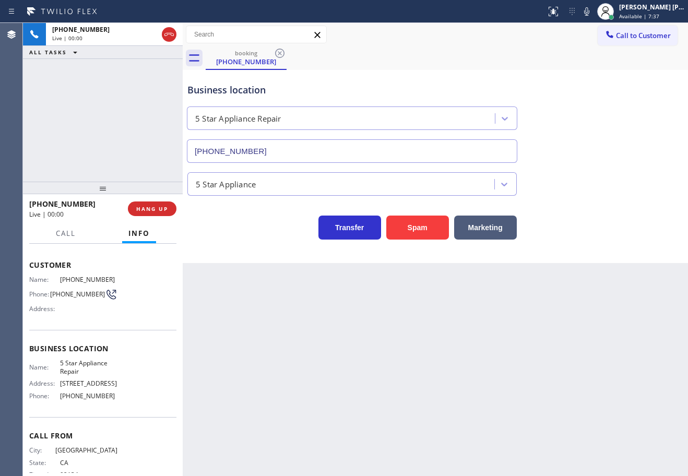
type input "[PHONE_NUMBER]"
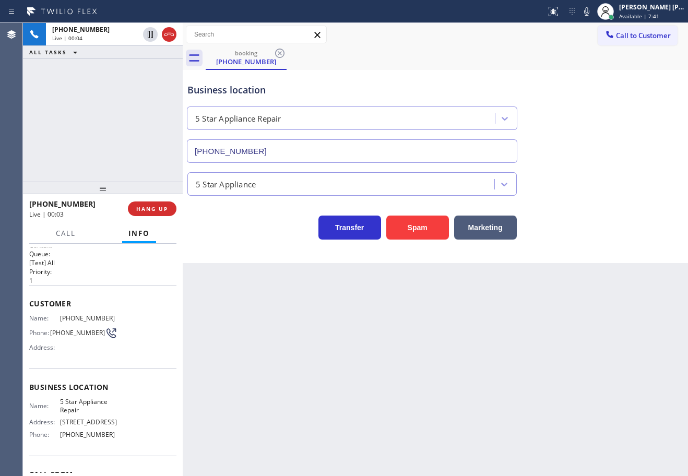
scroll to position [68, 0]
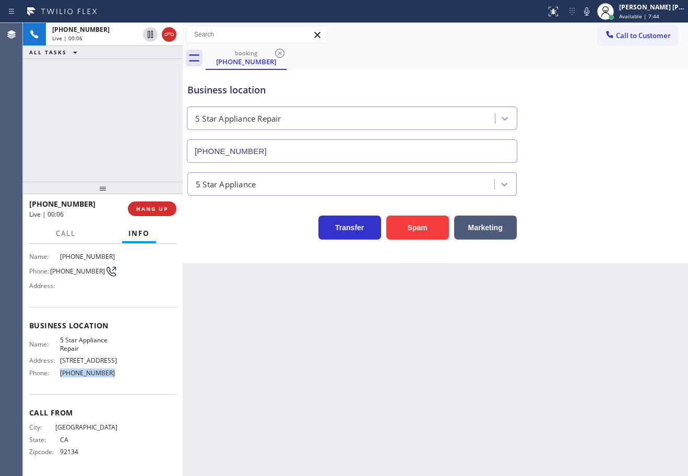
drag, startPoint x: 109, startPoint y: 372, endPoint x: 57, endPoint y: 376, distance: 51.3
click at [57, 376] on div "Phone: [PHONE_NUMBER]" at bounding box center [73, 373] width 88 height 8
drag, startPoint x: 336, startPoint y: 425, endPoint x: 149, endPoint y: 423, distance: 187.5
click at [333, 425] on div "Back to Dashboard Change Sender ID Customers Technicians Select a contact Outbo…" at bounding box center [436, 249] width 506 height 453
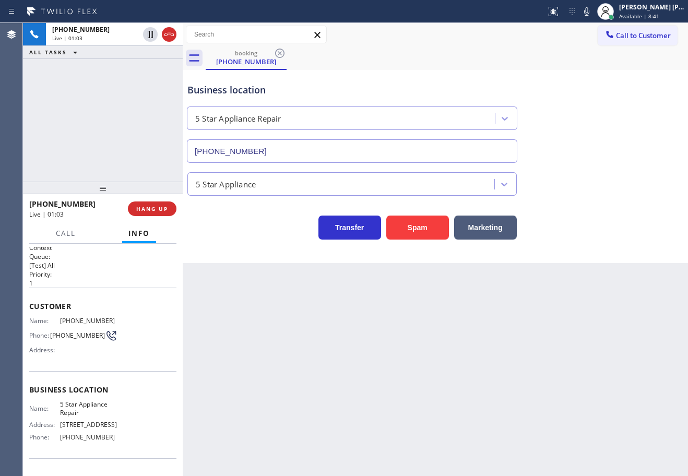
scroll to position [0, 0]
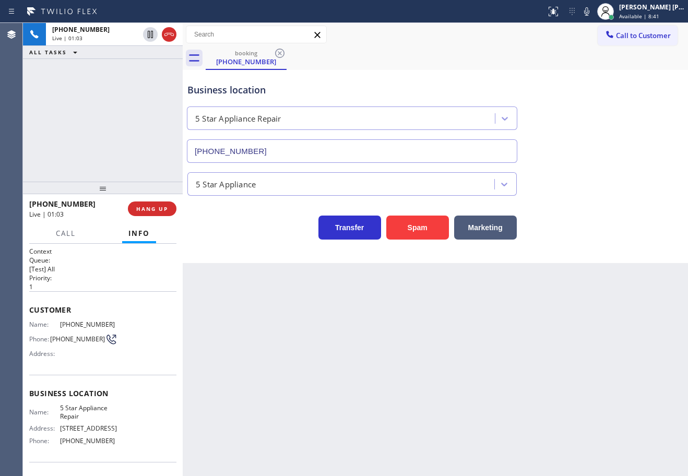
drag, startPoint x: 272, startPoint y: 306, endPoint x: 248, endPoint y: 293, distance: 26.9
click at [277, 306] on div "Back to Dashboard Change Sender ID Customers Technicians Select a contact Outbo…" at bounding box center [436, 249] width 506 height 453
click at [135, 100] on div "[PHONE_NUMBER] Live | 01:04 ALL TASKS ALL TASKS ACTIVE TASKS TASKS IN WRAP UP" at bounding box center [103, 102] width 160 height 159
drag, startPoint x: 148, startPoint y: 31, endPoint x: 135, endPoint y: 72, distance: 43.3
click at [148, 35] on icon at bounding box center [150, 34] width 5 height 7
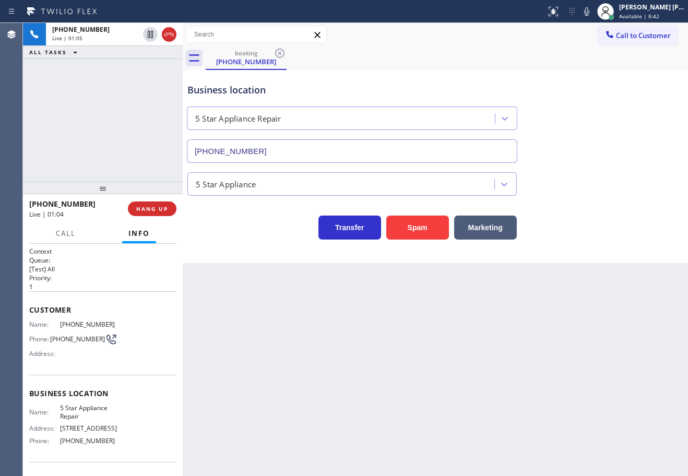
drag, startPoint x: 135, startPoint y: 73, endPoint x: 506, endPoint y: 49, distance: 371.6
click at [137, 73] on div "[PHONE_NUMBER] Live | 01:05 ALL TASKS ALL TASKS ACTIVE TASKS TASKS IN WRAP UP" at bounding box center [103, 102] width 160 height 159
click at [593, 13] on icon at bounding box center [587, 11] width 13 height 13
click at [612, 79] on div "booking [PHONE_NUMBER] Call to Customer Outbound call Location Search location …" at bounding box center [436, 143] width 506 height 240
click at [98, 114] on div "[PHONE_NUMBER] Live | 01:07 ALL TASKS ALL TASKS ACTIVE TASKS TASKS IN WRAP UP" at bounding box center [103, 102] width 160 height 159
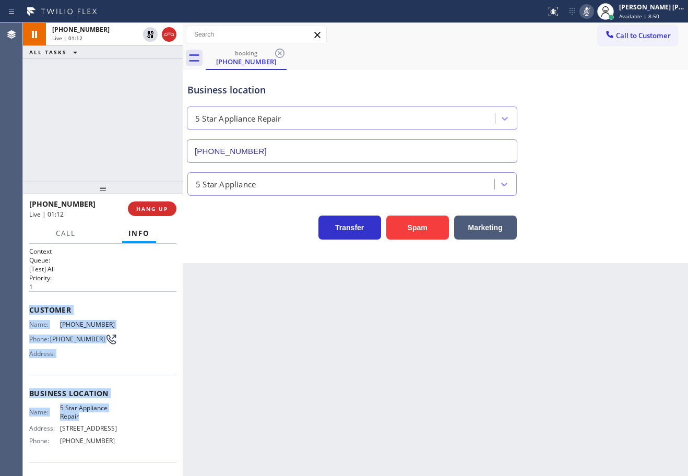
drag, startPoint x: 27, startPoint y: 307, endPoint x: 112, endPoint y: 416, distance: 138.9
click at [112, 416] on div "Context Queue: [Test] All Priority: 1 Customer Name: [PHONE_NUMBER] Phone: [PHO…" at bounding box center [103, 360] width 160 height 232
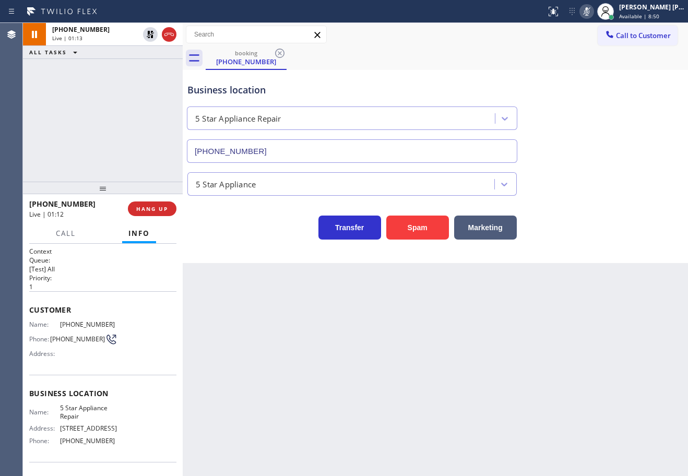
drag, startPoint x: 408, startPoint y: 380, endPoint x: 428, endPoint y: 411, distance: 37.1
click at [410, 380] on div "Back to Dashboard Change Sender ID Customers Technicians Select a contact Outbo…" at bounding box center [436, 249] width 506 height 453
drag, startPoint x: 29, startPoint y: 320, endPoint x: 104, endPoint y: 322, distance: 75.2
click at [104, 322] on div "Name: [PHONE_NUMBER]" at bounding box center [73, 325] width 88 height 8
click at [62, 227] on button "Call" at bounding box center [66, 234] width 32 height 20
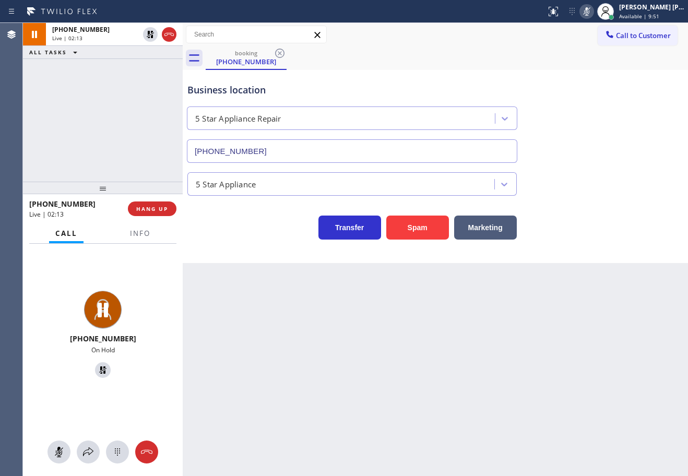
click at [149, 32] on icon at bounding box center [150, 34] width 7 height 7
click at [125, 62] on div "[PHONE_NUMBER] Live | 02:13 ALL TASKS ALL TASKS ACTIVE TASKS TASKS IN WRAP UP" at bounding box center [103, 102] width 160 height 159
click at [590, 13] on icon at bounding box center [586, 11] width 5 height 8
drag, startPoint x: 600, startPoint y: 93, endPoint x: 592, endPoint y: 116, distance: 24.5
click at [600, 95] on div "Business location 5 Star Appliance Repair [PHONE_NUMBER]" at bounding box center [435, 115] width 500 height 95
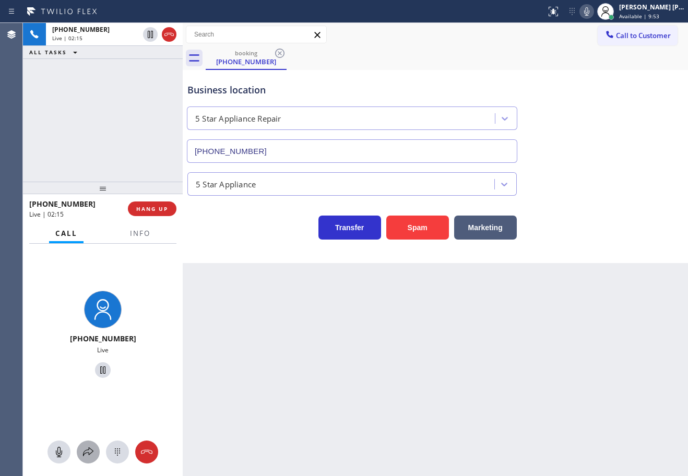
click at [89, 453] on icon at bounding box center [88, 452] width 10 height 9
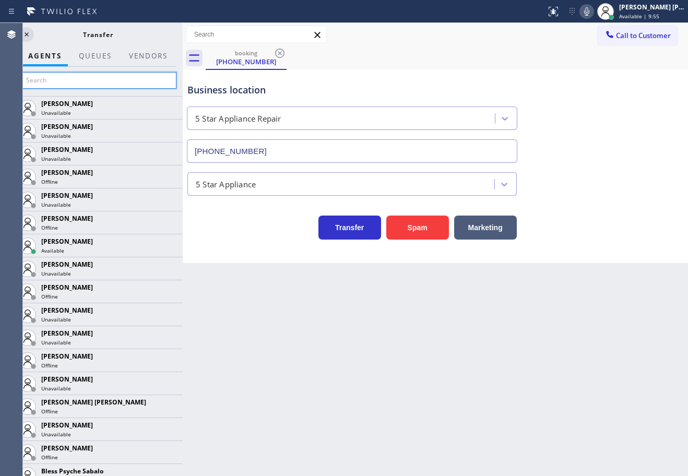
click at [115, 87] on input "text" at bounding box center [97, 80] width 157 height 17
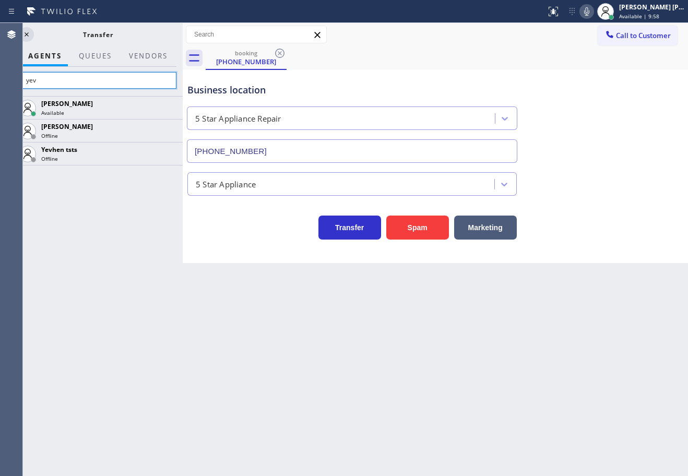
type input "yev"
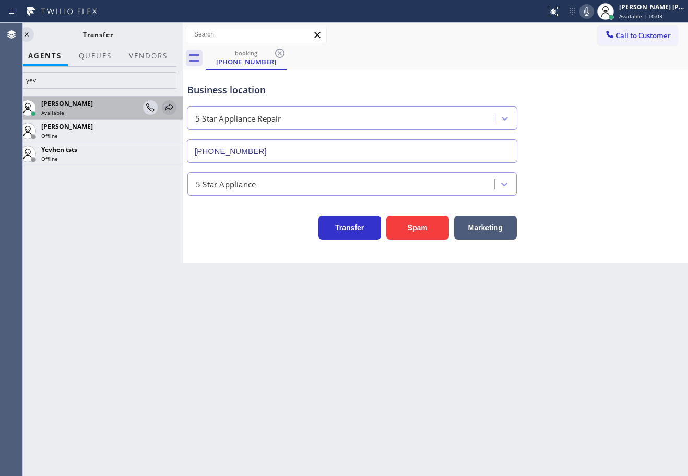
click at [170, 110] on icon at bounding box center [169, 107] width 8 height 7
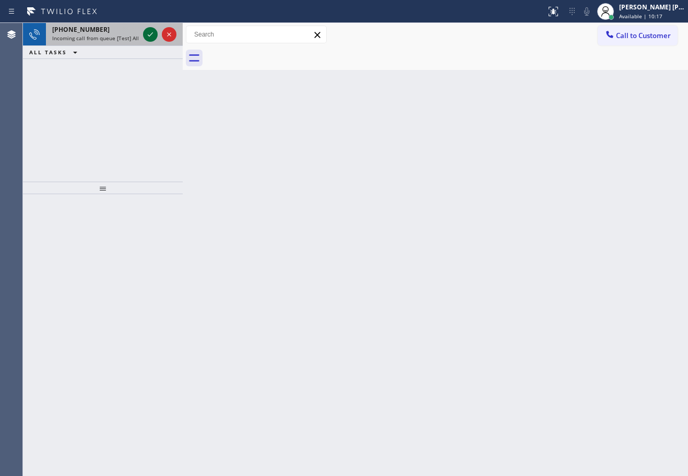
click at [147, 34] on icon at bounding box center [150, 34] width 13 height 13
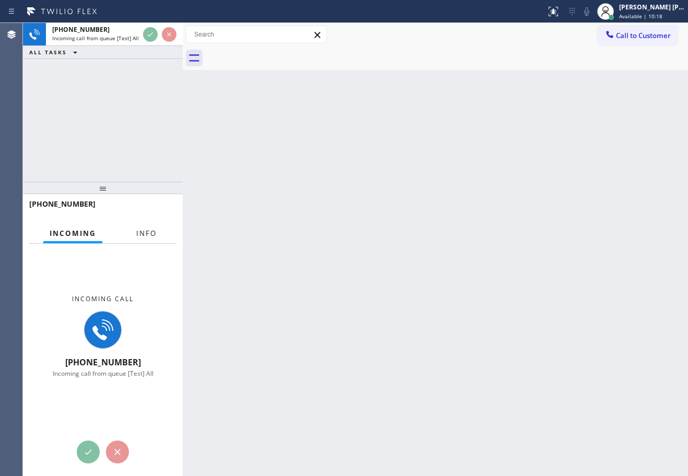
click at [148, 228] on button "Info" at bounding box center [146, 234] width 33 height 20
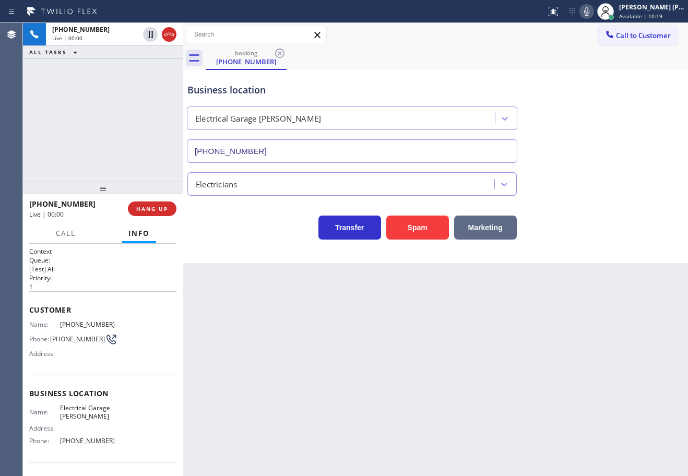
type input "[PHONE_NUMBER]"
click at [428, 229] on button "Spam" at bounding box center [418, 228] width 63 height 24
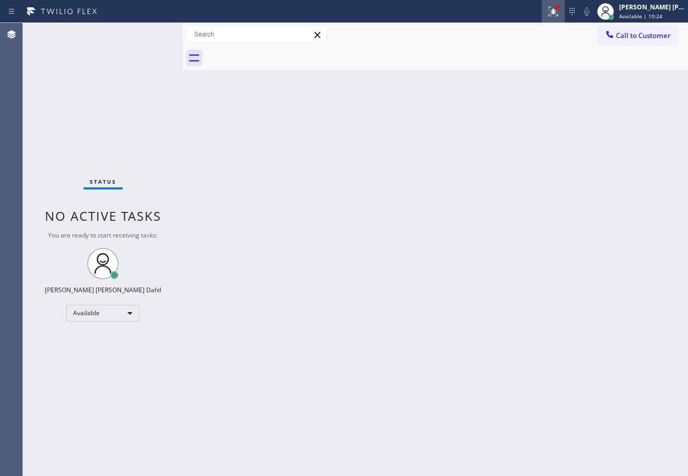
click at [560, 12] on icon at bounding box center [553, 11] width 13 height 13
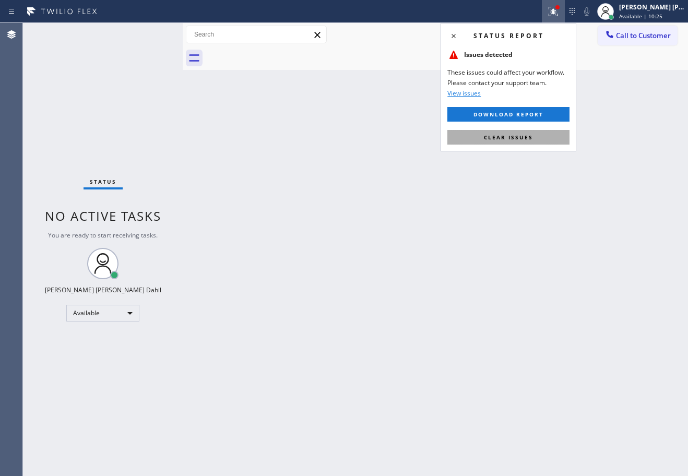
click at [540, 137] on button "Clear issues" at bounding box center [509, 137] width 122 height 15
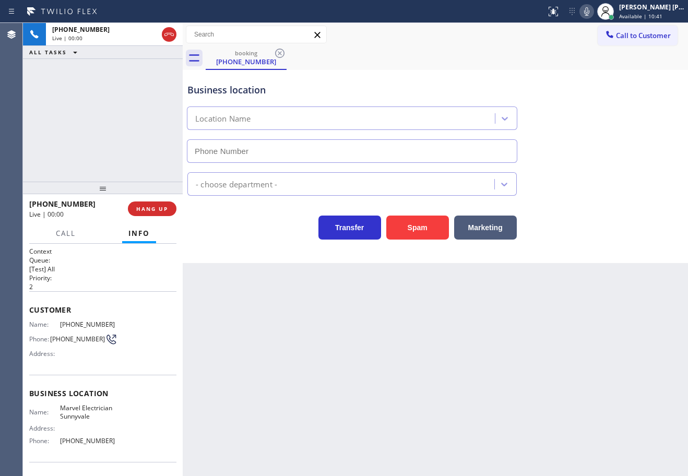
type input "[PHONE_NUMBER]"
click at [420, 230] on button "Spam" at bounding box center [418, 228] width 63 height 24
click at [420, 228] on button "Spam" at bounding box center [418, 228] width 63 height 24
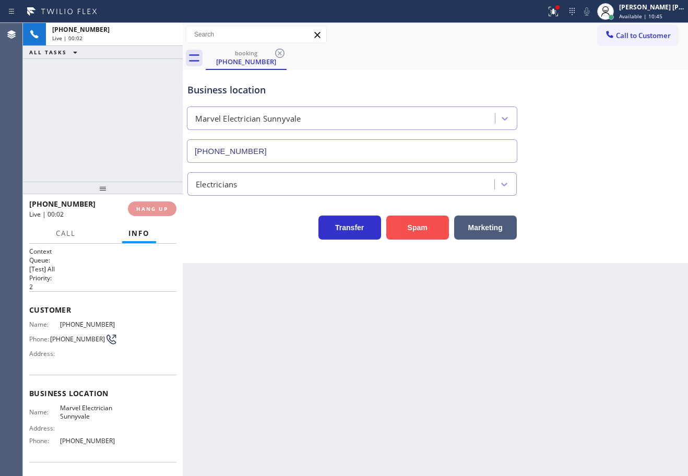
click at [422, 228] on button "Spam" at bounding box center [418, 228] width 63 height 24
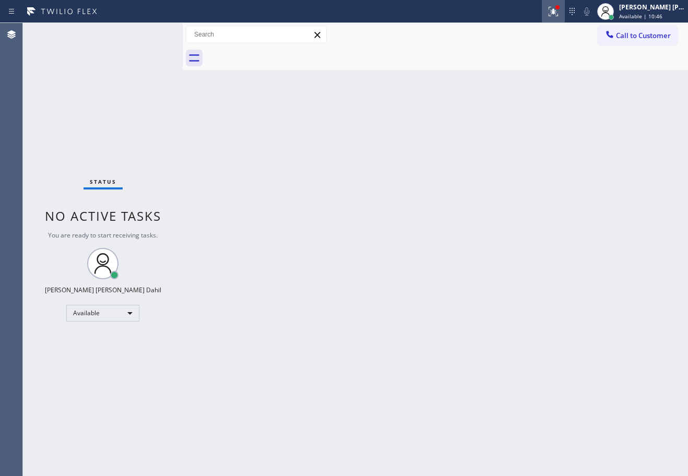
click at [557, 20] on button at bounding box center [553, 11] width 23 height 23
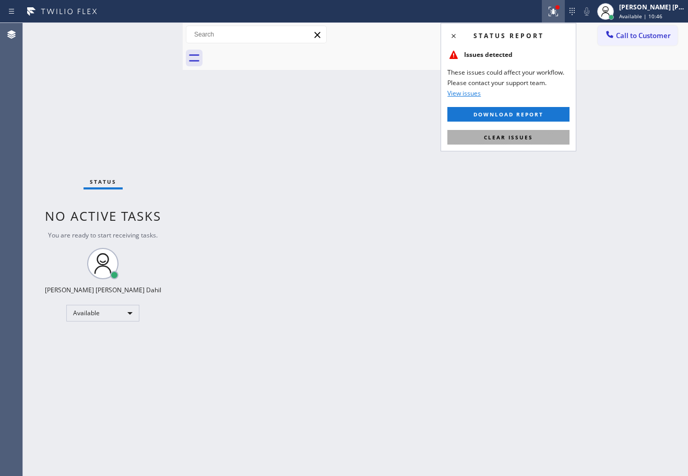
click at [555, 133] on button "Clear issues" at bounding box center [509, 137] width 122 height 15
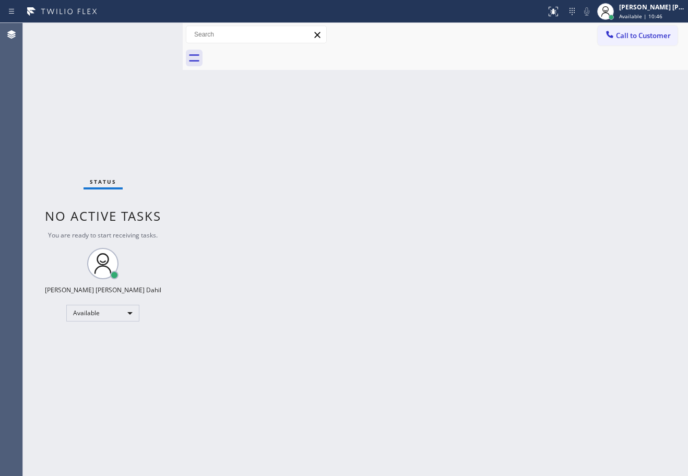
click at [555, 133] on div "Back to Dashboard Change Sender ID Customers Technicians Select a contact Outbo…" at bounding box center [436, 249] width 506 height 453
click at [400, 284] on div "Back to Dashboard Change Sender ID Customers Technicians Select a contact Outbo…" at bounding box center [436, 249] width 506 height 453
click at [575, 332] on div "Back to Dashboard Change Sender ID Customers Technicians Select a contact Outbo…" at bounding box center [436, 249] width 506 height 453
click at [105, 62] on div "Status No active tasks You are ready to start receiving tasks. [PERSON_NAME] [P…" at bounding box center [103, 249] width 160 height 453
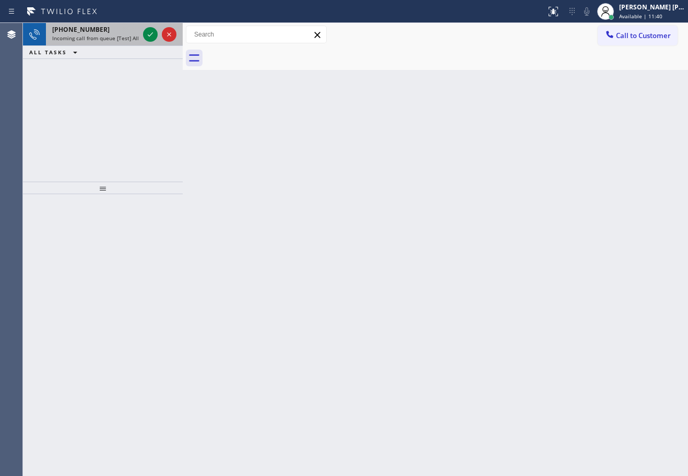
click at [103, 30] on div "[PHONE_NUMBER]" at bounding box center [95, 29] width 87 height 9
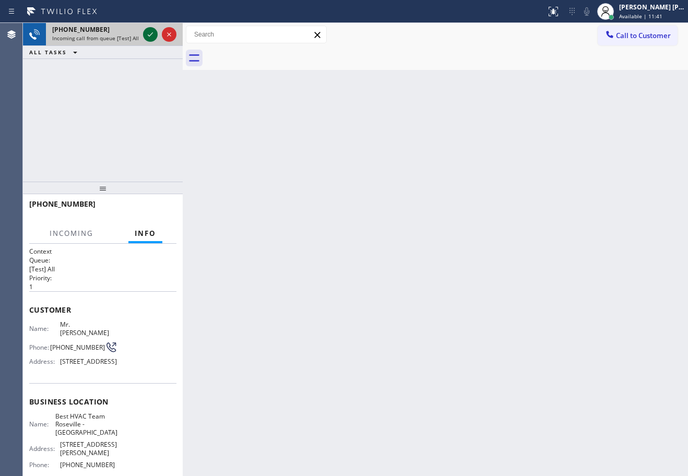
click at [149, 32] on icon at bounding box center [150, 34] width 13 height 13
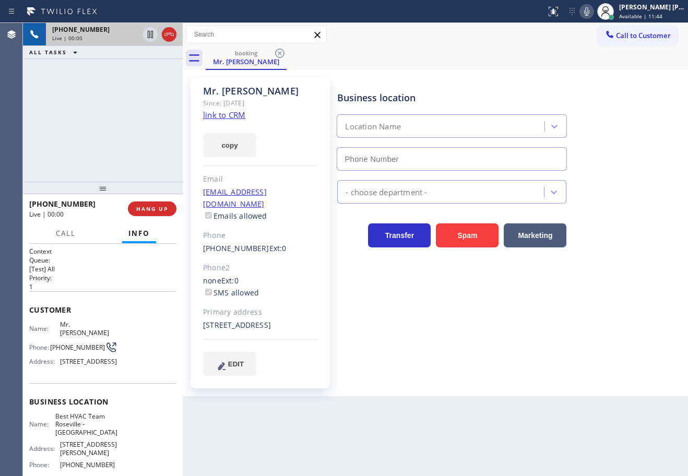
type input "[PHONE_NUMBER]"
click at [230, 113] on link "link to CRM" at bounding box center [224, 115] width 42 height 10
click at [52, 238] on button "Call" at bounding box center [66, 234] width 32 height 20
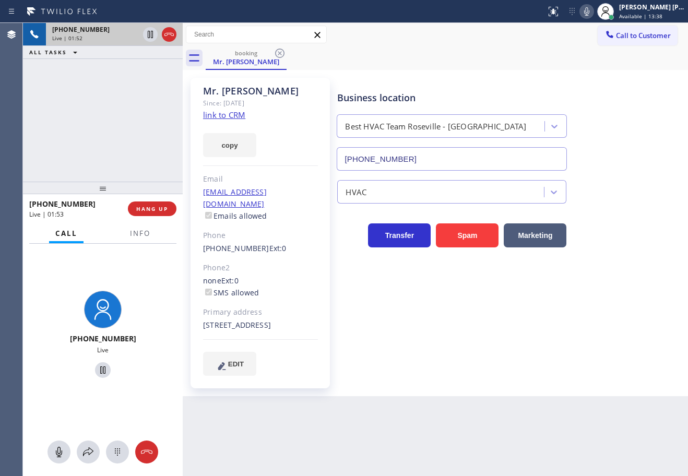
drag, startPoint x: 247, startPoint y: 325, endPoint x: 227, endPoint y: 328, distance: 19.5
click at [227, 328] on div "[STREET_ADDRESS]" at bounding box center [260, 326] width 115 height 12
drag, startPoint x: 332, startPoint y: 335, endPoint x: 266, endPoint y: 338, distance: 66.4
click at [331, 336] on div "Mr. [PERSON_NAME] Since: [DATE] link to CRM copy Email [EMAIL_ADDRESS][DOMAIN_N…" at bounding box center [260, 233] width 150 height 321
drag, startPoint x: 228, startPoint y: 325, endPoint x: 249, endPoint y: 327, distance: 21.0
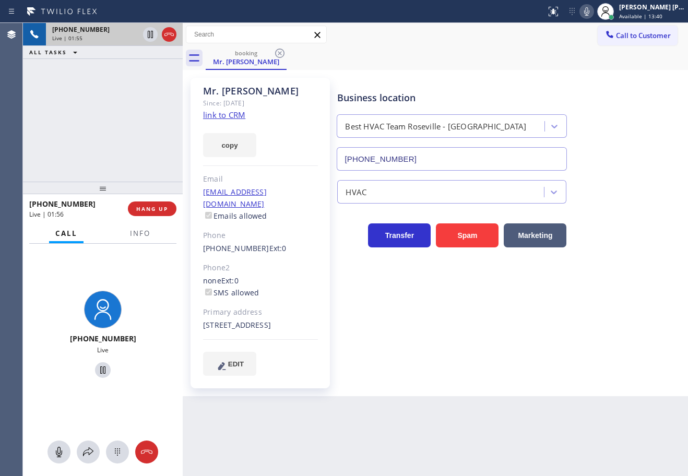
click at [249, 327] on div "[STREET_ADDRESS]" at bounding box center [260, 326] width 115 height 12
click at [81, 449] on div at bounding box center [88, 452] width 23 height 13
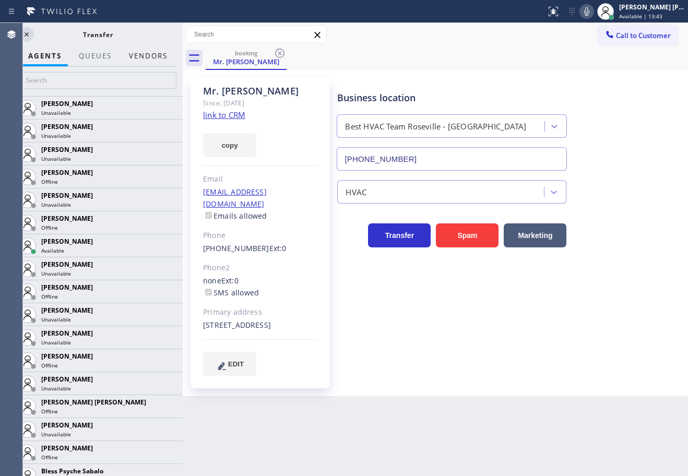
click at [163, 54] on button "Vendors" at bounding box center [148, 56] width 51 height 20
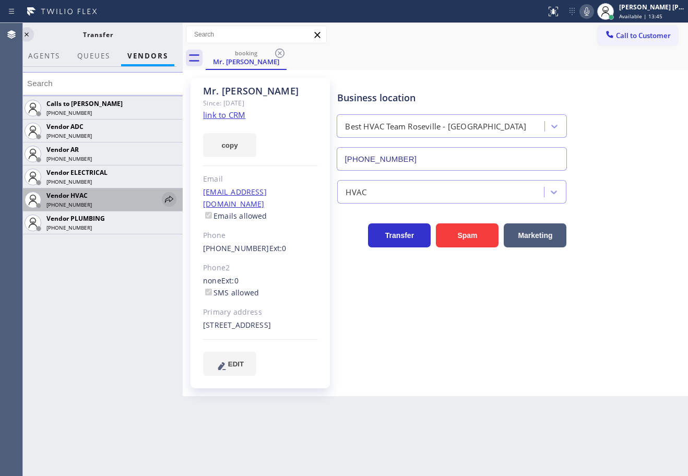
click at [170, 203] on icon at bounding box center [169, 199] width 13 height 13
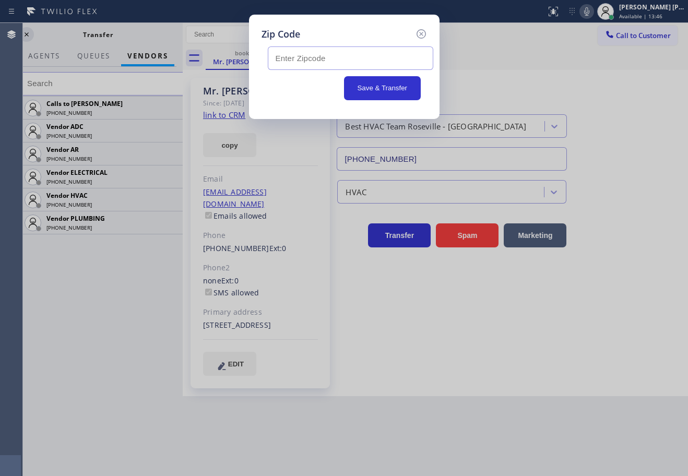
click at [321, 66] on input "text" at bounding box center [351, 58] width 166 height 24
paste input "92101"
type input "92101"
click at [381, 86] on button "Save & Transfer" at bounding box center [382, 88] width 77 height 24
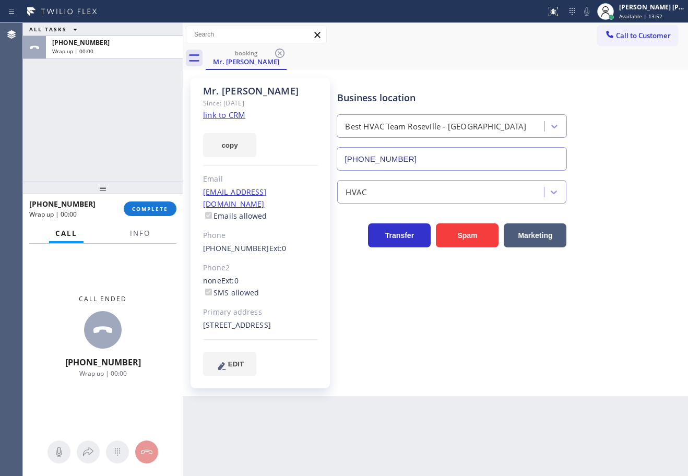
click at [219, 116] on link "link to CRM" at bounding box center [224, 115] width 42 height 10
click at [223, 116] on link "link to CRM" at bounding box center [224, 115] width 42 height 10
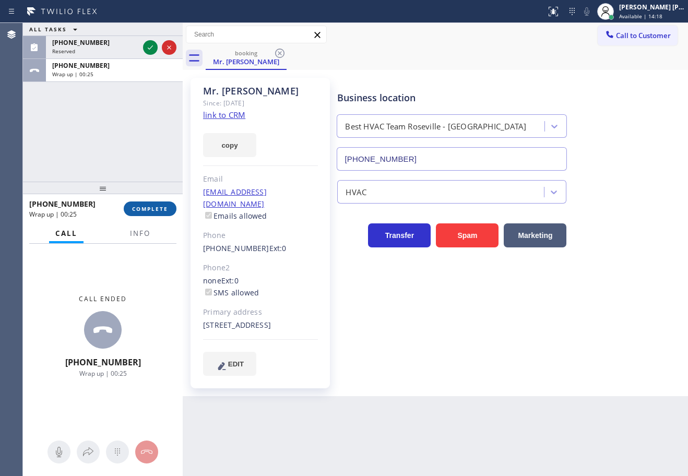
click at [155, 207] on span "COMPLETE" at bounding box center [150, 208] width 36 height 7
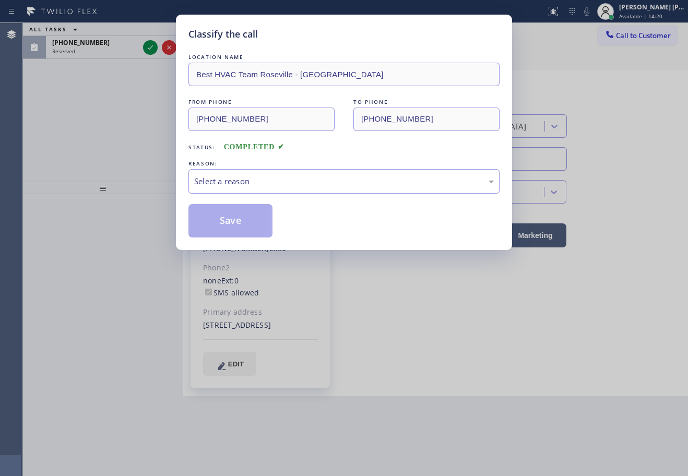
click at [251, 176] on div "Select a reason" at bounding box center [344, 182] width 300 height 12
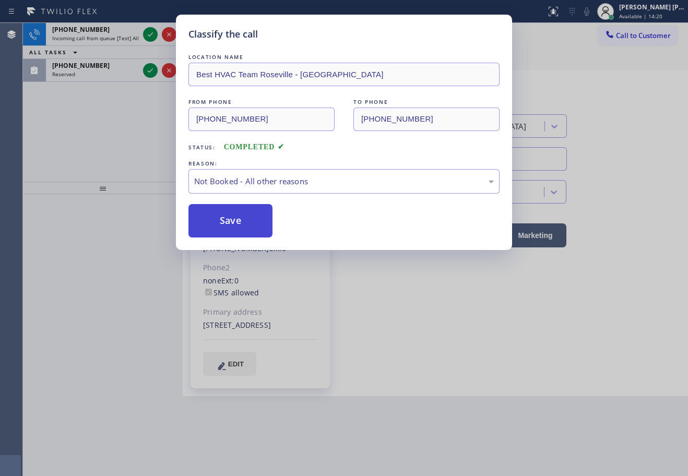
click at [226, 218] on button "Save" at bounding box center [231, 220] width 84 height 33
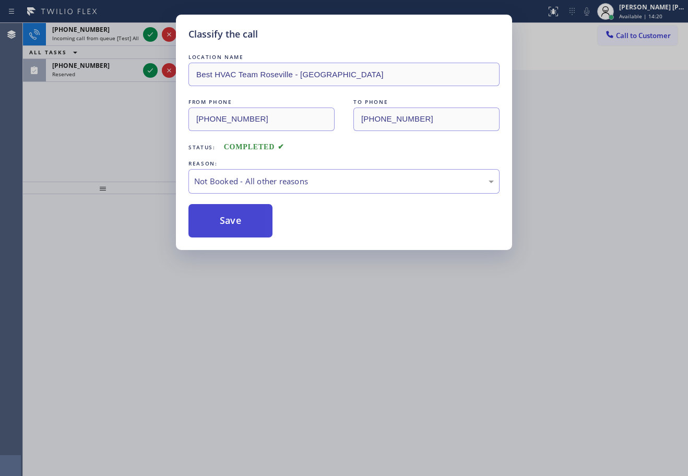
click at [226, 218] on button "Save" at bounding box center [231, 220] width 84 height 33
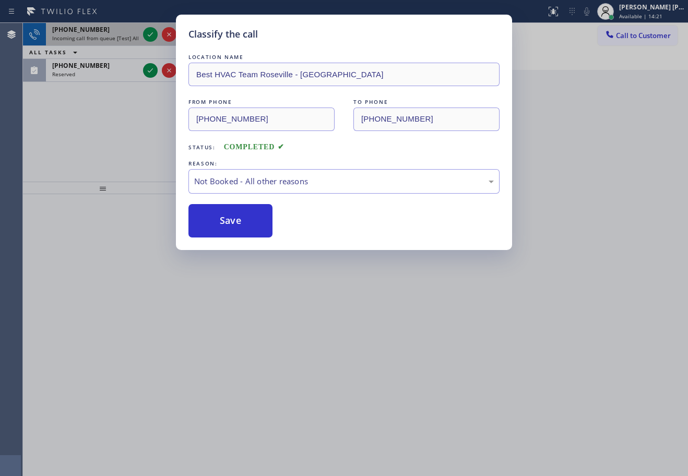
click at [126, 34] on div "[PHONE_NUMBER] Incoming call from queue [Test] All" at bounding box center [93, 34] width 95 height 23
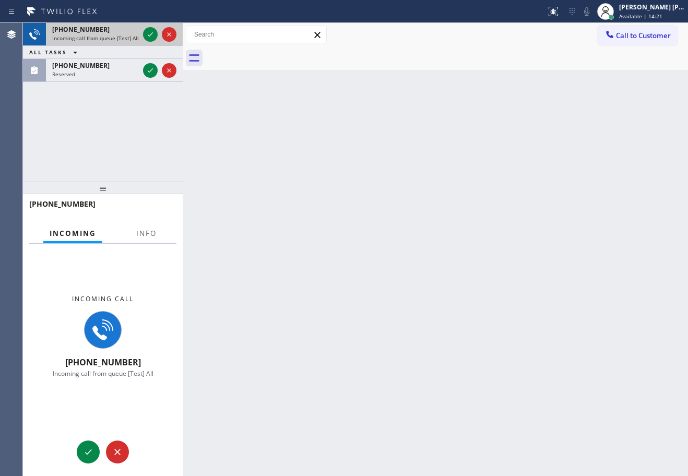
click at [126, 34] on div "[PHONE_NUMBER] Incoming call from queue [Test] All" at bounding box center [93, 34] width 95 height 23
click at [126, 34] on span "Incoming call from queue [Test] All" at bounding box center [95, 37] width 87 height 7
click at [159, 237] on button "Info" at bounding box center [146, 234] width 33 height 20
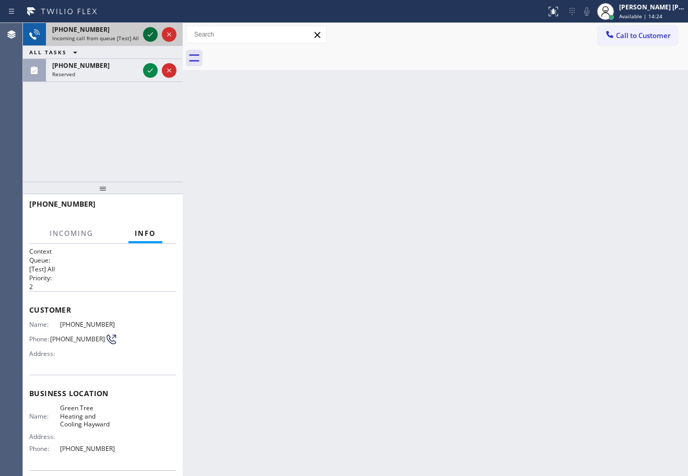
click at [151, 30] on icon at bounding box center [150, 34] width 13 height 13
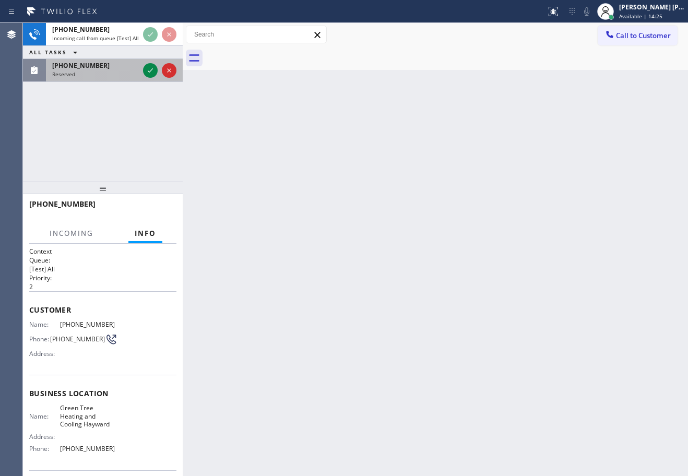
drag, startPoint x: 102, startPoint y: 76, endPoint x: 137, endPoint y: 81, distance: 35.4
click at [103, 76] on div "Reserved" at bounding box center [95, 74] width 87 height 7
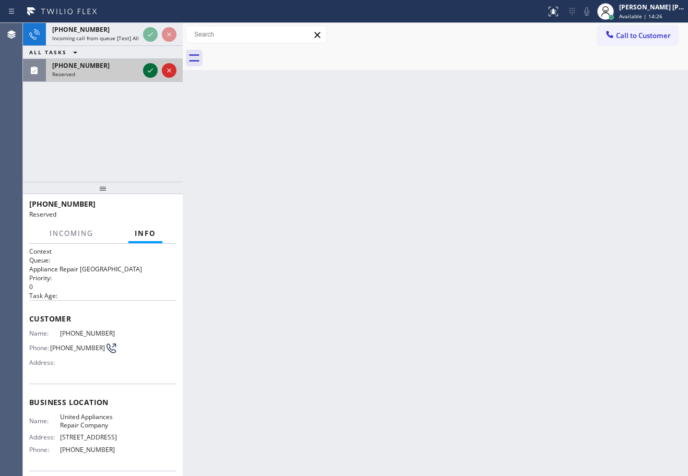
click at [146, 70] on icon at bounding box center [150, 70] width 13 height 13
click at [141, 69] on div "[PHONE_NUMBER] Reserved" at bounding box center [93, 70] width 95 height 23
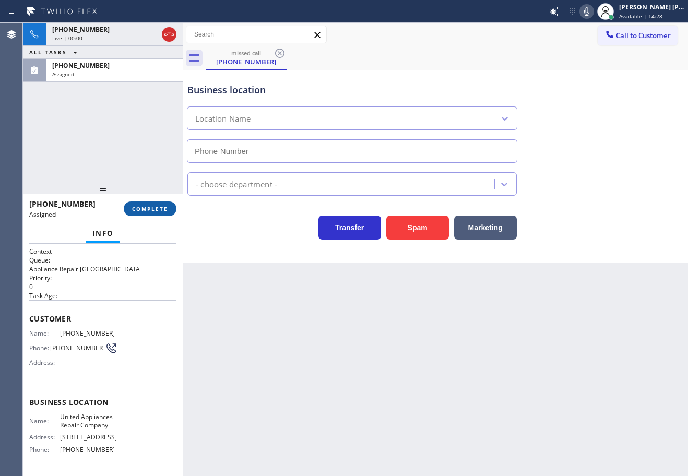
type input "[PHONE_NUMBER]"
click at [151, 209] on span "COMPLETE" at bounding box center [150, 208] width 36 height 7
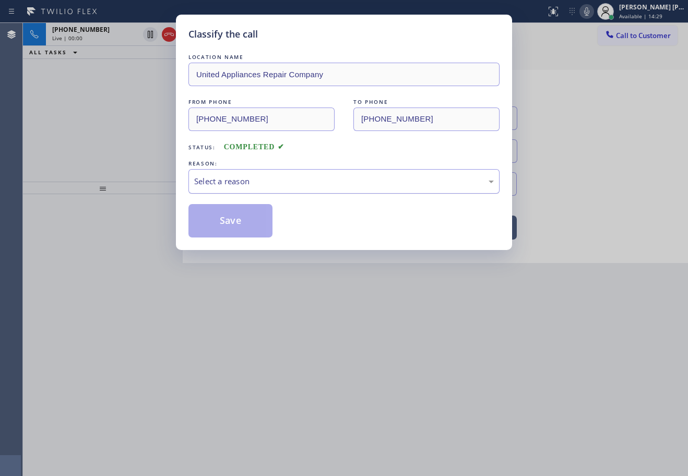
click at [312, 185] on div "Select a reason" at bounding box center [344, 182] width 300 height 12
click at [254, 225] on button "Save" at bounding box center [231, 220] width 84 height 33
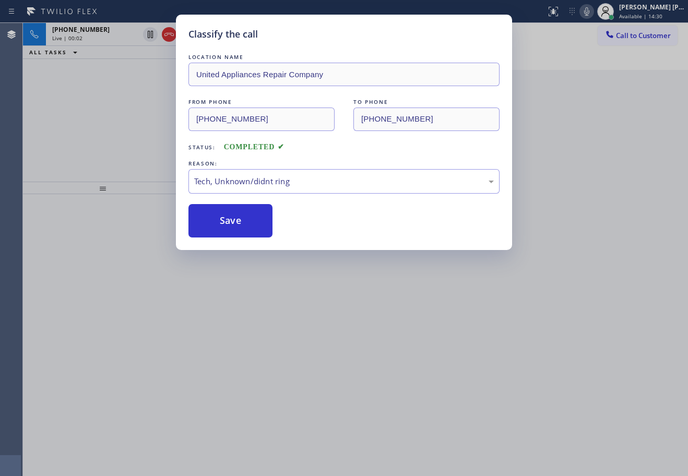
click at [355, 204] on div "Save" at bounding box center [344, 220] width 311 height 33
click at [344, 216] on div "Save" at bounding box center [344, 220] width 311 height 33
click at [341, 218] on div "Save" at bounding box center [344, 220] width 311 height 33
drag, startPoint x: 341, startPoint y: 214, endPoint x: 340, endPoint y: 206, distance: 8.0
click at [340, 206] on div "Save" at bounding box center [344, 220] width 311 height 33
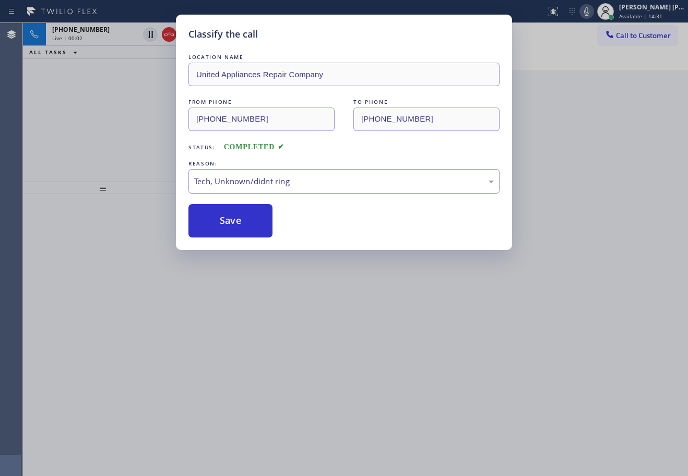
click at [340, 206] on div "Classify the call LOCATION NAME Elite Sub-Zero Appliance Repair ([GEOGRAPHIC_DA…" at bounding box center [355, 249] width 665 height 453
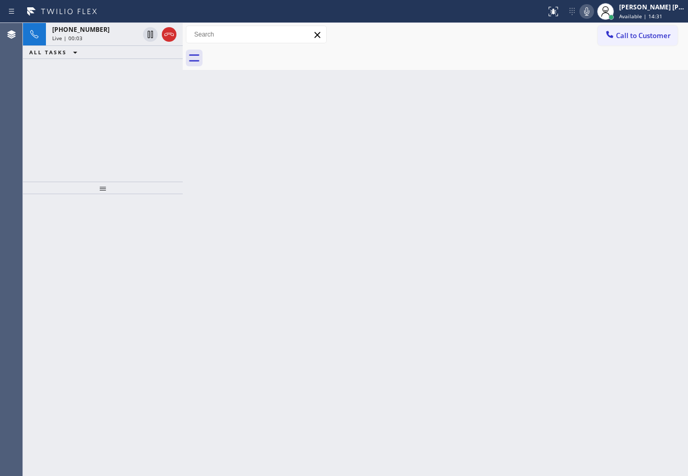
click at [340, 206] on div "Back to Dashboard Change Sender ID Customers Technicians Select a contact Outbo…" at bounding box center [436, 249] width 506 height 453
click at [338, 205] on div "Back to Dashboard Change Sender ID Customers Technicians Select a contact Outbo…" at bounding box center [436, 249] width 506 height 453
click at [169, 33] on icon at bounding box center [169, 34] width 9 height 3
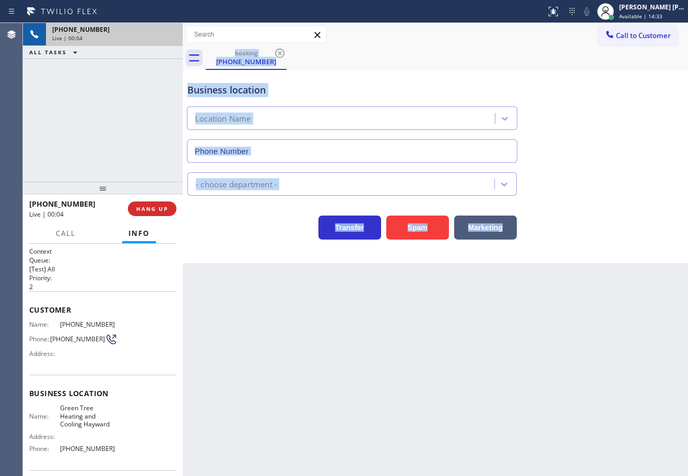
click at [169, 33] on div "[PHONE_NUMBER]" at bounding box center [114, 29] width 124 height 9
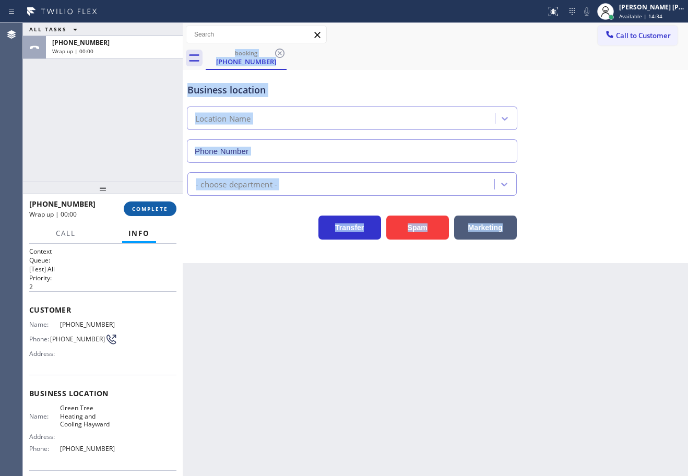
type input "[PHONE_NUMBER]"
click at [141, 211] on span "COMPLETE" at bounding box center [150, 208] width 36 height 7
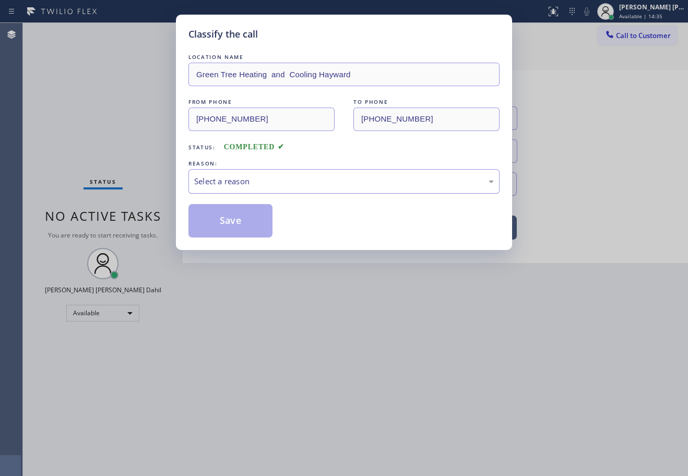
click at [244, 172] on div "Select a reason" at bounding box center [344, 181] width 311 height 25
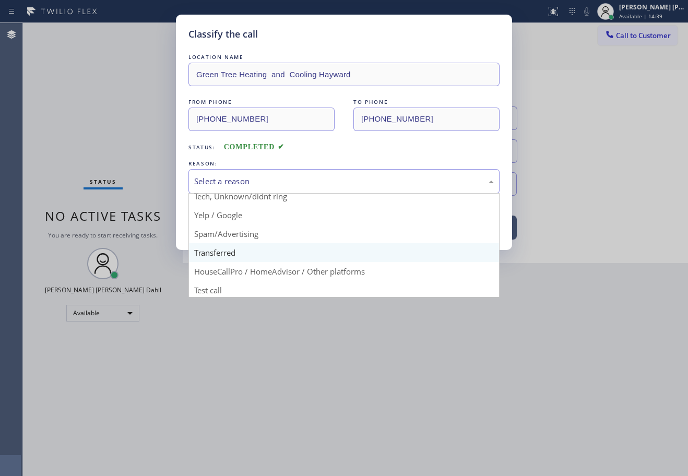
scroll to position [66, 0]
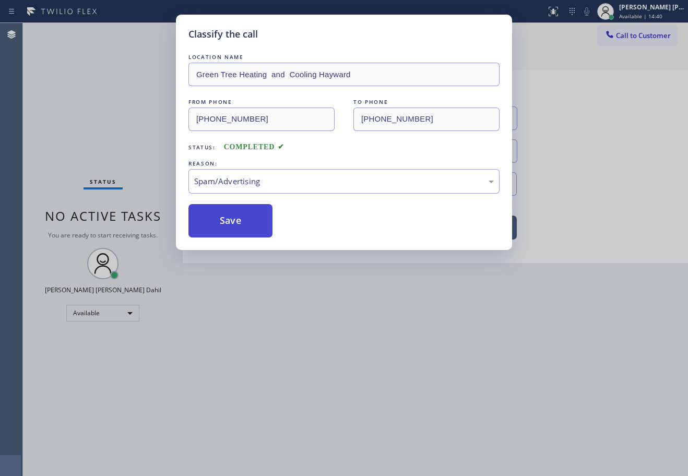
click at [225, 218] on button "Save" at bounding box center [231, 220] width 84 height 33
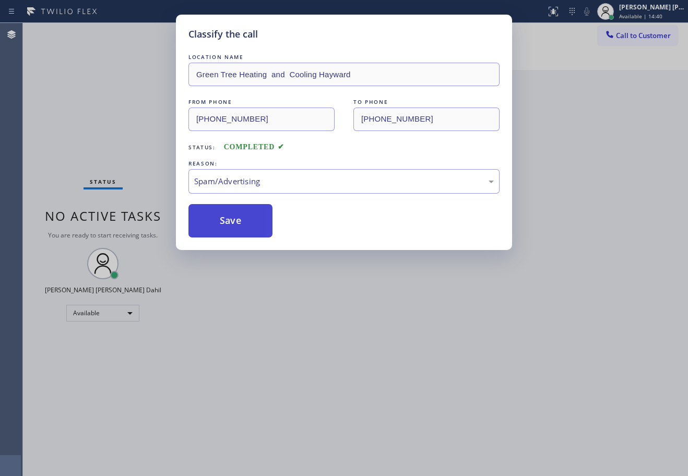
click at [225, 218] on button "Save" at bounding box center [231, 220] width 84 height 33
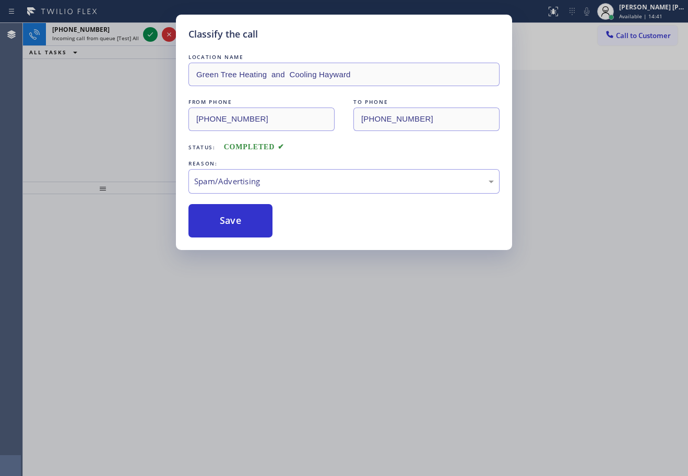
drag, startPoint x: 325, startPoint y: 335, endPoint x: 368, endPoint y: 346, distance: 43.7
click at [328, 335] on div "Classify the call LOCATION NAME Green Tree Heating and Cooling Hayward FROM PHO…" at bounding box center [344, 238] width 688 height 476
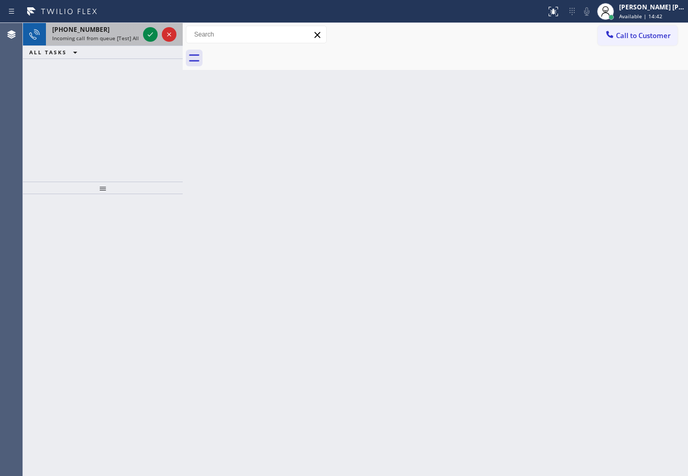
click at [137, 33] on div "[PHONE_NUMBER]" at bounding box center [95, 29] width 87 height 9
click at [136, 33] on div "[PHONE_NUMBER]" at bounding box center [95, 29] width 87 height 9
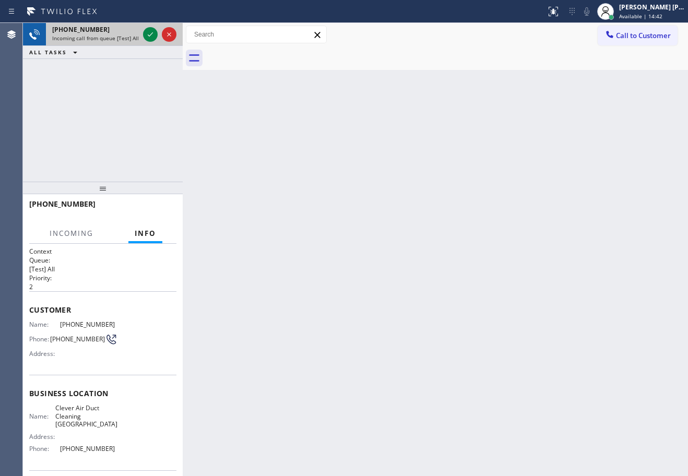
click at [136, 33] on div "[PHONE_NUMBER]" at bounding box center [95, 29] width 87 height 9
click at [149, 33] on icon at bounding box center [150, 34] width 13 height 13
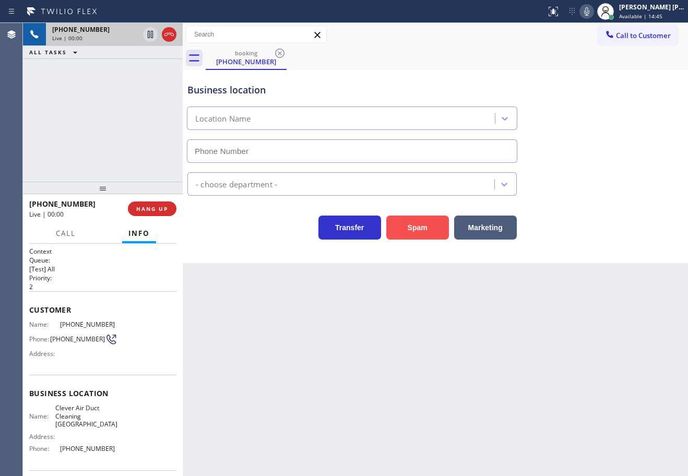
type input "[PHONE_NUMBER]"
click at [398, 236] on button "Spam" at bounding box center [418, 228] width 63 height 24
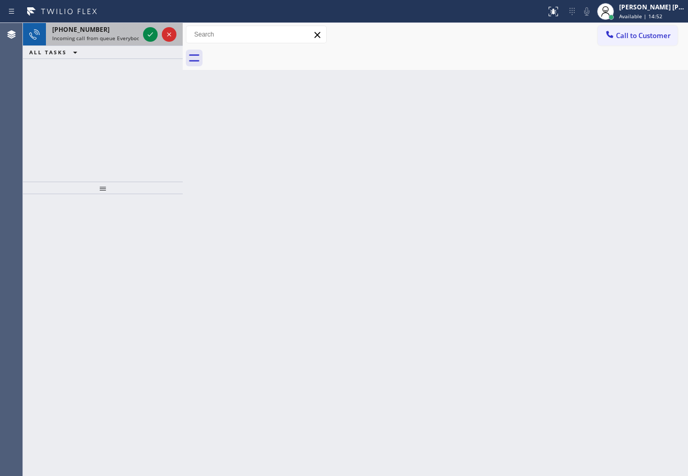
click at [125, 39] on span "Incoming call from queue Everybody" at bounding box center [97, 37] width 90 height 7
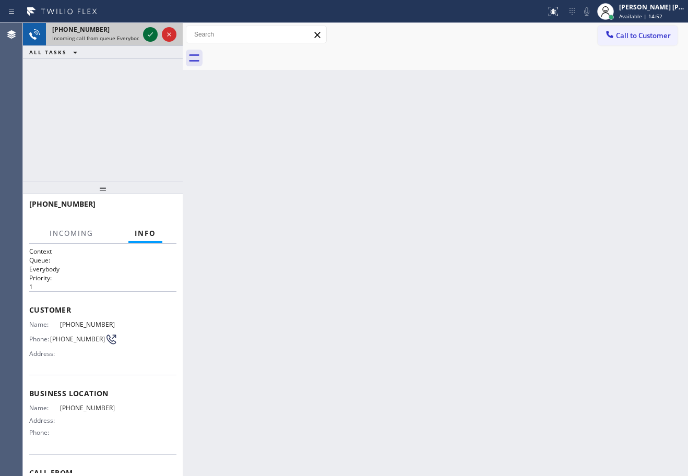
click at [151, 36] on icon at bounding box center [150, 34] width 13 height 13
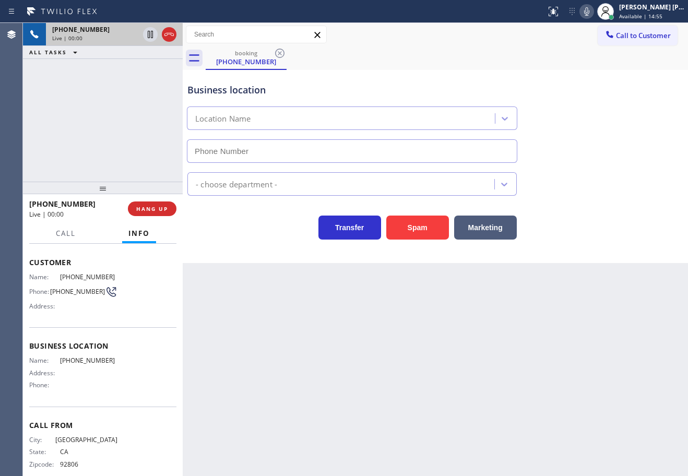
scroll to position [60, 0]
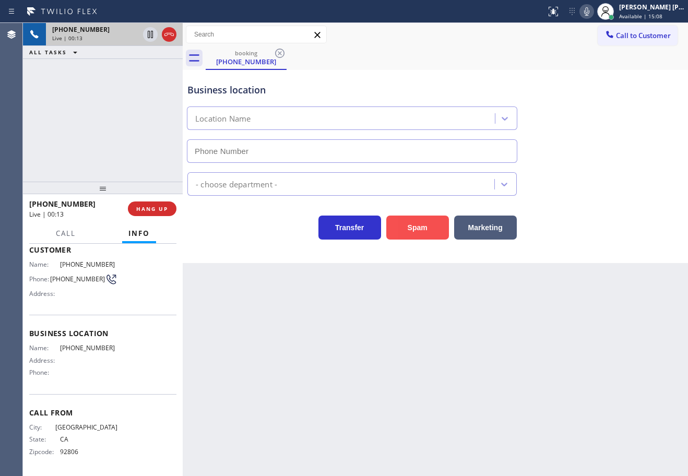
click at [429, 230] on button "Spam" at bounding box center [418, 228] width 63 height 24
click at [558, 13] on div at bounding box center [553, 11] width 23 height 13
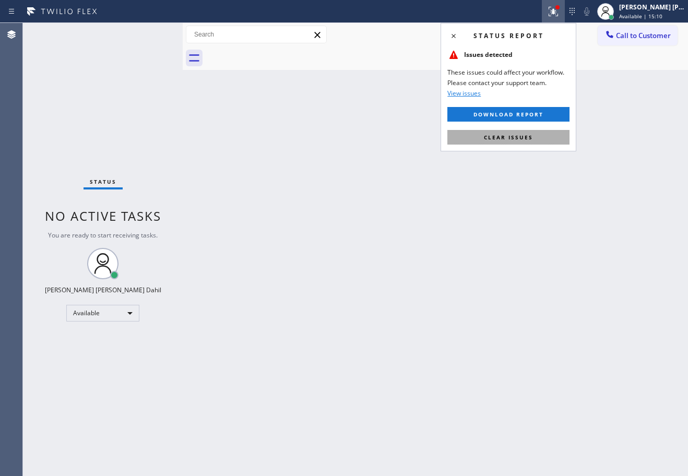
click at [541, 138] on button "Clear issues" at bounding box center [509, 137] width 122 height 15
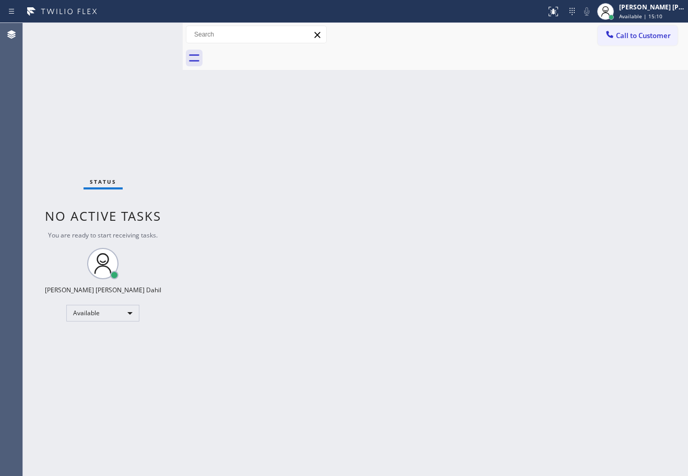
click at [541, 138] on div "Back to Dashboard Change Sender ID Customers Technicians Select a contact Outbo…" at bounding box center [436, 249] width 506 height 453
drag, startPoint x: 570, startPoint y: 206, endPoint x: 562, endPoint y: 405, distance: 199.2
click at [589, 266] on div "Back to Dashboard Change Sender ID Customers Technicians Select a contact Outbo…" at bounding box center [436, 249] width 506 height 453
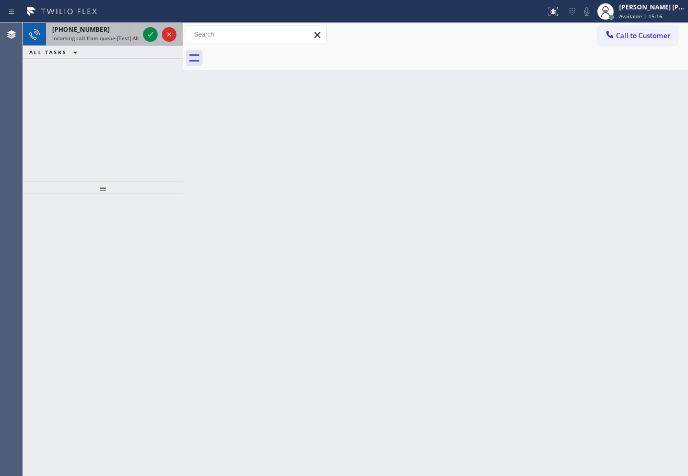
click at [125, 43] on div "[PHONE_NUMBER] Incoming call from queue [Test] All" at bounding box center [93, 34] width 95 height 23
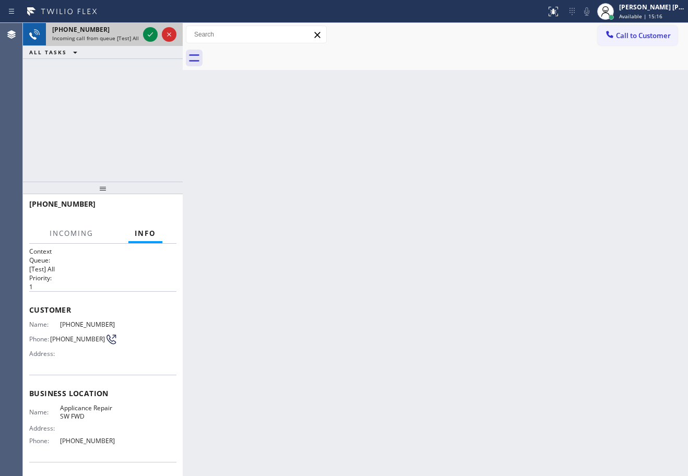
click at [125, 43] on div "[PHONE_NUMBER] Incoming call from queue [Test] All" at bounding box center [93, 34] width 95 height 23
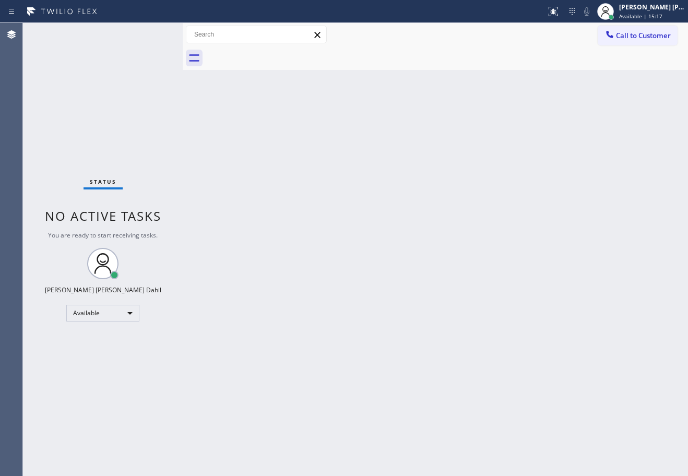
click at [499, 353] on div "Back to Dashboard Change Sender ID Customers Technicians Select a contact Outbo…" at bounding box center [436, 249] width 506 height 453
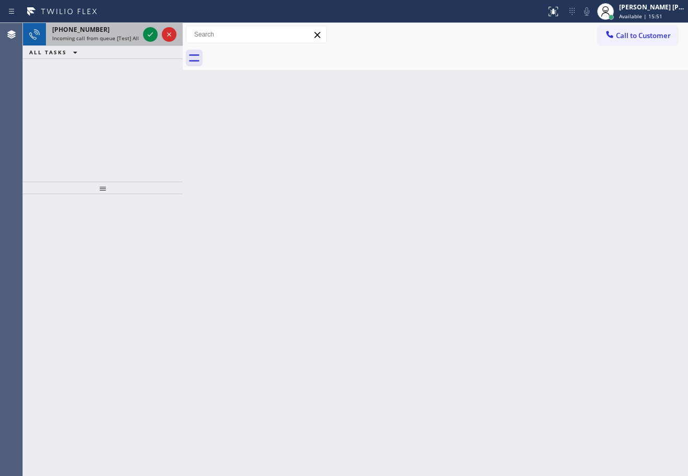
click at [119, 26] on div "[PHONE_NUMBER] Incoming call from queue [Test] All" at bounding box center [93, 34] width 95 height 23
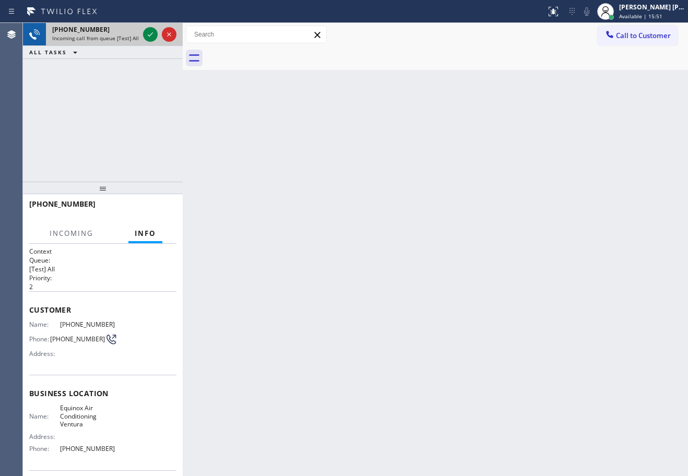
click at [119, 27] on div "[PHONE_NUMBER]" at bounding box center [95, 29] width 87 height 9
click at [119, 29] on div "[PHONE_NUMBER]" at bounding box center [95, 29] width 87 height 9
click at [119, 32] on div "[PHONE_NUMBER]" at bounding box center [95, 29] width 87 height 9
click at [149, 28] on icon at bounding box center [150, 34] width 13 height 13
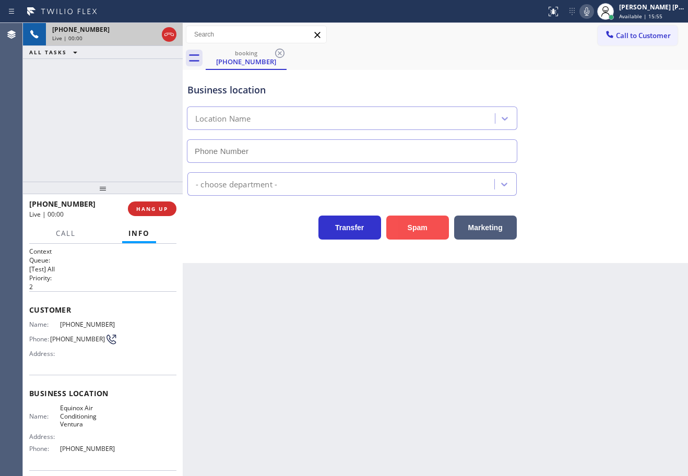
type input "[PHONE_NUMBER]"
click at [405, 231] on button "Spam" at bounding box center [418, 228] width 63 height 24
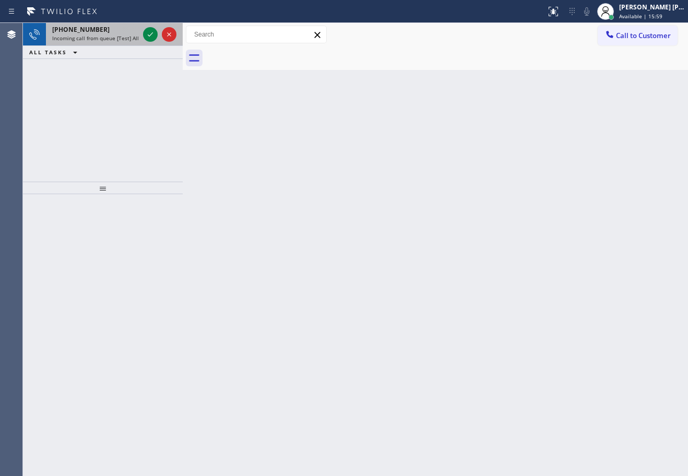
click at [75, 40] on span "Incoming call from queue [Test] All" at bounding box center [95, 37] width 87 height 7
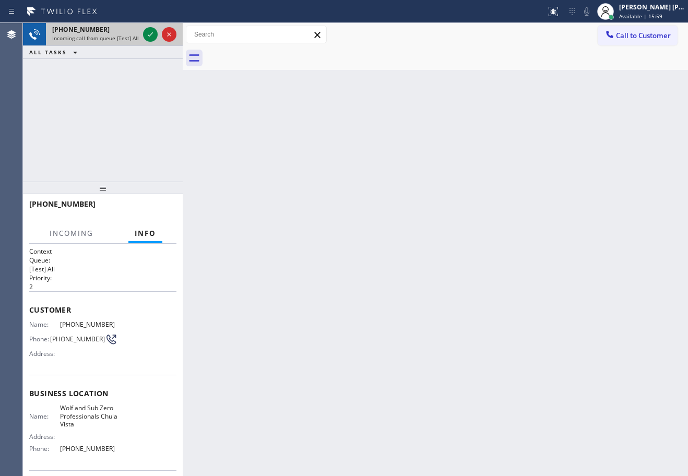
click at [75, 40] on span "Incoming call from queue [Test] All" at bounding box center [95, 37] width 87 height 7
click at [76, 40] on span "Incoming call from queue [Test] All" at bounding box center [95, 37] width 87 height 7
click at [147, 41] on div at bounding box center [160, 34] width 38 height 23
click at [147, 37] on icon at bounding box center [150, 34] width 13 height 13
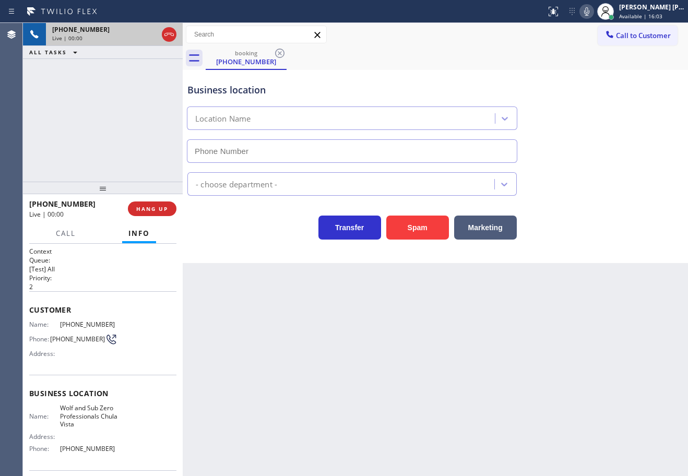
type input "[PHONE_NUMBER]"
click at [425, 230] on button "Spam" at bounding box center [418, 228] width 63 height 24
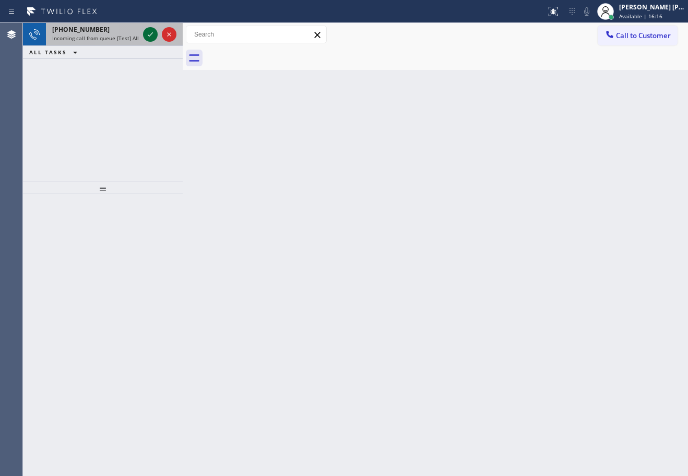
click at [150, 33] on icon at bounding box center [150, 34] width 13 height 13
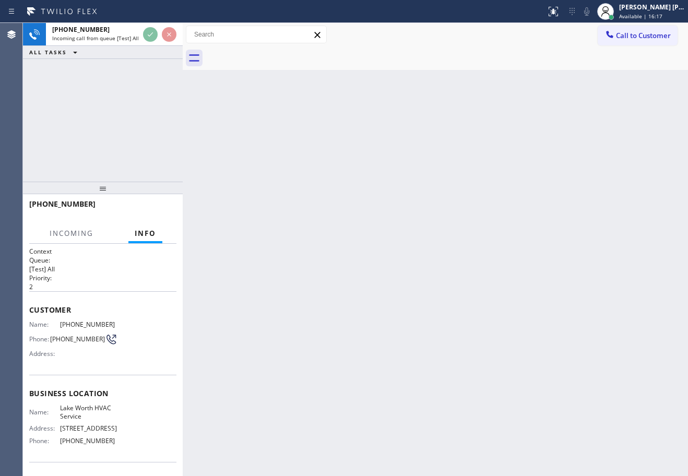
click at [183, 51] on div at bounding box center [183, 249] width 0 height 453
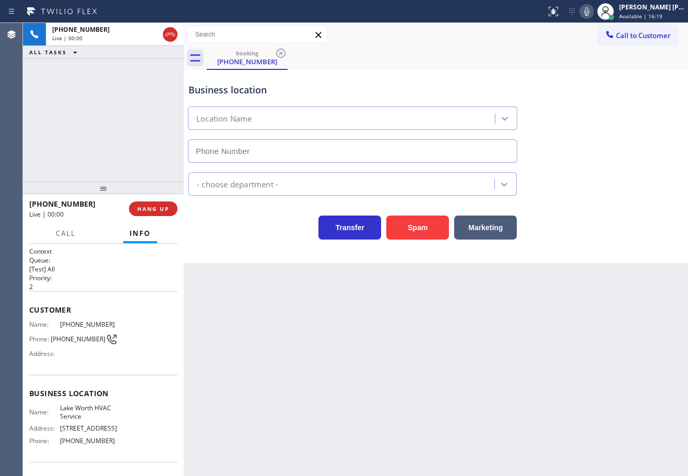
type input "[PHONE_NUMBER]"
click at [268, 382] on div "Back to Dashboard Change Sender ID Customers Technicians Select a contact Outbo…" at bounding box center [436, 249] width 505 height 453
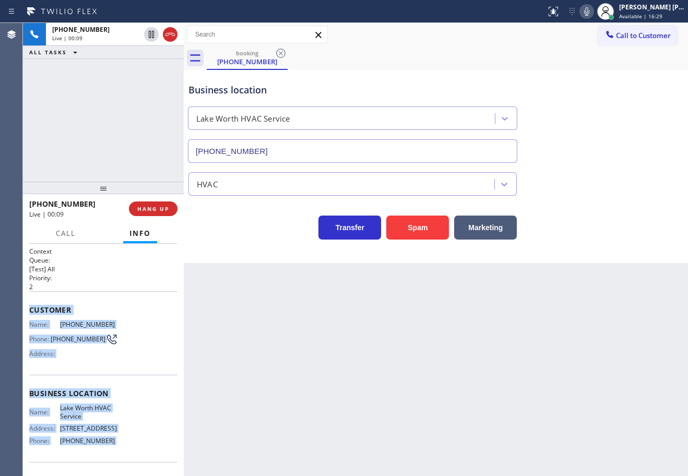
scroll to position [68, 0]
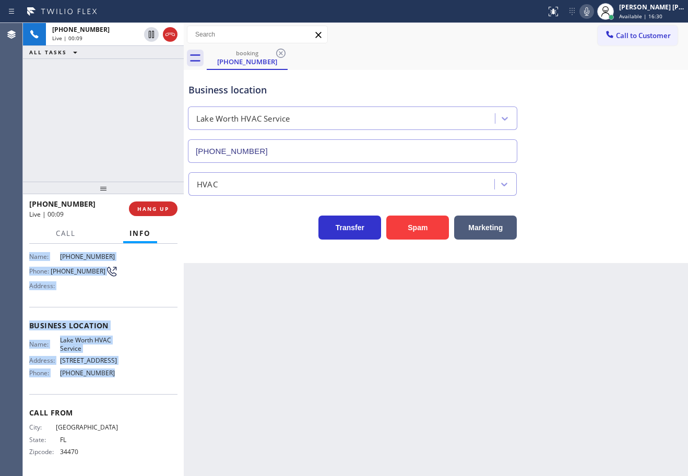
drag, startPoint x: 27, startPoint y: 307, endPoint x: 187, endPoint y: 346, distance: 165.2
click at [112, 377] on div "Context Queue: [Test] All Priority: 2 Customer Name: [PHONE_NUMBER] Phone: [PHO…" at bounding box center [103, 360] width 161 height 232
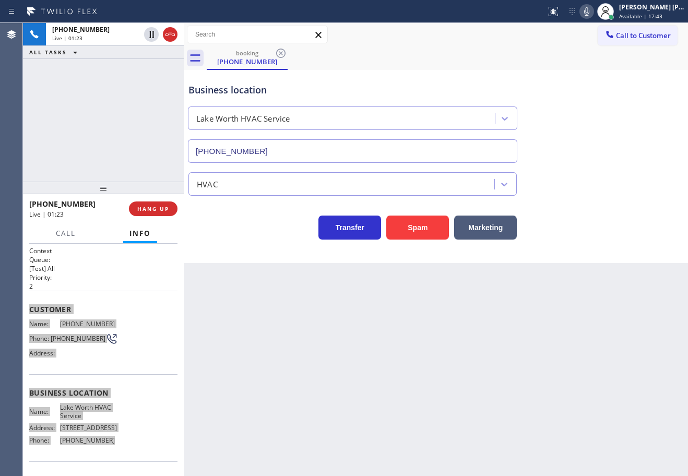
scroll to position [0, 0]
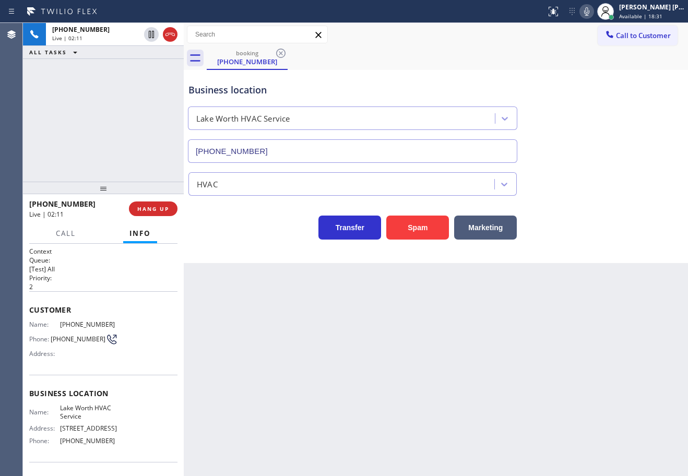
click at [604, 142] on div "Business location [GEOGRAPHIC_DATA] HVAC Service [PHONE_NUMBER]" at bounding box center [435, 115] width 499 height 95
click at [604, 141] on div "Business location [GEOGRAPHIC_DATA] HVAC Service [PHONE_NUMBER]" at bounding box center [435, 115] width 499 height 95
click at [593, 14] on icon at bounding box center [587, 11] width 13 height 13
click at [116, 88] on div "[PHONE_NUMBER] Live | 02:13 ALL TASKS ALL TASKS ACTIVE TASKS TASKS IN WRAP UP" at bounding box center [103, 102] width 161 height 159
click at [148, 37] on icon at bounding box center [151, 34] width 13 height 13
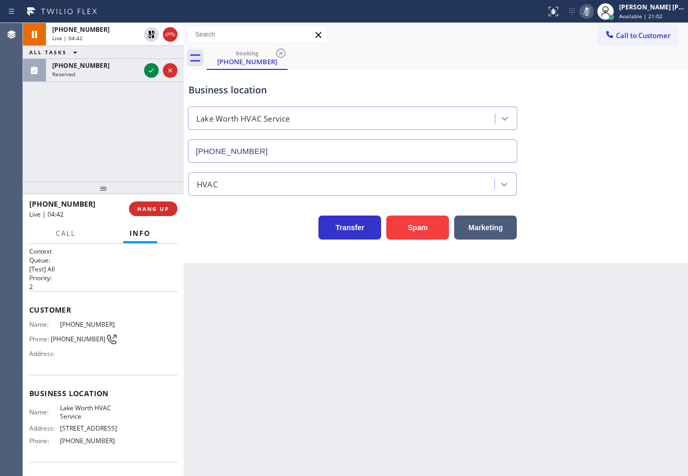
drag, startPoint x: 507, startPoint y: 63, endPoint x: 594, endPoint y: 31, distance: 93.0
click at [507, 63] on div "booking [PHONE_NUMBER]" at bounding box center [448, 58] width 482 height 24
click at [591, 13] on rect at bounding box center [586, 10] width 7 height 7
click at [595, 68] on div "Business location [GEOGRAPHIC_DATA] HVAC Service [PHONE_NUMBER]" at bounding box center [435, 115] width 499 height 95
click at [143, 40] on div at bounding box center [161, 34] width 38 height 23
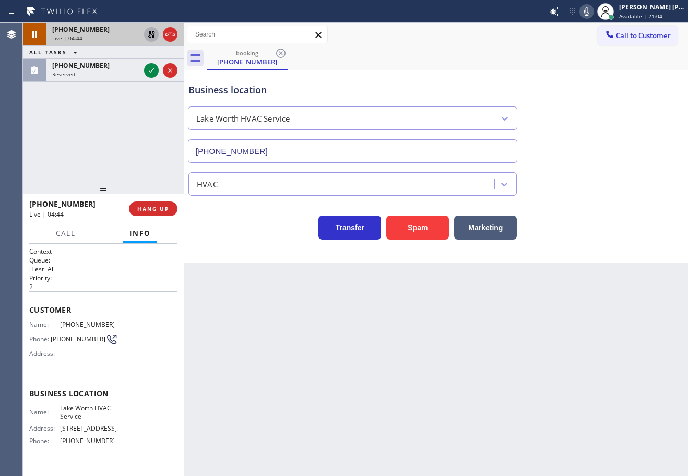
click at [148, 34] on icon at bounding box center [151, 34] width 13 height 13
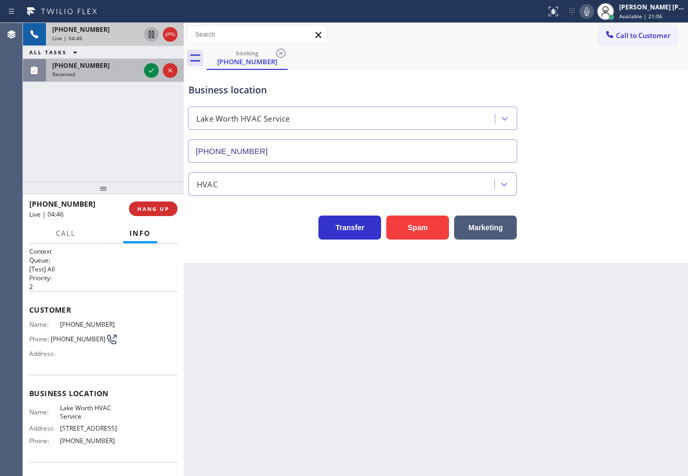
click at [134, 71] on div "Reserved" at bounding box center [96, 74] width 88 height 7
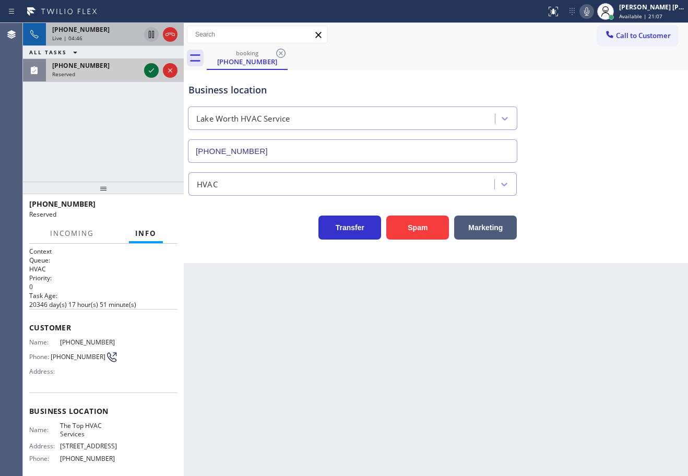
click at [151, 69] on icon at bounding box center [151, 70] width 13 height 13
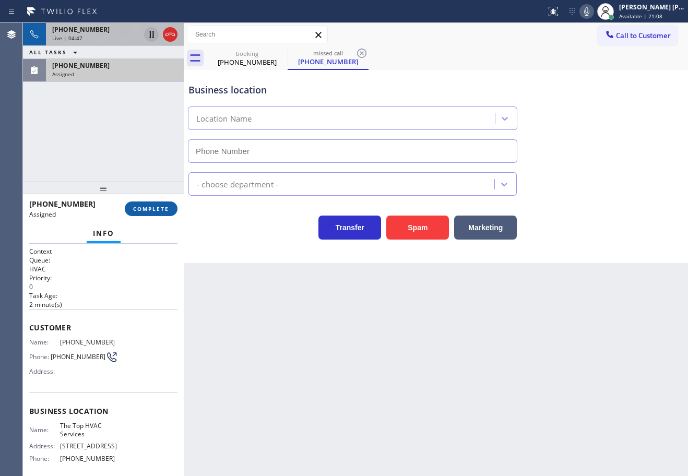
click at [149, 207] on span "COMPLETE" at bounding box center [151, 208] width 36 height 7
type input "[PHONE_NUMBER]"
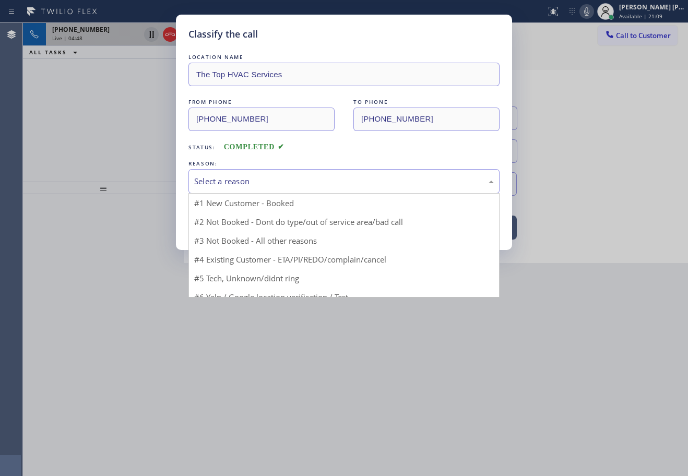
click at [228, 184] on div "Select a reason" at bounding box center [344, 182] width 300 height 12
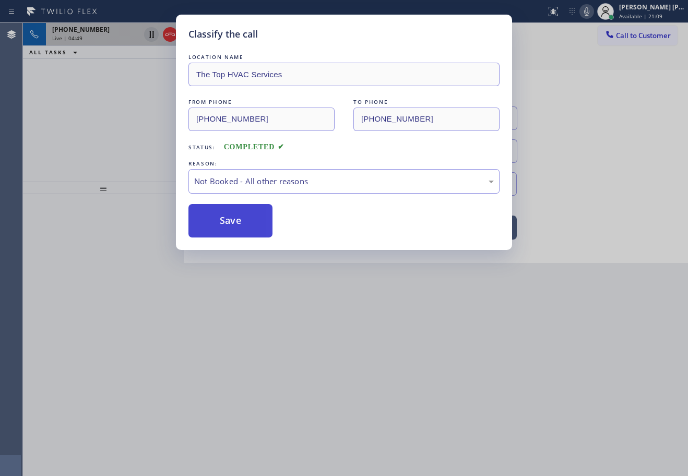
click at [216, 226] on button "Save" at bounding box center [231, 220] width 84 height 33
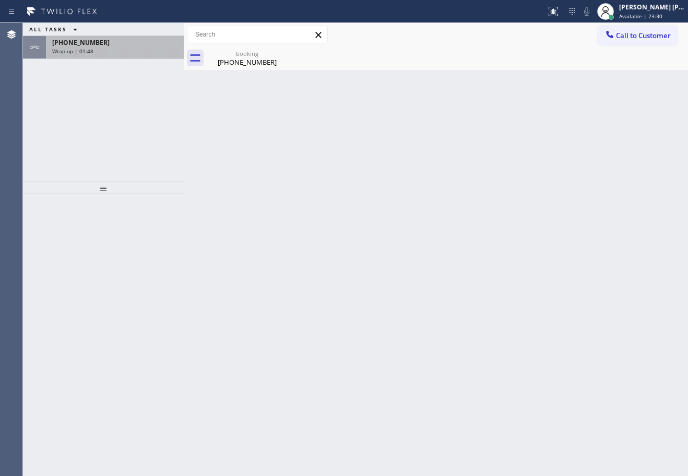
click at [129, 49] on div "Wrap up | 01:48" at bounding box center [114, 51] width 125 height 7
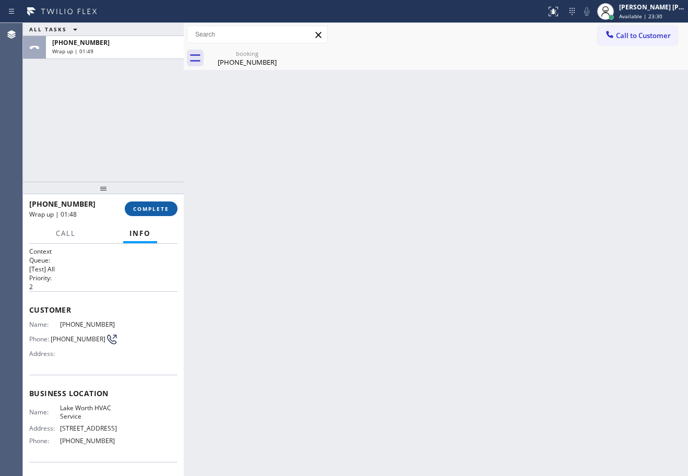
drag, startPoint x: 146, startPoint y: 189, endPoint x: 151, endPoint y: 204, distance: 15.5
click at [147, 190] on div at bounding box center [103, 188] width 161 height 13
click at [151, 206] on span "COMPLETE" at bounding box center [151, 209] width 36 height 7
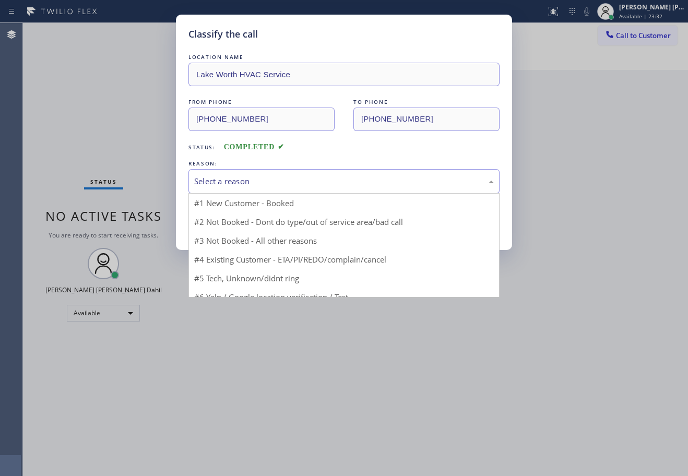
click at [252, 188] on div "Select a reason" at bounding box center [344, 181] width 311 height 25
click at [246, 181] on div "Select a reason" at bounding box center [344, 182] width 300 height 12
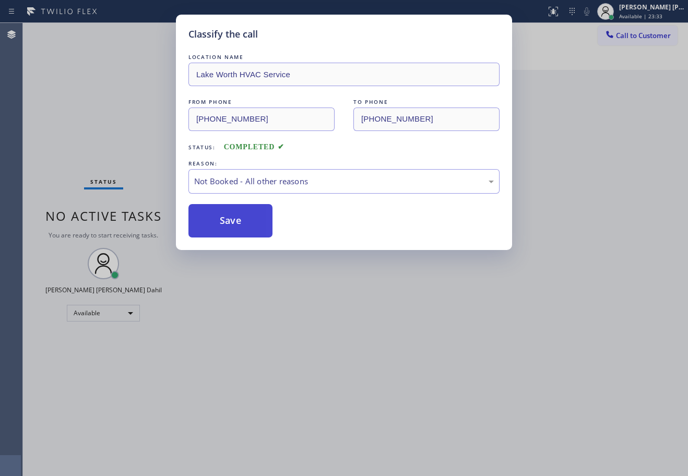
click at [229, 219] on button "Save" at bounding box center [231, 220] width 84 height 33
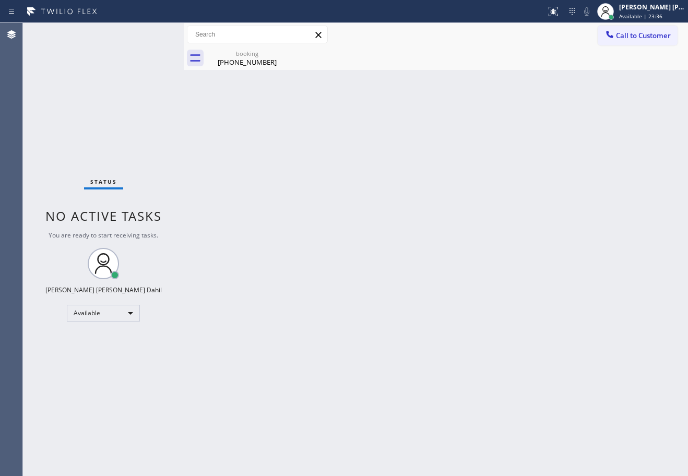
click at [478, 282] on div "Back to Dashboard Change Sender ID Customers Technicians Select a contact Outbo…" at bounding box center [436, 249] width 505 height 453
click at [140, 33] on div "Status No active tasks You are ready to start receiving tasks. [PERSON_NAME] [P…" at bounding box center [103, 249] width 161 height 453
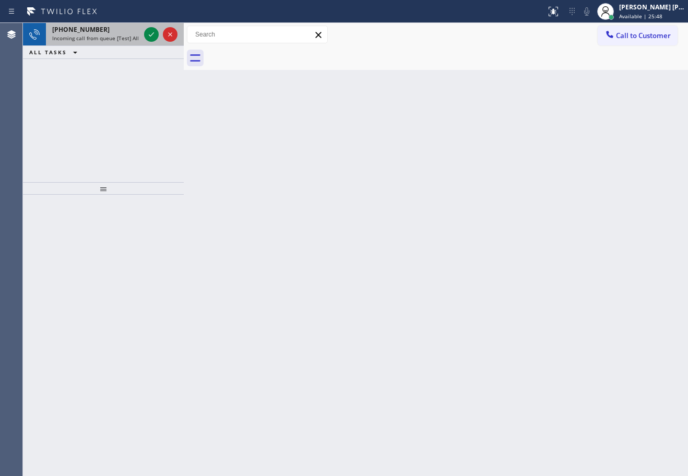
drag, startPoint x: 90, startPoint y: 32, endPoint x: 100, endPoint y: 33, distance: 10.0
click at [92, 32] on span "[PHONE_NUMBER]" at bounding box center [80, 29] width 57 height 9
click at [100, 33] on div "[PHONE_NUMBER]" at bounding box center [96, 29] width 88 height 9
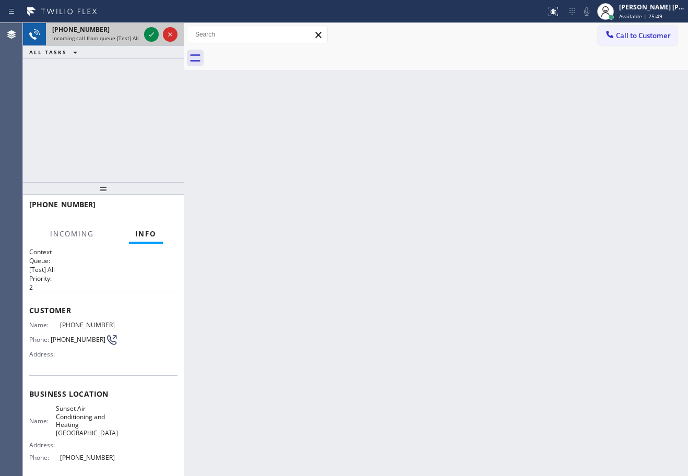
click at [100, 33] on div "[PHONE_NUMBER]" at bounding box center [96, 29] width 88 height 9
click at [151, 32] on icon at bounding box center [151, 34] width 13 height 13
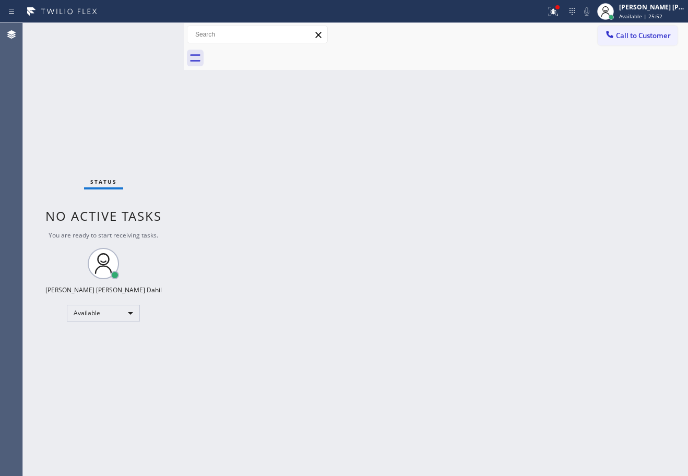
click at [434, 225] on div "Back to Dashboard Change Sender ID Customers Technicians Select a contact Outbo…" at bounding box center [436, 249] width 505 height 453
drag, startPoint x: 560, startPoint y: 12, endPoint x: 558, endPoint y: 89, distance: 76.8
click at [560, 12] on icon at bounding box center [553, 11] width 13 height 13
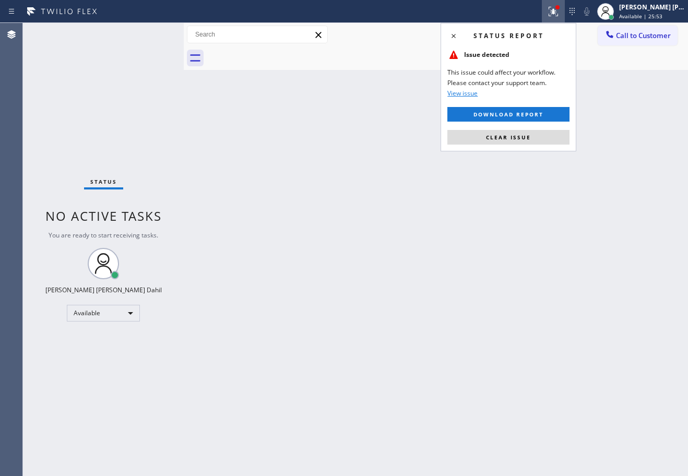
click at [532, 134] on button "Clear issue" at bounding box center [509, 137] width 122 height 15
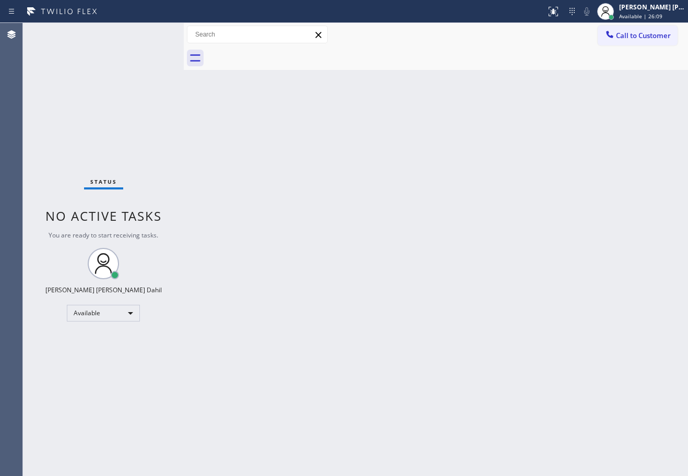
click at [439, 69] on div at bounding box center [448, 58] width 482 height 24
click at [497, 120] on div "Back to Dashboard Change Sender ID Customers Technicians Select a contact Outbo…" at bounding box center [436, 249] width 505 height 453
click at [455, 349] on div "Back to Dashboard Change Sender ID Customers Technicians Select a contact Outbo…" at bounding box center [436, 249] width 505 height 453
click at [470, 337] on div "Back to Dashboard Change Sender ID Customers Technicians Select a contact Outbo…" at bounding box center [436, 249] width 505 height 453
click at [448, 309] on div "Back to Dashboard Change Sender ID Customers Technicians Select a contact Outbo…" at bounding box center [436, 249] width 505 height 453
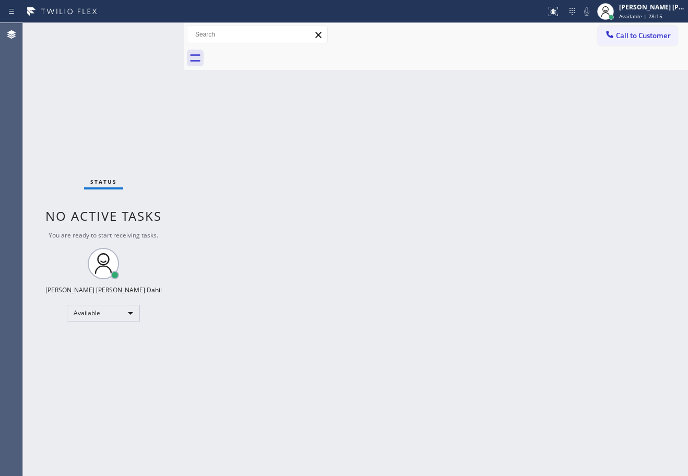
click at [426, 248] on div "Back to Dashboard Change Sender ID Customers Technicians Select a contact Outbo…" at bounding box center [436, 249] width 505 height 453
click at [366, 184] on div "Back to Dashboard Change Sender ID Customers Technicians Select a contact Outbo…" at bounding box center [436, 249] width 505 height 453
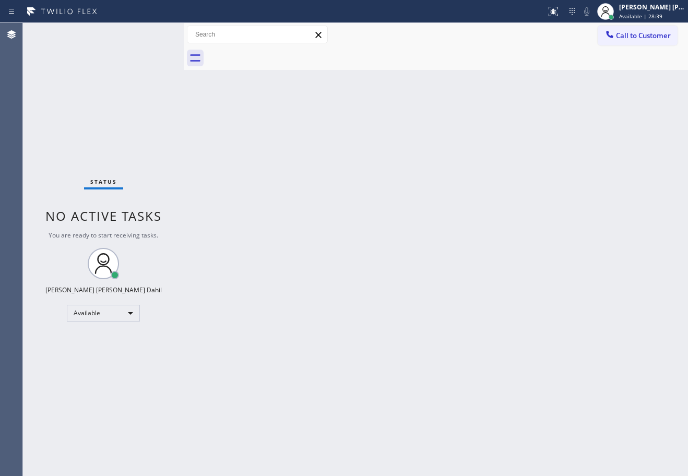
click at [366, 184] on div "Back to Dashboard Change Sender ID Customers Technicians Select a contact Outbo…" at bounding box center [436, 249] width 505 height 453
drag, startPoint x: 492, startPoint y: 337, endPoint x: 587, endPoint y: 419, distance: 125.5
click at [505, 333] on div "Back to Dashboard Change Sender ID Customers Technicians Select a contact Outbo…" at bounding box center [436, 249] width 505 height 453
click at [599, 370] on div "Back to Dashboard Change Sender ID Customers Technicians Select a contact Outbo…" at bounding box center [436, 249] width 505 height 453
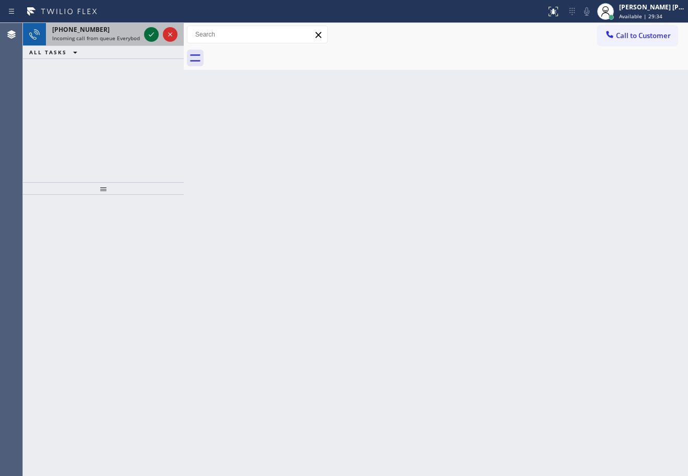
click at [150, 33] on icon at bounding box center [151, 34] width 13 height 13
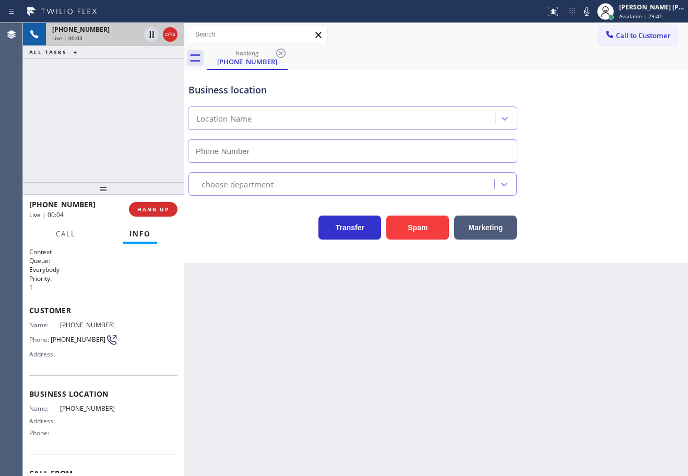
drag, startPoint x: 602, startPoint y: 15, endPoint x: 595, endPoint y: 37, distance: 23.6
click at [593, 15] on icon at bounding box center [587, 11] width 13 height 13
click at [618, 119] on div "Business location Location Name" at bounding box center [435, 115] width 499 height 95
click at [618, 120] on div "Business location Location Name" at bounding box center [435, 115] width 499 height 95
click at [590, 11] on icon at bounding box center [586, 11] width 5 height 8
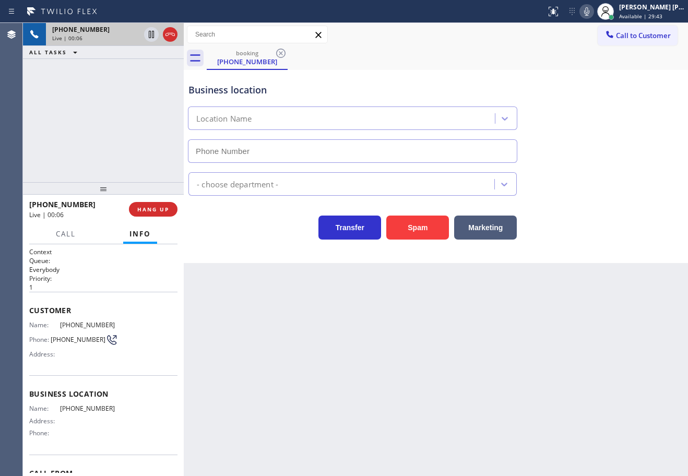
drag, startPoint x: 591, startPoint y: 141, endPoint x: 592, endPoint y: 149, distance: 8.5
click at [592, 143] on div "Business location Location Name" at bounding box center [435, 115] width 499 height 95
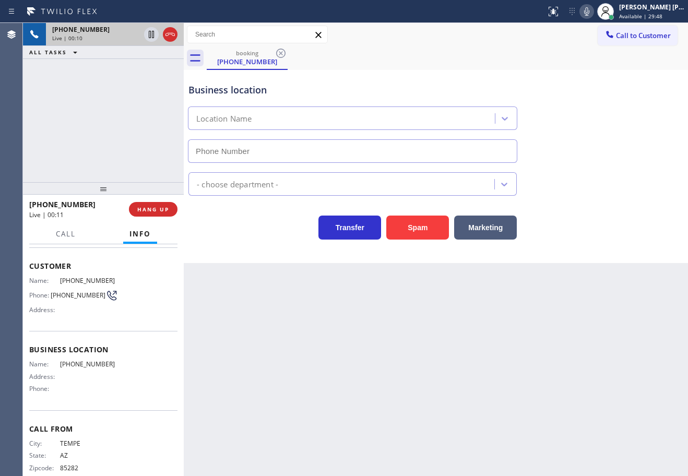
scroll to position [61, 0]
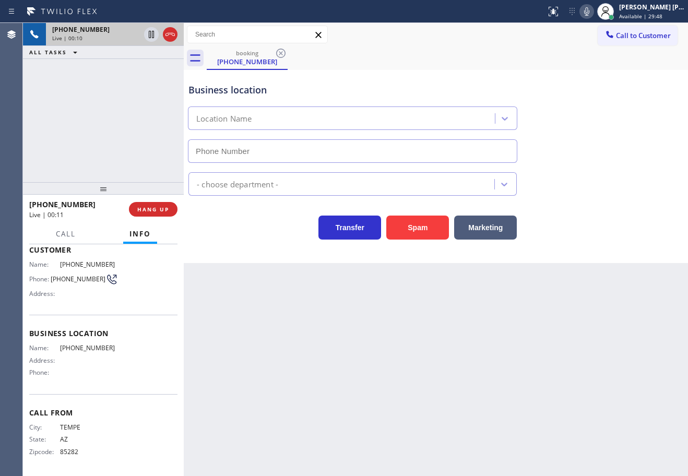
drag, startPoint x: 420, startPoint y: 345, endPoint x: 385, endPoint y: 313, distance: 46.6
click at [420, 338] on div "Back to Dashboard Change Sender ID Customers Technicians Select a contact Outbo…" at bounding box center [436, 249] width 505 height 453
click at [125, 163] on div "[PHONE_NUMBER] Live | 00:11 ALL TASKS ALL TASKS ACTIVE TASKS TASKS IN WRAP UP" at bounding box center [103, 102] width 161 height 159
click at [125, 163] on div "[PHONE_NUMBER] Live | 00:12 ALL TASKS ALL TASKS ACTIVE TASKS TASKS IN WRAP UP" at bounding box center [103, 102] width 161 height 159
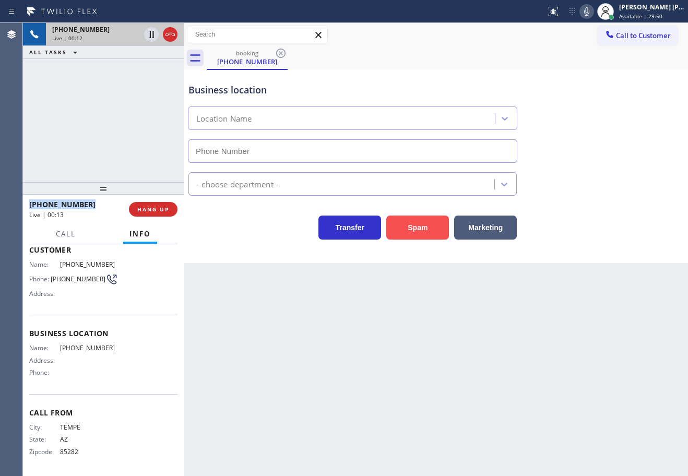
click at [415, 226] on button "Spam" at bounding box center [418, 228] width 63 height 24
click at [415, 227] on button "Spam" at bounding box center [418, 228] width 63 height 24
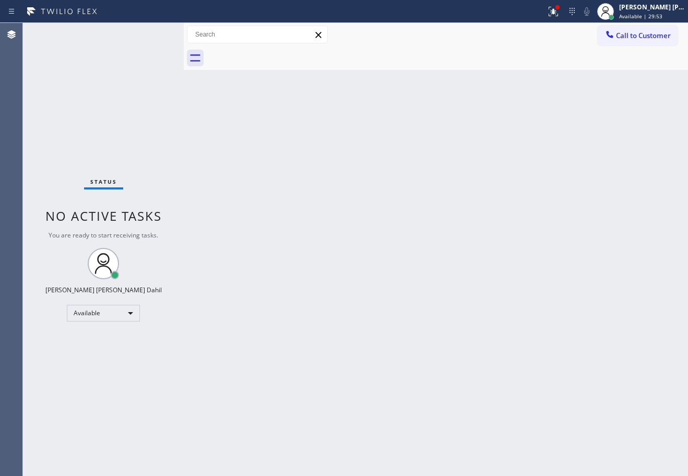
drag, startPoint x: 494, startPoint y: 332, endPoint x: 508, endPoint y: 379, distance: 48.6
click at [497, 334] on div "Back to Dashboard Change Sender ID Customers Technicians Select a contact Outbo…" at bounding box center [436, 249] width 505 height 453
click at [150, 33] on div "Status No active tasks You are ready to start receiving tasks. [PERSON_NAME] [P…" at bounding box center [103, 249] width 161 height 453
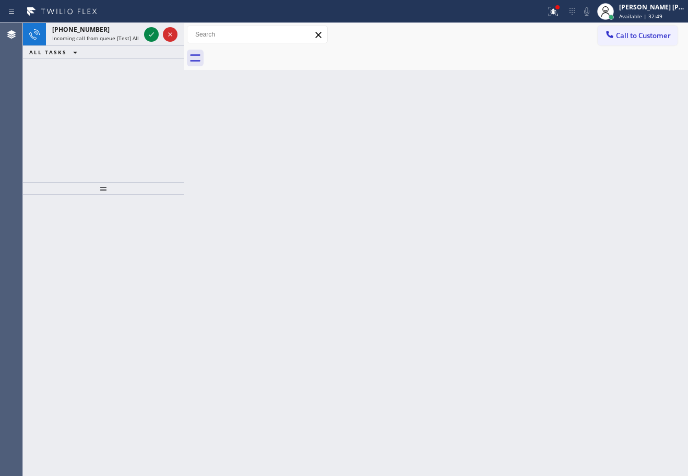
click at [150, 33] on icon at bounding box center [151, 34] width 13 height 13
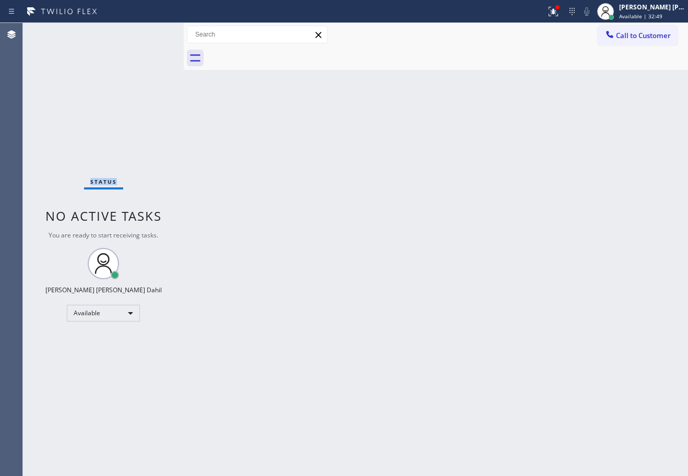
click at [150, 33] on div "Status No active tasks You are ready to start receiving tasks. [PERSON_NAME] [P…" at bounding box center [103, 249] width 161 height 453
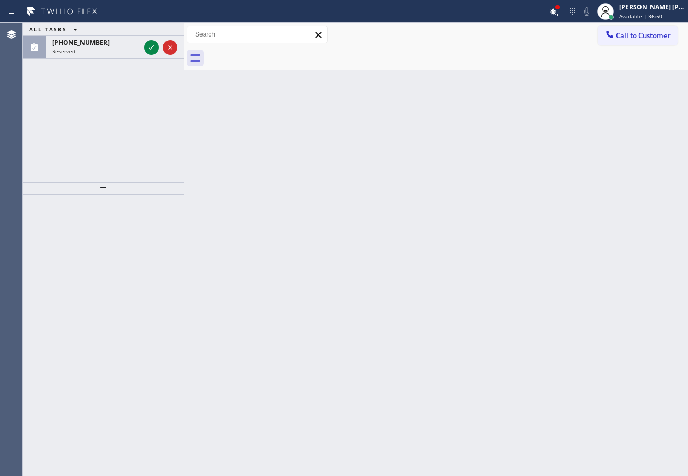
click at [150, 33] on div "ALL TASKS ALL TASKS ACTIVE TASKS TASKS IN WRAP UP" at bounding box center [103, 29] width 161 height 13
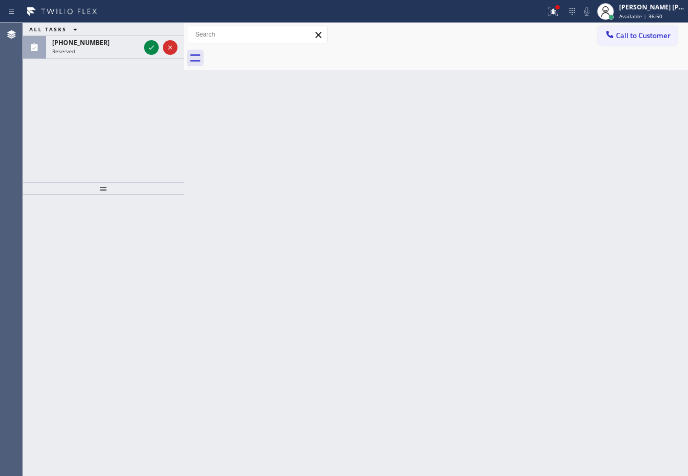
click at [150, 33] on div "ALL TASKS ALL TASKS ACTIVE TASKS TASKS IN WRAP UP" at bounding box center [103, 29] width 161 height 13
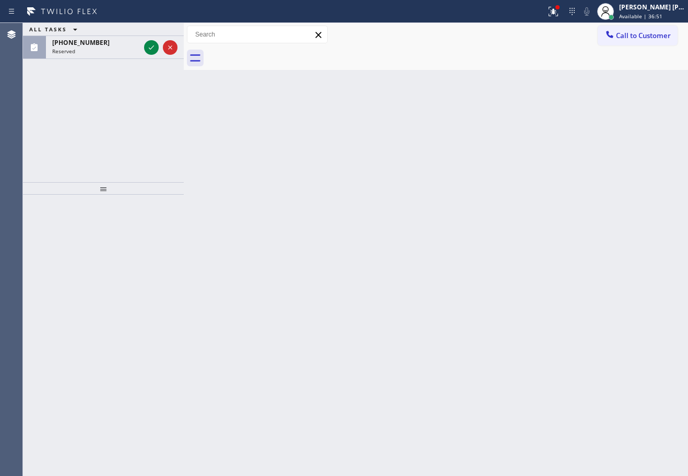
click at [150, 33] on div "ALL TASKS ALL TASKS ACTIVE TASKS TASKS IN WRAP UP" at bounding box center [103, 29] width 161 height 13
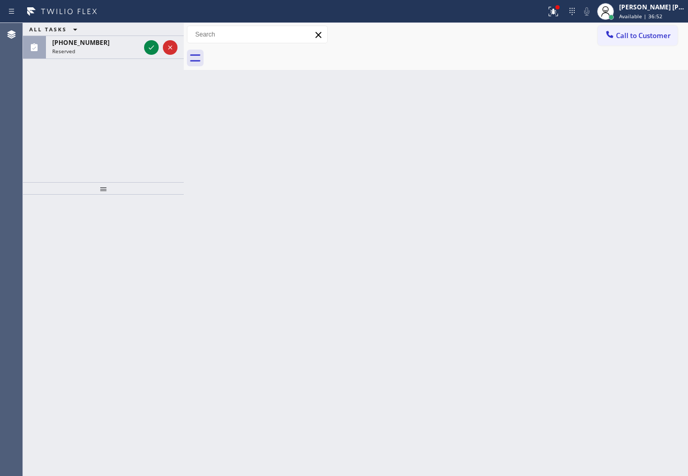
click at [150, 33] on div "ALL TASKS ALL TASKS ACTIVE TASKS TASKS IN WRAP UP" at bounding box center [103, 29] width 161 height 13
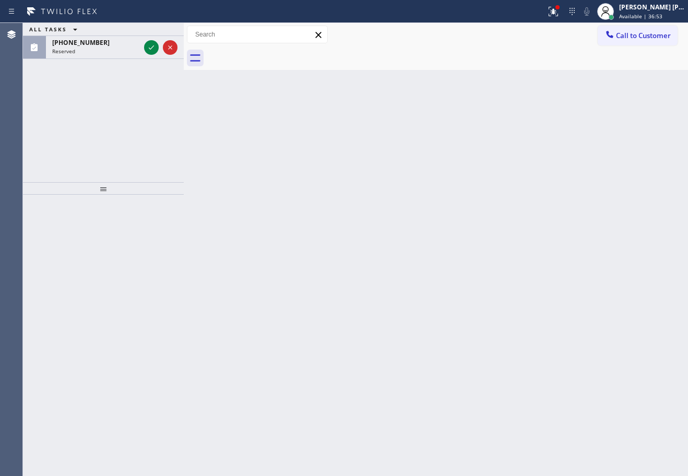
click at [150, 33] on div "ALL TASKS ALL TASKS ACTIVE TASKS TASKS IN WRAP UP" at bounding box center [103, 29] width 161 height 13
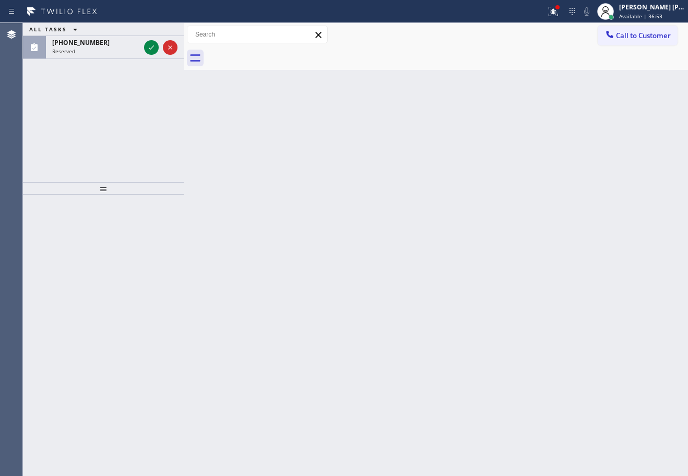
click at [150, 33] on div "ALL TASKS ALL TASKS ACTIVE TASKS TASKS IN WRAP UP" at bounding box center [103, 29] width 161 height 13
click at [149, 36] on div "ALL TASKS ALL TASKS ACTIVE TASKS TASKS IN WRAP UP [PHONE_NUMBER] Reserved" at bounding box center [103, 41] width 161 height 36
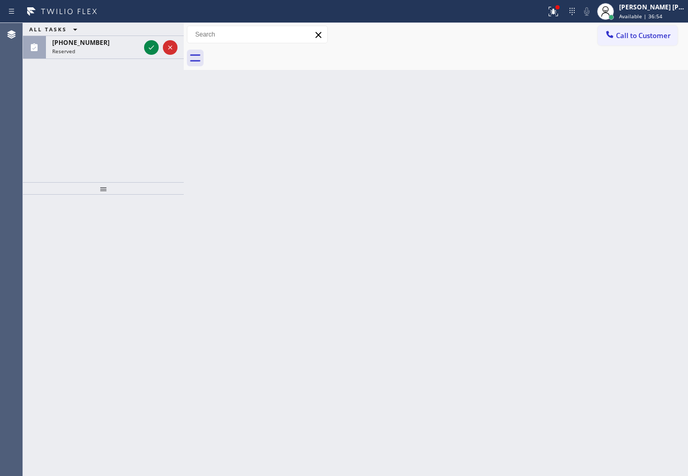
click at [150, 33] on div "ALL TASKS ALL TASKS ACTIVE TASKS TASKS IN WRAP UP" at bounding box center [103, 29] width 161 height 13
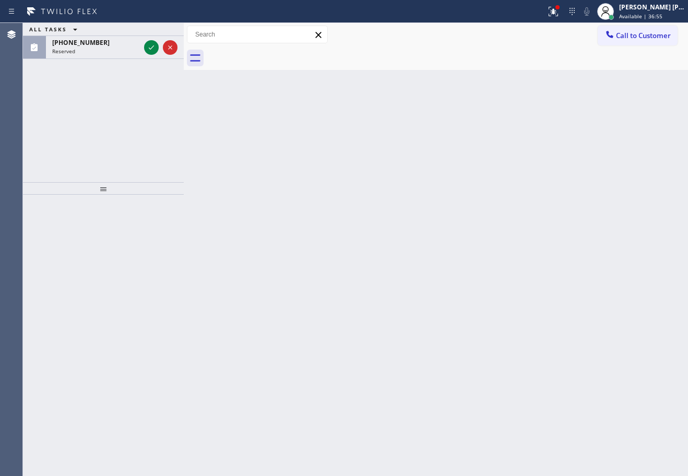
click at [150, 33] on div "ALL TASKS ALL TASKS ACTIVE TASKS TASKS IN WRAP UP" at bounding box center [103, 29] width 161 height 13
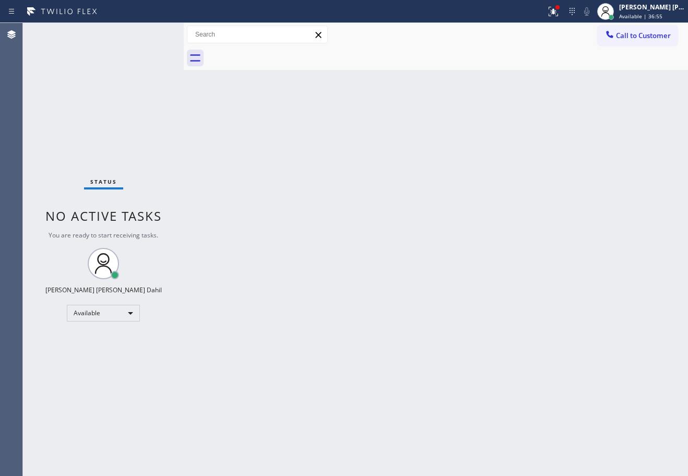
click at [150, 33] on div "Status No active tasks You are ready to start receiving tasks. [PERSON_NAME] [P…" at bounding box center [103, 249] width 161 height 453
click at [238, 121] on div "Back to Dashboard Change Sender ID Customers Technicians Select a contact Outbo…" at bounding box center [436, 249] width 505 height 453
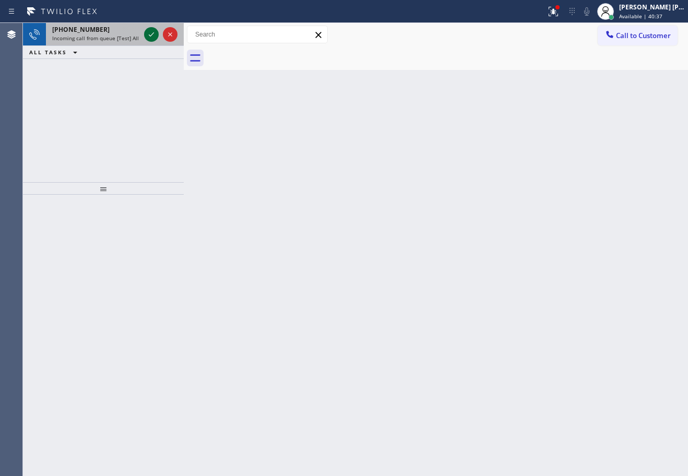
click at [150, 33] on icon at bounding box center [151, 34] width 13 height 13
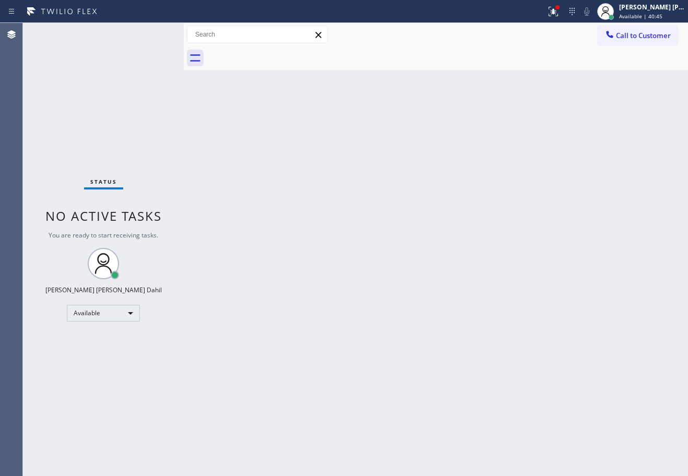
click at [151, 36] on div "Status No active tasks You are ready to start receiving tasks. [PERSON_NAME] [P…" at bounding box center [103, 249] width 161 height 453
click at [152, 36] on div "Status No active tasks You are ready to start receiving tasks. [PERSON_NAME] [P…" at bounding box center [103, 249] width 161 height 453
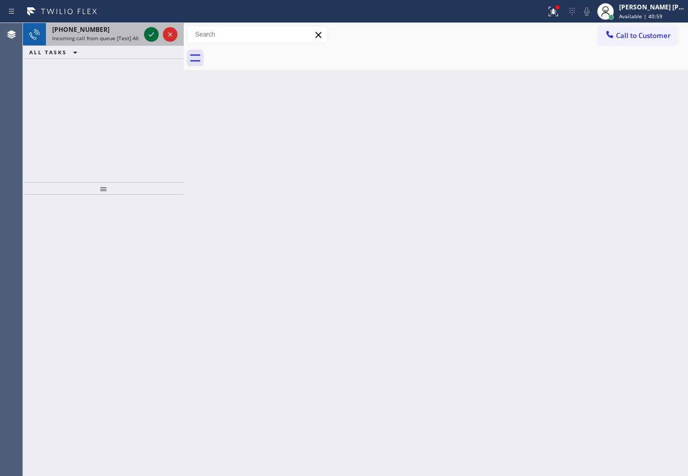
click at [150, 33] on icon at bounding box center [151, 34] width 13 height 13
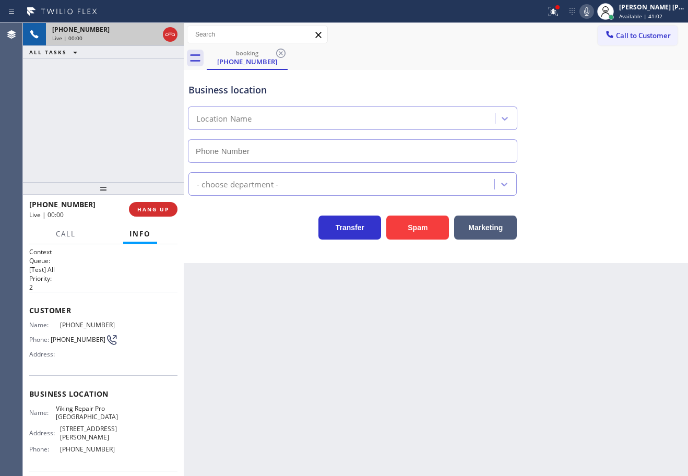
type input "[PHONE_NUMBER]"
click at [439, 237] on button "Spam" at bounding box center [418, 228] width 63 height 24
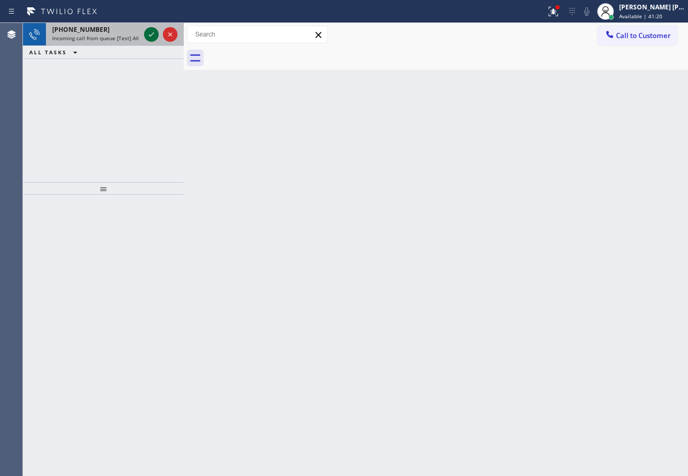
click at [150, 33] on icon at bounding box center [151, 34] width 13 height 13
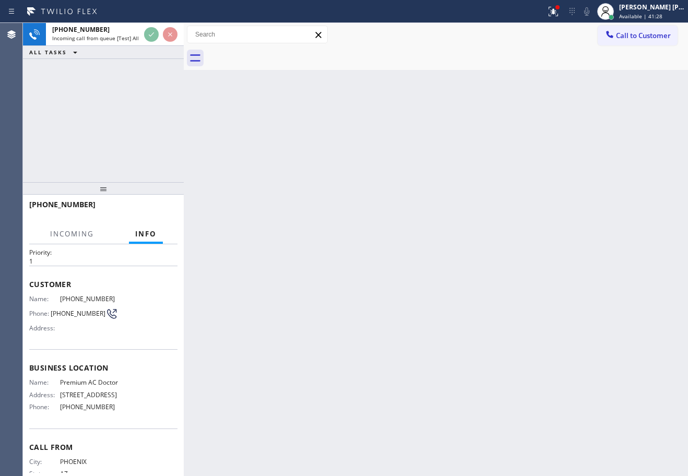
scroll to position [68, 0]
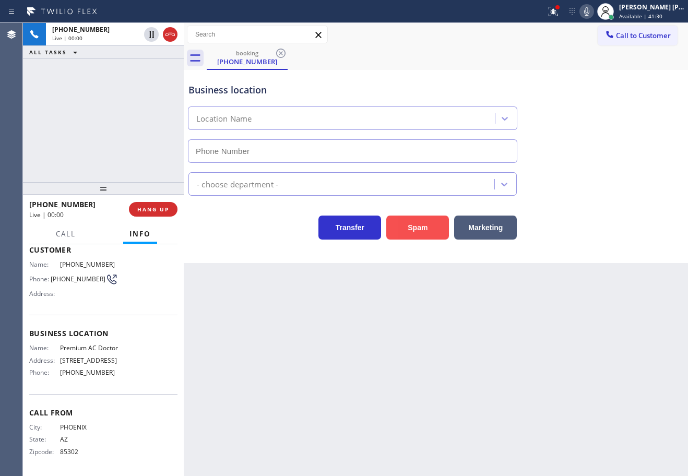
type input "[PHONE_NUMBER]"
click at [558, 14] on icon at bounding box center [553, 11] width 9 height 9
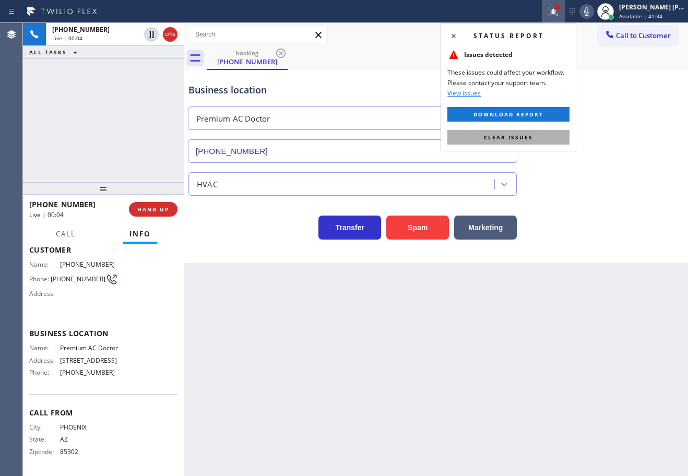
click at [566, 133] on button "Clear issues" at bounding box center [509, 137] width 122 height 15
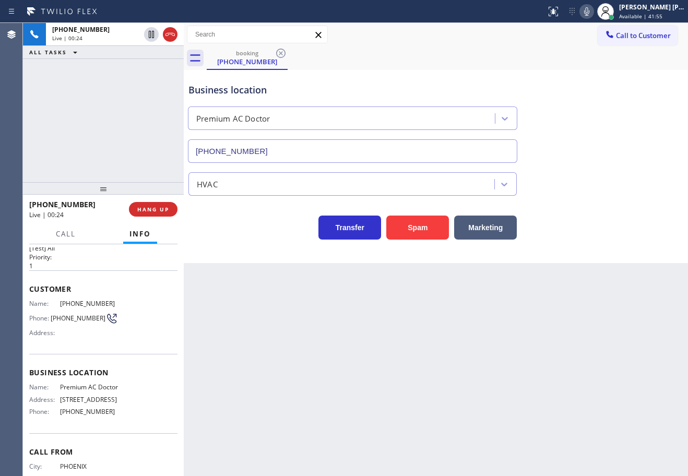
scroll to position [0, 0]
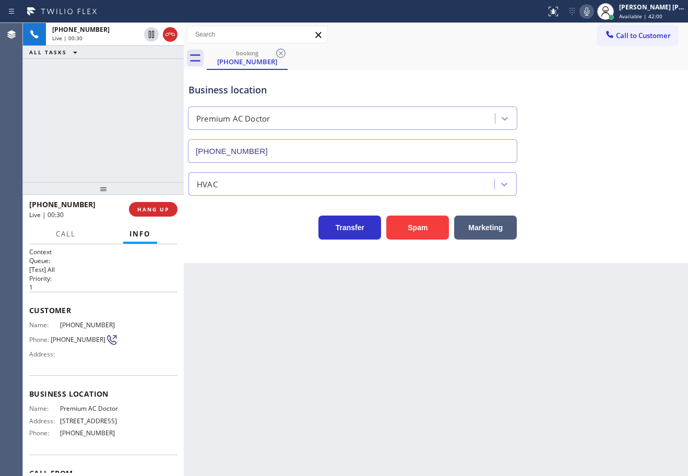
click at [544, 276] on div "Back to Dashboard Change Sender ID Customers Technicians Select a contact Outbo…" at bounding box center [436, 249] width 505 height 453
click at [542, 276] on div "Back to Dashboard Change Sender ID Customers Technicians Select a contact Outbo…" at bounding box center [436, 249] width 505 height 453
click at [541, 277] on div "Back to Dashboard Change Sender ID Customers Technicians Select a contact Outbo…" at bounding box center [436, 249] width 505 height 453
click at [506, 229] on button "Marketing" at bounding box center [485, 228] width 63 height 24
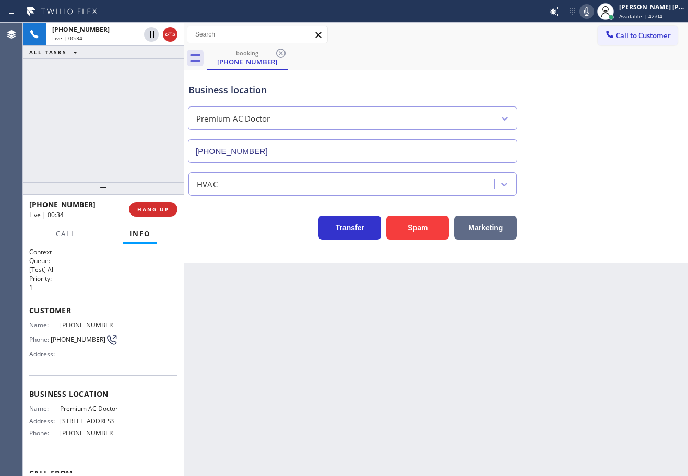
click at [506, 229] on button "Marketing" at bounding box center [485, 228] width 63 height 24
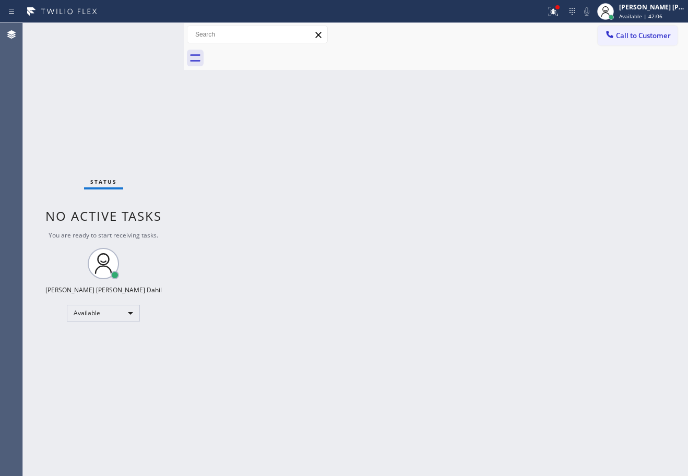
click at [558, 10] on icon at bounding box center [553, 11] width 9 height 9
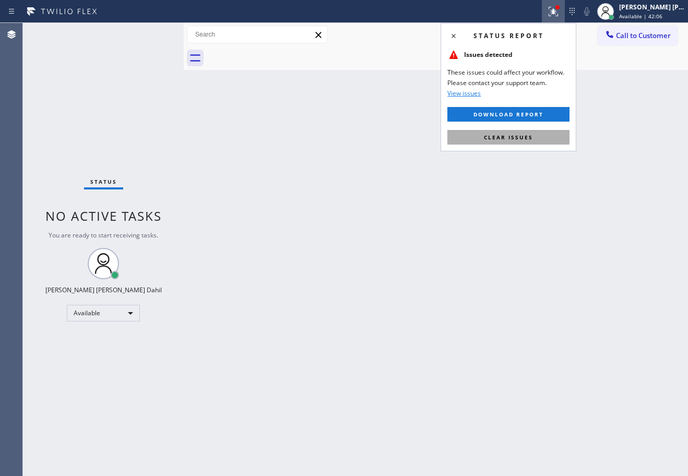
click at [549, 130] on button "Clear issues" at bounding box center [509, 137] width 122 height 15
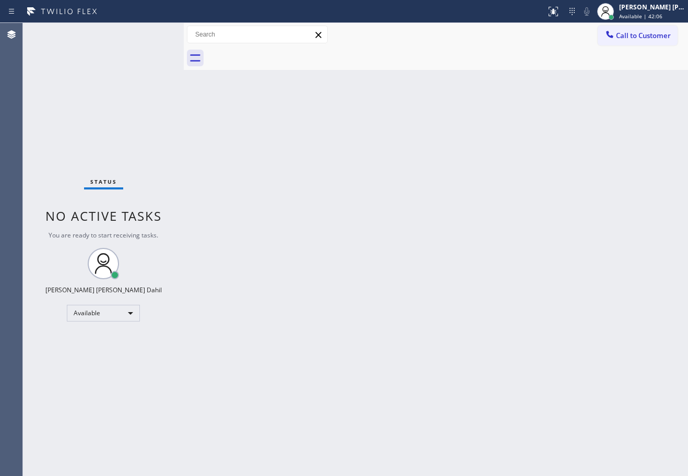
click at [549, 130] on div "Back to Dashboard Change Sender ID Customers Technicians Select a contact Outbo…" at bounding box center [436, 249] width 505 height 453
click at [565, 13] on div at bounding box center [553, 11] width 23 height 13
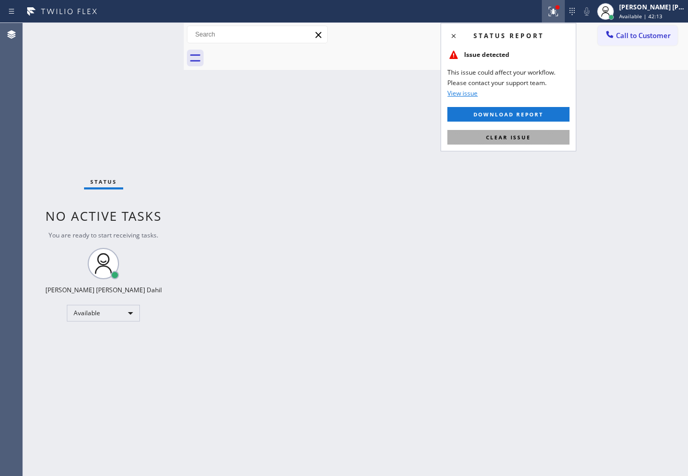
click at [494, 138] on span "Clear issue" at bounding box center [508, 137] width 45 height 7
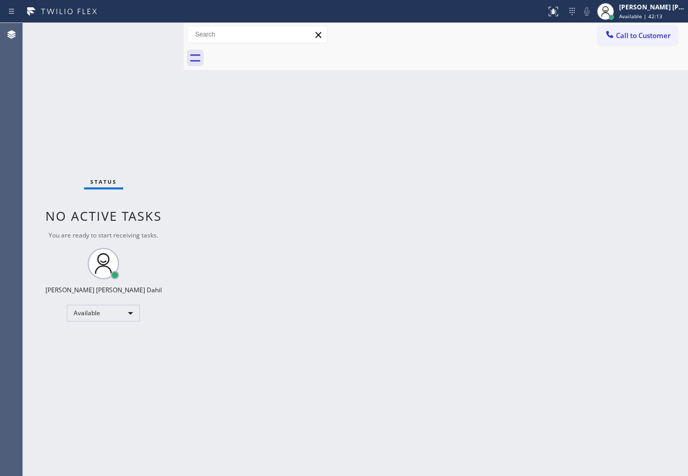
click at [494, 138] on div "Back to Dashboard Change Sender ID Customers Technicians Select a contact Outbo…" at bounding box center [436, 249] width 505 height 453
click at [150, 33] on div "Status No active tasks You are ready to start receiving tasks. [PERSON_NAME] [P…" at bounding box center [103, 249] width 161 height 453
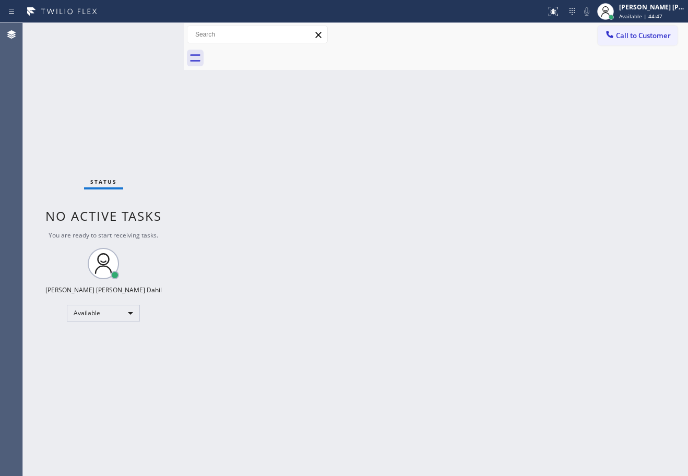
click at [145, 62] on div "Status No active tasks You are ready to start receiving tasks. [PERSON_NAME] [P…" at bounding box center [103, 249] width 161 height 453
click at [150, 33] on div "Status No active tasks You are ready to start receiving tasks. [PERSON_NAME] [P…" at bounding box center [103, 249] width 161 height 453
drag, startPoint x: 461, startPoint y: 153, endPoint x: 460, endPoint y: 102, distance: 51.2
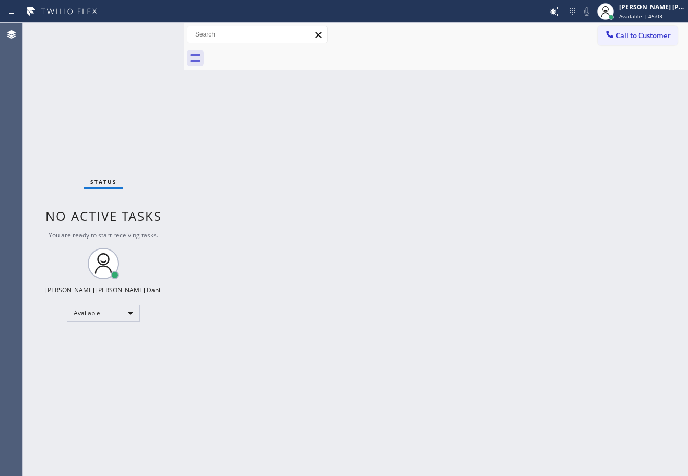
click at [463, 148] on div "Back to Dashboard Change Sender ID Customers Technicians Select a contact Outbo…" at bounding box center [436, 249] width 505 height 453
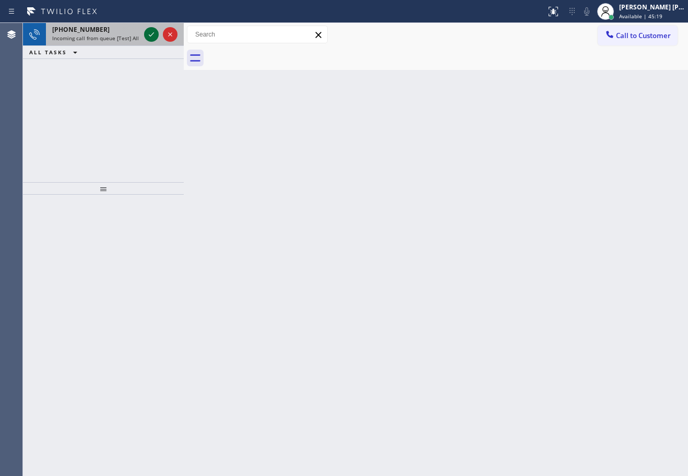
click at [150, 33] on icon at bounding box center [151, 34] width 13 height 13
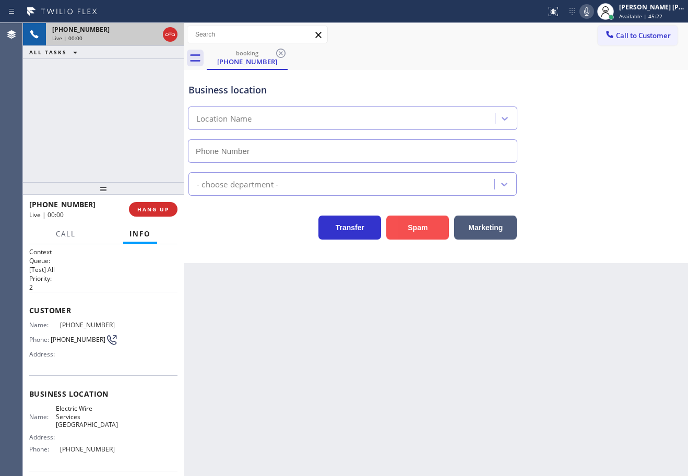
type input "[PHONE_NUMBER]"
click at [424, 225] on button "Spam" at bounding box center [418, 228] width 63 height 24
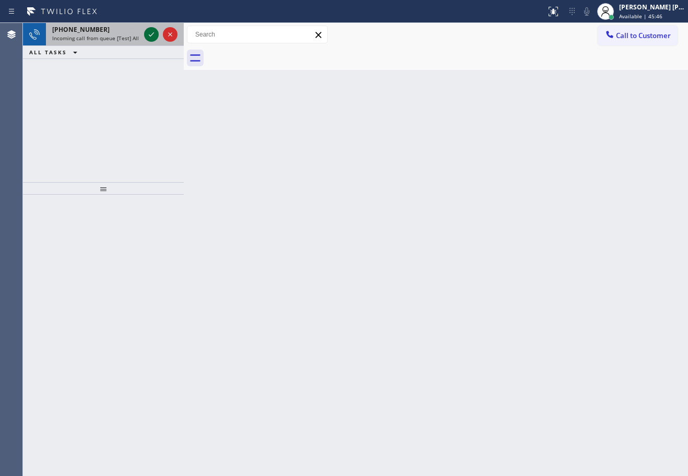
click at [150, 33] on icon at bounding box center [151, 34] width 13 height 13
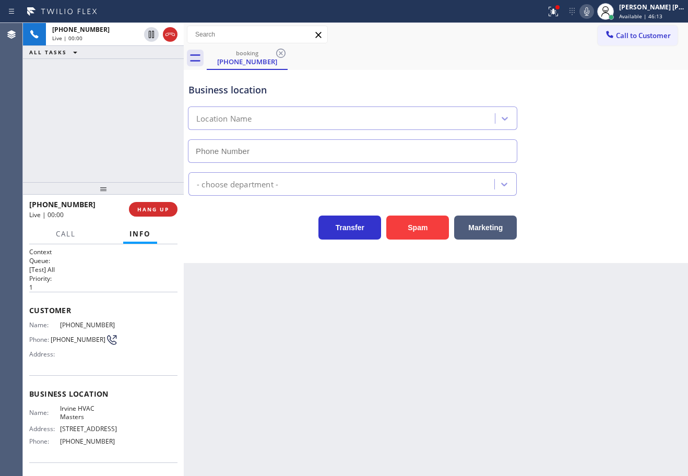
type input "[PHONE_NUMBER]"
click at [513, 240] on div "Business location Irvine HVAC Masters [PHONE_NUMBER] HVAC Transfer Spam Marketi…" at bounding box center [436, 166] width 505 height 193
click at [556, 250] on div "Business location Irvine HVAC Masters [PHONE_NUMBER] HVAC Transfer Spam Marketi…" at bounding box center [436, 166] width 505 height 193
click at [499, 231] on button "Marketing" at bounding box center [485, 228] width 63 height 24
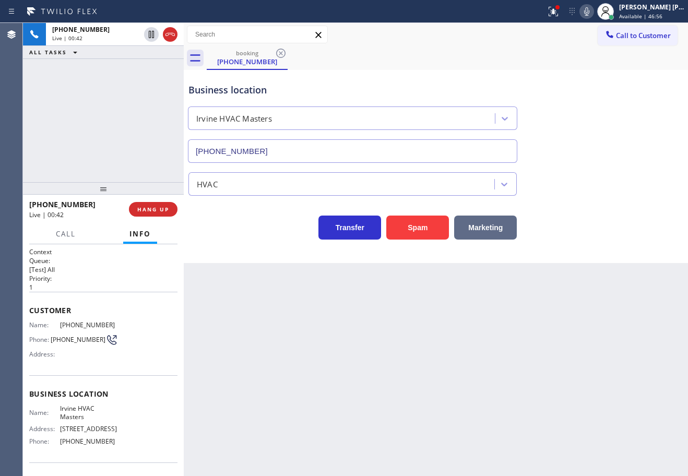
click at [499, 231] on button "Marketing" at bounding box center [485, 228] width 63 height 24
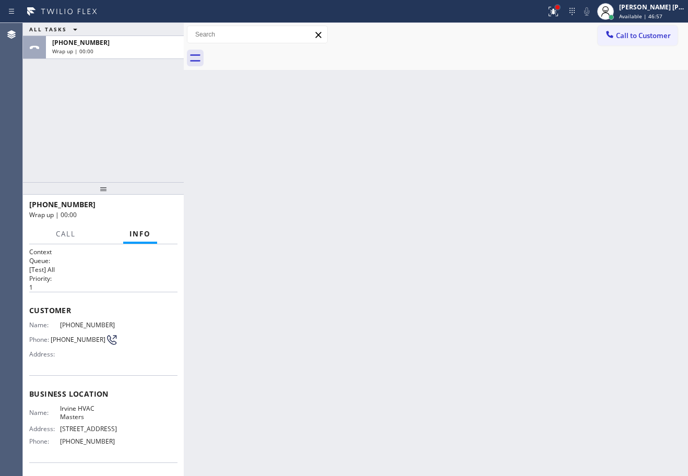
click at [560, 8] on div at bounding box center [558, 7] width 4 height 4
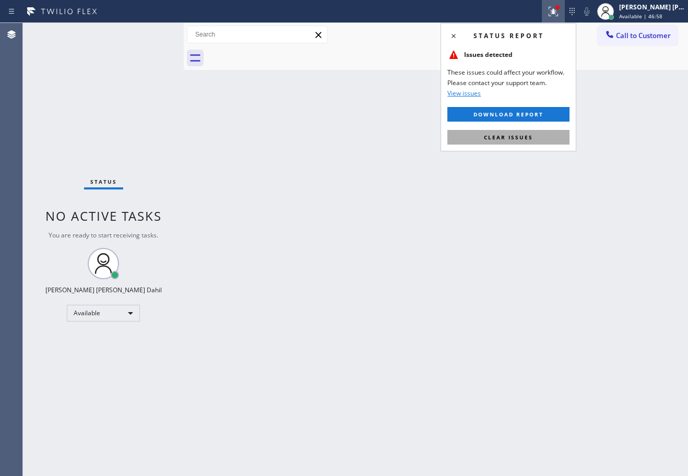
drag, startPoint x: 535, startPoint y: 133, endPoint x: 535, endPoint y: 145, distance: 12.0
click at [535, 133] on button "Clear issues" at bounding box center [509, 137] width 122 height 15
click at [535, 141] on div "Back to Dashboard Change Sender ID Customers Technicians Select a contact Outbo…" at bounding box center [436, 249] width 505 height 453
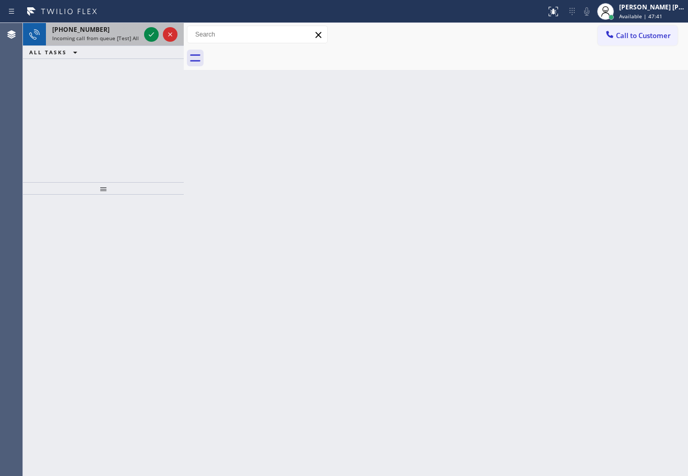
click at [120, 27] on div "[PHONE_NUMBER]" at bounding box center [96, 29] width 88 height 9
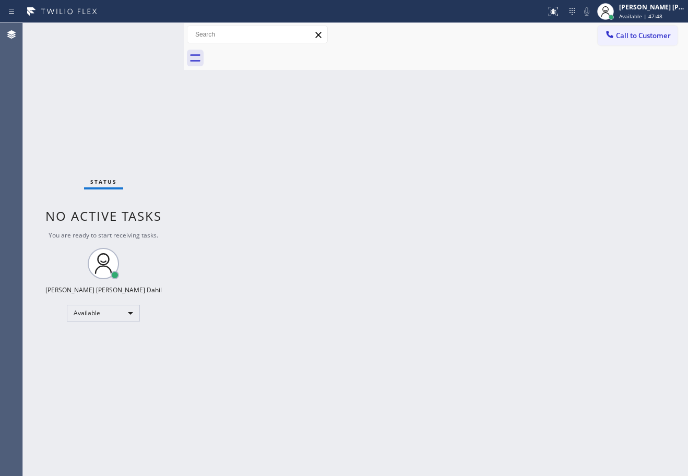
click at [406, 251] on div "Back to Dashboard Change Sender ID Customers Technicians Select a contact Outbo…" at bounding box center [436, 249] width 505 height 453
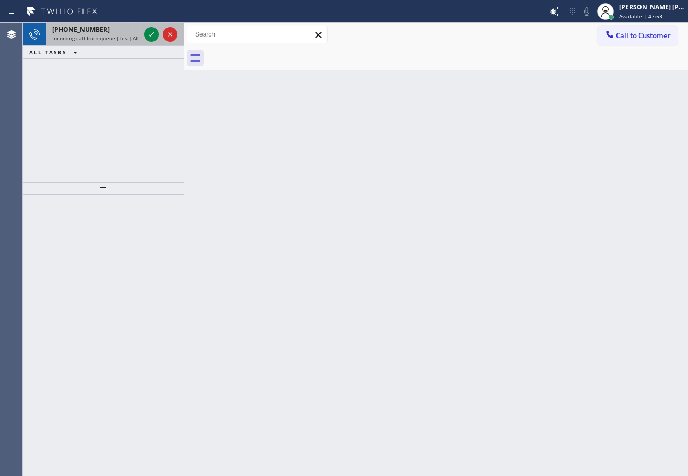
click at [123, 31] on div "[PHONE_NUMBER]" at bounding box center [96, 29] width 88 height 9
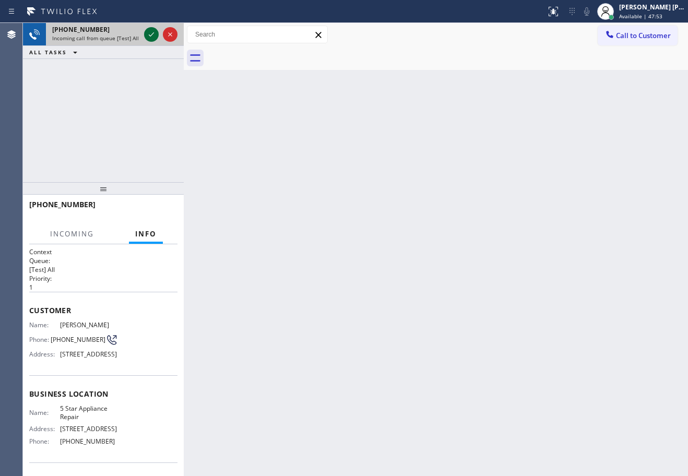
click at [149, 34] on icon at bounding box center [151, 34] width 13 height 13
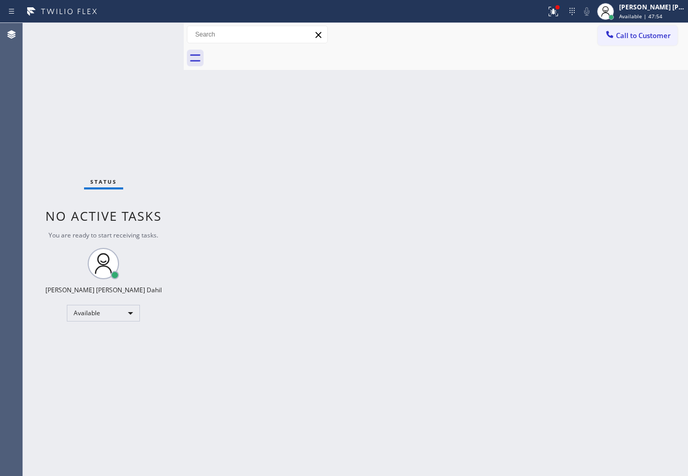
click at [442, 200] on div "Back to Dashboard Change Sender ID Customers Technicians Select a contact Outbo…" at bounding box center [436, 249] width 505 height 453
click at [560, 11] on icon at bounding box center [553, 11] width 13 height 13
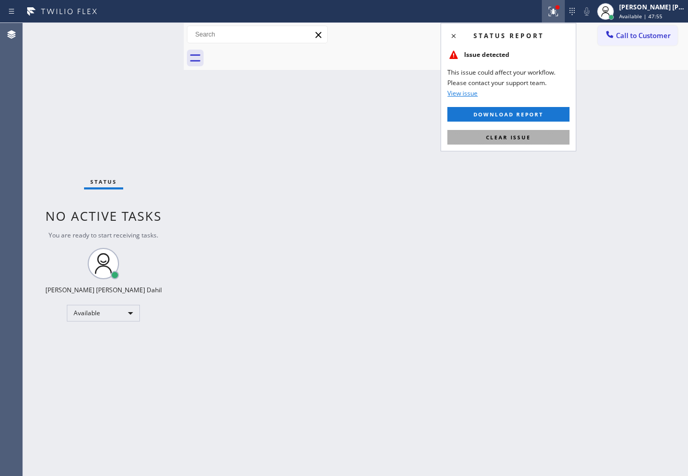
click at [537, 139] on button "Clear issue" at bounding box center [509, 137] width 122 height 15
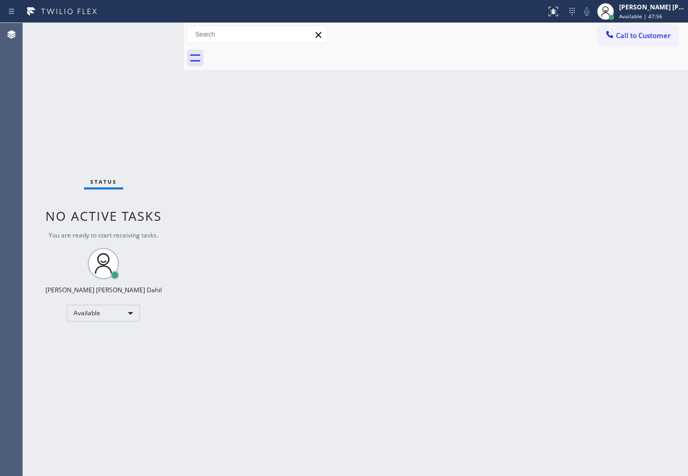
click at [537, 139] on div "Back to Dashboard Change Sender ID Customers Technicians Select a contact Outbo…" at bounding box center [436, 249] width 505 height 453
drag, startPoint x: 537, startPoint y: 139, endPoint x: 547, endPoint y: 138, distance: 10.0
click at [542, 139] on div "Back to Dashboard Change Sender ID Customers Technicians Select a contact Outbo…" at bounding box center [436, 249] width 505 height 453
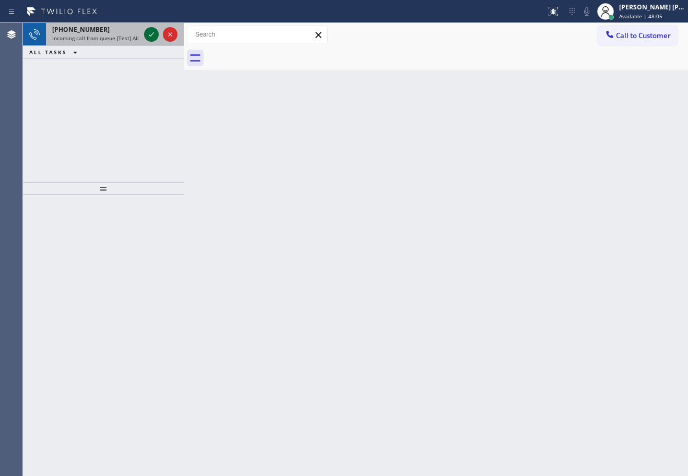
click at [150, 33] on icon at bounding box center [151, 34] width 13 height 13
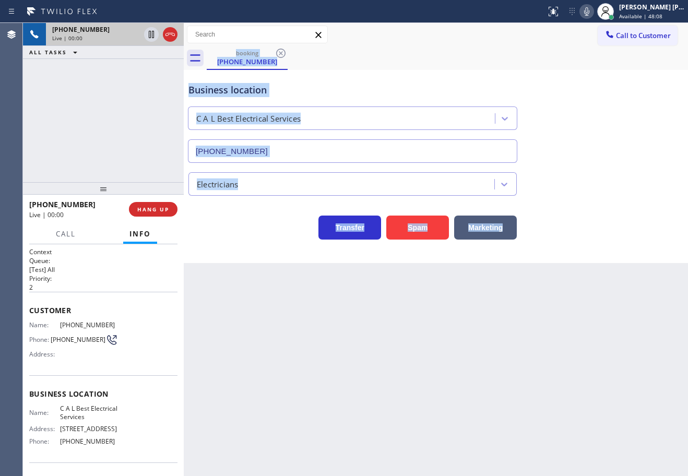
type input "[PHONE_NUMBER]"
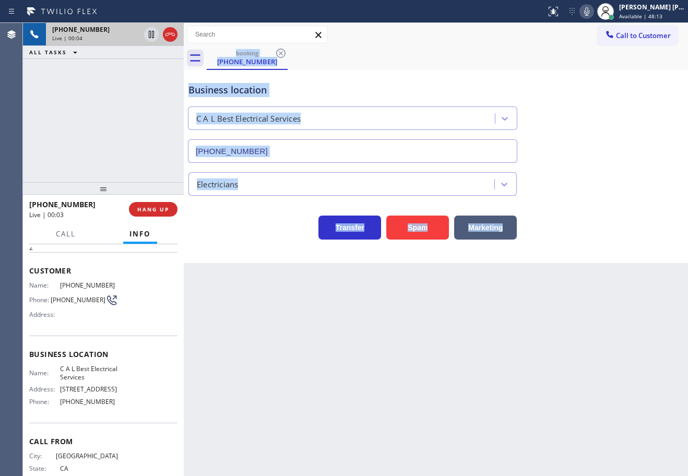
scroll to position [77, 0]
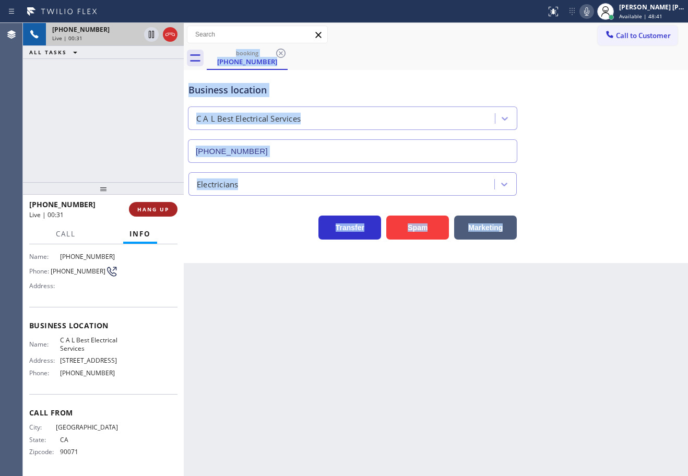
click at [162, 206] on span "HANG UP" at bounding box center [153, 209] width 32 height 7
click at [161, 207] on span "HANG UP" at bounding box center [153, 209] width 32 height 7
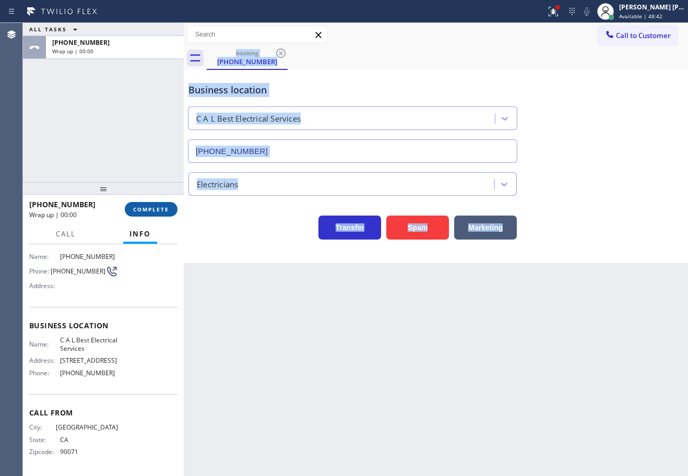
click at [160, 208] on span "COMPLETE" at bounding box center [151, 209] width 36 height 7
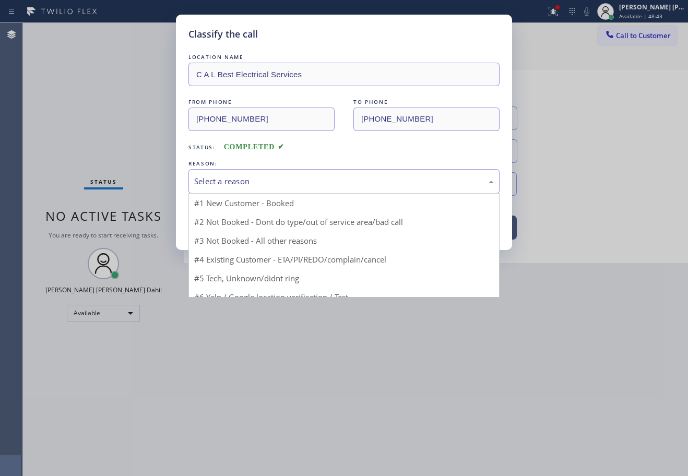
click at [228, 174] on div "Select a reason" at bounding box center [344, 181] width 311 height 25
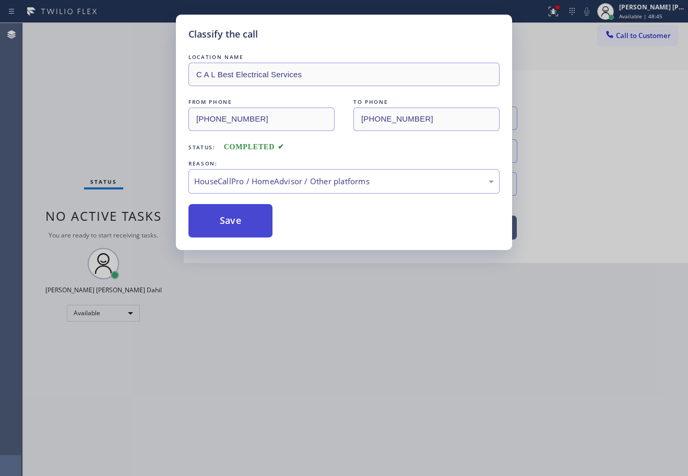
click at [224, 218] on button "Save" at bounding box center [231, 220] width 84 height 33
click at [224, 217] on button "Save" at bounding box center [231, 220] width 84 height 33
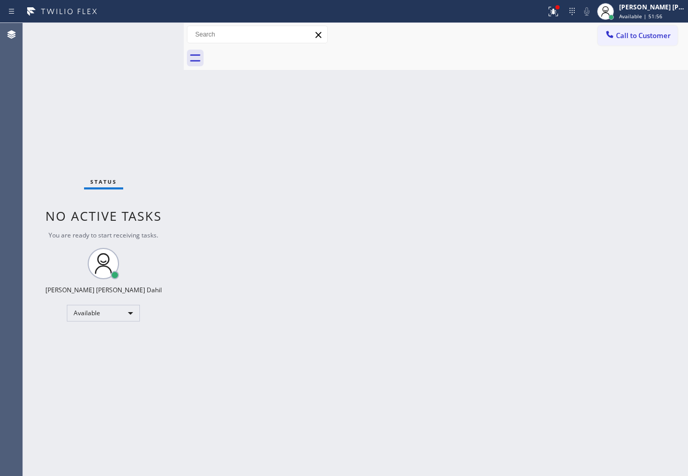
click at [372, 148] on div "Back to Dashboard Change Sender ID Customers Technicians Select a contact Outbo…" at bounding box center [436, 249] width 505 height 453
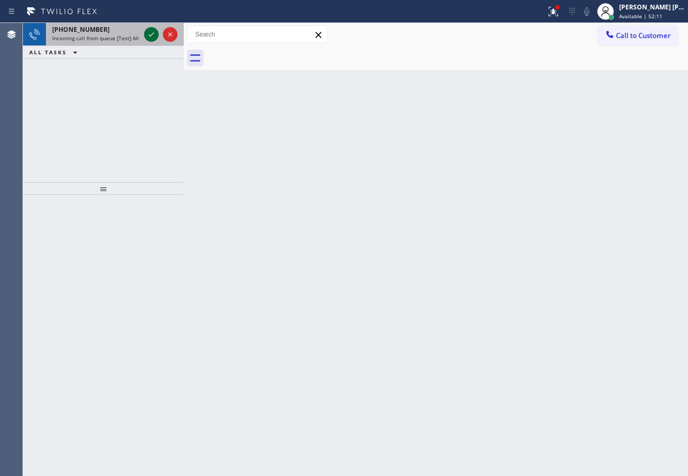
click at [150, 33] on icon at bounding box center [151, 34] width 13 height 13
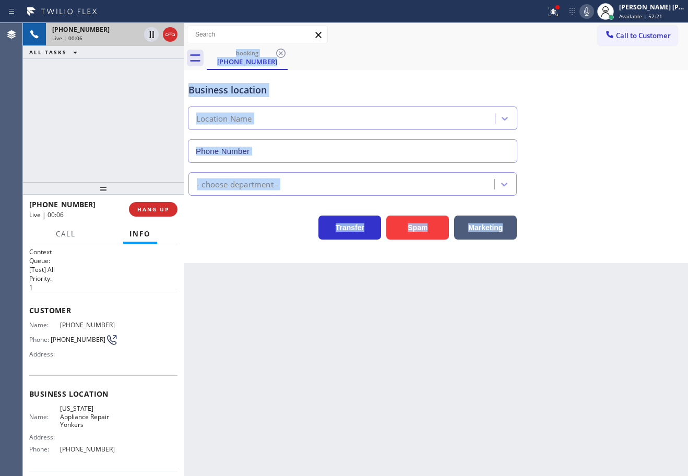
type input "[PHONE_NUMBER]"
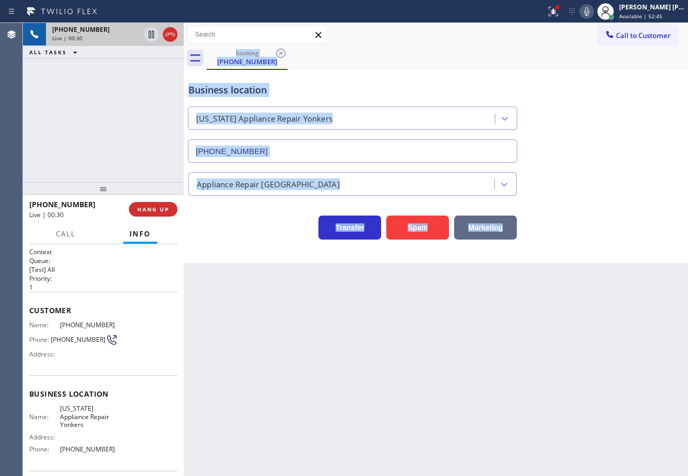
click at [497, 222] on button "Marketing" at bounding box center [485, 228] width 63 height 24
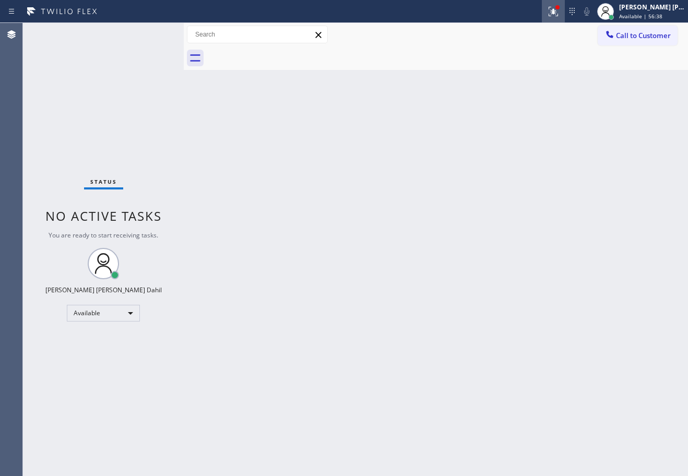
click at [560, 17] on icon at bounding box center [553, 11] width 13 height 13
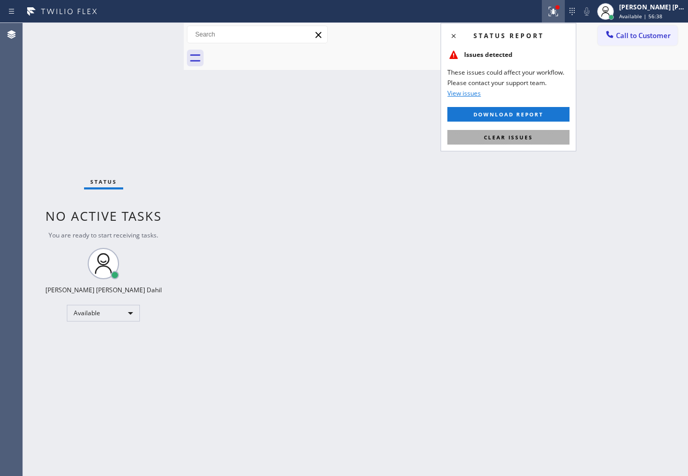
click at [545, 132] on button "Clear issues" at bounding box center [509, 137] width 122 height 15
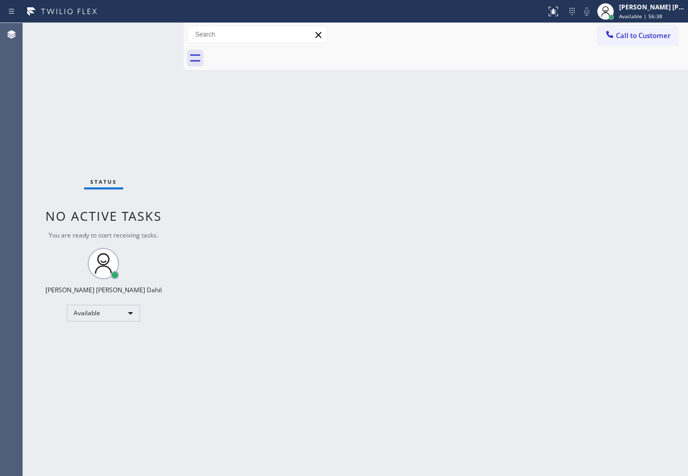
click at [545, 132] on div "Back to Dashboard Change Sender ID Customers Technicians Select a contact Outbo…" at bounding box center [436, 249] width 505 height 453
click at [547, 134] on div "Back to Dashboard Change Sender ID Customers Technicians Select a contact Outbo…" at bounding box center [436, 249] width 505 height 453
click at [547, 135] on div "Back to Dashboard Change Sender ID Customers Technicians Select a contact Outbo…" at bounding box center [436, 249] width 505 height 453
click at [252, 206] on div "Back to Dashboard Change Sender ID Customers Technicians Select a contact Outbo…" at bounding box center [436, 249] width 505 height 453
click at [446, 293] on div "Back to Dashboard Change Sender ID Customers Technicians Select a contact Outbo…" at bounding box center [436, 249] width 505 height 453
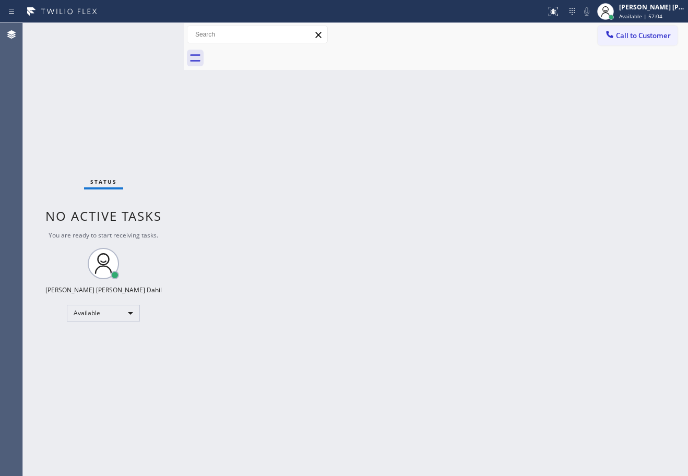
click at [446, 293] on div "Back to Dashboard Change Sender ID Customers Technicians Select a contact Outbo…" at bounding box center [436, 249] width 505 height 453
click at [653, 7] on div "[PERSON_NAME] [PERSON_NAME] Dahil" at bounding box center [652, 7] width 66 height 9
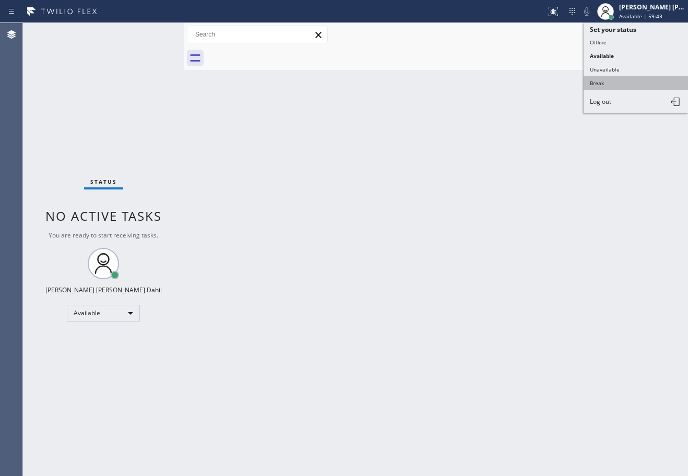
click at [611, 87] on button "Break" at bounding box center [636, 83] width 104 height 14
